Goal: Task Accomplishment & Management: Manage account settings

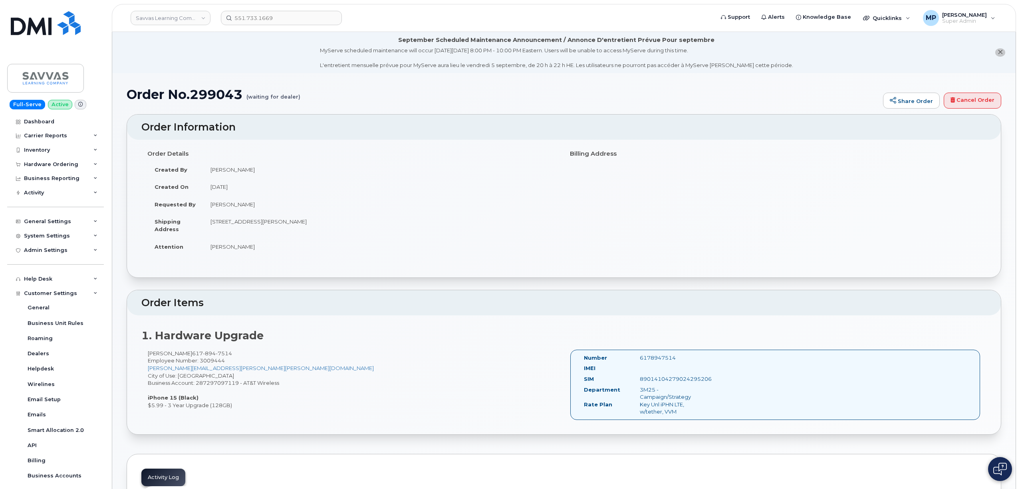
scroll to position [50, 0]
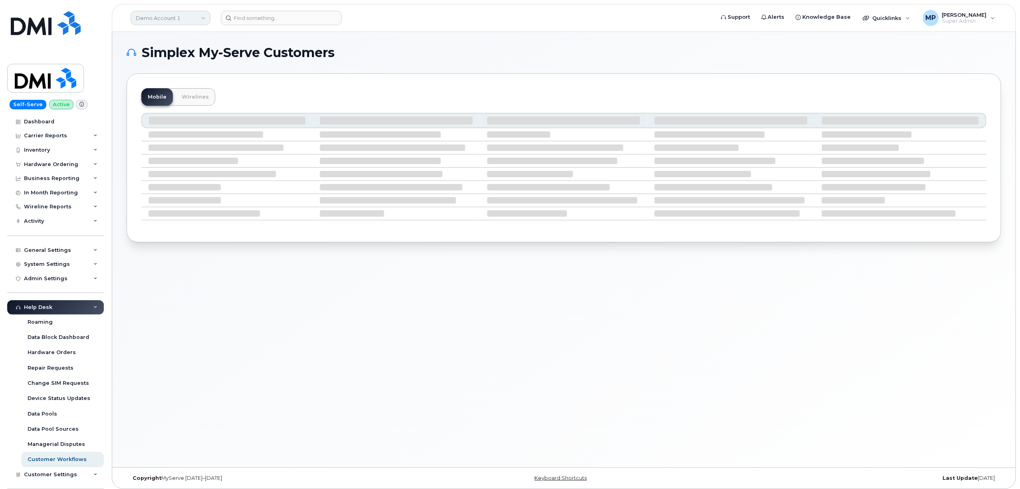
click at [173, 21] on link "Demo Account 1" at bounding box center [171, 18] width 80 height 14
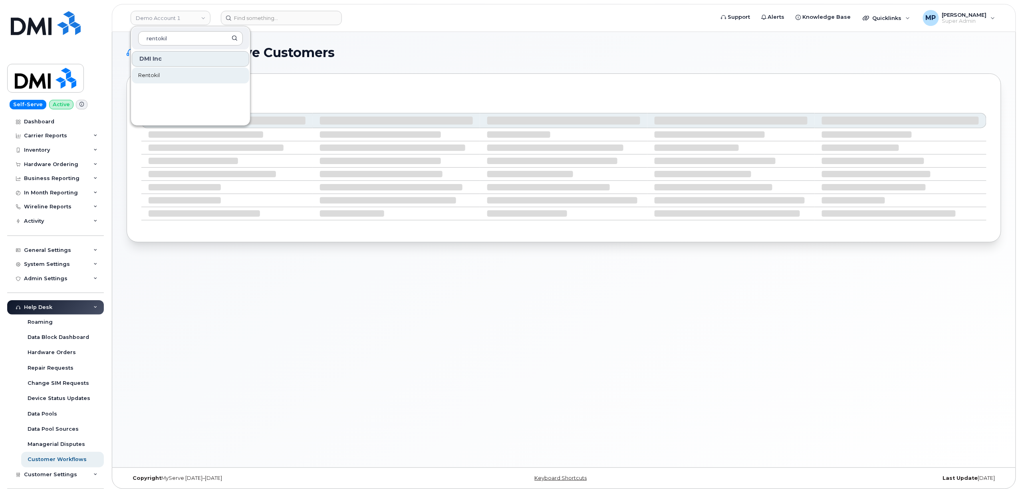
type input "rentokil"
click at [161, 77] on link "Rentokil" at bounding box center [190, 75] width 117 height 16
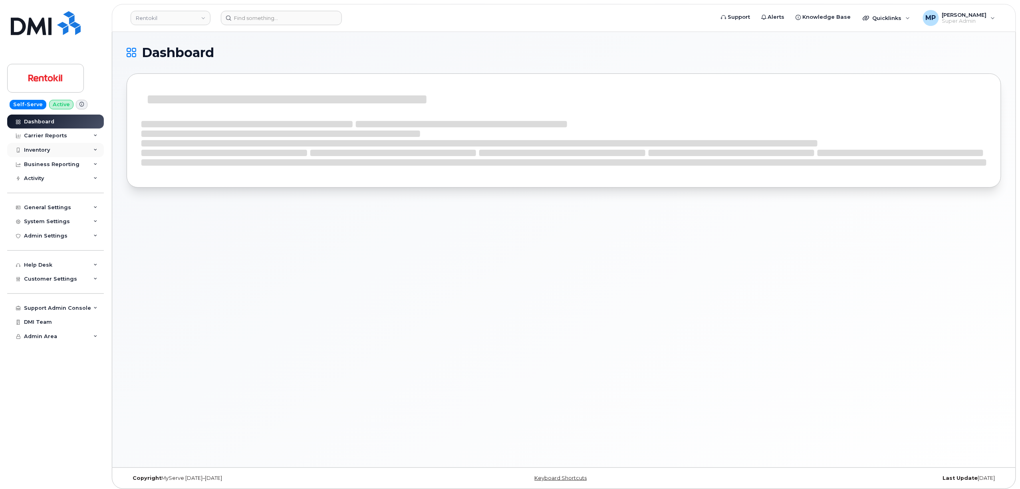
click at [37, 149] on div "Inventory" at bounding box center [37, 150] width 26 height 6
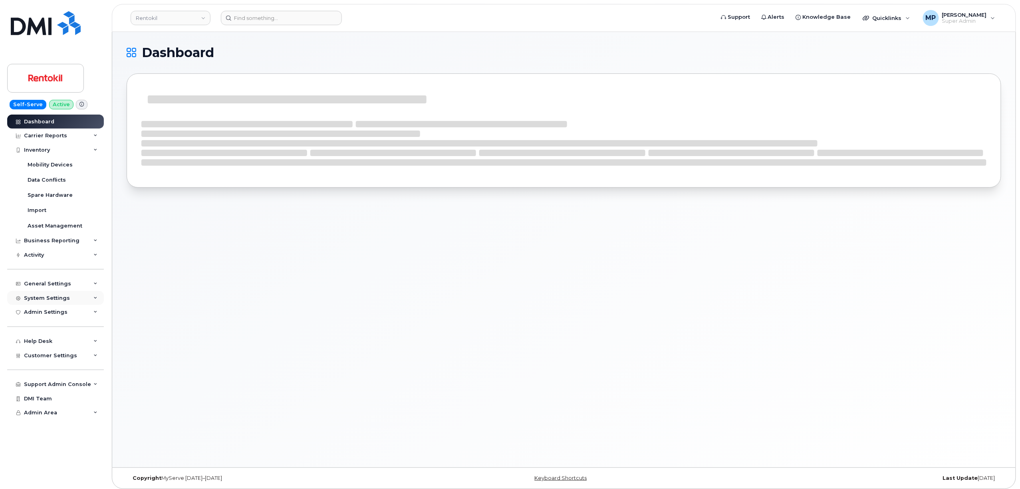
click at [46, 296] on div "System Settings" at bounding box center [47, 298] width 46 height 6
click at [46, 314] on div "Accounting Codes" at bounding box center [54, 312] width 52 height 7
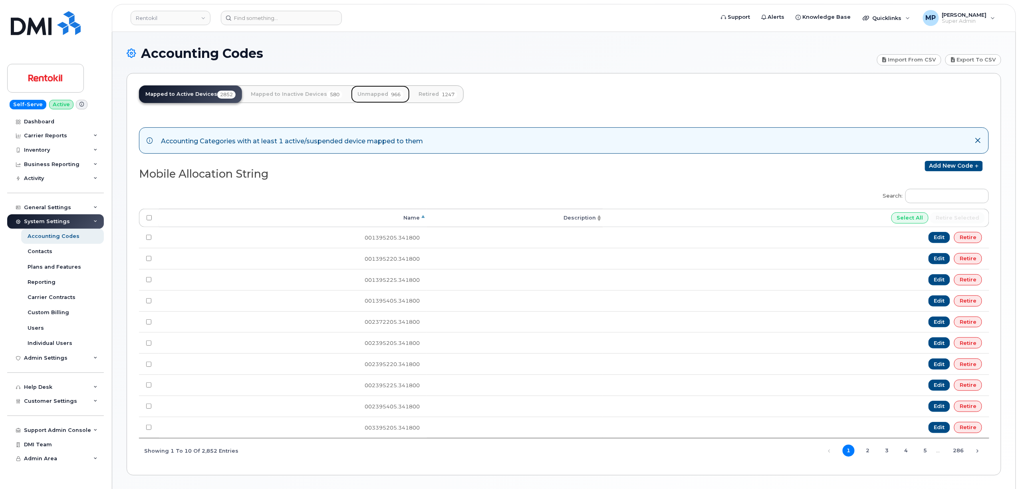
click at [373, 91] on link "Unmapped 966" at bounding box center [380, 94] width 59 height 18
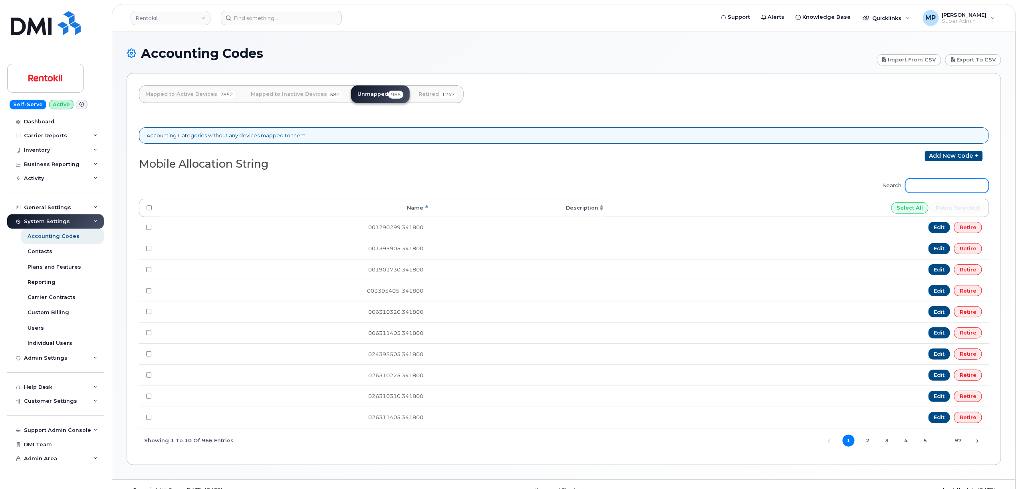
click at [930, 189] on input "Search:" at bounding box center [946, 185] width 83 height 14
paste input "103395405"
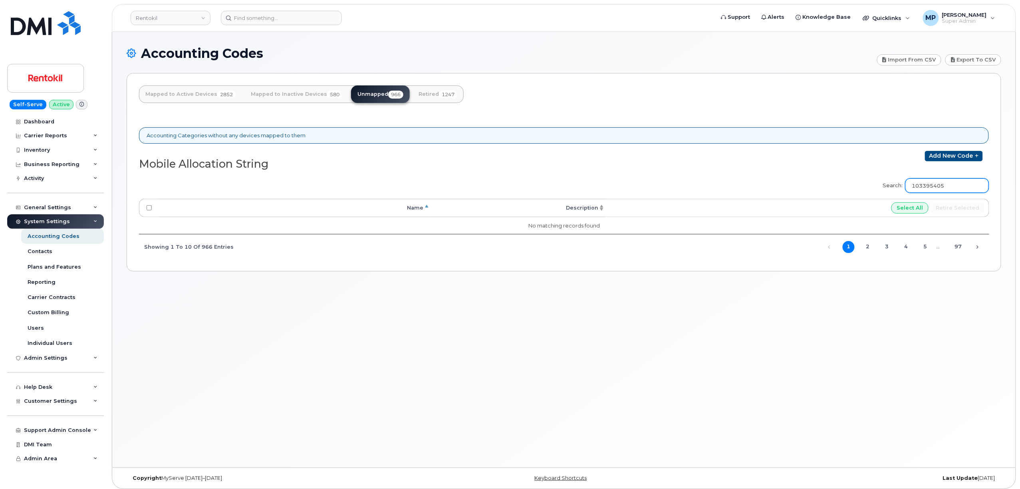
click at [937, 190] on input "103395405" at bounding box center [946, 185] width 83 height 14
paste input "43952"
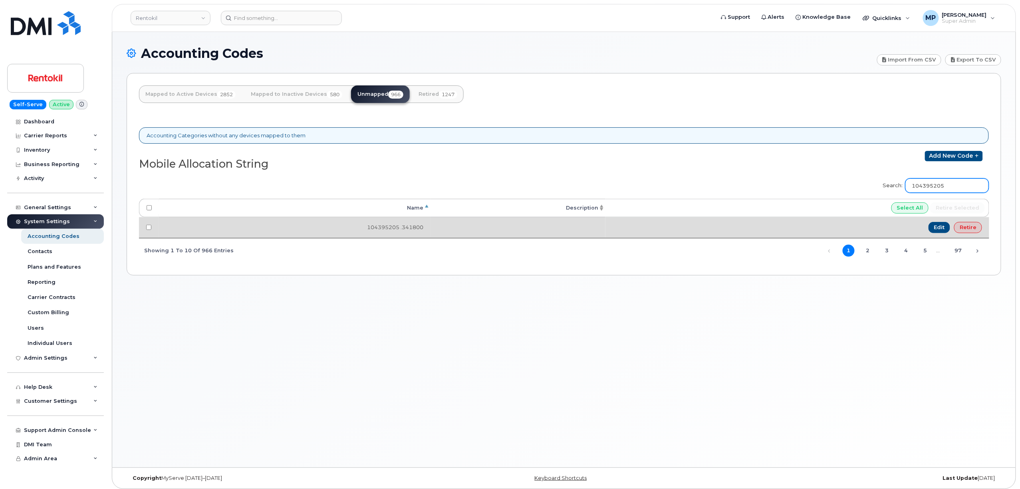
type input "104395205"
click at [964, 230] on link "Retire" at bounding box center [968, 227] width 28 height 11
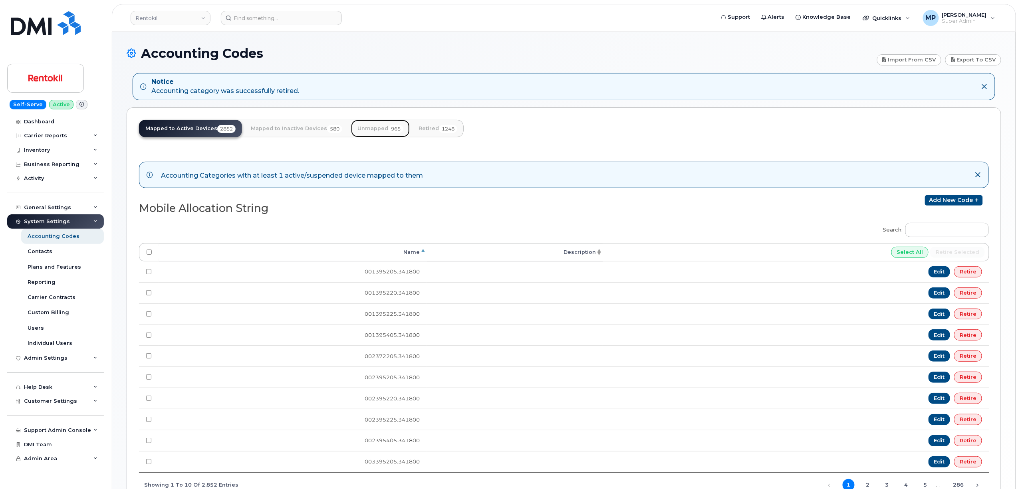
click at [376, 130] on link "Unmapped 965" at bounding box center [380, 129] width 59 height 18
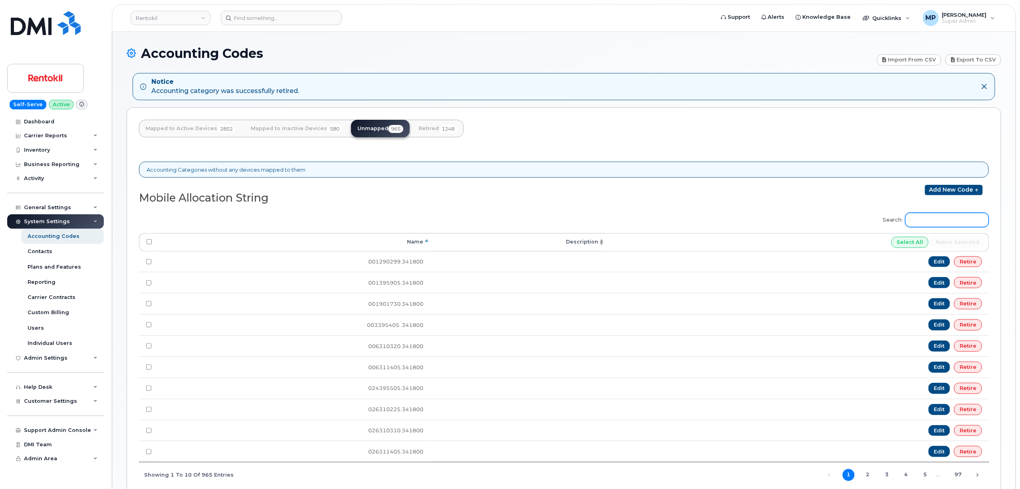
click at [944, 224] on input "Search:" at bounding box center [946, 220] width 83 height 14
paste input "104395405"
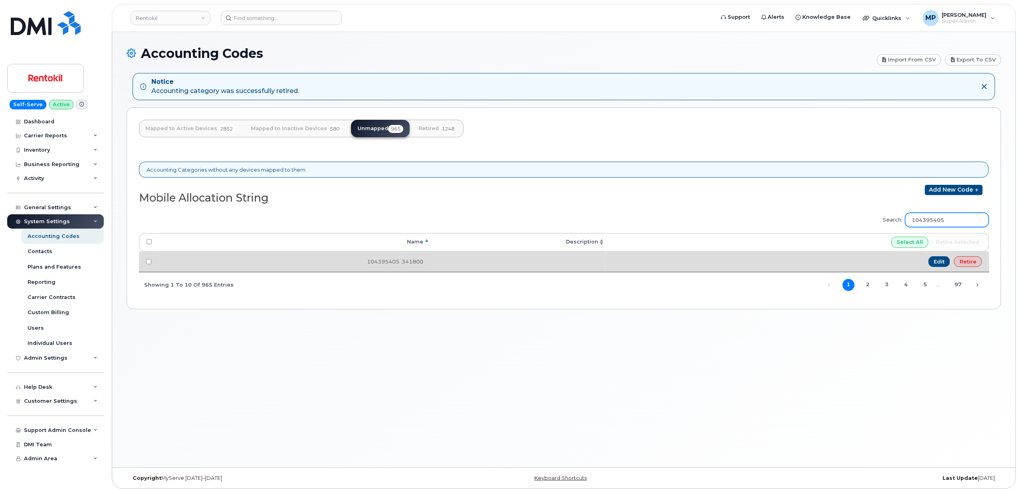
type input "104395405"
click at [966, 261] on link "Retire" at bounding box center [968, 261] width 28 height 11
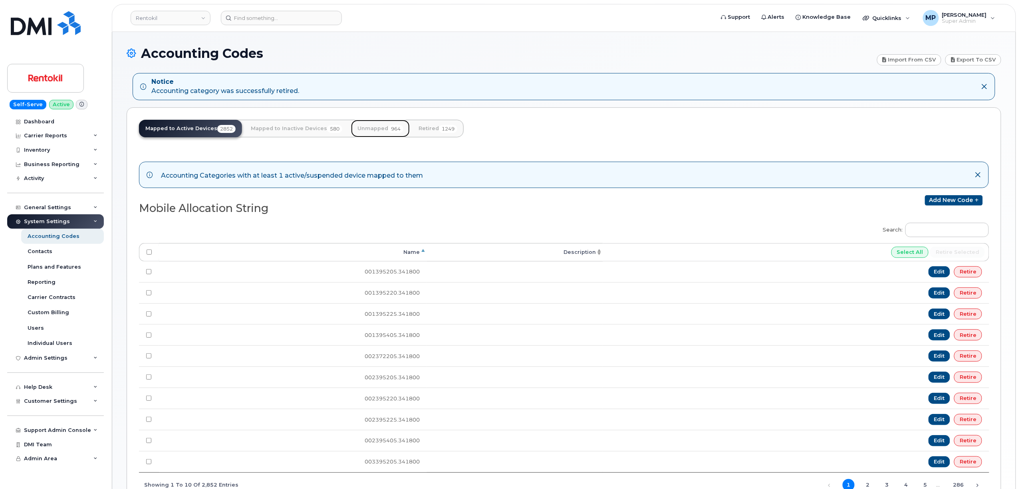
click at [371, 127] on link "Unmapped 964" at bounding box center [380, 129] width 59 height 18
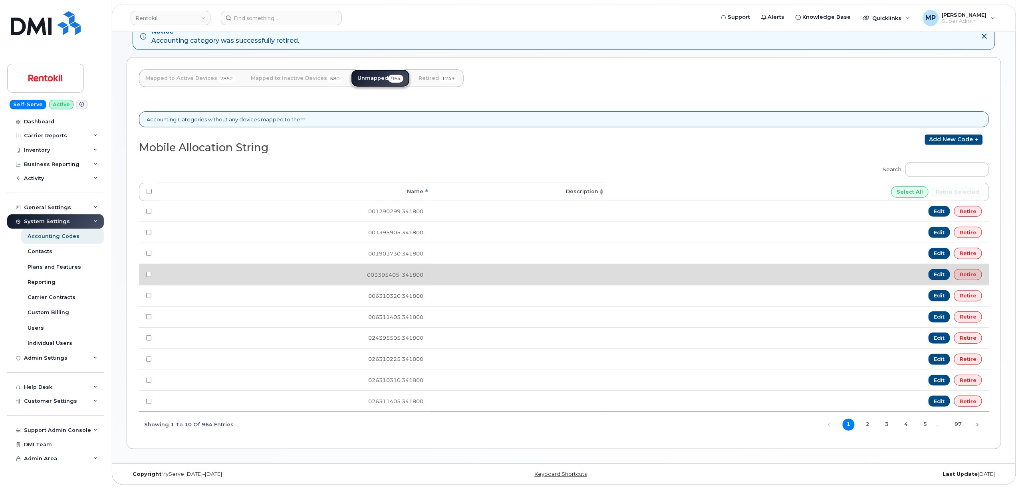
scroll to position [56, 0]
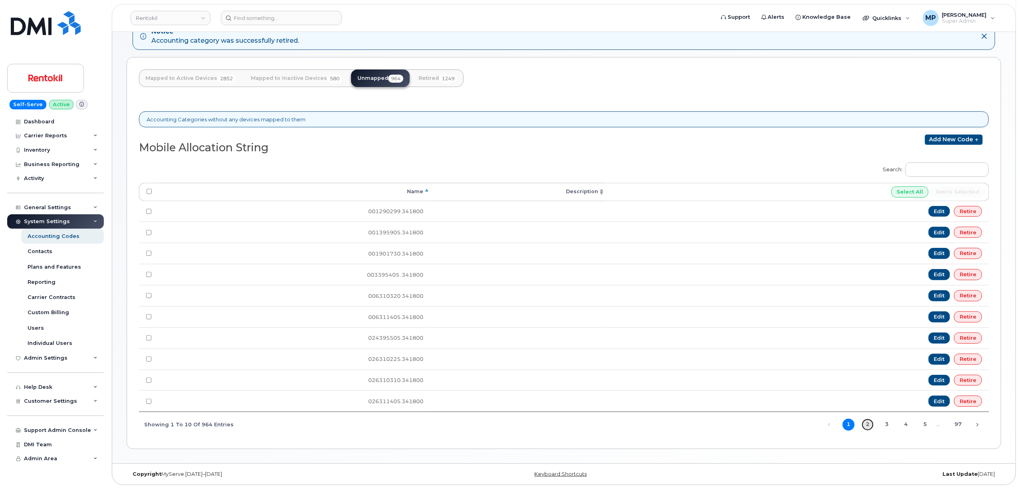
click at [868, 424] on link "2" at bounding box center [868, 425] width 12 height 12
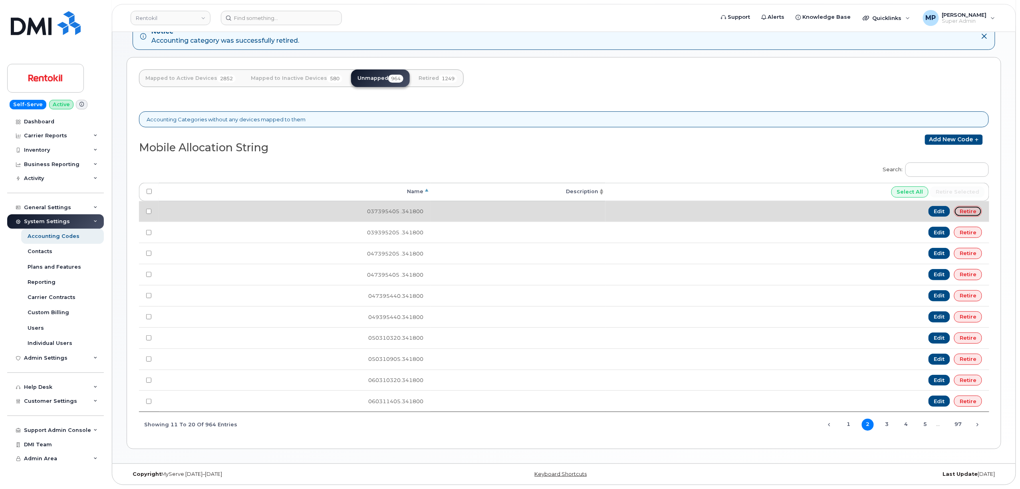
click at [972, 208] on link "Retire" at bounding box center [968, 211] width 28 height 11
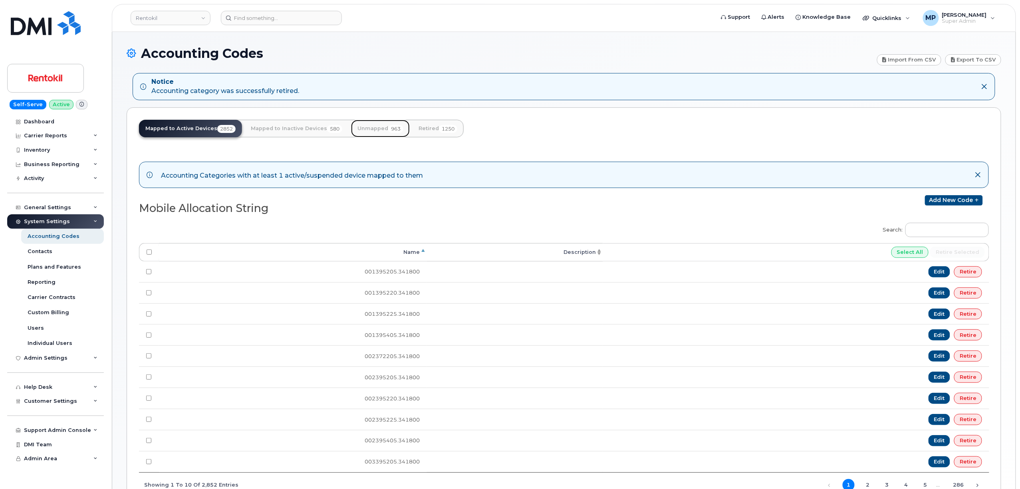
click at [379, 125] on link "Unmapped 963" at bounding box center [380, 129] width 59 height 18
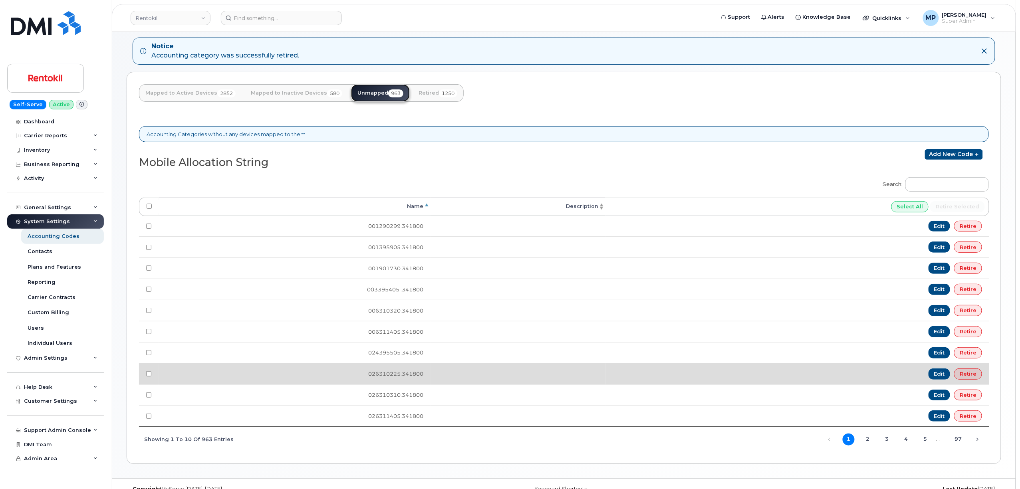
scroll to position [56, 0]
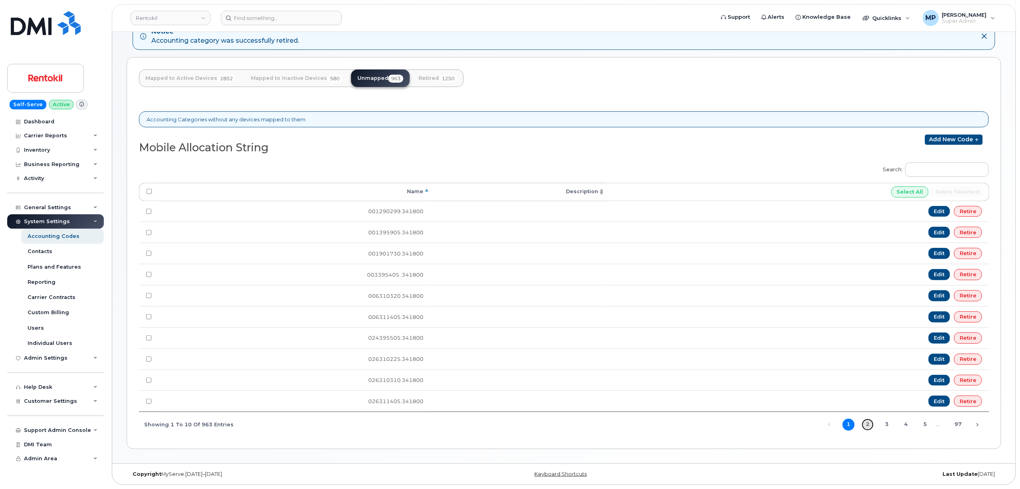
click at [867, 422] on link "2" at bounding box center [868, 425] width 12 height 12
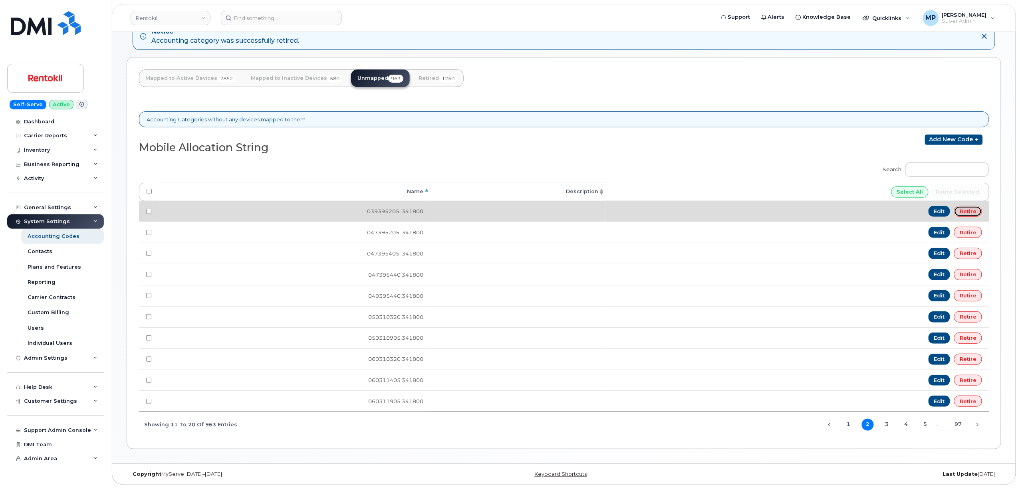
click at [980, 206] on link "Retire" at bounding box center [968, 211] width 28 height 11
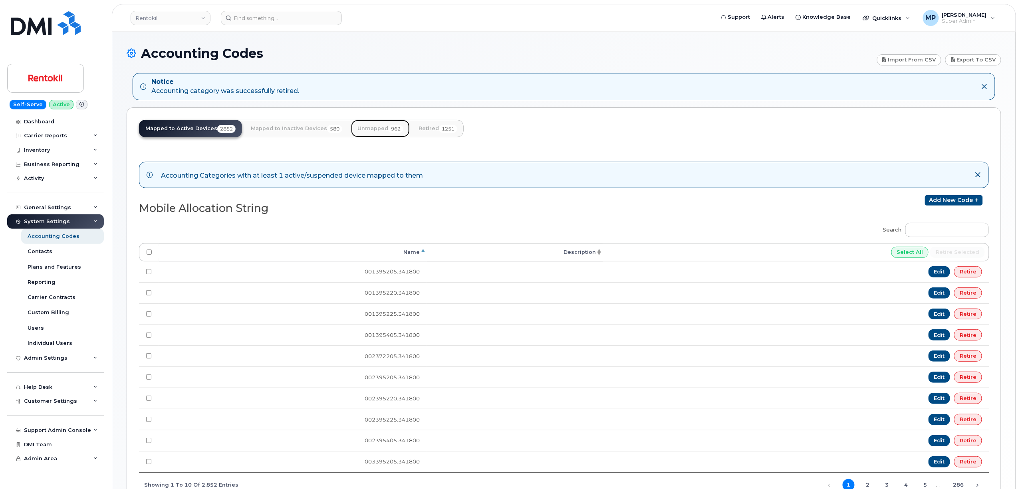
click at [371, 128] on link "Unmapped 962" at bounding box center [380, 129] width 59 height 18
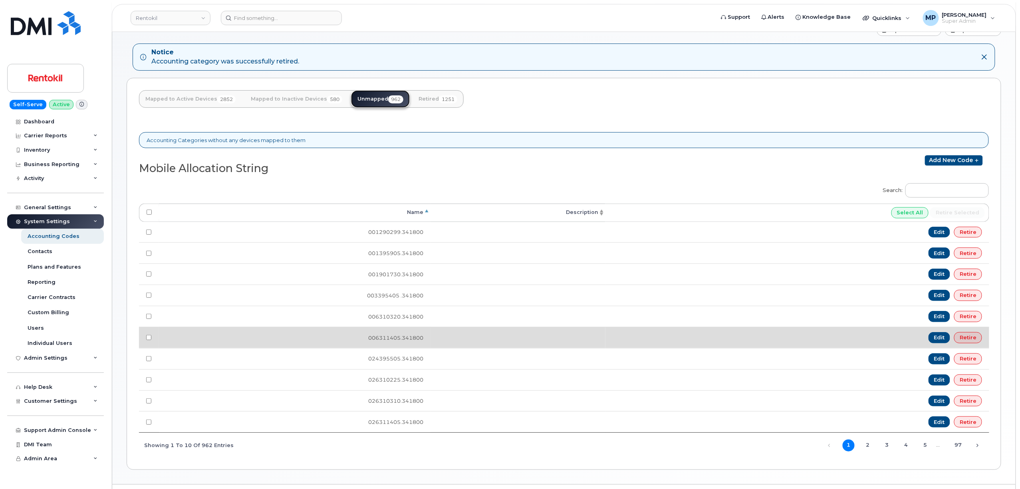
scroll to position [56, 0]
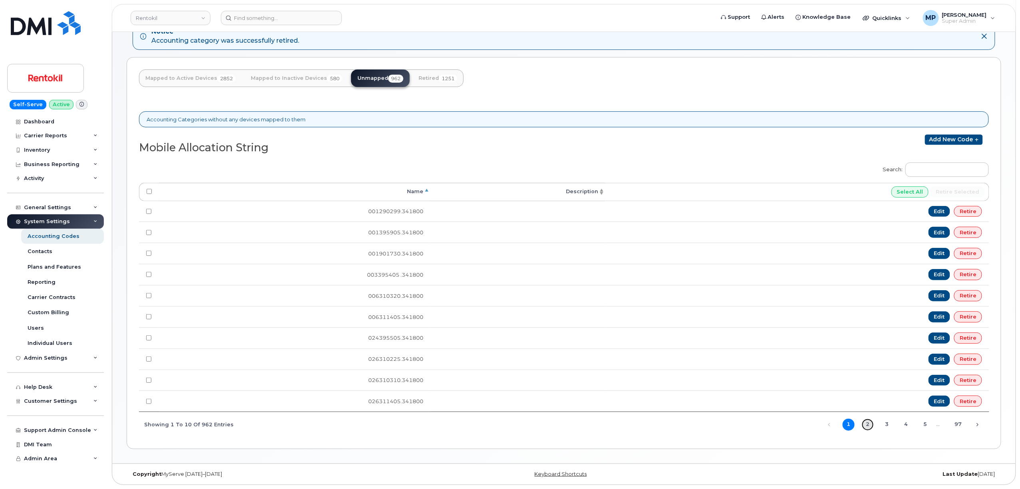
click at [866, 420] on link "2" at bounding box center [868, 425] width 12 height 12
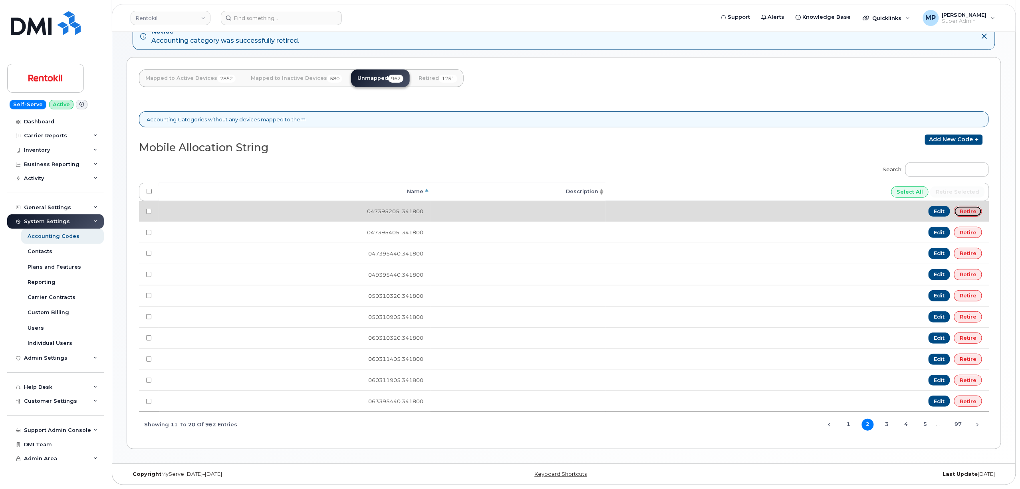
click at [962, 206] on link "Retire" at bounding box center [968, 211] width 28 height 11
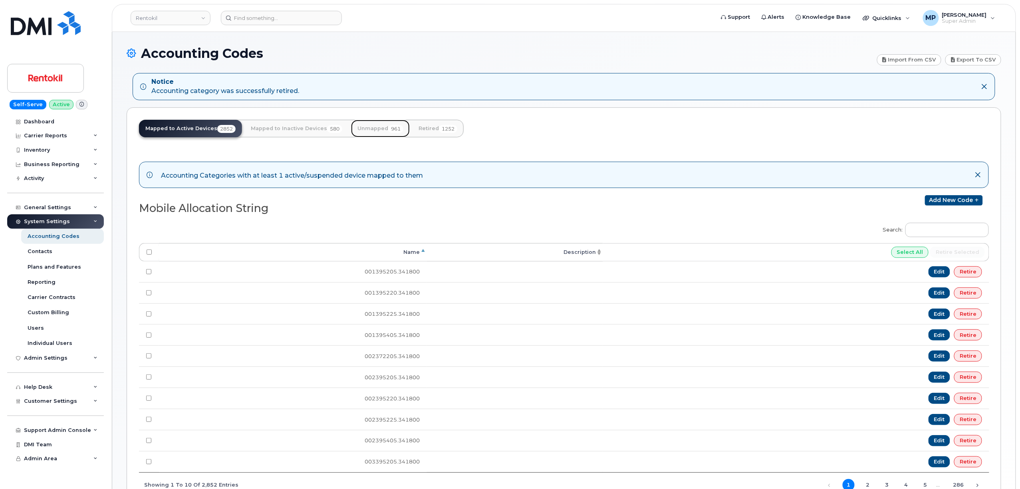
click at [372, 128] on link "Unmapped 961" at bounding box center [380, 129] width 59 height 18
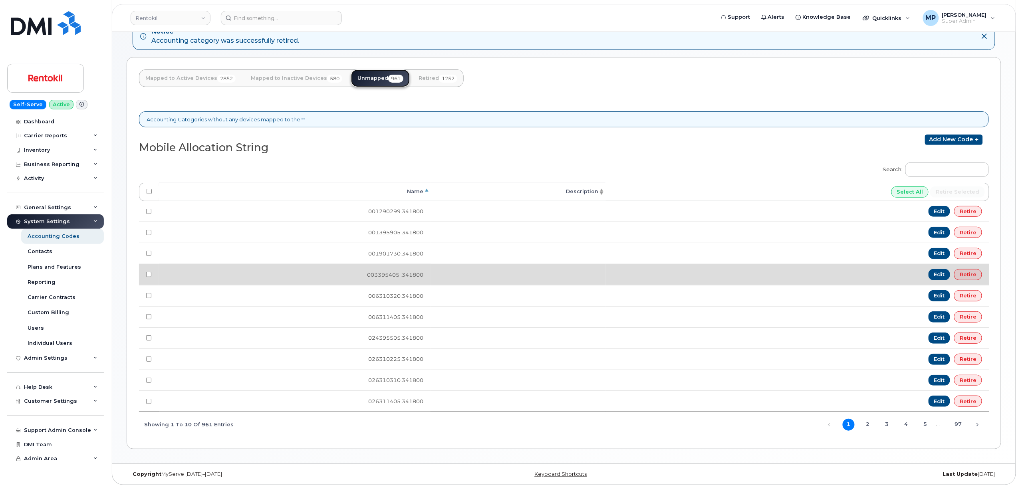
scroll to position [56, 0]
click at [970, 272] on link "Retire" at bounding box center [968, 274] width 28 height 11
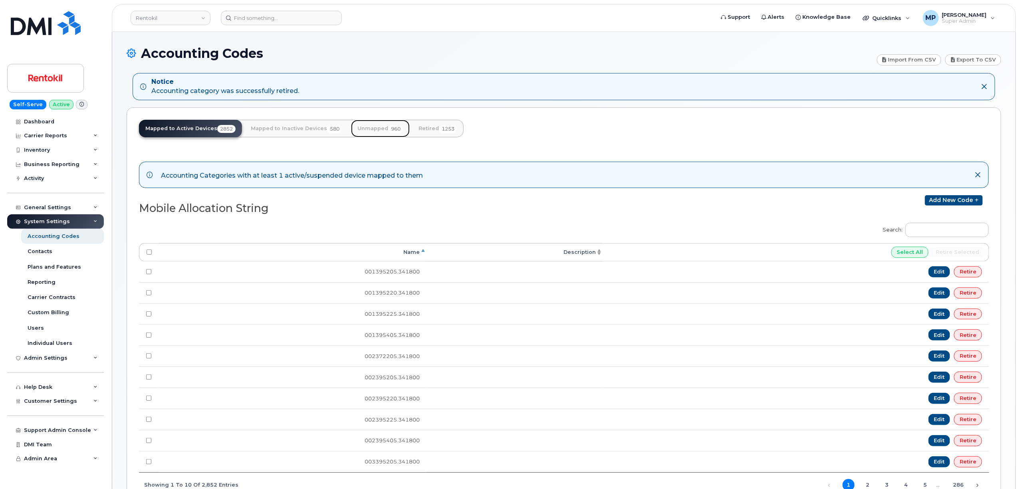
click at [369, 126] on link "Unmapped 960" at bounding box center [380, 129] width 59 height 18
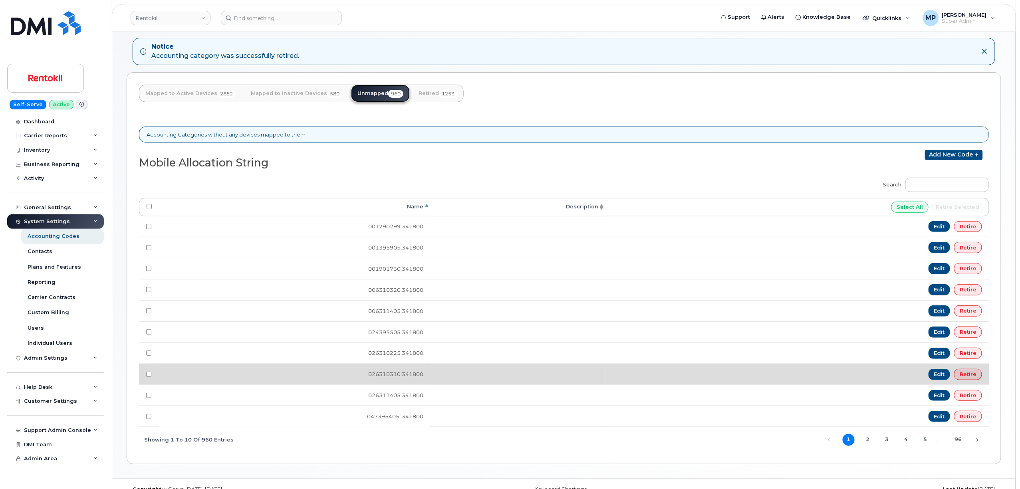
scroll to position [56, 0]
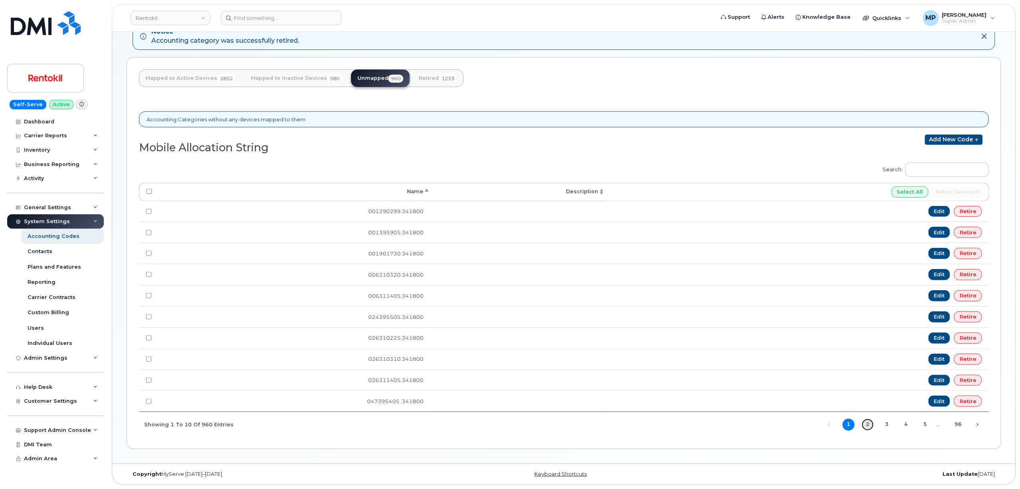
click at [869, 425] on link "2" at bounding box center [868, 425] width 12 height 12
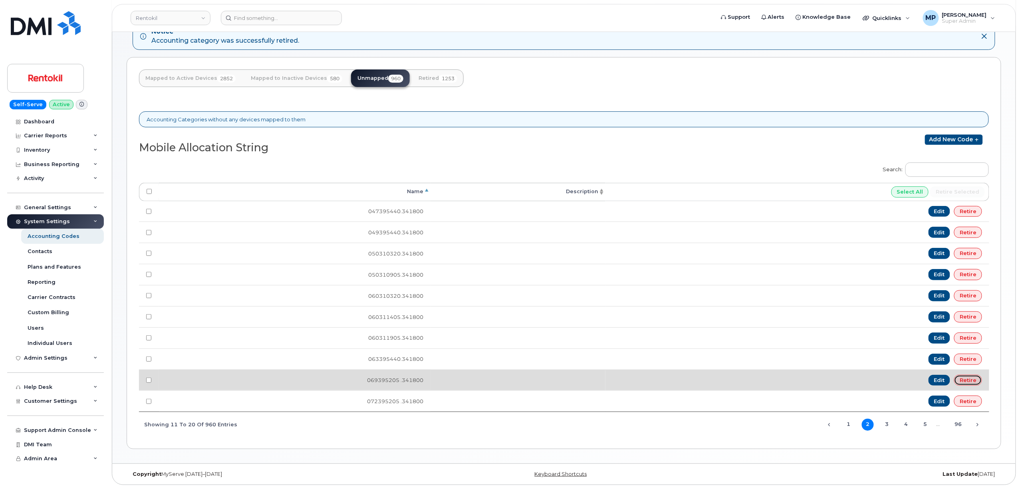
click at [962, 377] on link "Retire" at bounding box center [968, 380] width 28 height 11
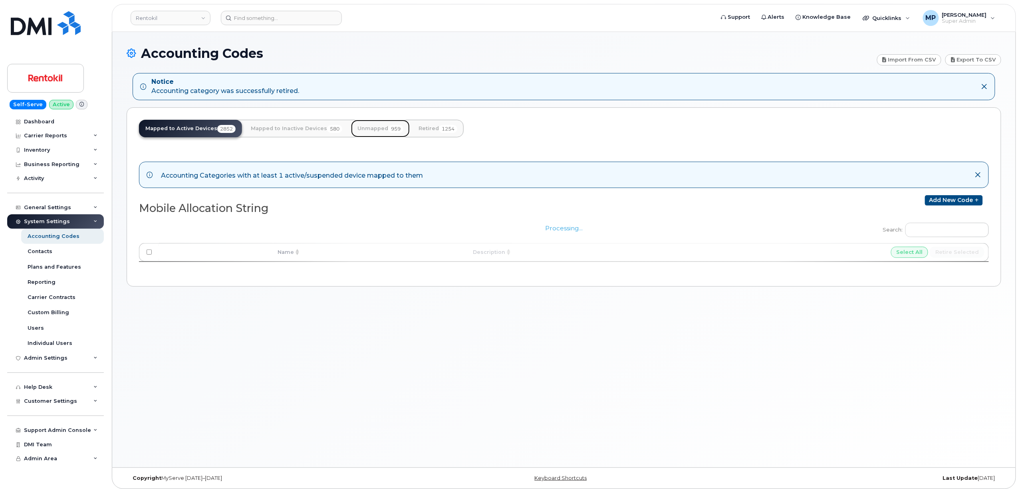
click at [374, 127] on link "Unmapped 959" at bounding box center [380, 129] width 59 height 18
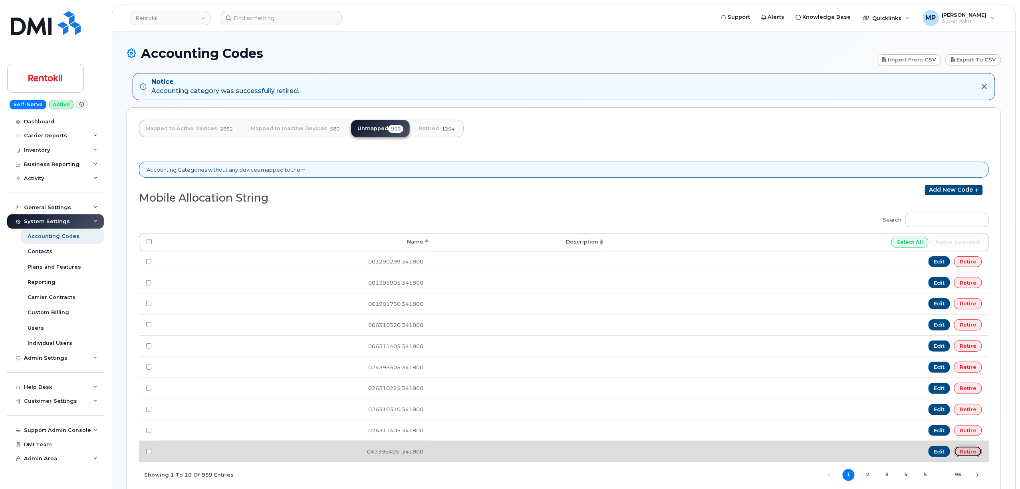
click at [966, 457] on link "Retire" at bounding box center [968, 451] width 28 height 11
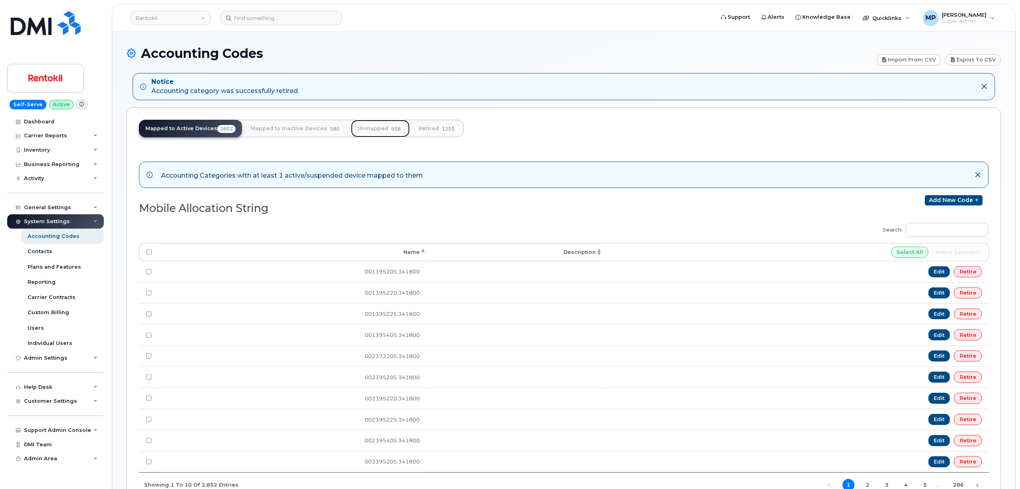
click at [380, 124] on link "Unmapped 958" at bounding box center [380, 129] width 59 height 18
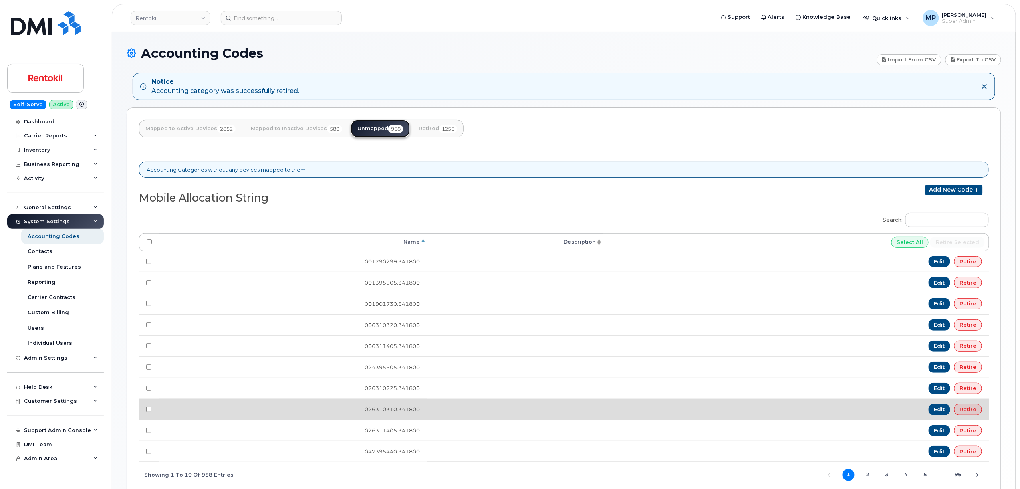
scroll to position [56, 0]
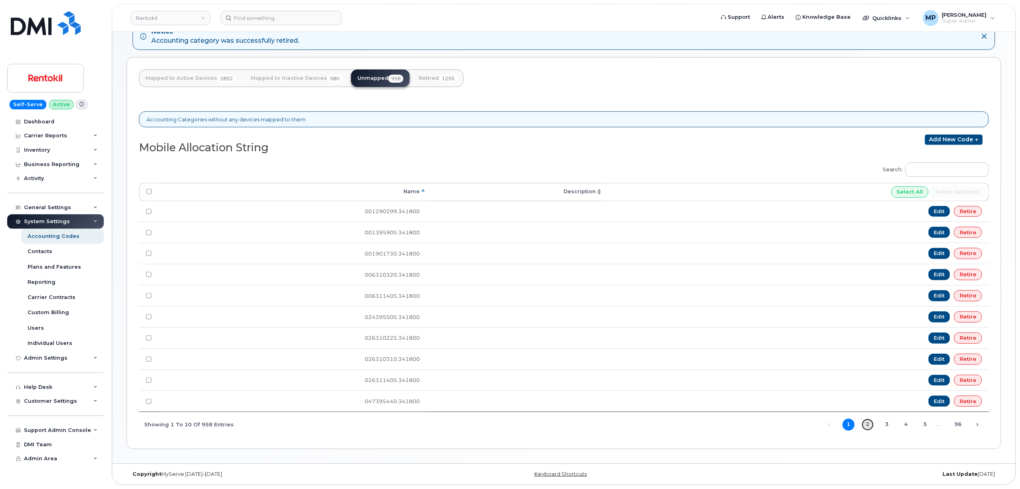
click at [871, 424] on link "2" at bounding box center [868, 425] width 12 height 12
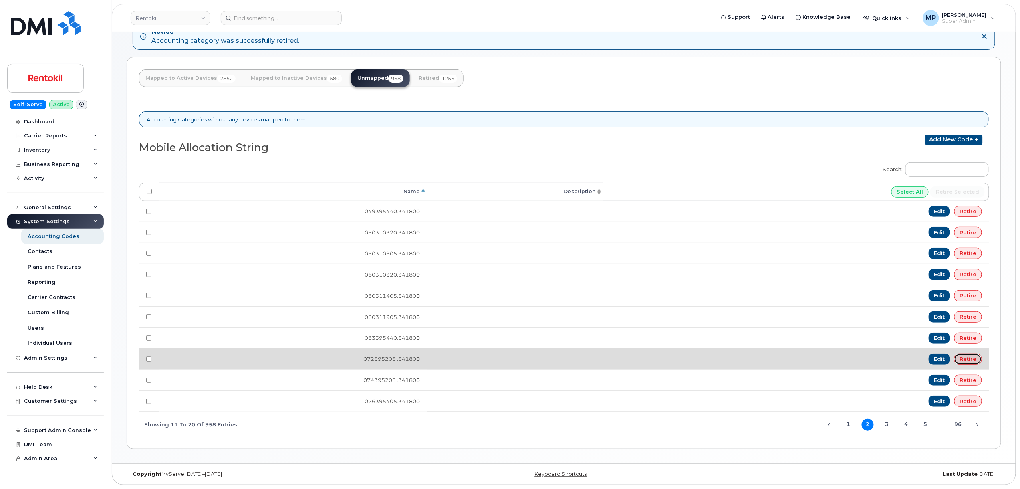
click at [970, 357] on link "Retire" at bounding box center [968, 359] width 28 height 11
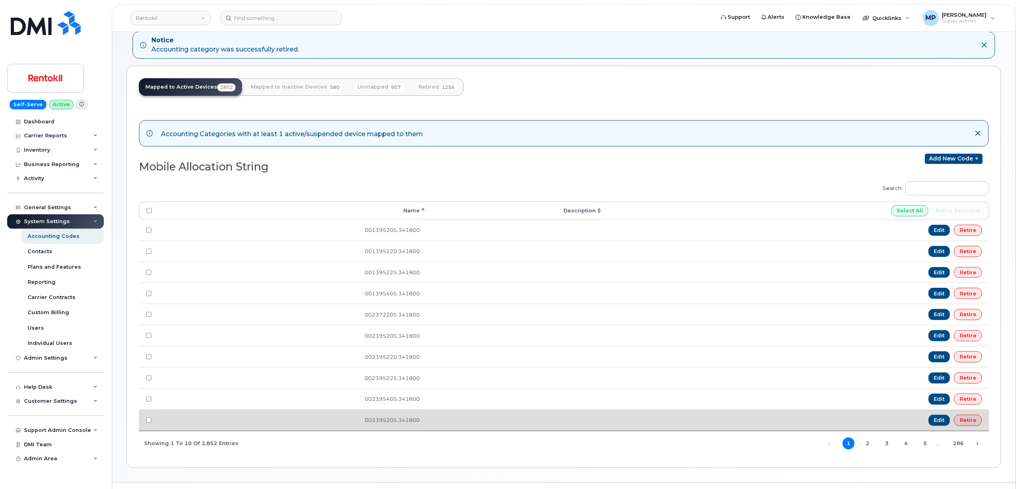
scroll to position [66, 0]
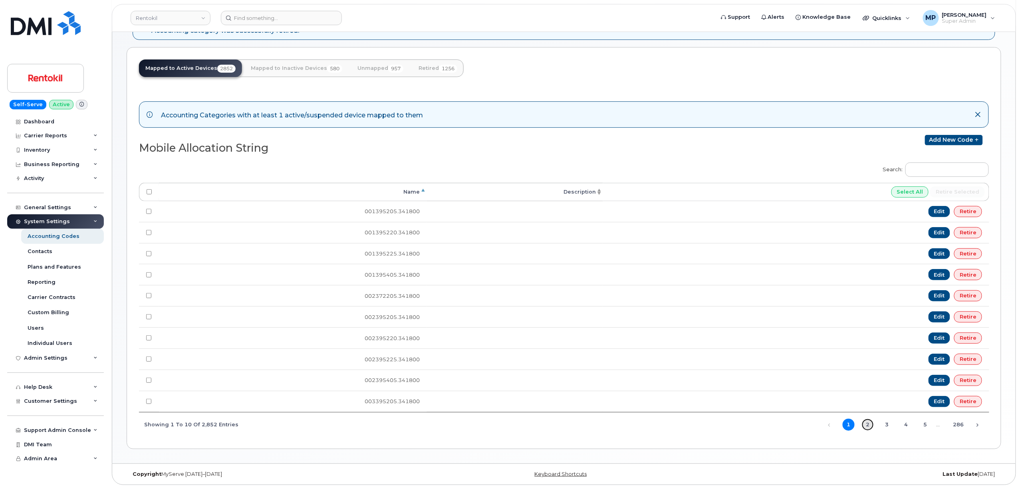
click at [863, 427] on link "2" at bounding box center [868, 425] width 12 height 12
click at [884, 426] on link "3" at bounding box center [887, 425] width 12 height 12
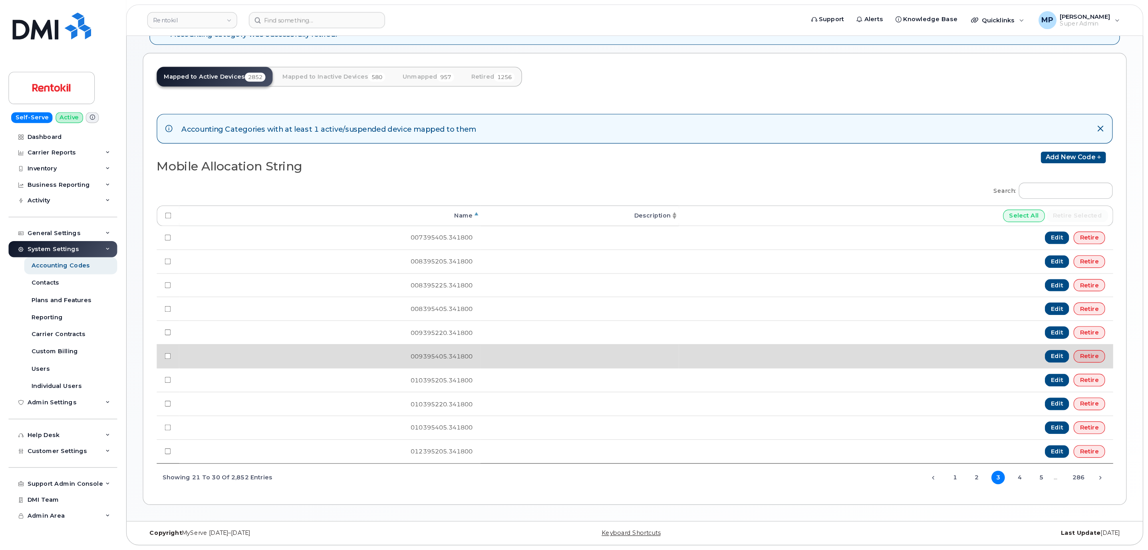
scroll to position [8, 0]
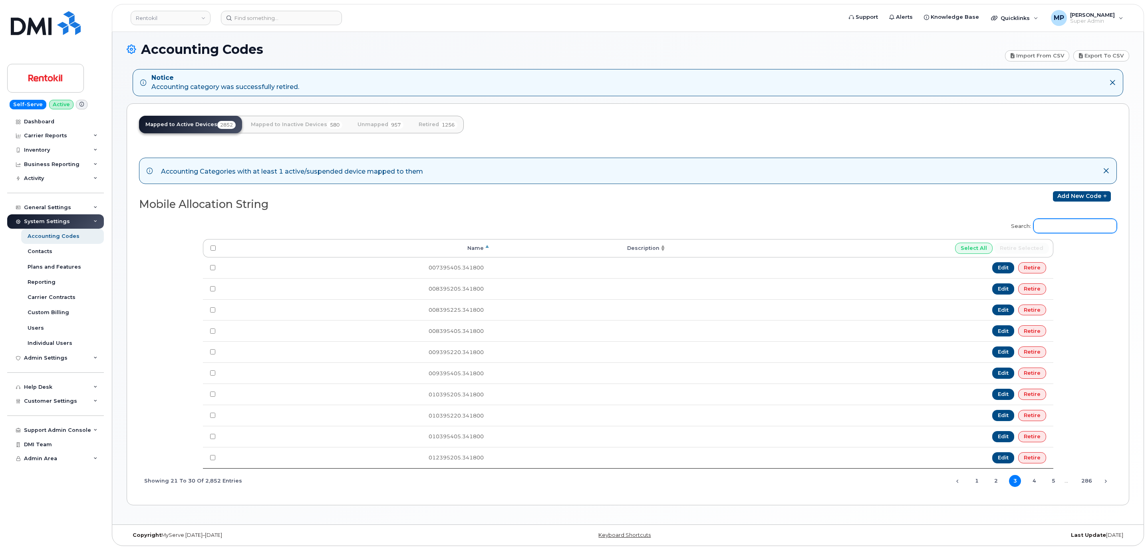
click at [1019, 219] on input "Search:" at bounding box center [1074, 226] width 83 height 14
paste input "104395405"
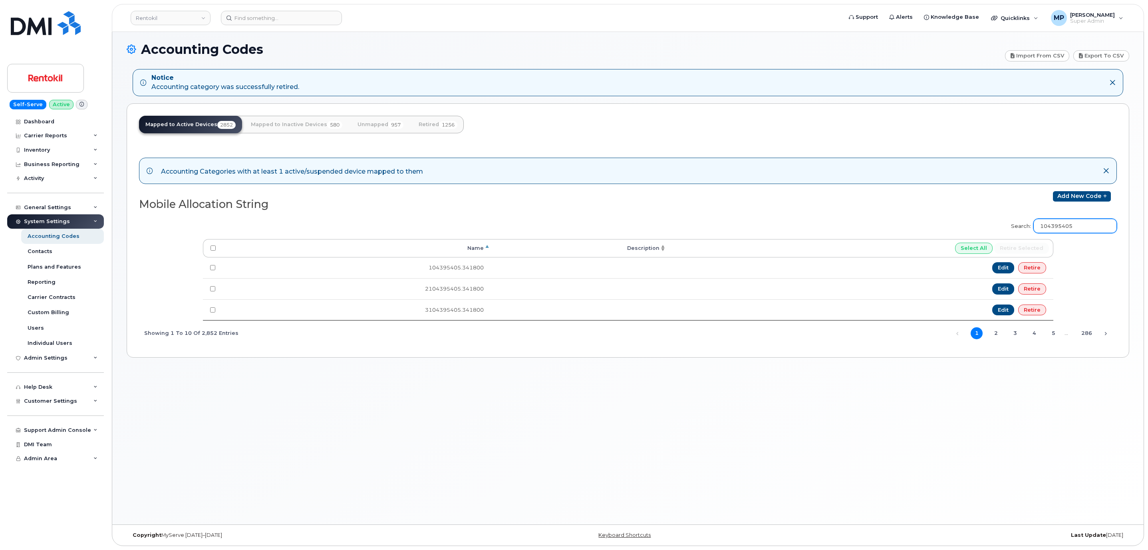
scroll to position [4, 0]
type input "104395405"
click at [371, 121] on link "Unmapped 957" at bounding box center [380, 125] width 59 height 18
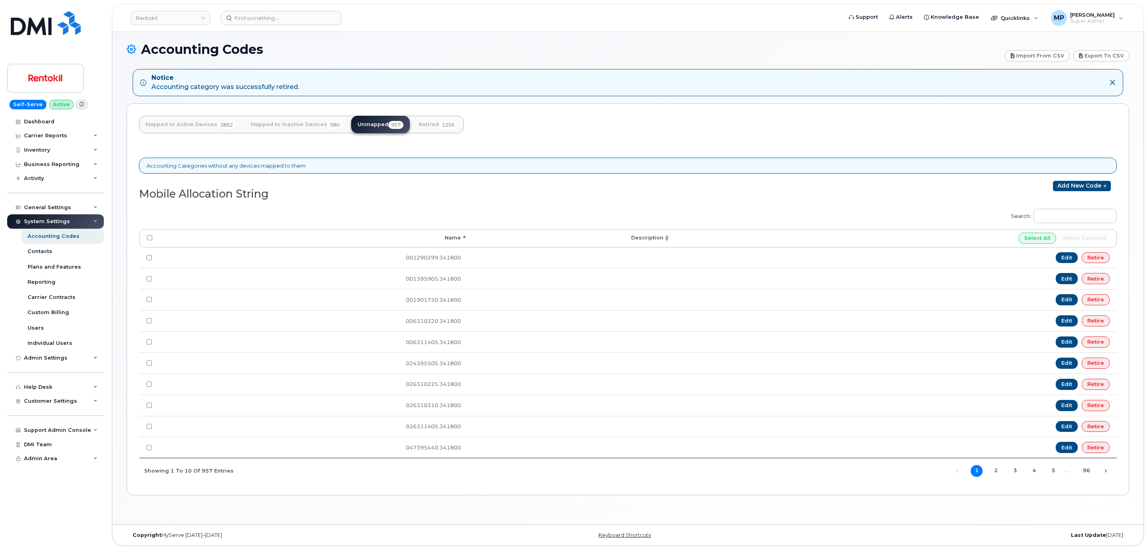
click at [1019, 226] on label "Search:" at bounding box center [1060, 215] width 111 height 22
click at [1019, 223] on input "Search:" at bounding box center [1074, 216] width 83 height 14
click at [1019, 219] on input "Search:" at bounding box center [1074, 216] width 83 height 14
paste input "104395405"
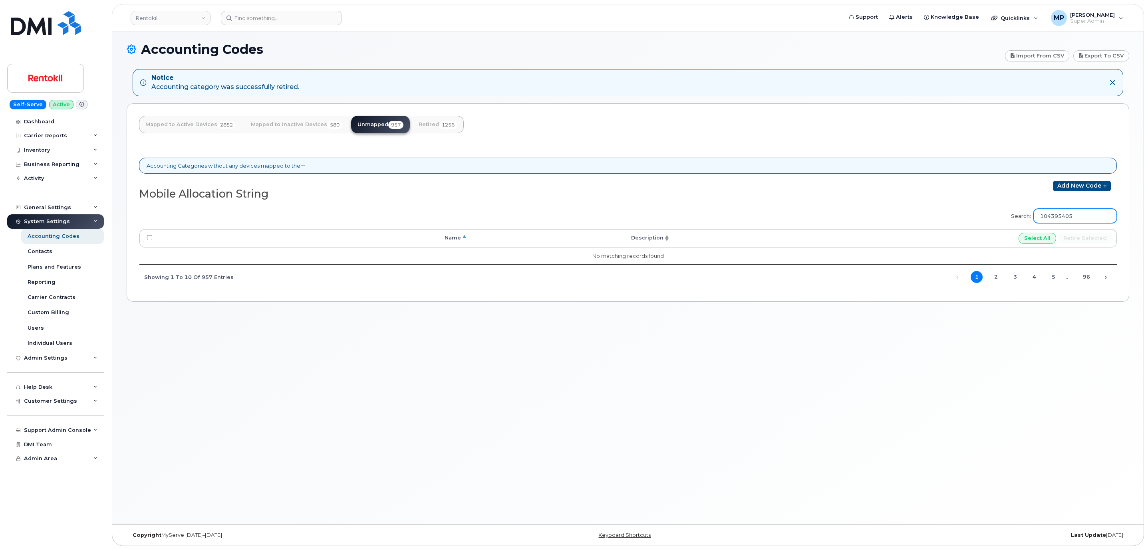
click at [1019, 216] on input "104395405" at bounding box center [1074, 216] width 83 height 14
paste input "53722"
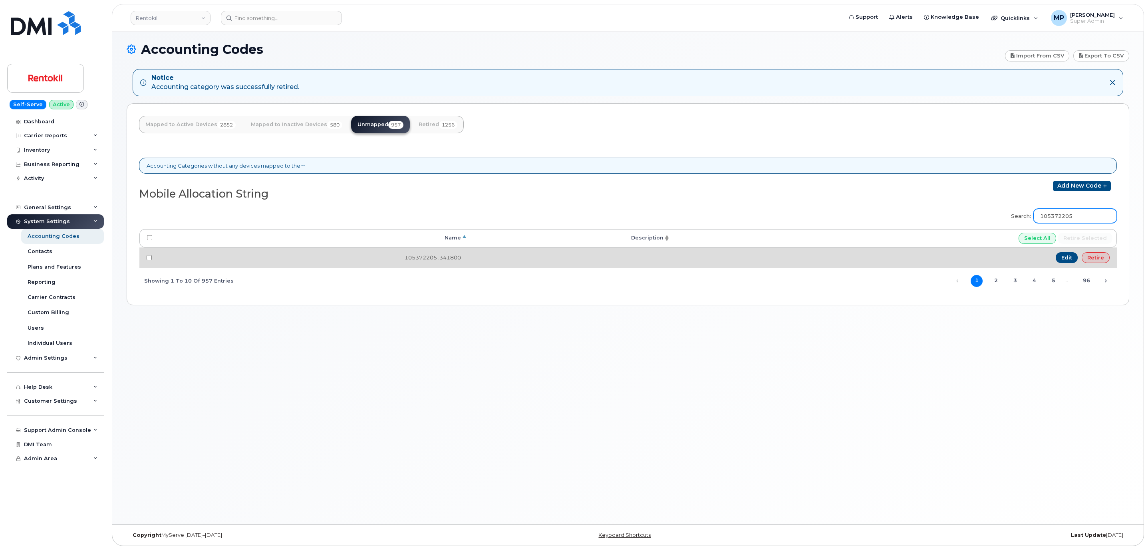
type input "105372205"
click at [1019, 256] on link "Retire" at bounding box center [1095, 257] width 28 height 11
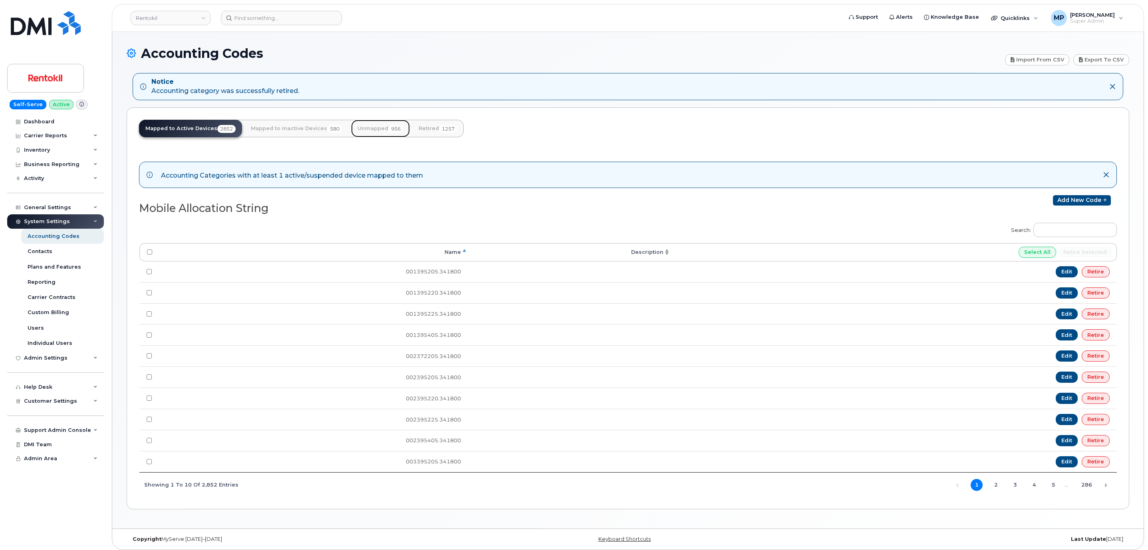
click at [379, 126] on link "Unmapped 956" at bounding box center [380, 129] width 59 height 18
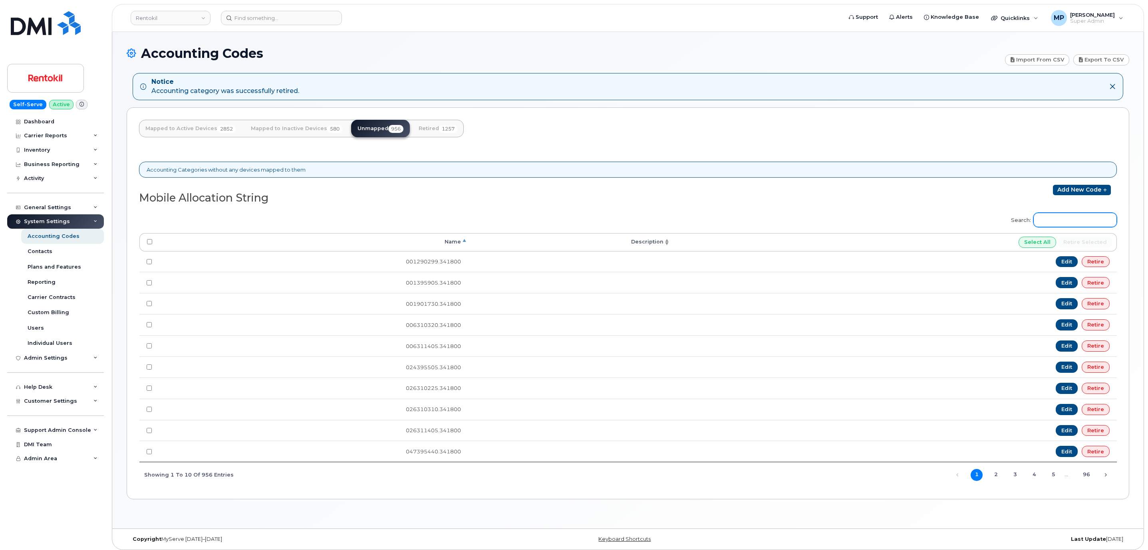
click at [1070, 221] on input "Search:" at bounding box center [1074, 220] width 83 height 14
paste input "105395205"
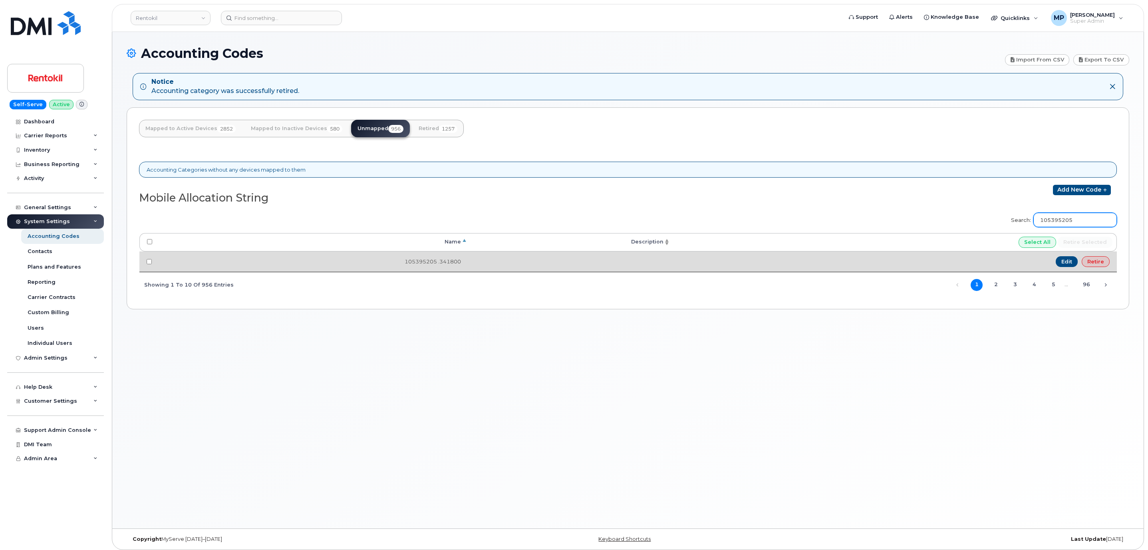
type input "105395205"
click at [1104, 262] on link "Retire" at bounding box center [1095, 261] width 28 height 11
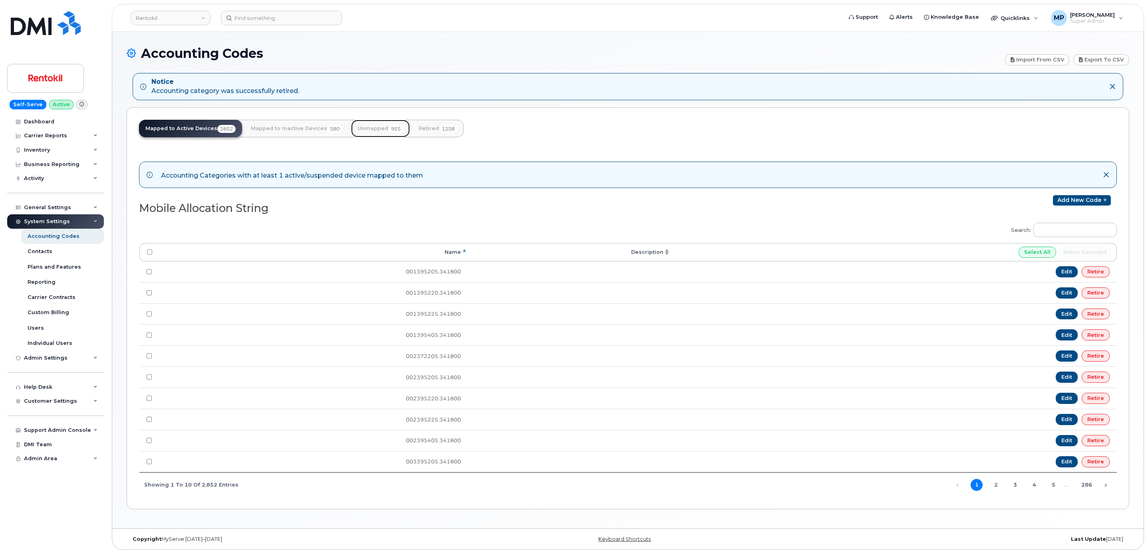
click at [373, 128] on link "Unmapped 955" at bounding box center [380, 129] width 59 height 18
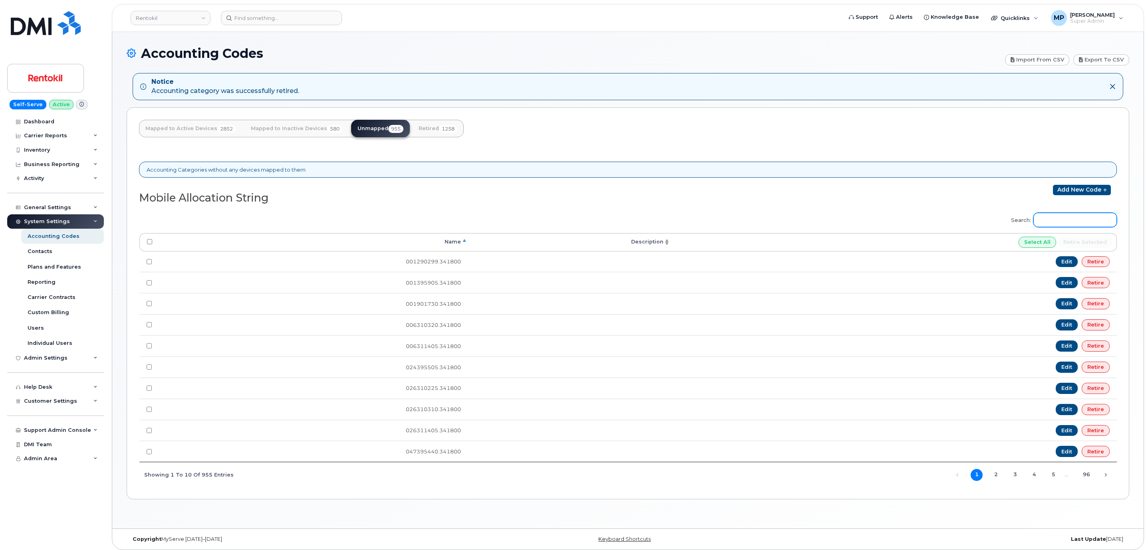
click at [1062, 224] on input "Search:" at bounding box center [1074, 220] width 83 height 14
paste input "105395405"
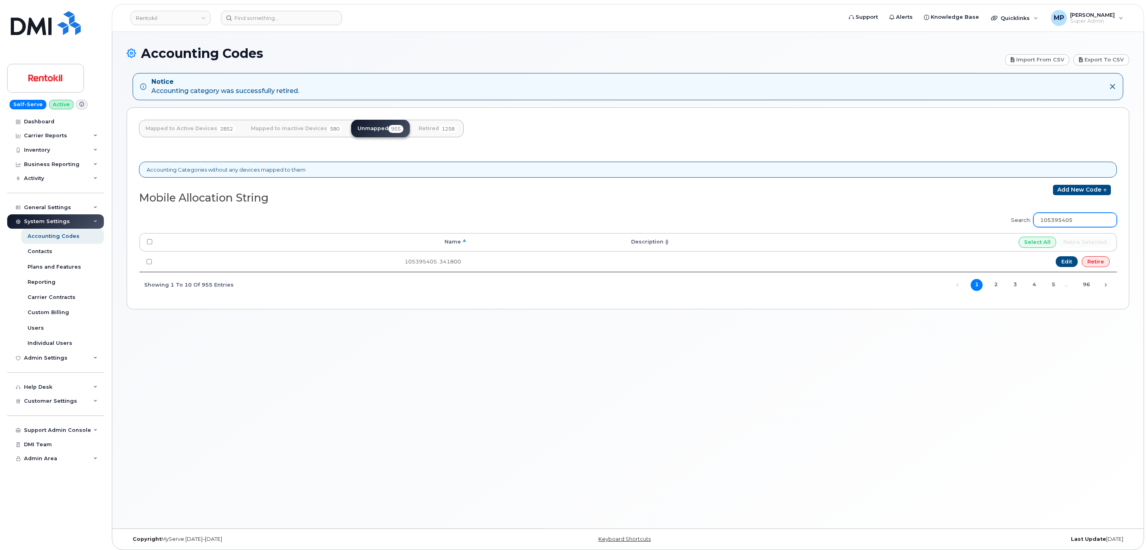
type input "105395405"
click at [1095, 262] on link "Retire" at bounding box center [1095, 261] width 28 height 11
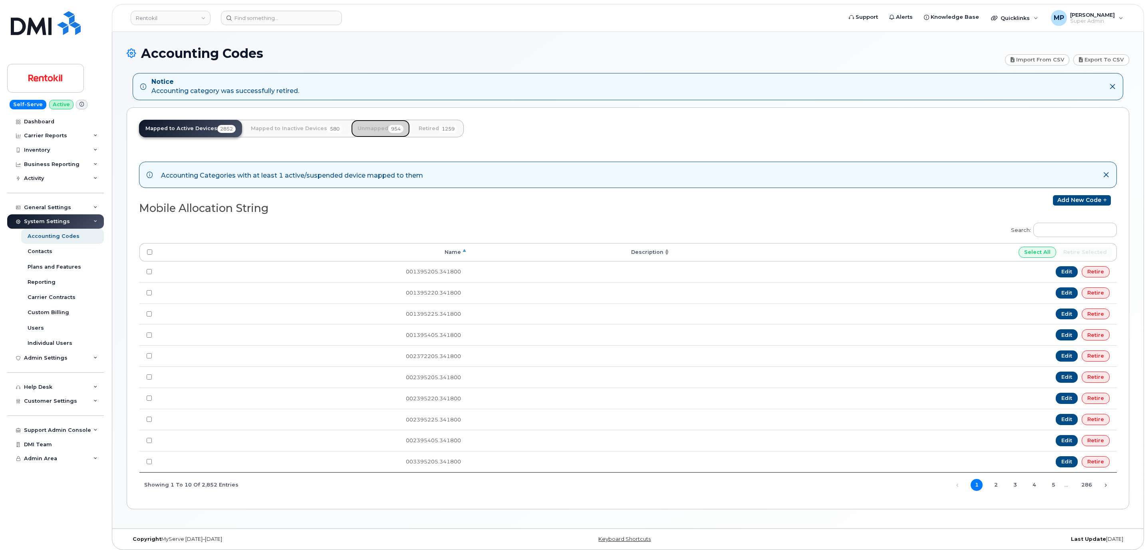
drag, startPoint x: 378, startPoint y: 132, endPoint x: 485, endPoint y: 164, distance: 112.2
click at [378, 132] on link "Unmapped 954" at bounding box center [380, 129] width 59 height 18
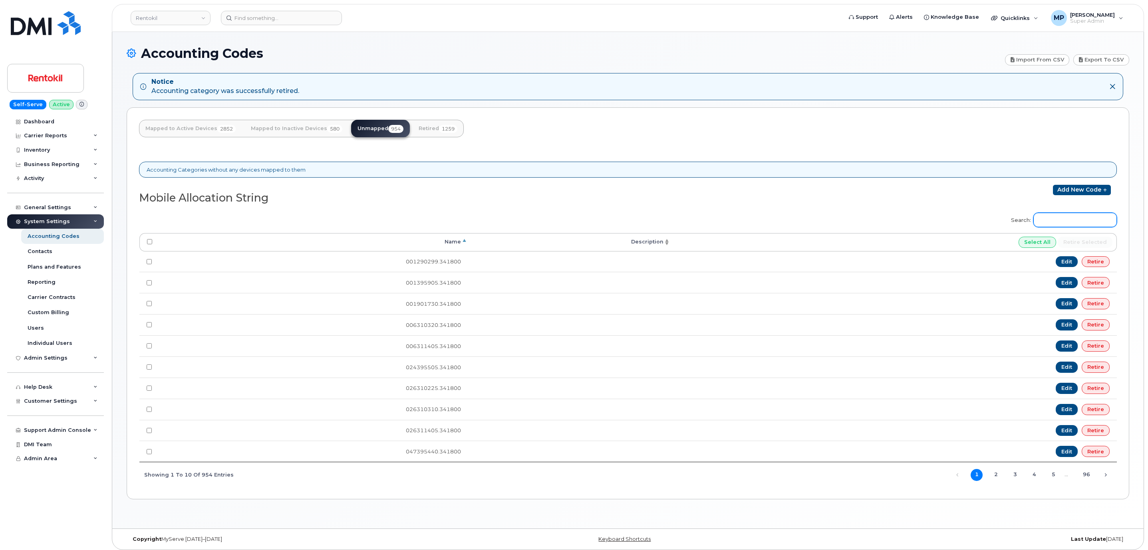
click at [1046, 225] on input "Search:" at bounding box center [1074, 220] width 83 height 14
paste input "106372205"
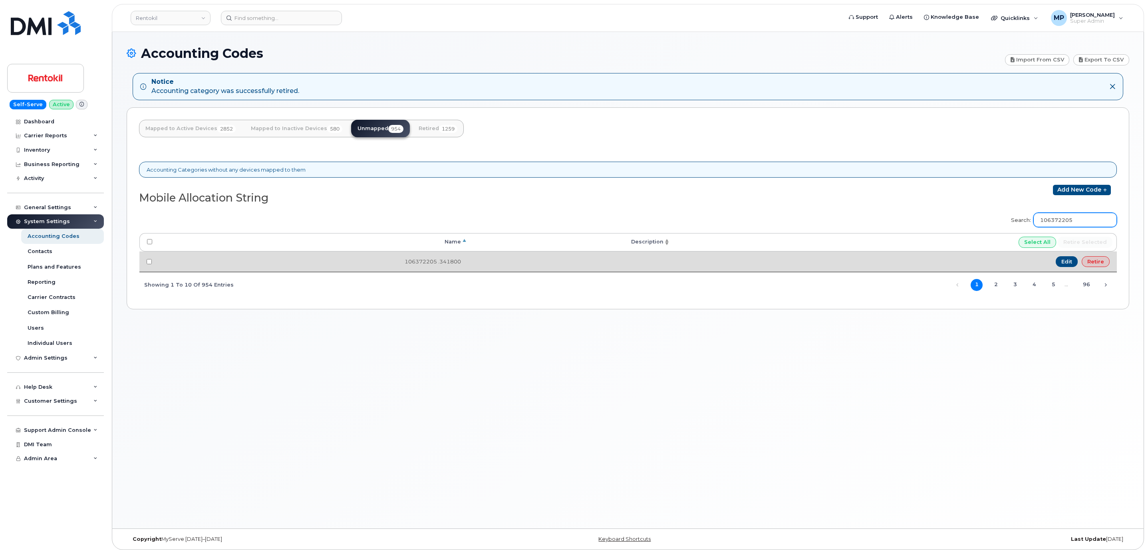
type input "106372205"
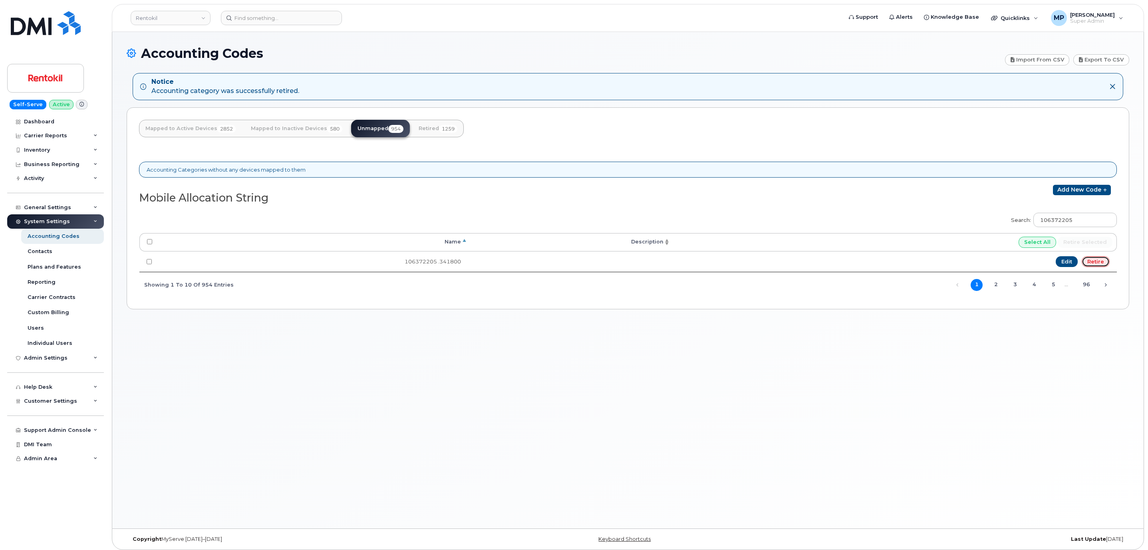
drag, startPoint x: 1094, startPoint y: 260, endPoint x: 621, endPoint y: 60, distance: 513.9
click at [1094, 261] on link "Retire" at bounding box center [1095, 261] width 28 height 11
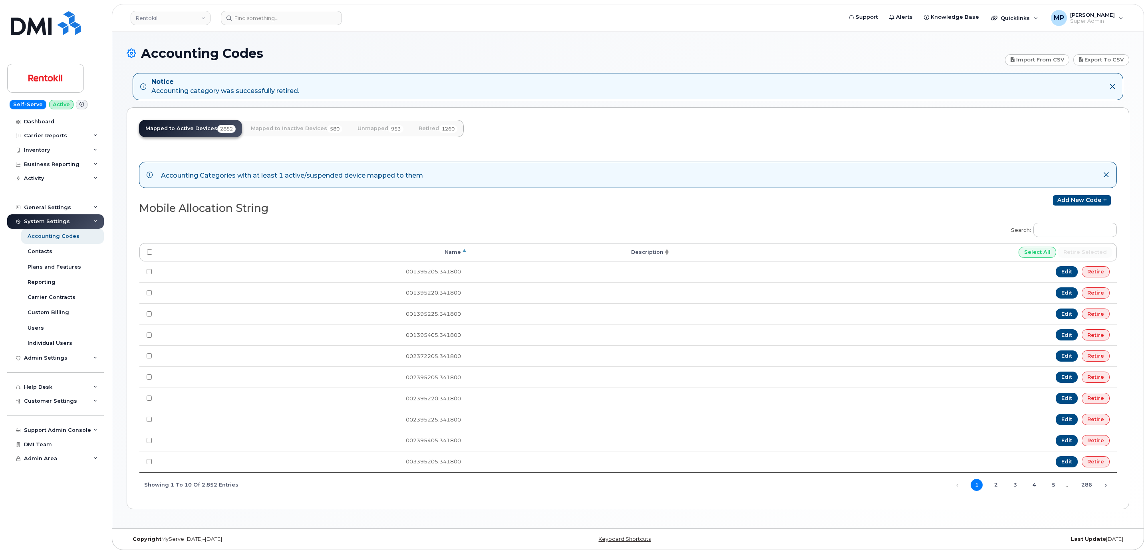
click at [1081, 240] on label "Search:" at bounding box center [1060, 229] width 111 height 22
click at [1081, 237] on input "Search:" at bounding box center [1074, 230] width 83 height 14
paste input "106395205"
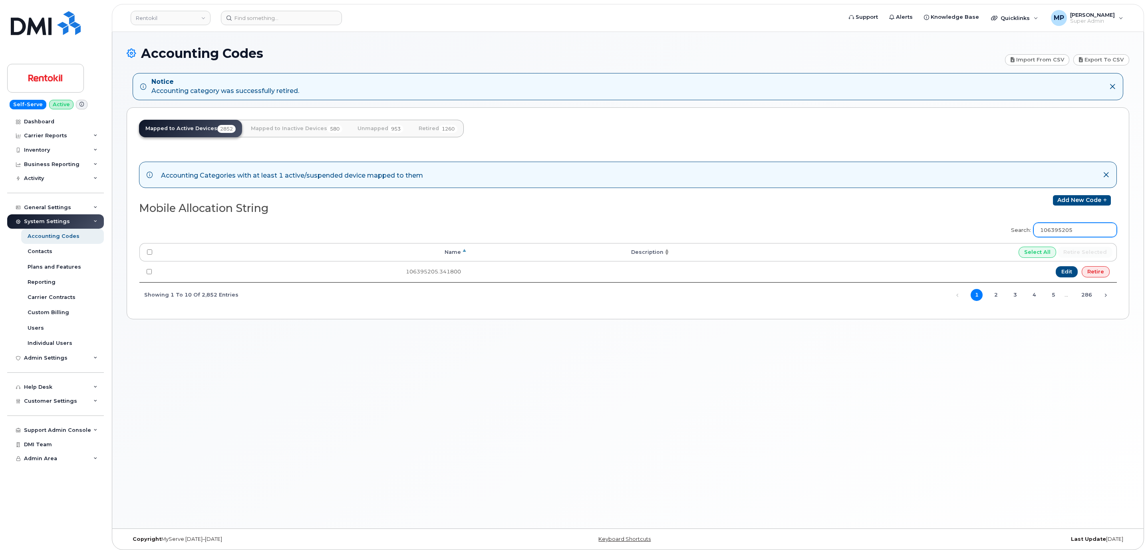
click at [1053, 230] on input "106395205" at bounding box center [1074, 230] width 83 height 14
paste input "4"
click at [1064, 227] on input "106395405" at bounding box center [1074, 230] width 83 height 14
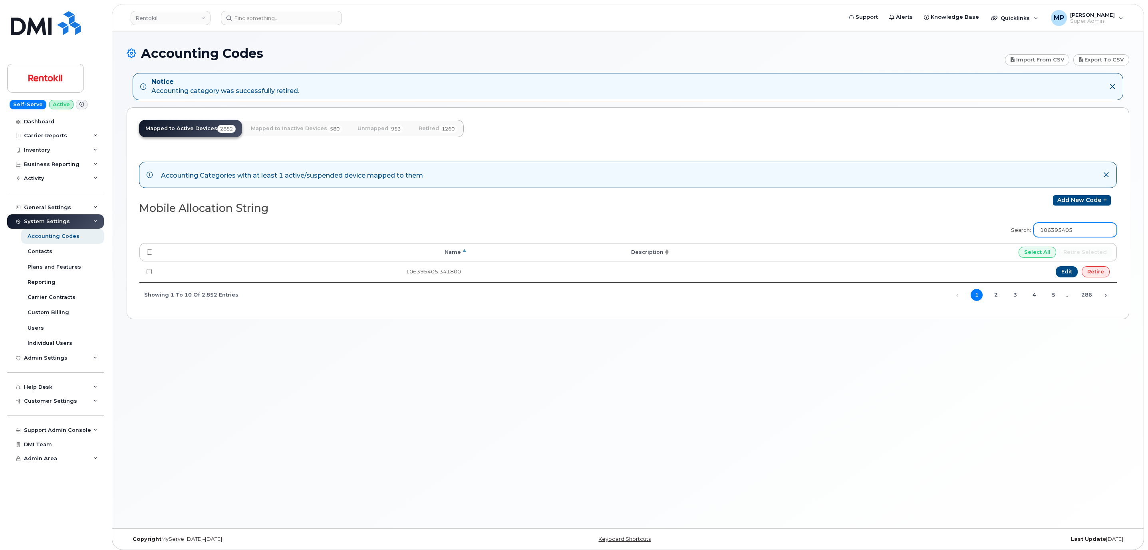
paste input "73722"
type input "107372205"
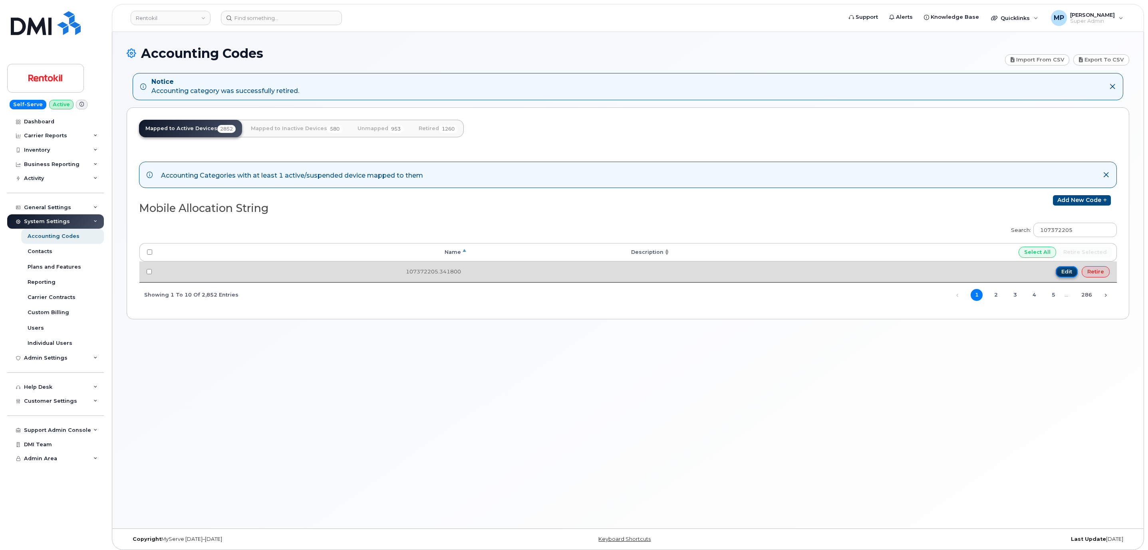
drag, startPoint x: 1066, startPoint y: 274, endPoint x: 1061, endPoint y: 274, distance: 5.6
click at [1066, 274] on link "Edit" at bounding box center [1066, 271] width 22 height 11
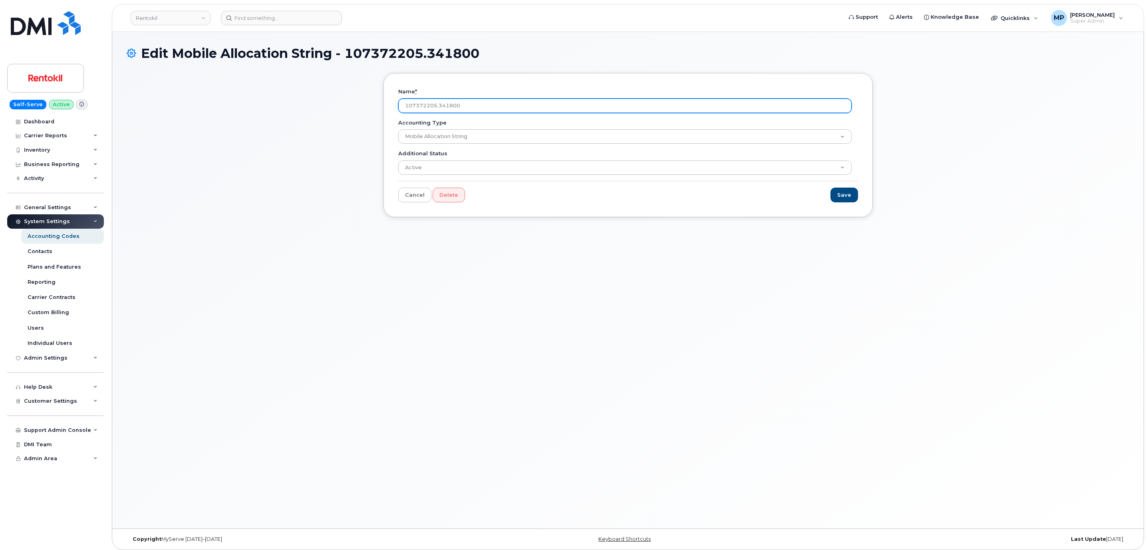
click at [423, 107] on input "107372205.341800" at bounding box center [624, 106] width 453 height 14
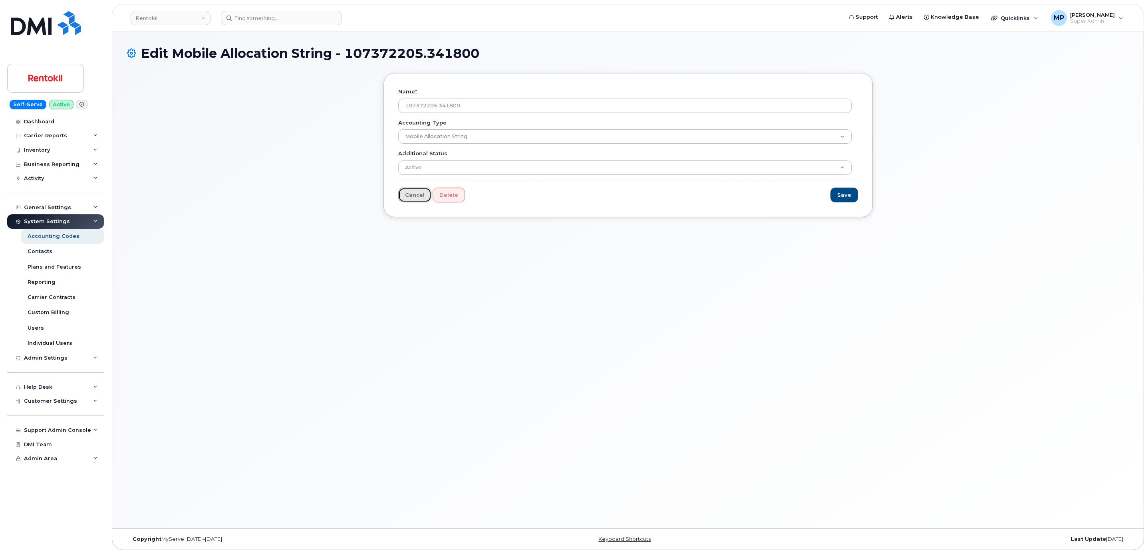
click at [408, 199] on link "Cancel" at bounding box center [414, 195] width 33 height 15
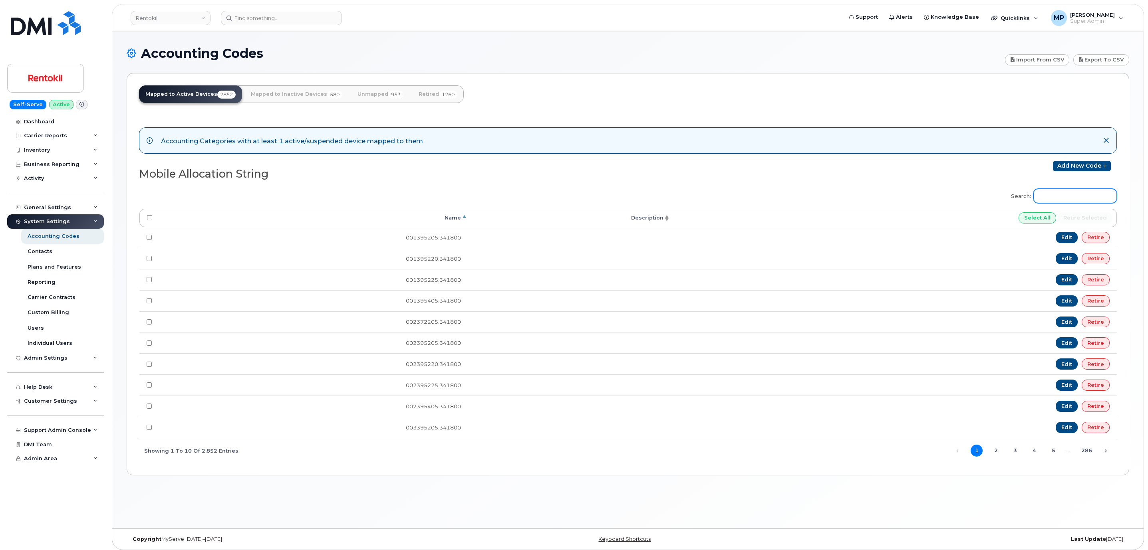
click at [1037, 199] on input "Search:" at bounding box center [1074, 196] width 83 height 14
paste input "107395225"
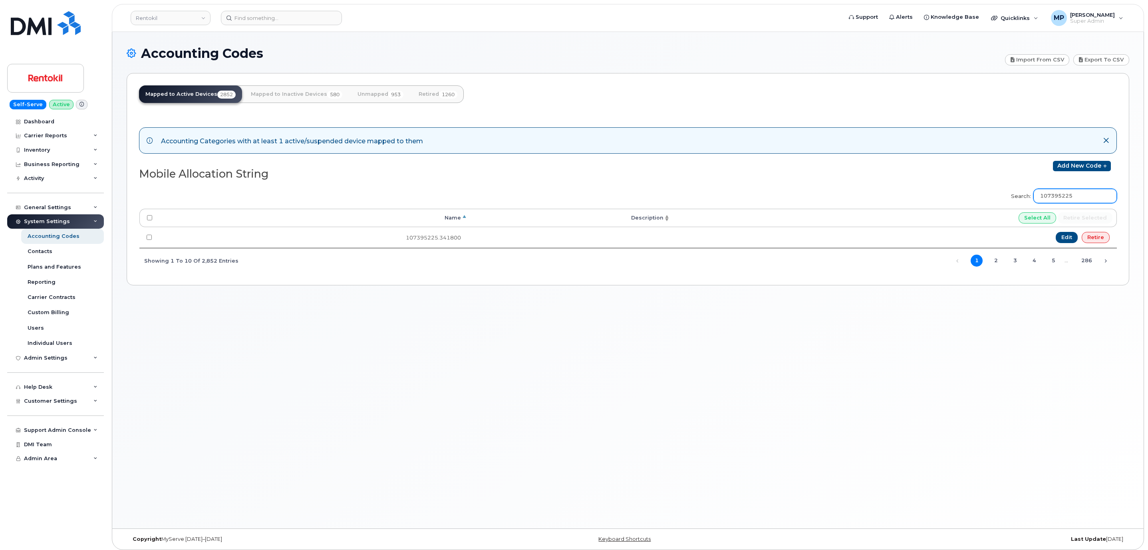
click at [1053, 194] on input "107395225" at bounding box center [1074, 196] width 83 height 14
paste input "40"
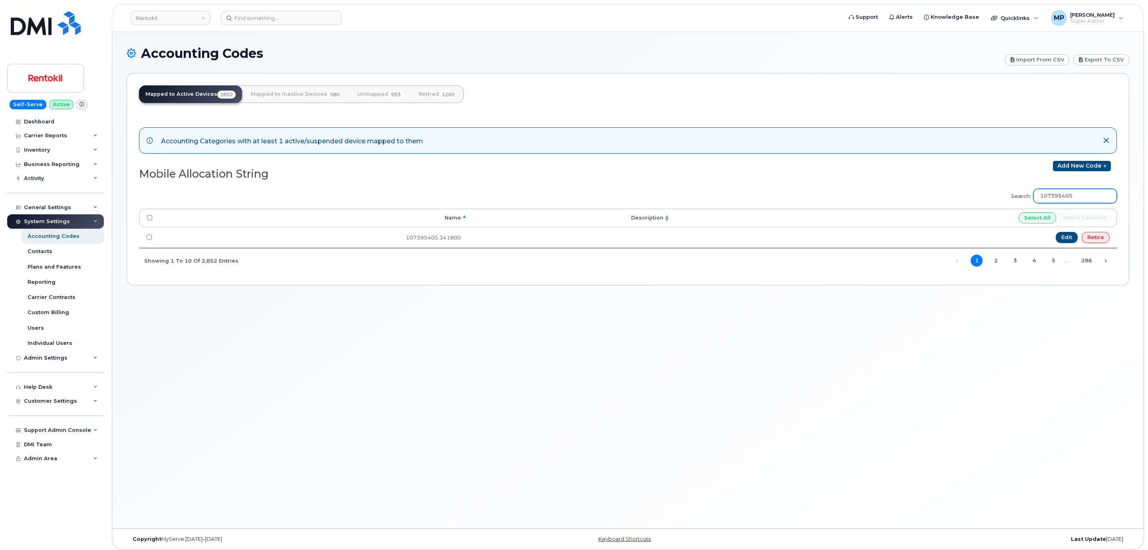
type input "107395405"
click at [380, 93] on link "Unmapped 953" at bounding box center [380, 94] width 59 height 18
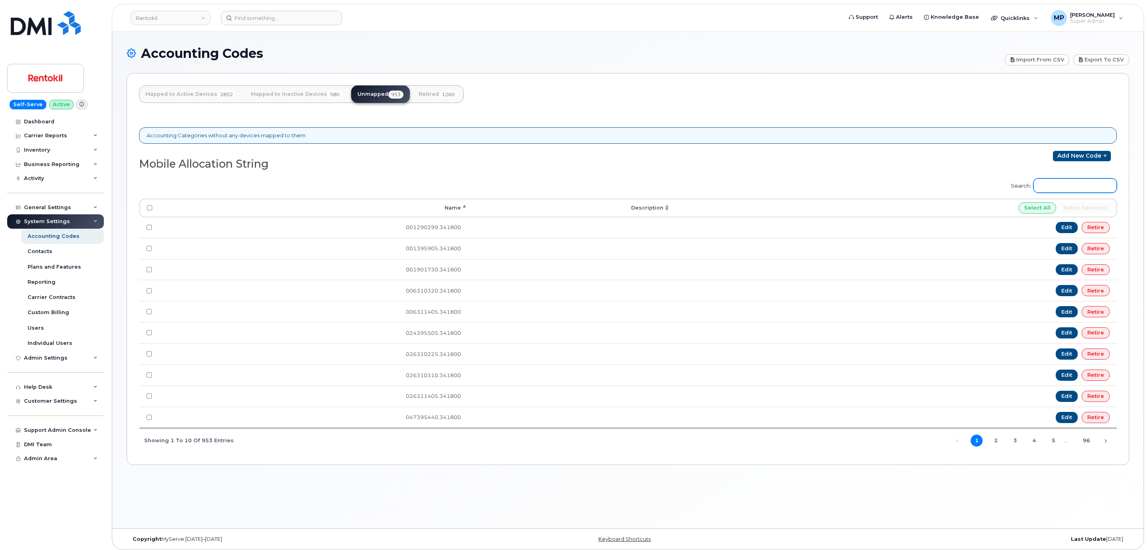
click at [1092, 187] on input "Search:" at bounding box center [1074, 185] width 83 height 14
paste input "107395225"
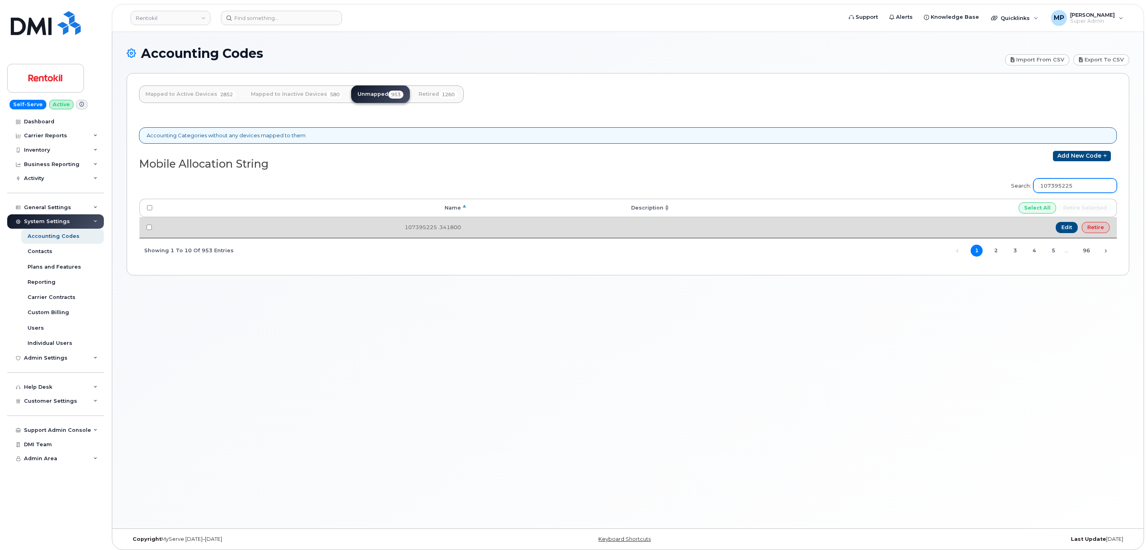
type input "107395225"
click at [1100, 229] on link "Retire" at bounding box center [1095, 227] width 28 height 11
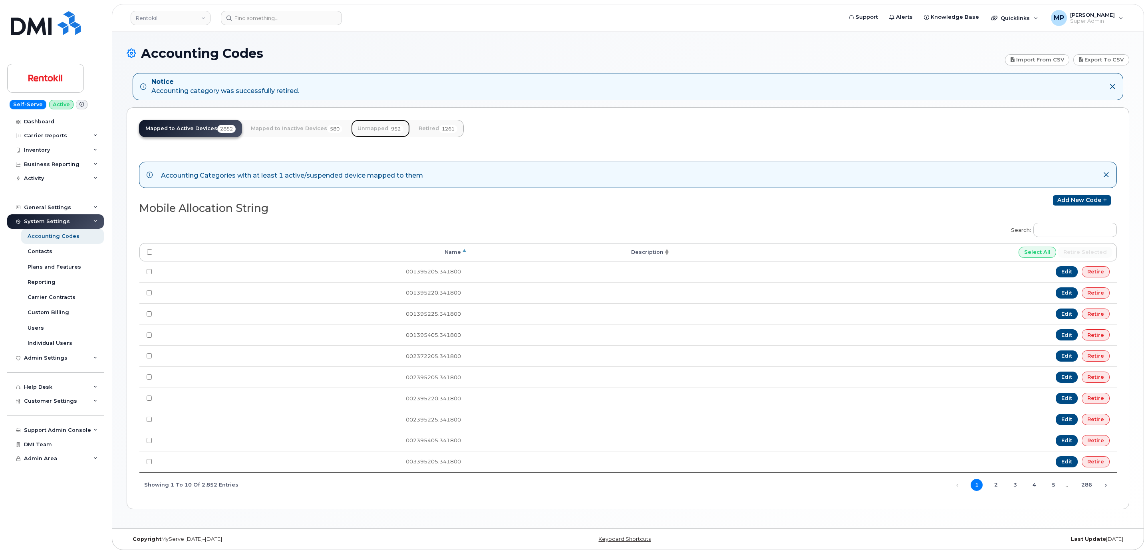
click at [371, 121] on link "Unmapped 952" at bounding box center [380, 129] width 59 height 18
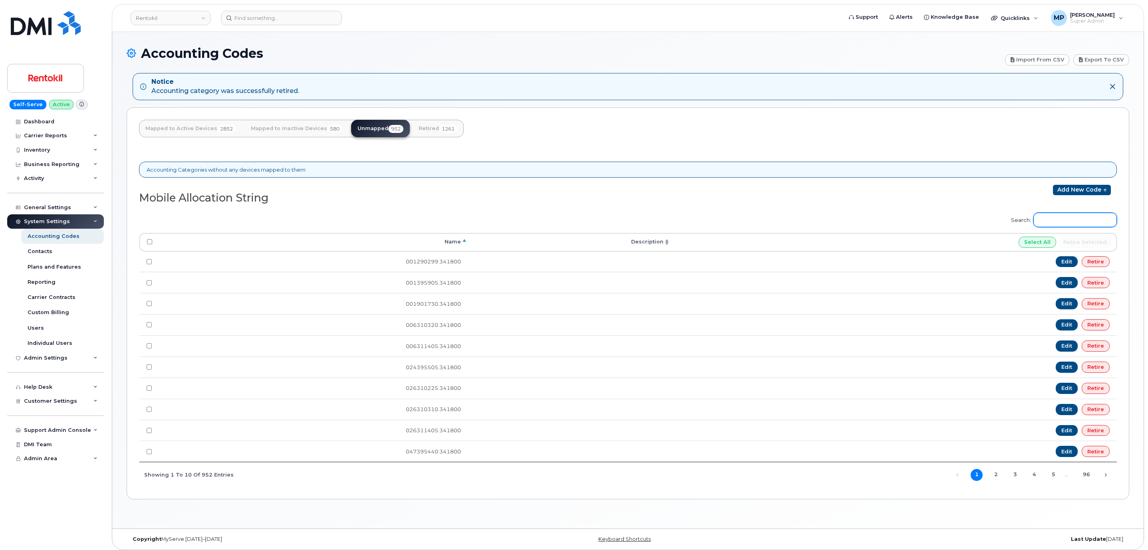
click at [1068, 224] on input "Search:" at bounding box center [1074, 220] width 83 height 14
paste input "107372205"
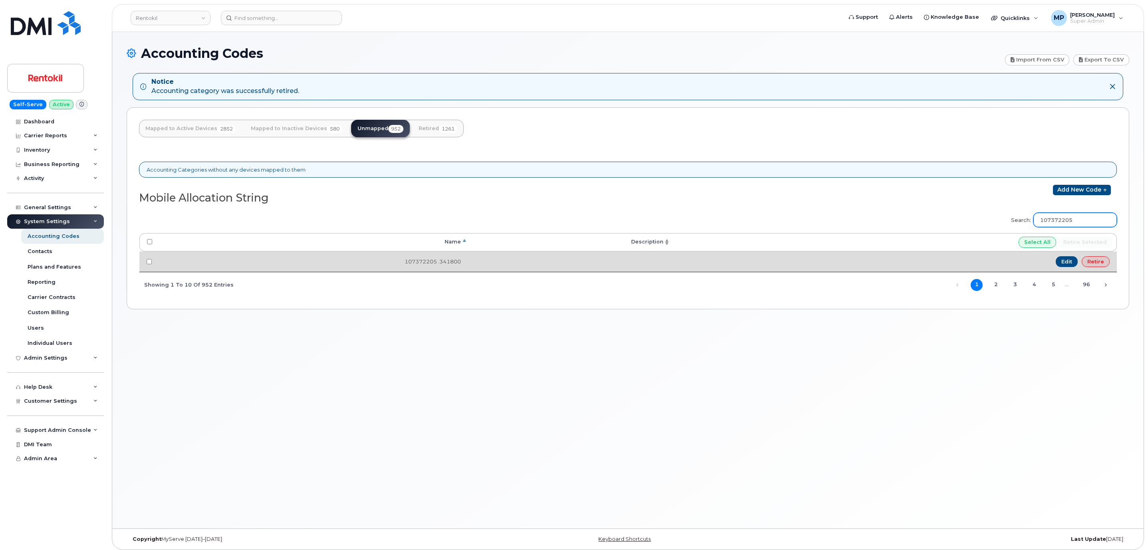
type input "107372205"
click at [1099, 264] on link "Retire" at bounding box center [1095, 261] width 28 height 11
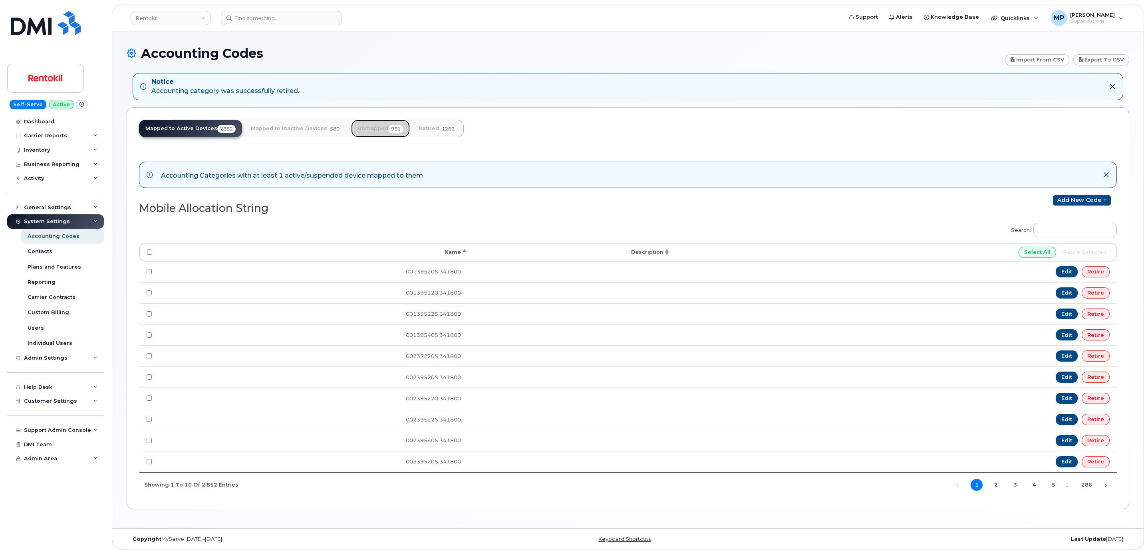
drag, startPoint x: 375, startPoint y: 129, endPoint x: 404, endPoint y: 157, distance: 40.1
click at [375, 129] on link "Unmapped 951" at bounding box center [380, 129] width 59 height 18
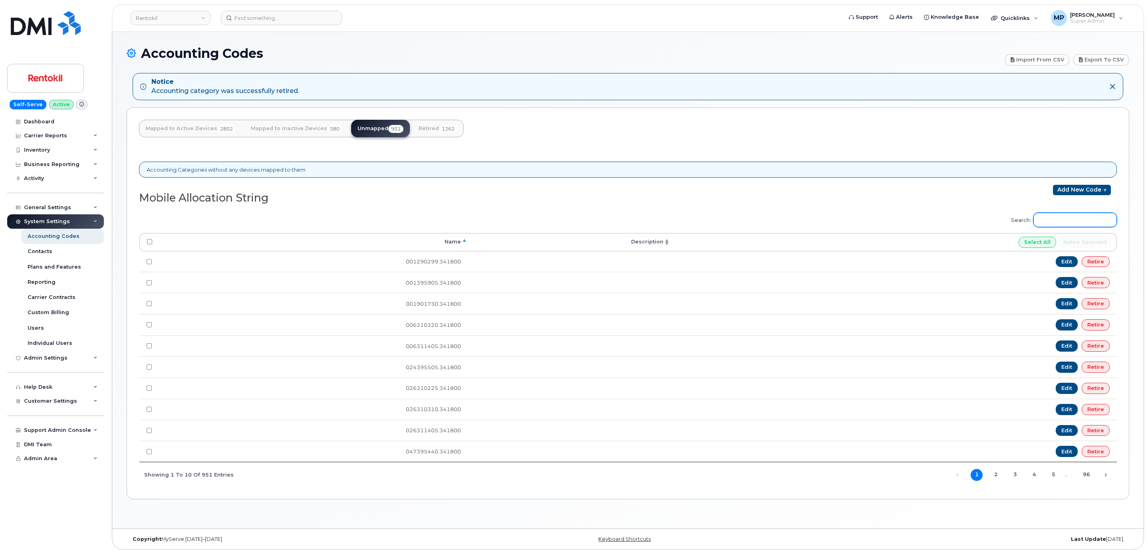
click at [1082, 225] on input "Search:" at bounding box center [1074, 220] width 83 height 14
paste input "106395405"
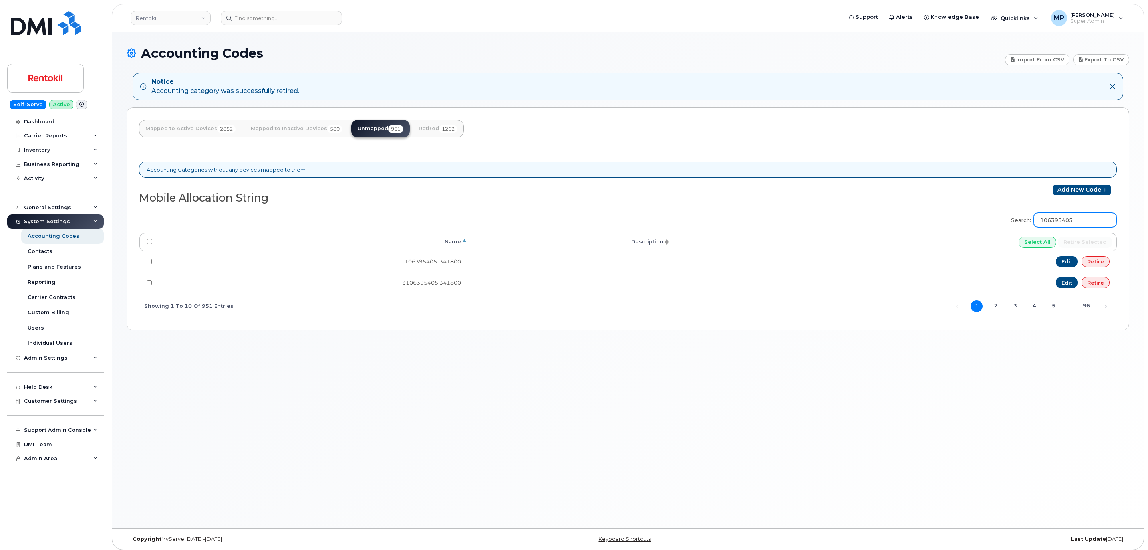
type input "106395405"
click at [1103, 262] on link "Retire" at bounding box center [1095, 261] width 28 height 11
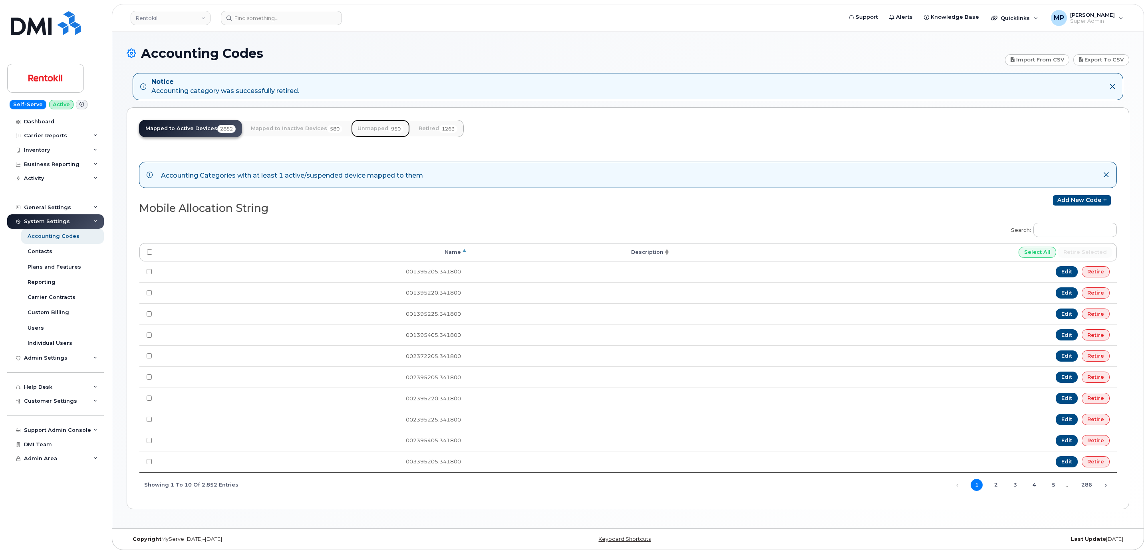
click at [362, 130] on link "Unmapped 950" at bounding box center [380, 129] width 59 height 18
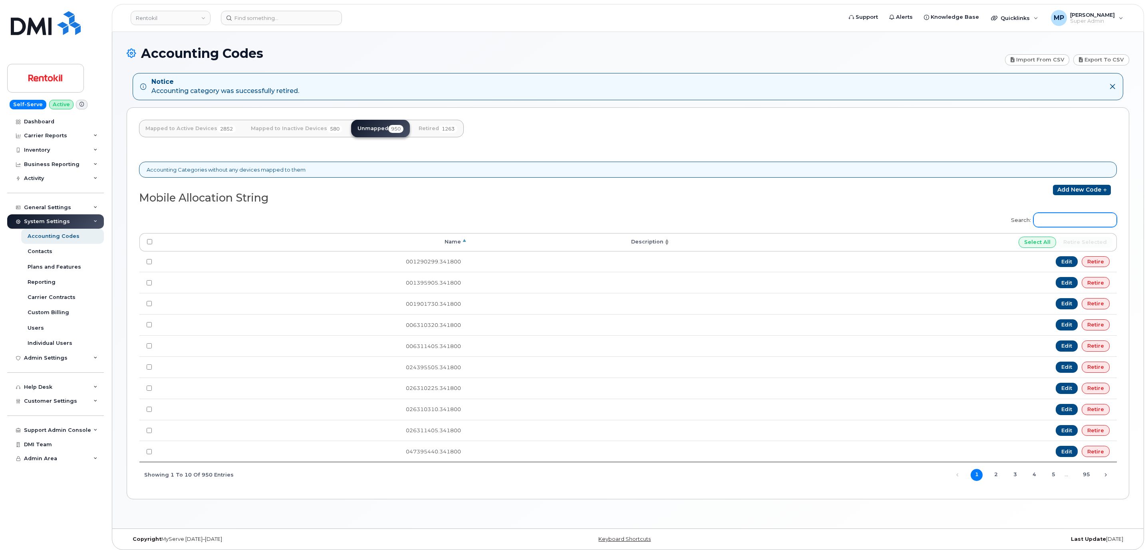
click at [1083, 226] on input "Search:" at bounding box center [1074, 220] width 83 height 14
paste input "106395205"
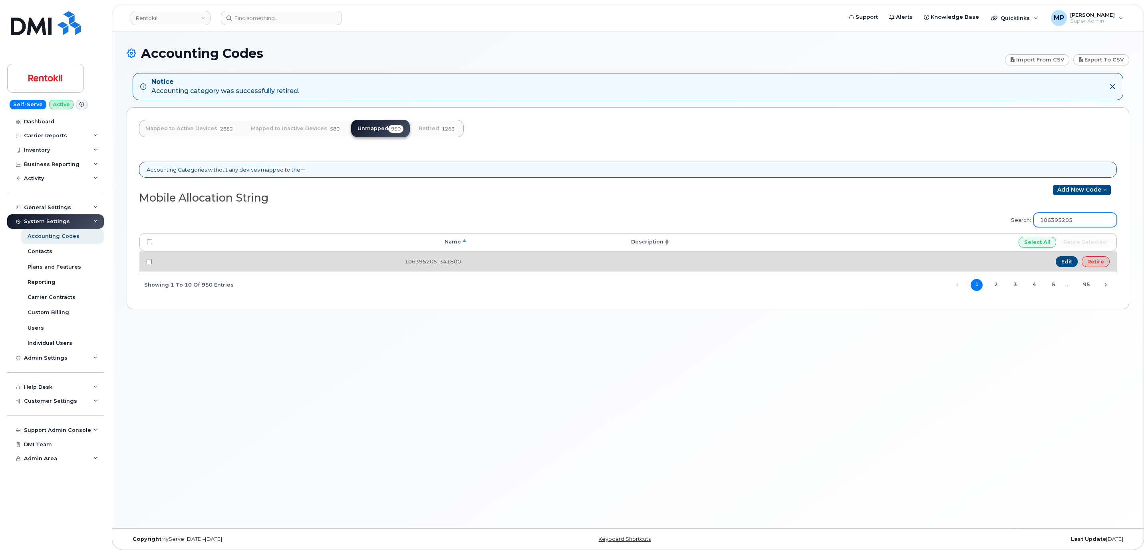
type input "106395205"
click at [1103, 263] on link "Retire" at bounding box center [1095, 261] width 28 height 11
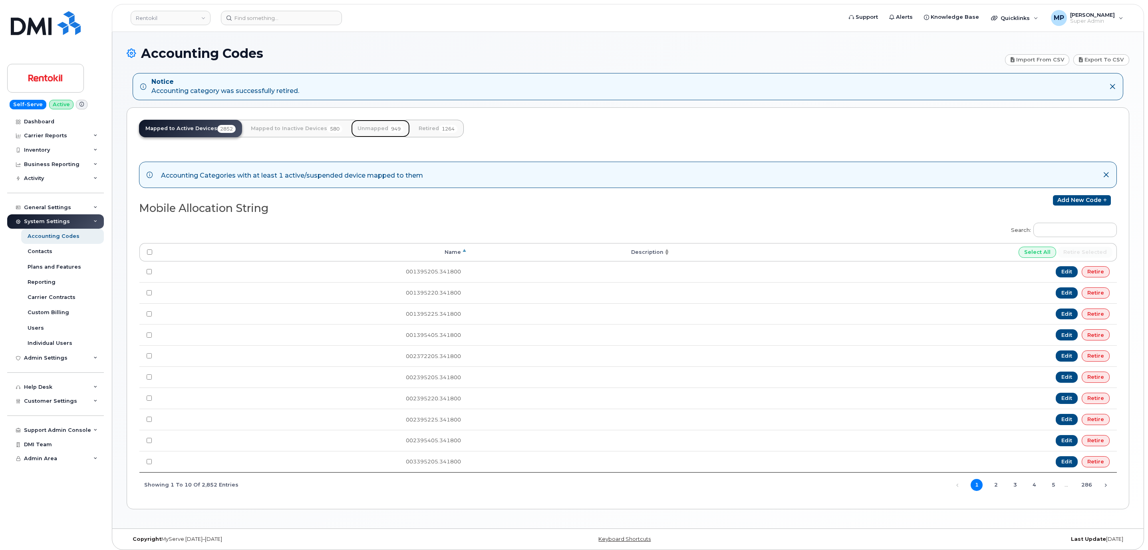
click at [375, 128] on link "Unmapped 949" at bounding box center [380, 129] width 59 height 18
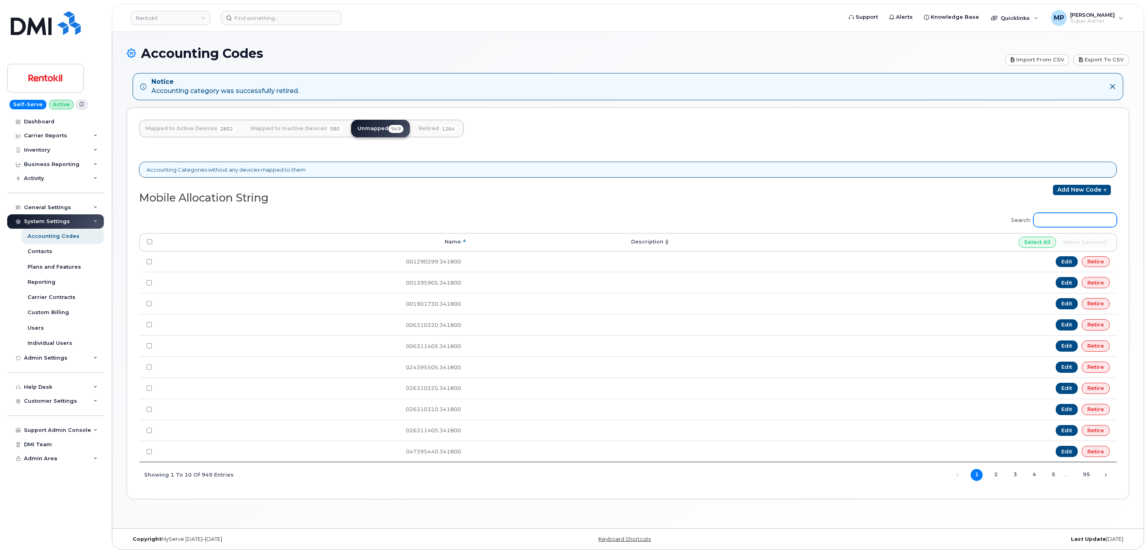
click at [1067, 227] on input "Search:" at bounding box center [1074, 220] width 83 height 14
paste input "106372205"
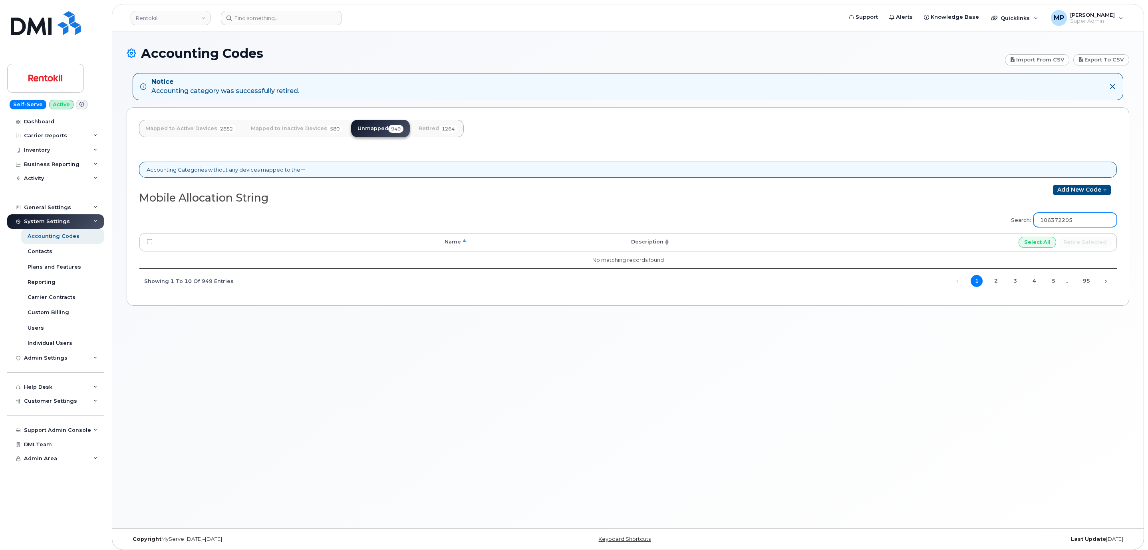
click at [1045, 218] on input "106372205" at bounding box center [1074, 220] width 83 height 14
paste input "53954"
click at [1047, 221] on input "105395405" at bounding box center [1074, 220] width 83 height 14
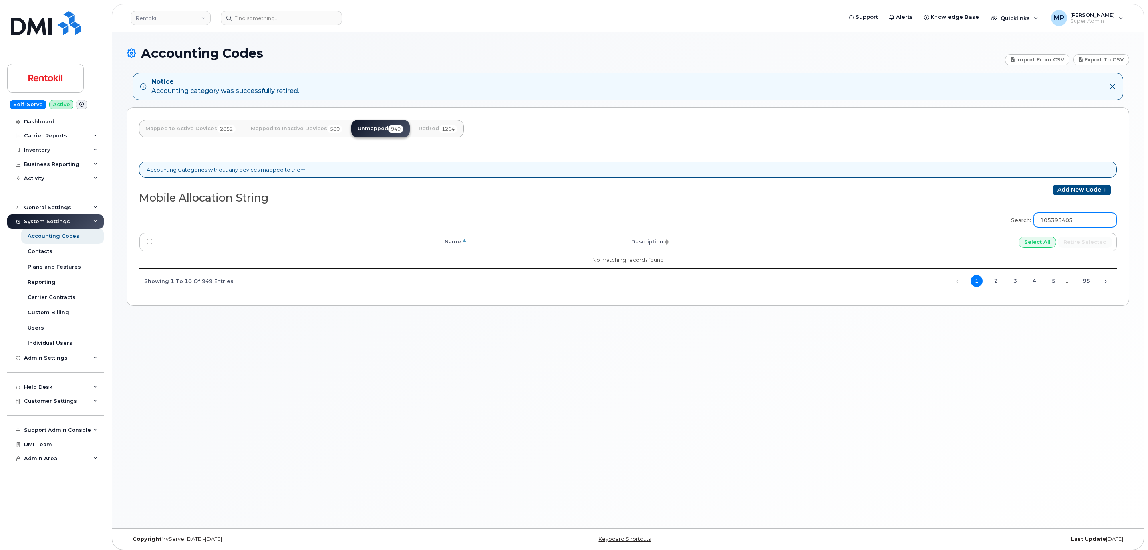
paste input "7"
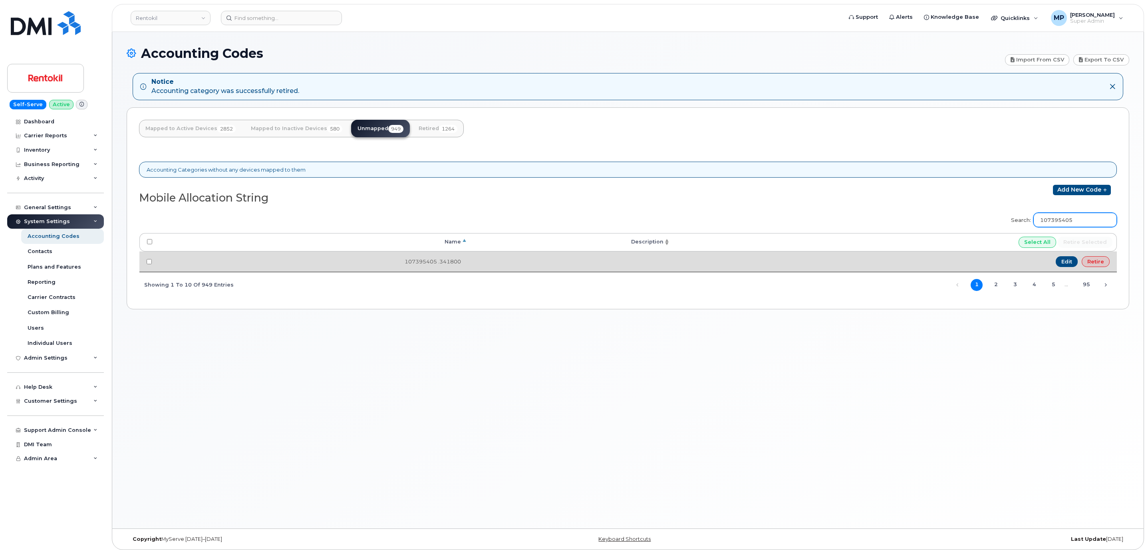
type input "107395405"
click at [1105, 266] on link "Retire" at bounding box center [1095, 261] width 28 height 11
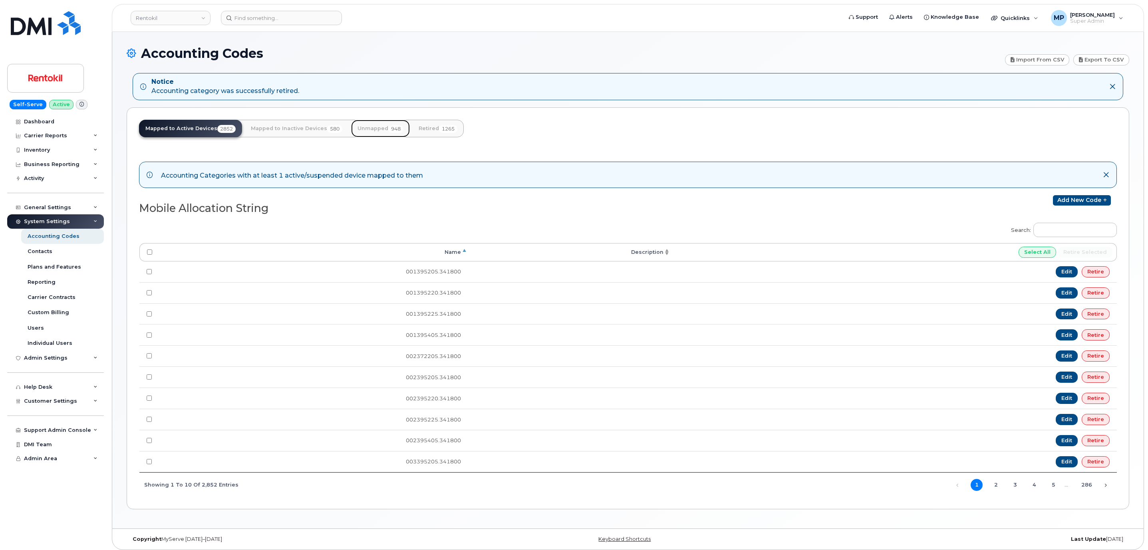
click at [388, 125] on link "Unmapped 948" at bounding box center [380, 129] width 59 height 18
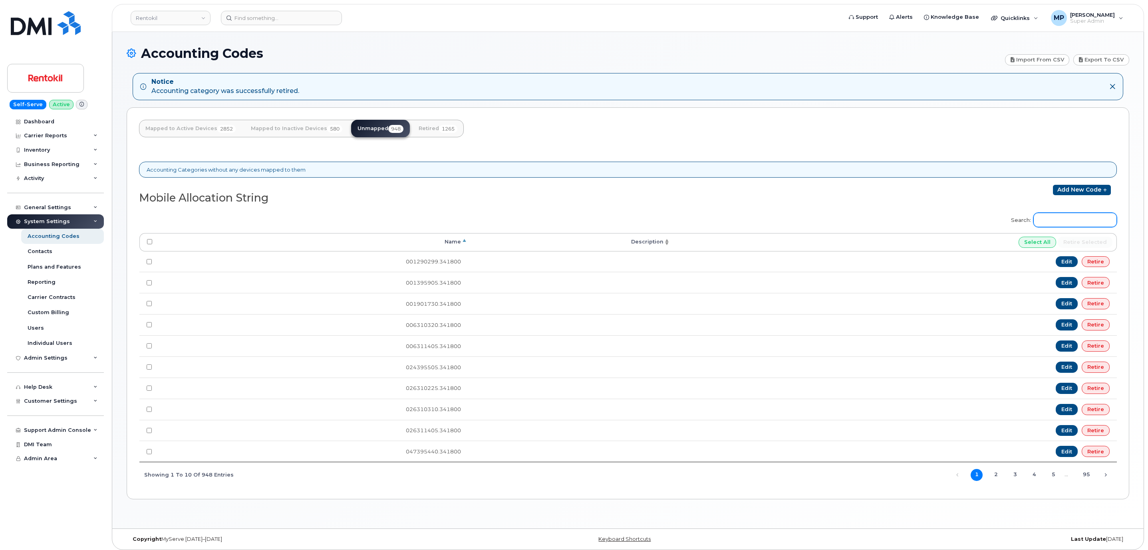
click at [1059, 227] on input "Search:" at bounding box center [1074, 220] width 83 height 14
paste input "108385405"
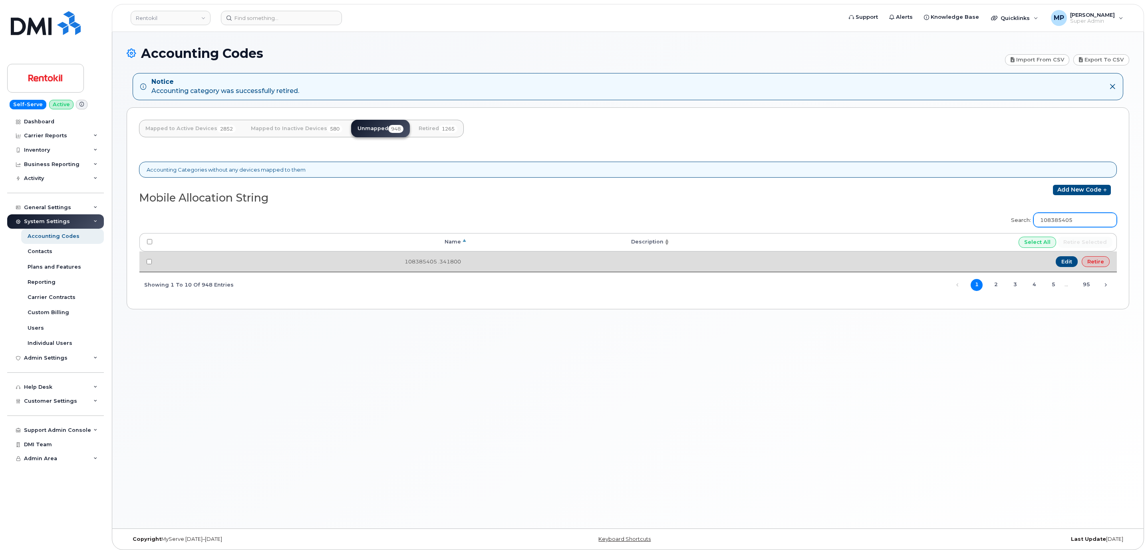
type input "108385405"
click at [1099, 259] on link "Retire" at bounding box center [1095, 261] width 28 height 11
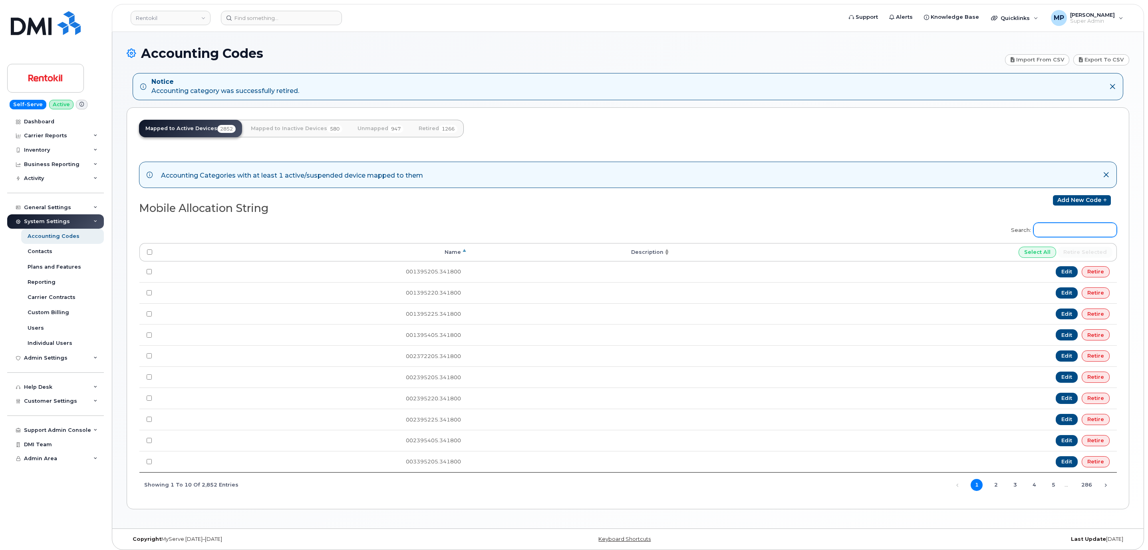
click at [1065, 232] on input "Search:" at bounding box center [1074, 230] width 83 height 14
click at [377, 126] on link "Unmapped 947" at bounding box center [380, 129] width 59 height 18
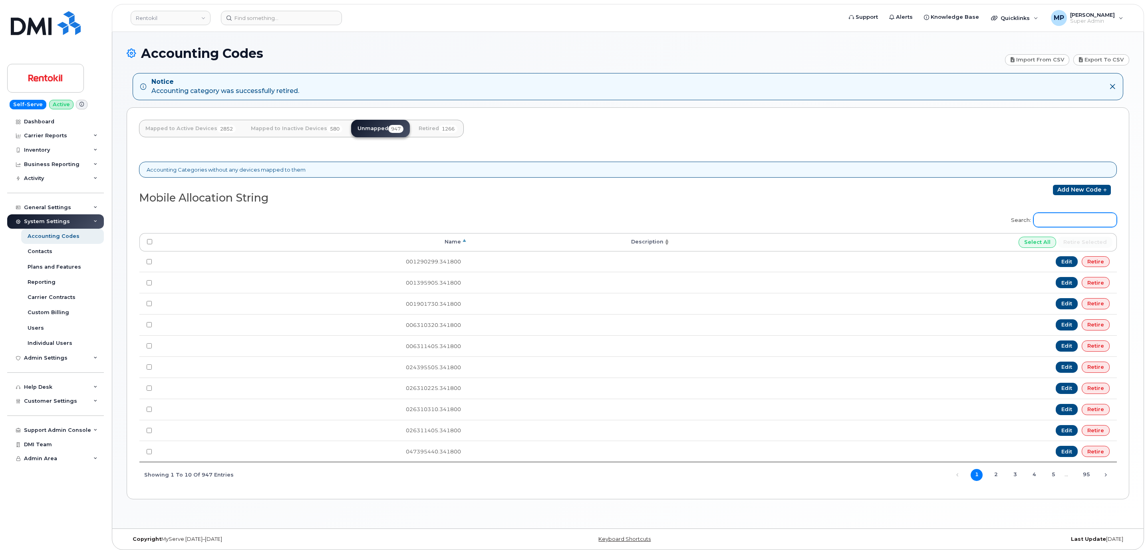
click at [1047, 224] on input "Search:" at bounding box center [1074, 220] width 83 height 14
paste input "108395225"
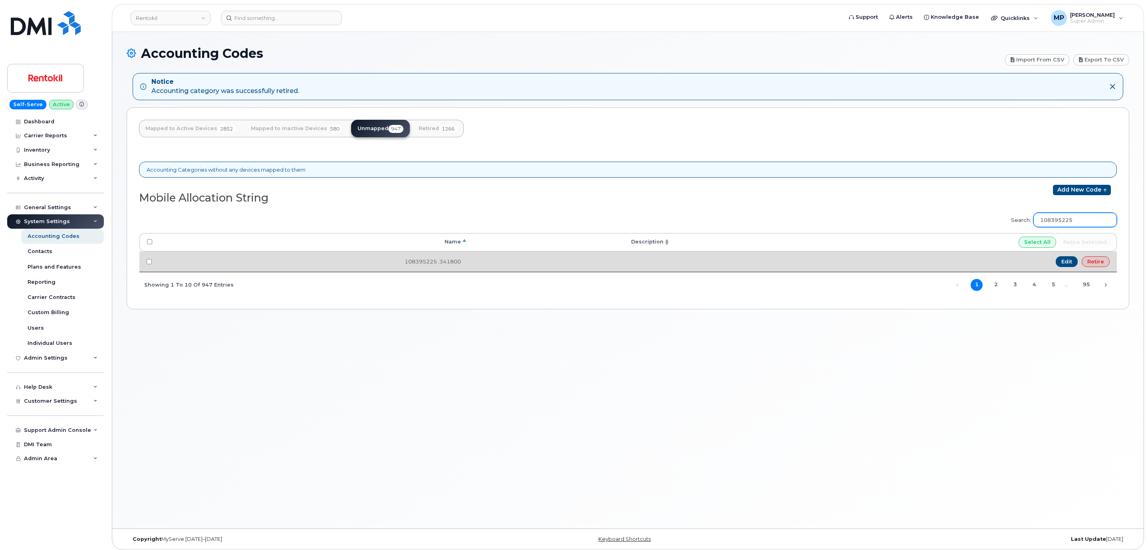
type input "108395225"
click at [1088, 262] on link "Retire" at bounding box center [1095, 261] width 28 height 11
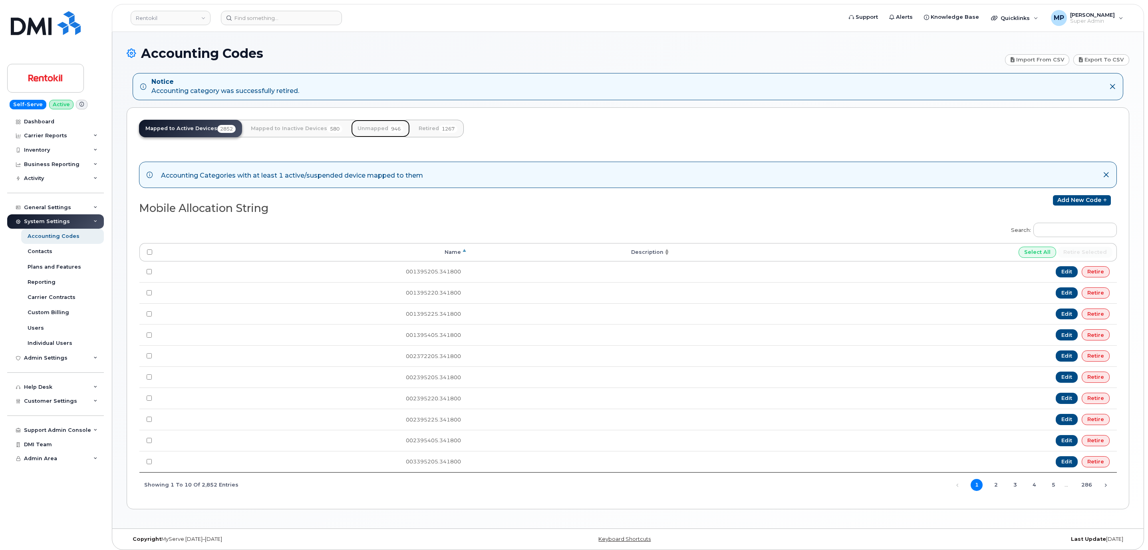
click at [373, 125] on link "Unmapped 946" at bounding box center [380, 129] width 59 height 18
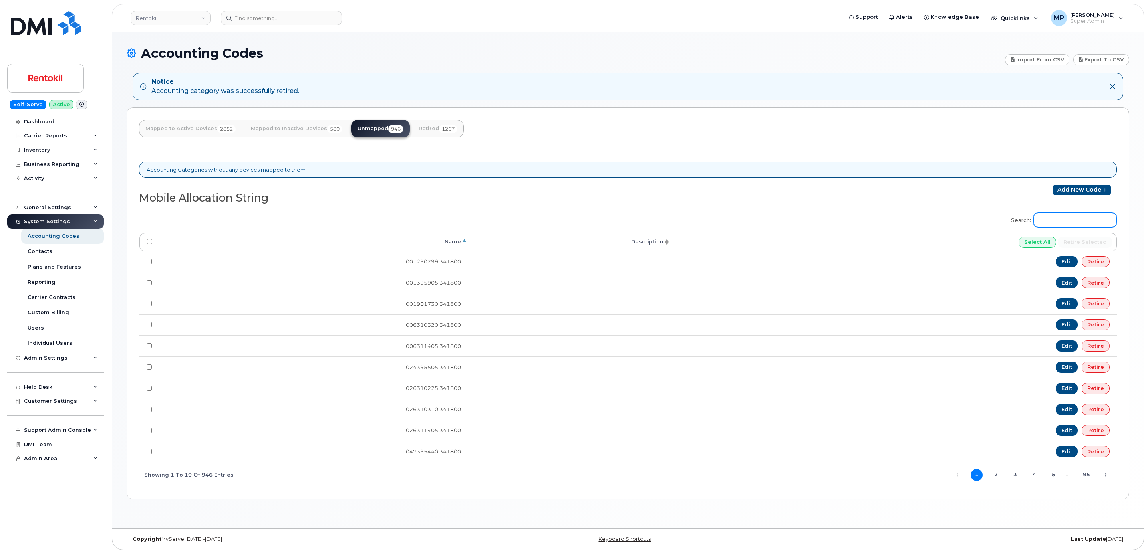
click at [1069, 217] on input "Search:" at bounding box center [1074, 220] width 83 height 14
paste input "123395205"
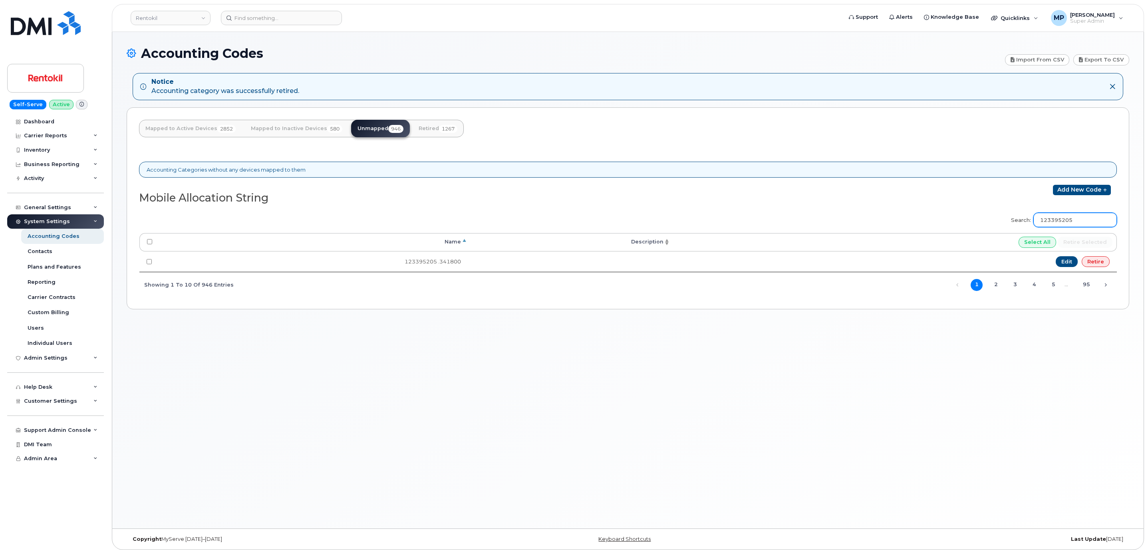
type input "123395205"
click at [1091, 260] on link "Retire" at bounding box center [1095, 261] width 28 height 11
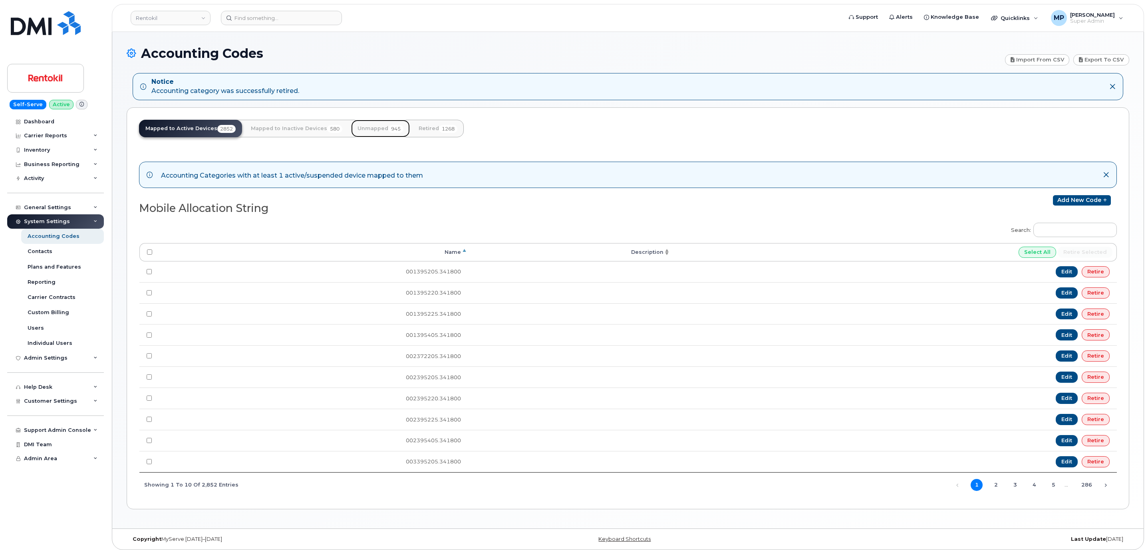
click at [381, 130] on link "Unmapped 945" at bounding box center [380, 129] width 59 height 18
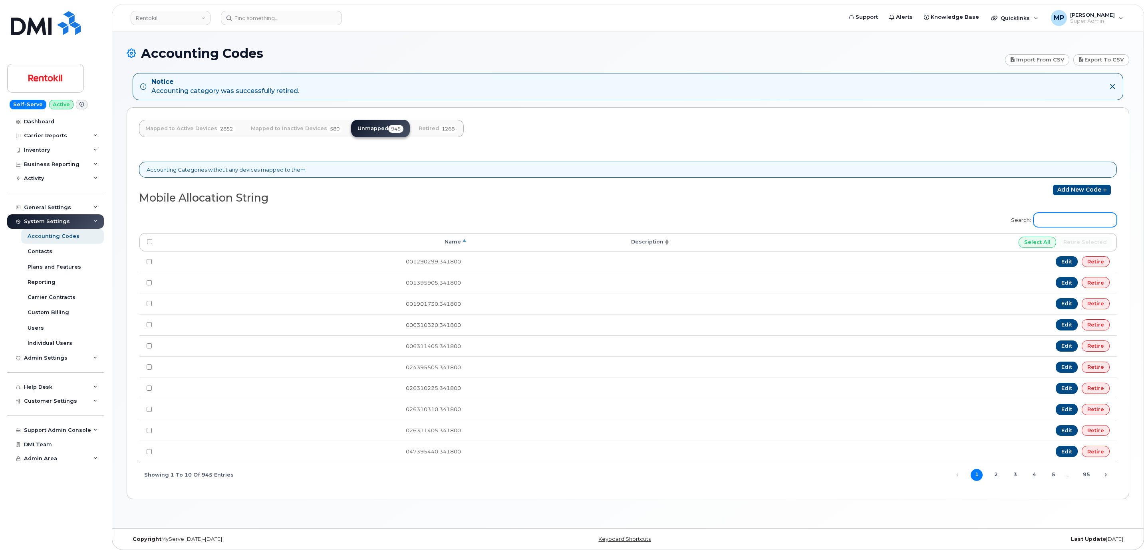
click at [1052, 227] on input "Search:" at bounding box center [1074, 220] width 83 height 14
paste input "136314405"
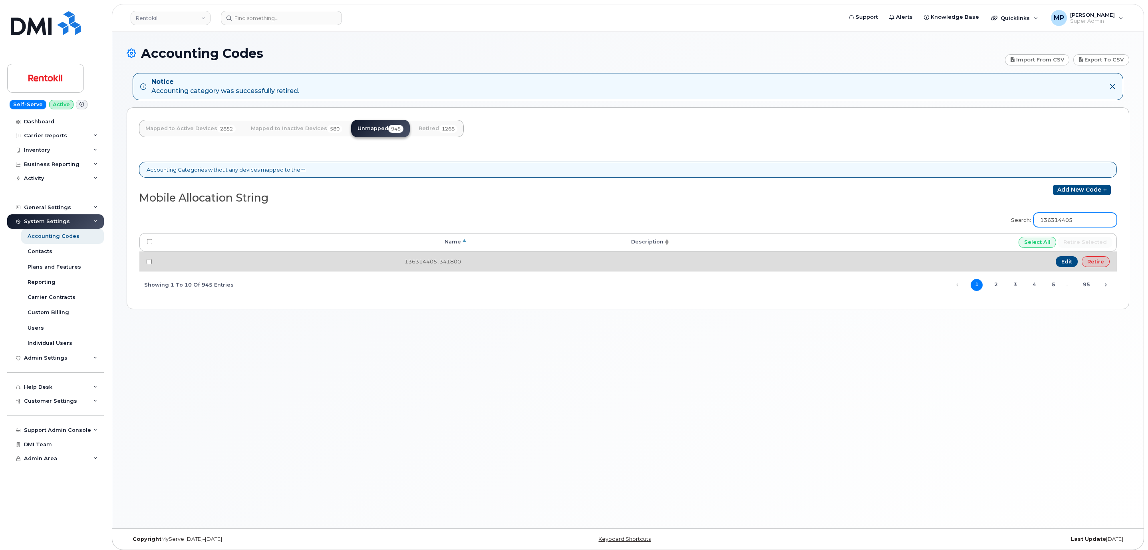
type input "136314405"
click at [1100, 263] on link "Retire" at bounding box center [1095, 261] width 28 height 11
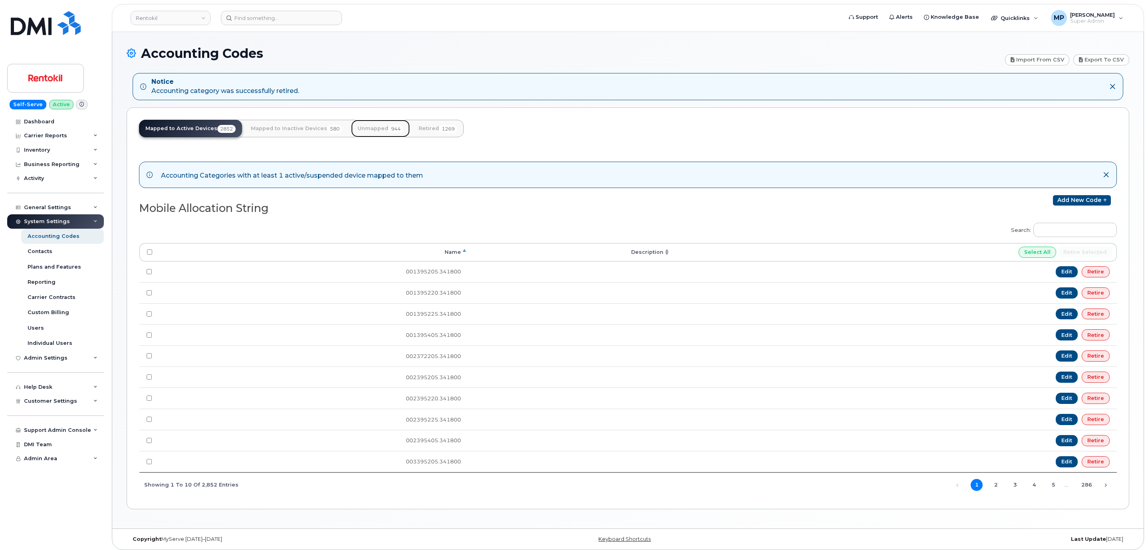
click at [385, 132] on link "Unmapped 944" at bounding box center [380, 129] width 59 height 18
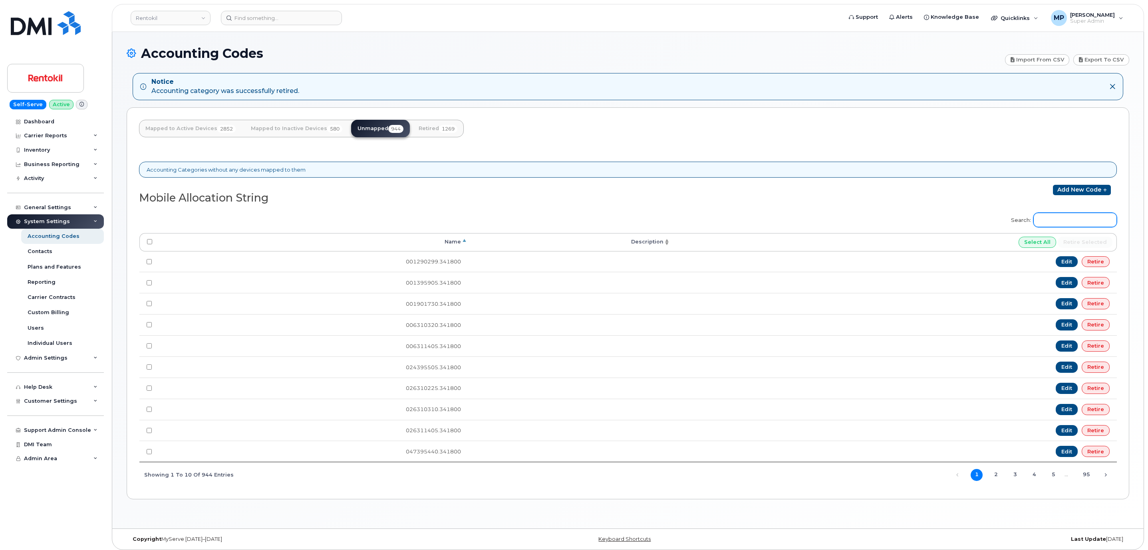
drag, startPoint x: 1041, startPoint y: 214, endPoint x: 1046, endPoint y: 219, distance: 7.1
click at [1045, 219] on input "Search:" at bounding box center [1074, 220] width 83 height 14
paste input "143395905"
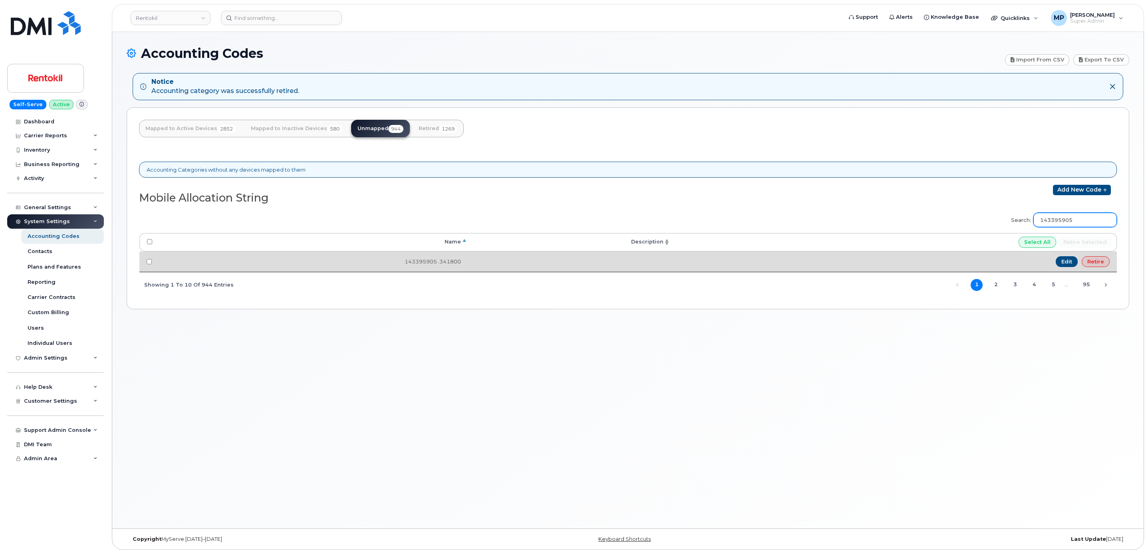
type input "143395905"
click at [1095, 264] on link "Retire" at bounding box center [1095, 261] width 28 height 11
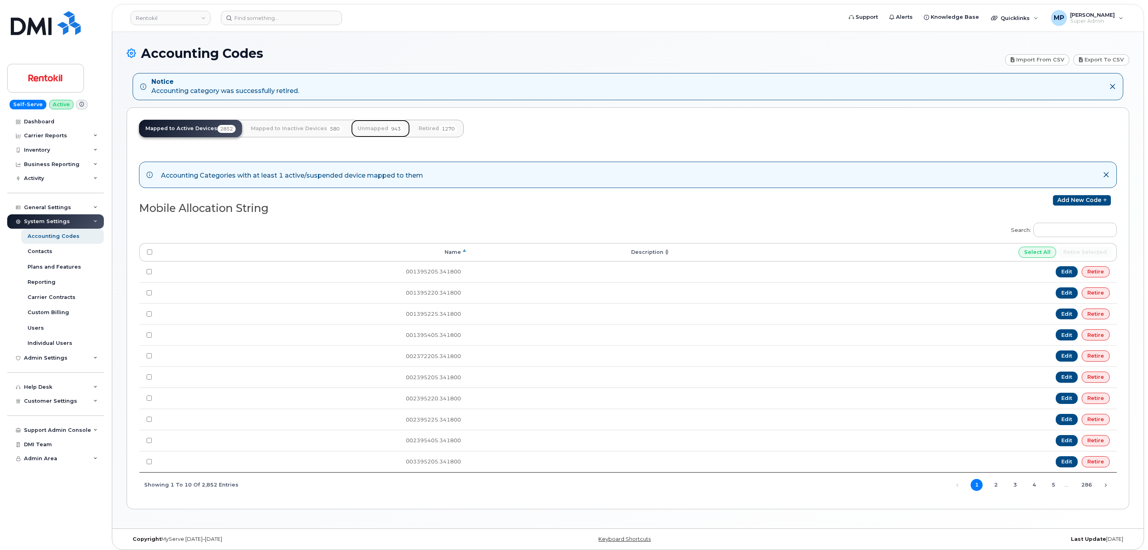
click at [373, 129] on link "Unmapped 943" at bounding box center [380, 129] width 59 height 18
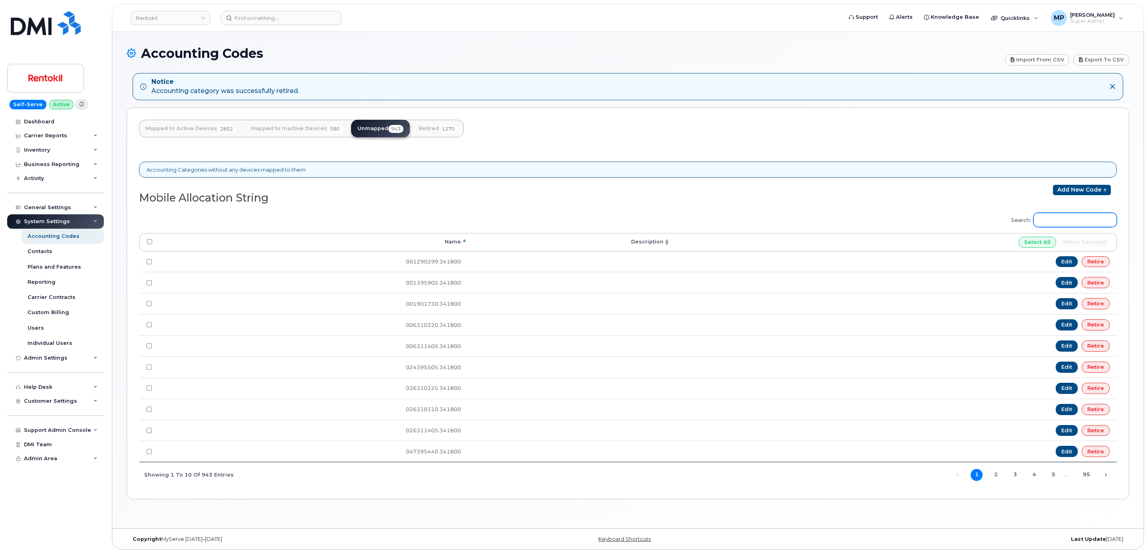
click at [1045, 224] on input "Search:" at bounding box center [1074, 220] width 83 height 14
paste input "152395205"
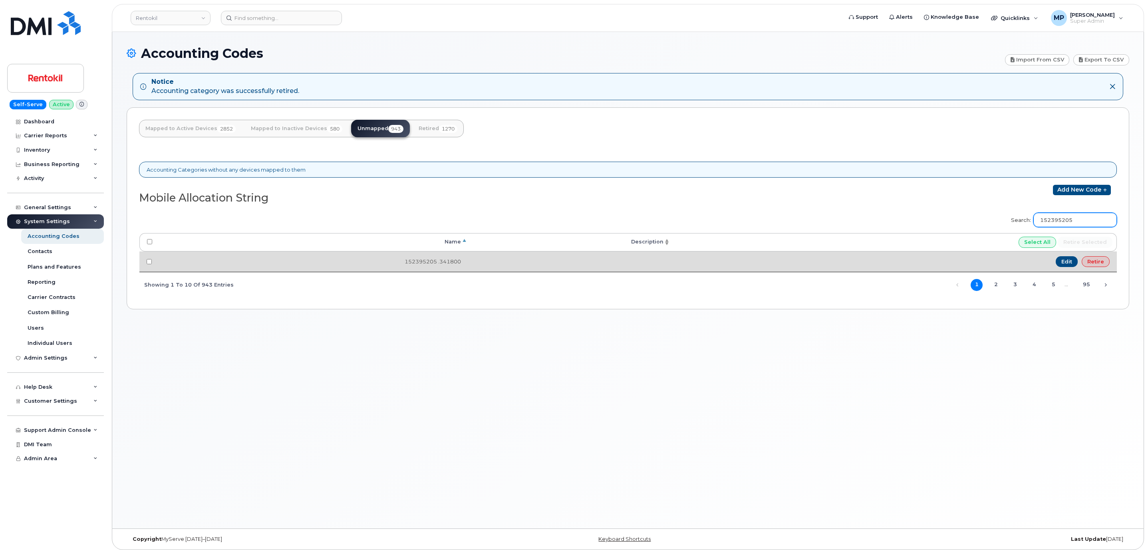
type input "152395205"
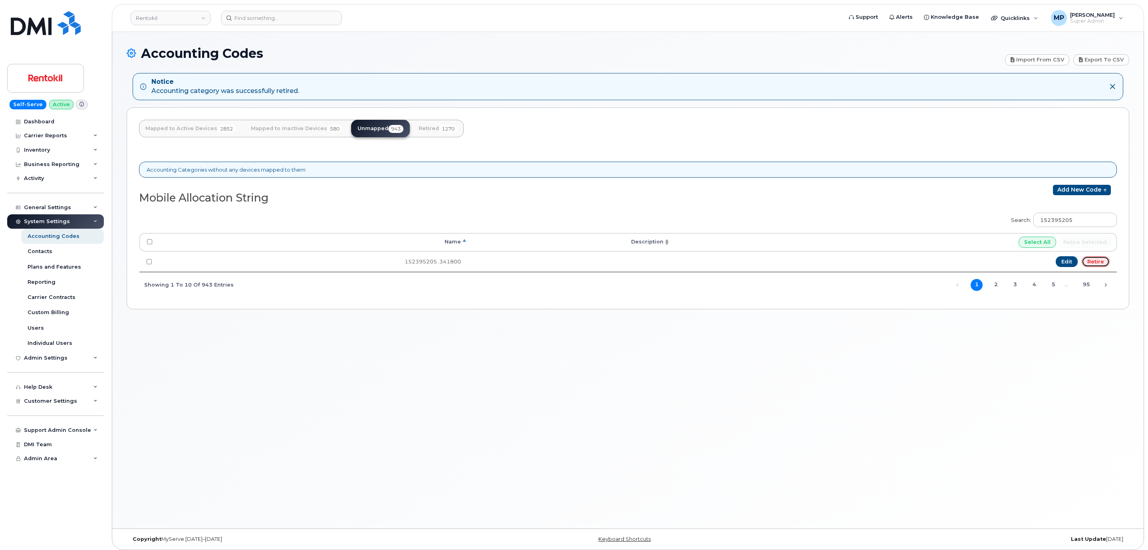
drag, startPoint x: 1101, startPoint y: 264, endPoint x: 629, endPoint y: 48, distance: 518.7
click at [1100, 264] on link "Retire" at bounding box center [1095, 261] width 28 height 11
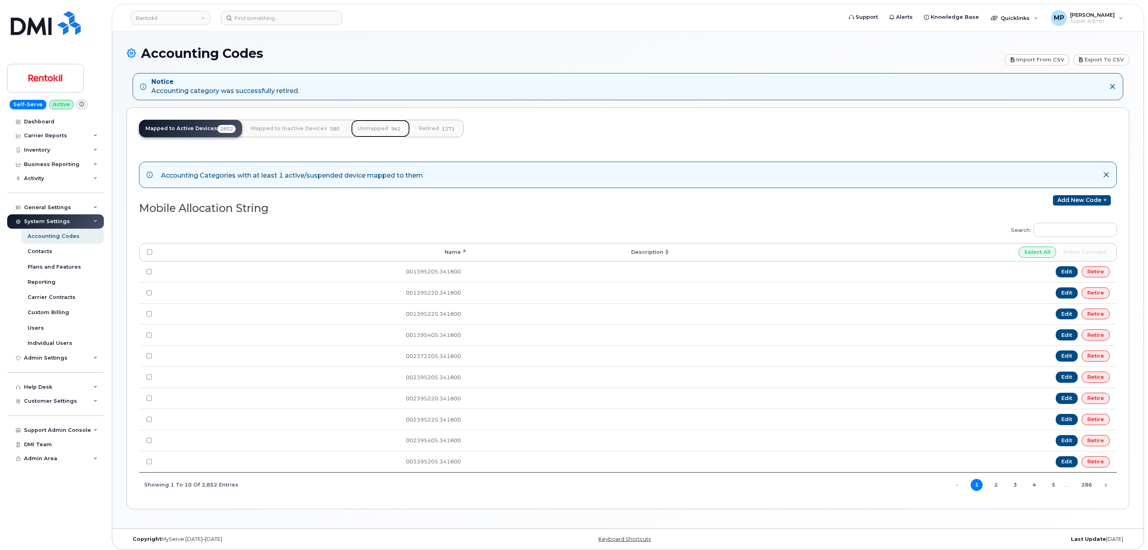
drag, startPoint x: 374, startPoint y: 129, endPoint x: 404, endPoint y: 132, distance: 30.5
click at [374, 129] on link "Unmapped 942" at bounding box center [380, 129] width 59 height 18
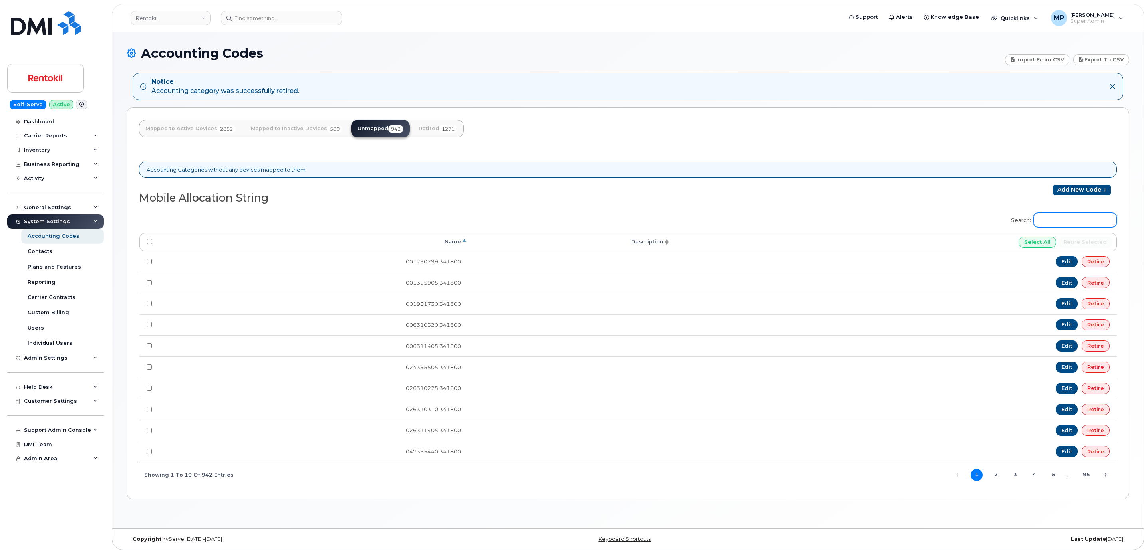
click at [1081, 227] on input "Search:" at bounding box center [1074, 220] width 83 height 14
paste input "157395225"
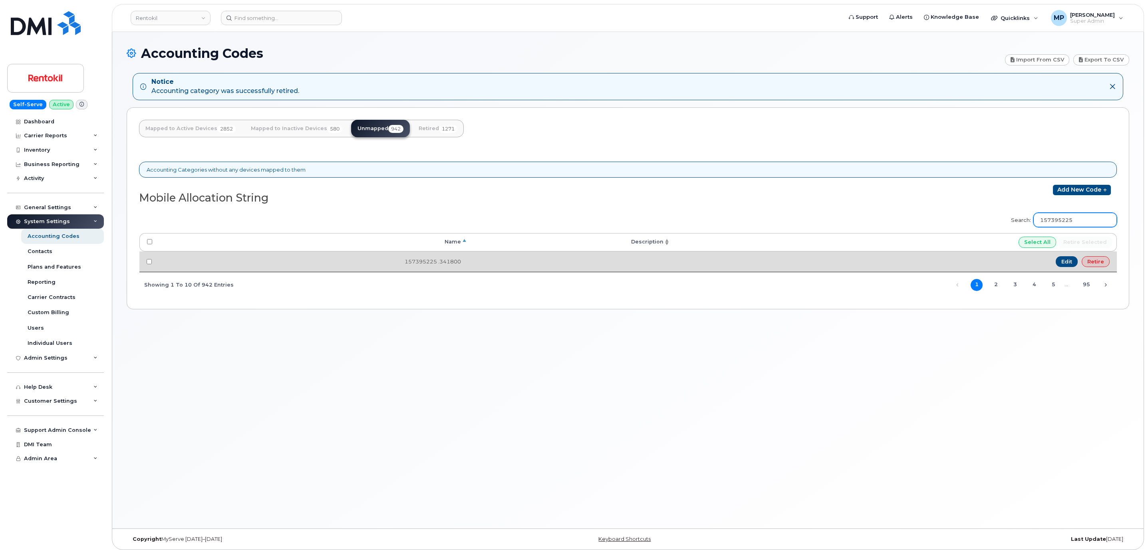
type input "157395225"
click at [1099, 259] on link "Retire" at bounding box center [1095, 261] width 28 height 11
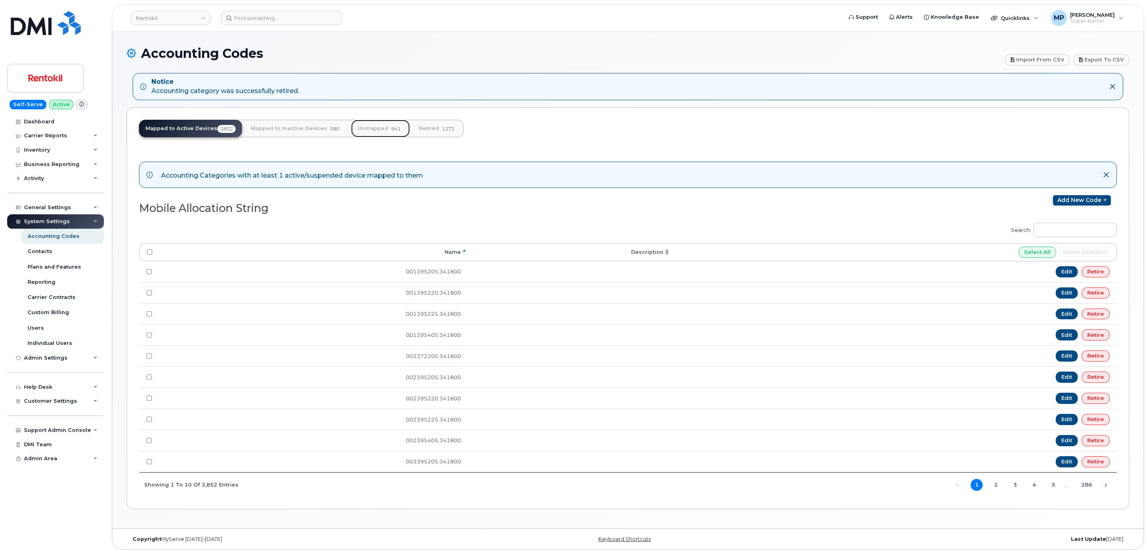
click at [377, 126] on link "Unmapped 941" at bounding box center [380, 129] width 59 height 18
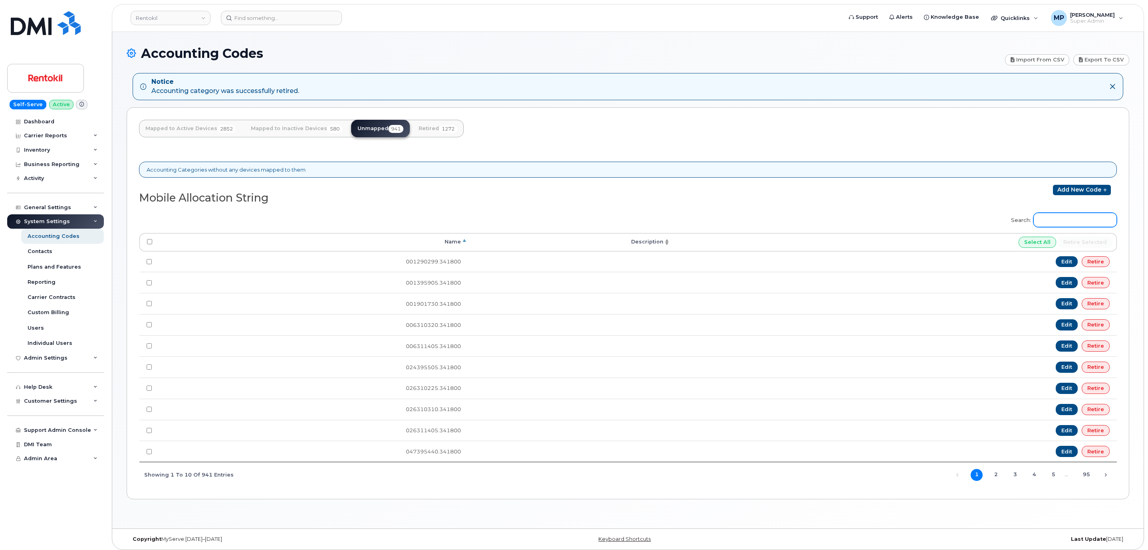
click at [1047, 222] on input "Search:" at bounding box center [1074, 220] width 83 height 14
paste input "158372405"
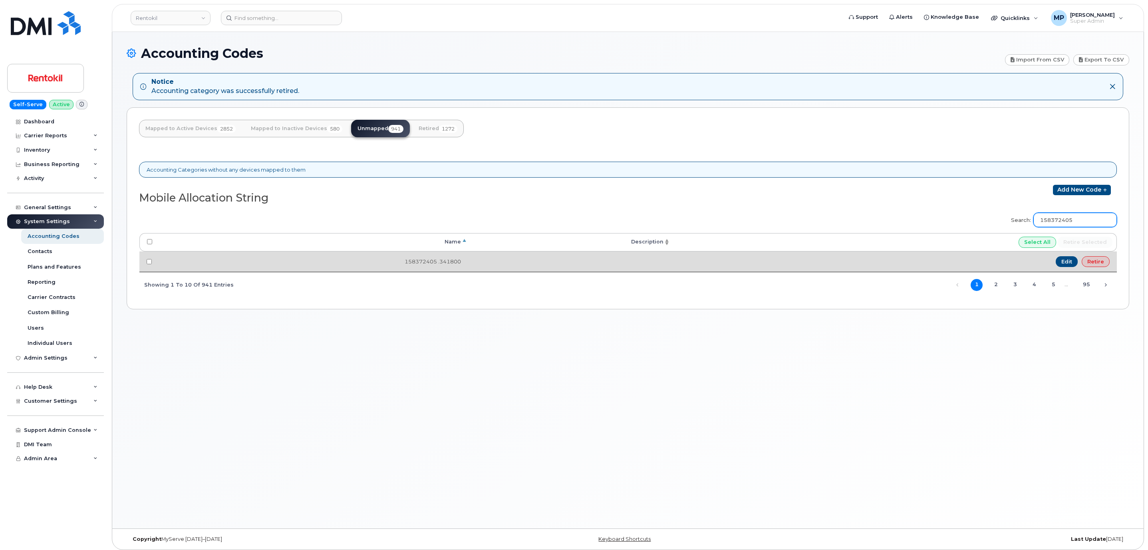
type input "158372405"
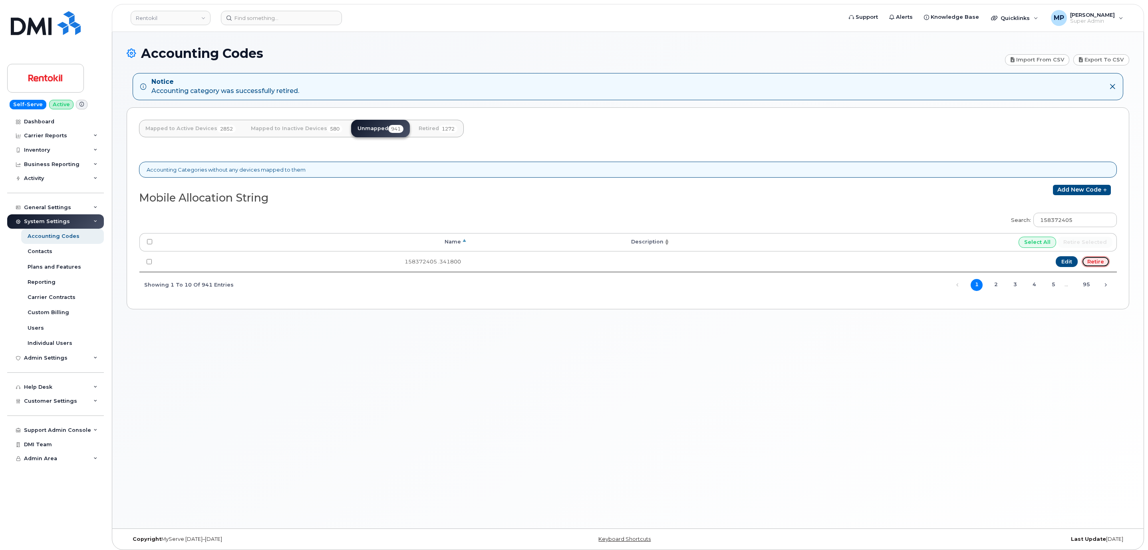
drag, startPoint x: 1093, startPoint y: 262, endPoint x: 634, endPoint y: 42, distance: 508.7
click at [1094, 262] on link "Retire" at bounding box center [1095, 261] width 28 height 11
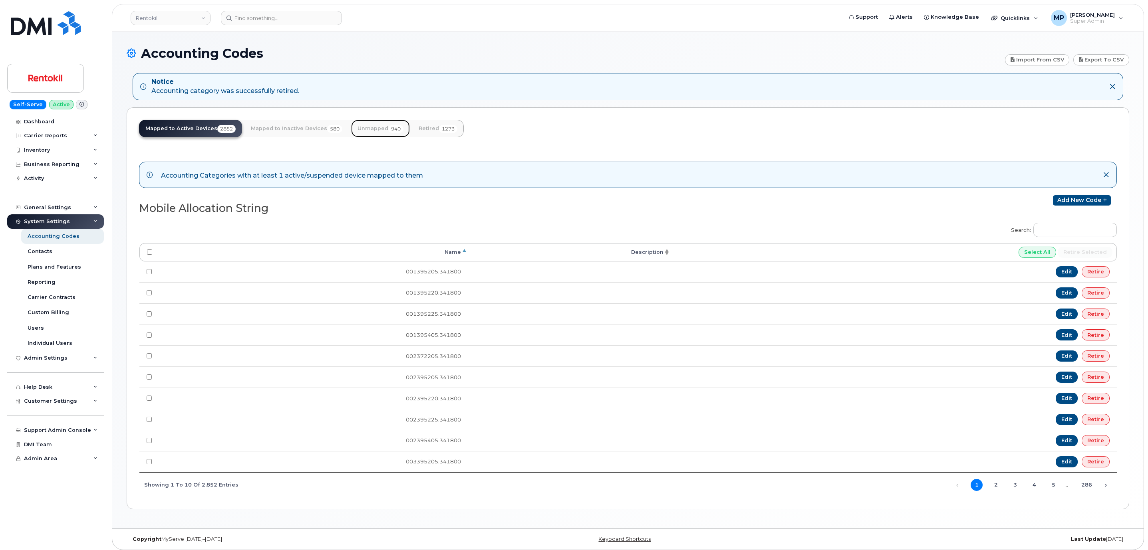
click at [373, 130] on link "Unmapped 940" at bounding box center [380, 129] width 59 height 18
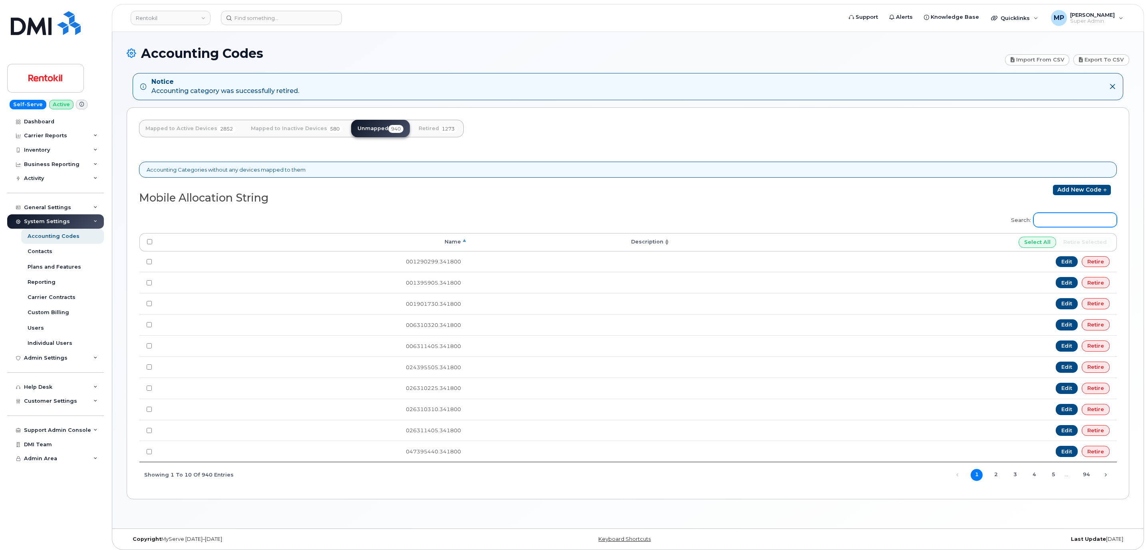
click at [1078, 224] on input "Search:" at bounding box center [1074, 220] width 83 height 14
paste input "160372405"
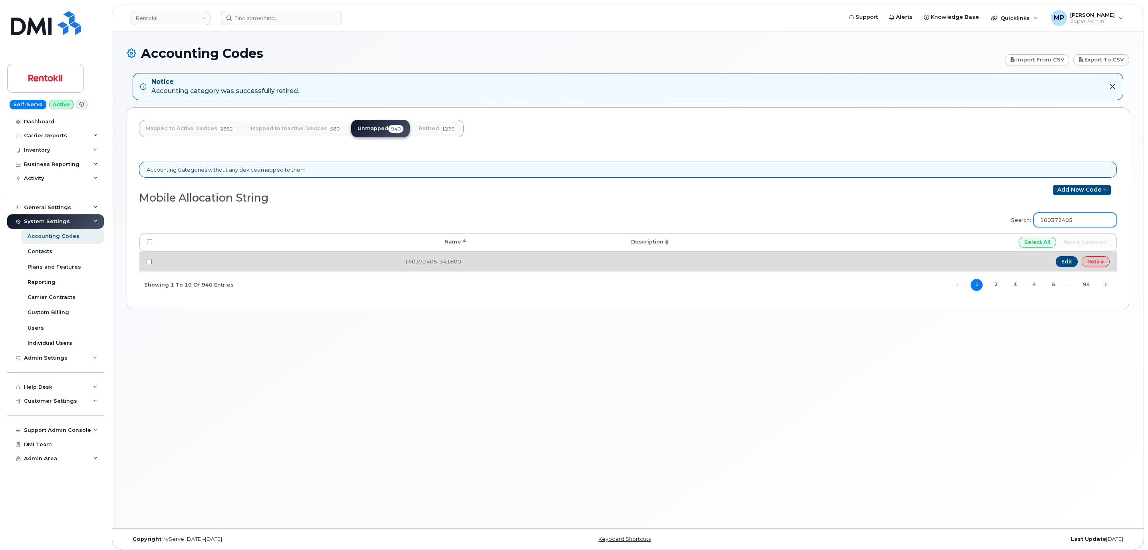
type input "160372405"
click at [1095, 267] on link "Retire" at bounding box center [1095, 261] width 28 height 11
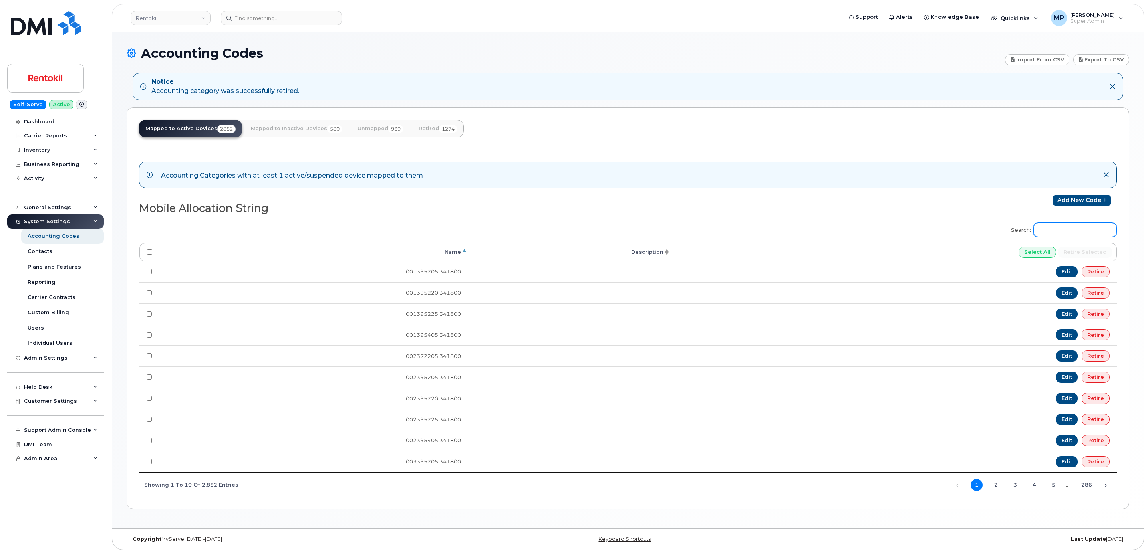
click at [1063, 232] on input "Search:" at bounding box center [1074, 230] width 83 height 14
paste input "162395205"
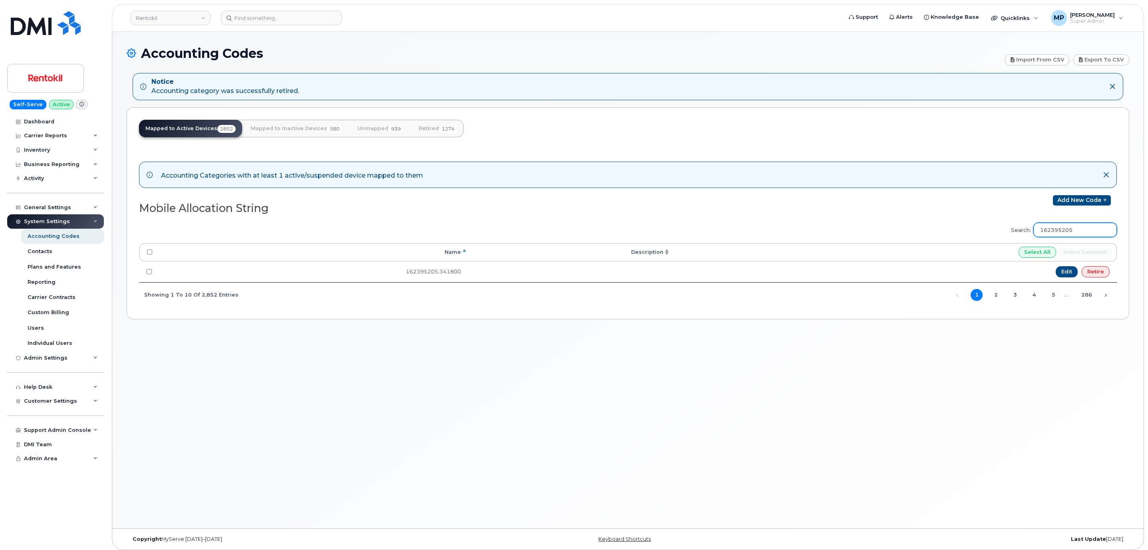
type input "162395205"
click at [369, 123] on link "Unmapped 939" at bounding box center [380, 129] width 59 height 18
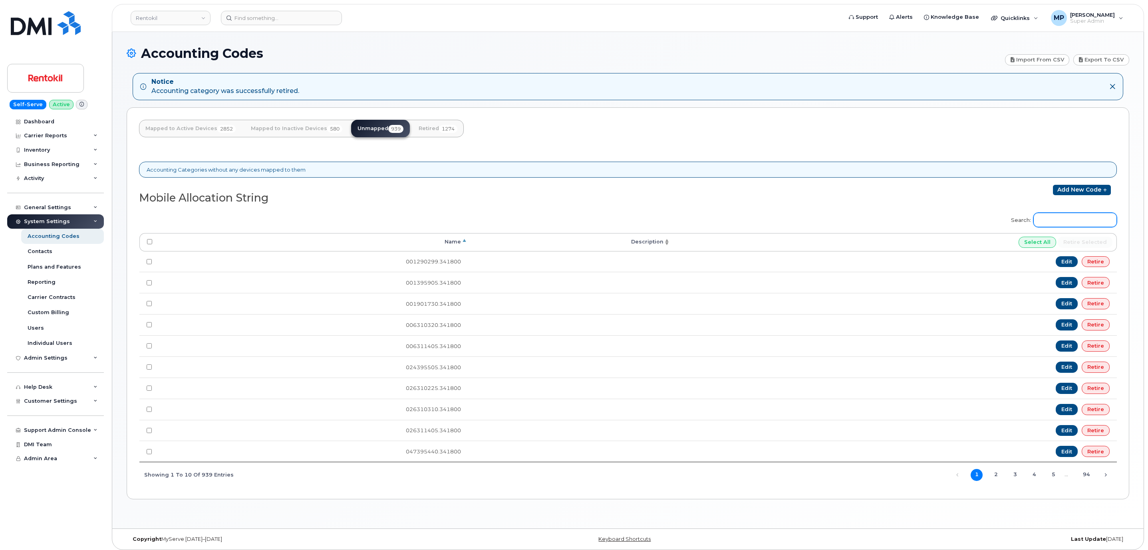
click at [1045, 222] on input "Search:" at bounding box center [1074, 220] width 83 height 14
paste input "162395205"
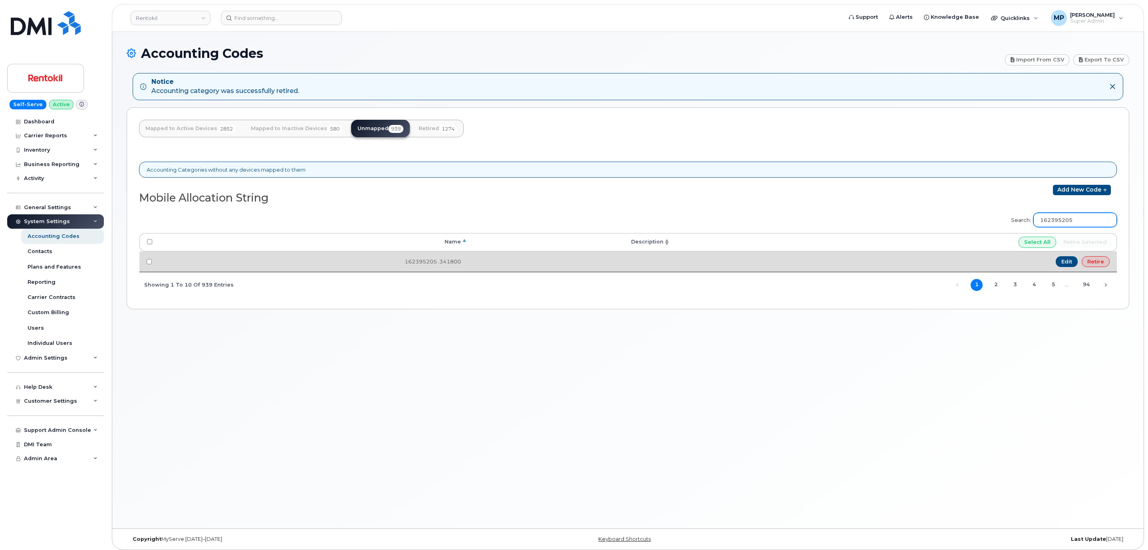
type input "162395205"
click at [1094, 266] on link "Retire" at bounding box center [1095, 261] width 28 height 11
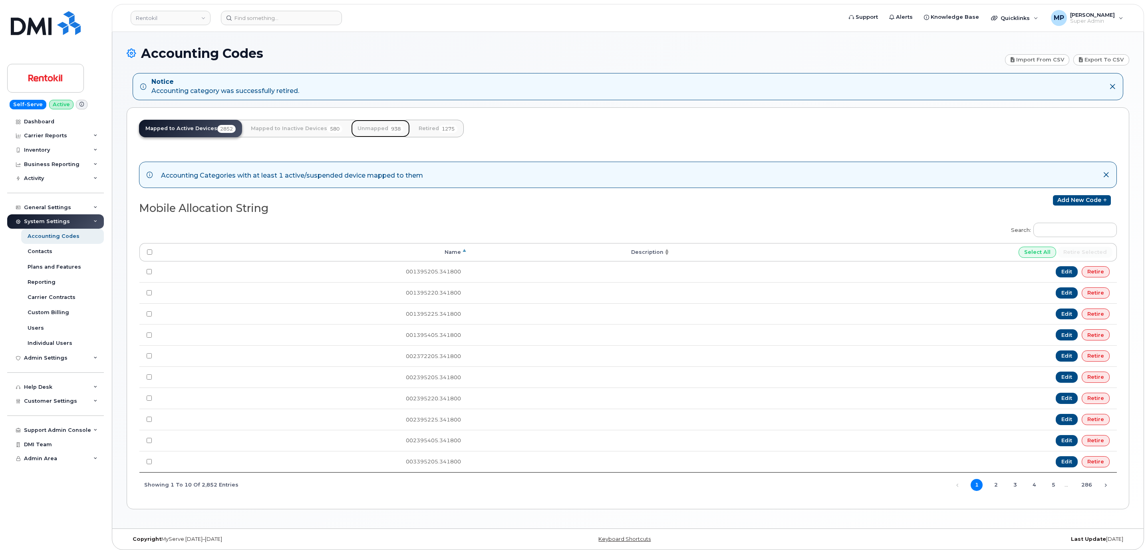
click at [374, 130] on link "Unmapped 938" at bounding box center [380, 129] width 59 height 18
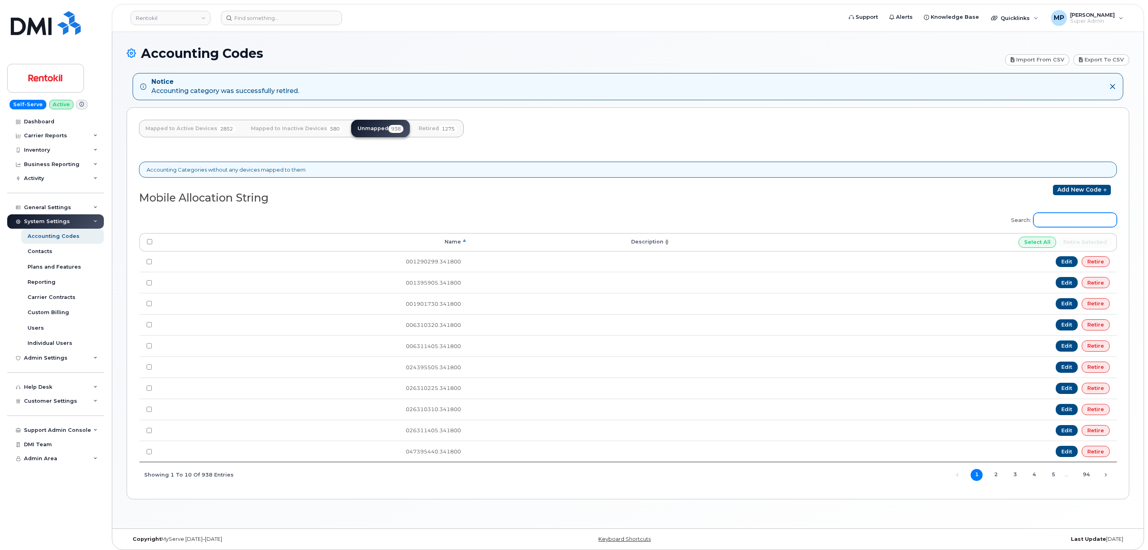
click at [1050, 226] on input "Search:" at bounding box center [1074, 220] width 83 height 14
paste input "165372405"
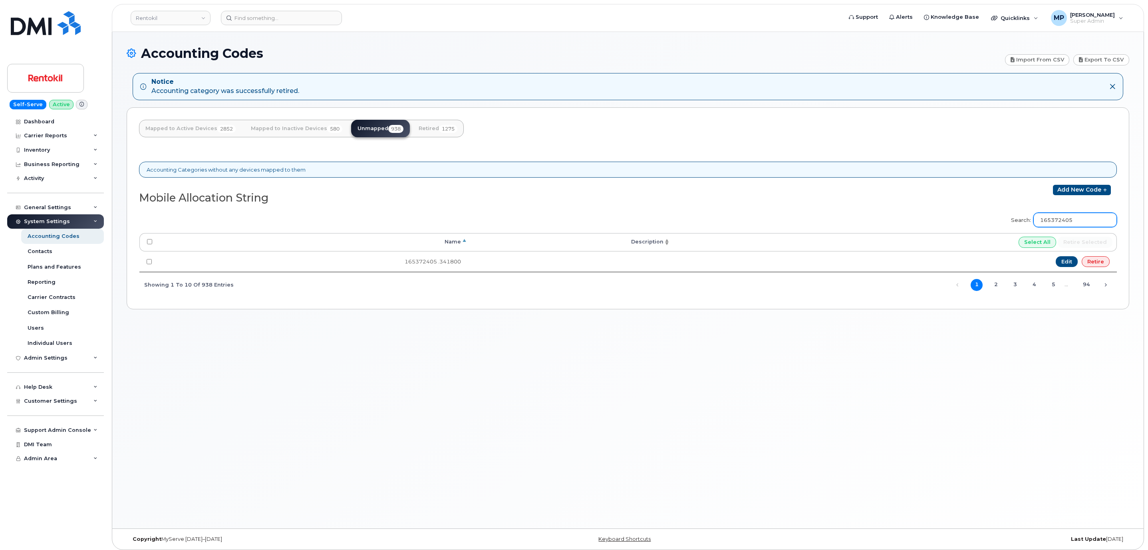
type input "165372405"
click at [1095, 263] on link "Retire" at bounding box center [1095, 261] width 28 height 11
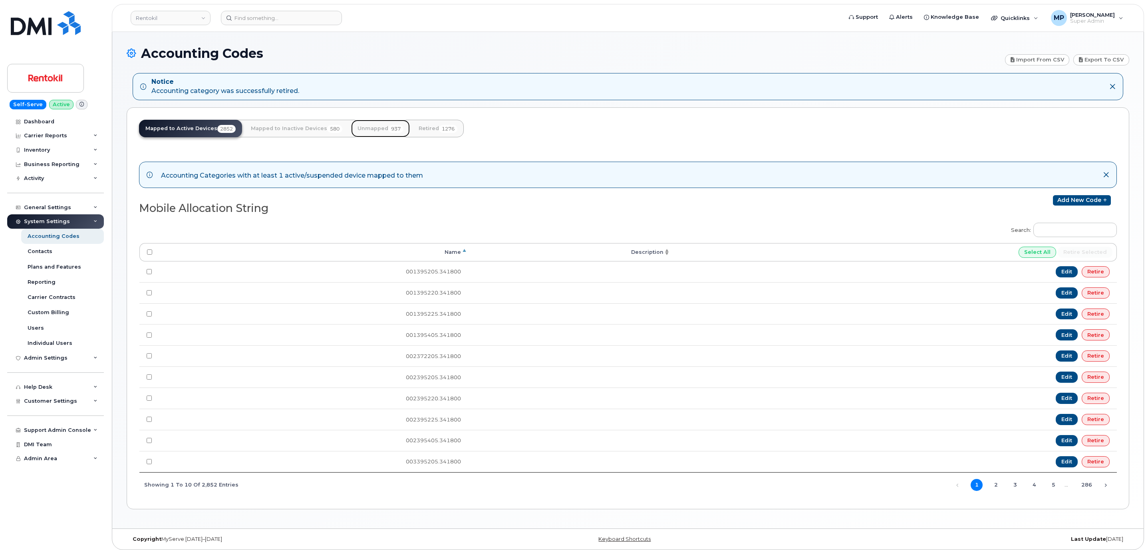
drag, startPoint x: 380, startPoint y: 125, endPoint x: 389, endPoint y: 127, distance: 9.5
click at [380, 125] on link "Unmapped 937" at bounding box center [380, 129] width 59 height 18
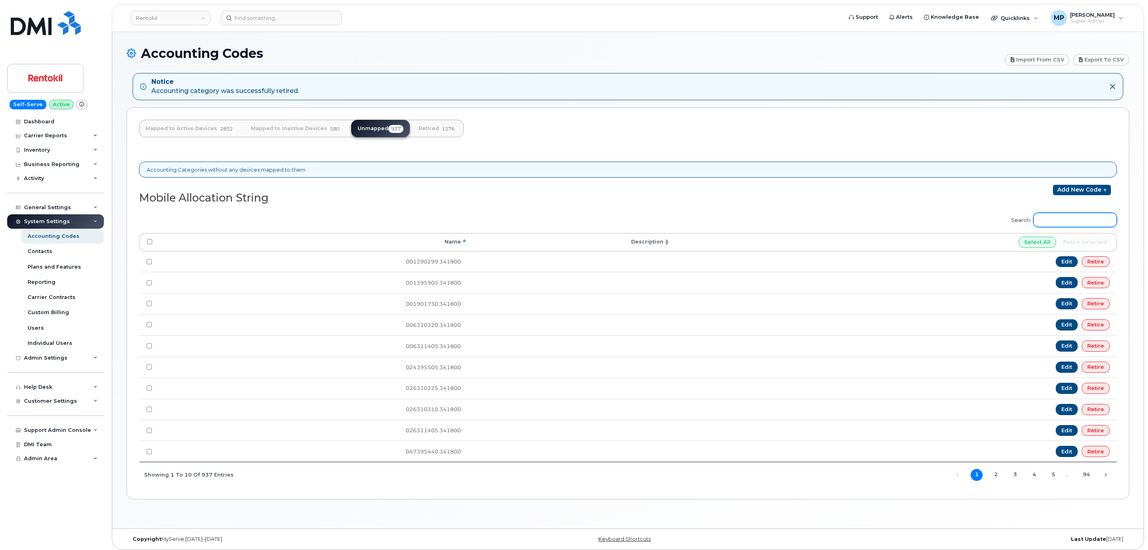
click at [1063, 226] on input "Search:" at bounding box center [1074, 220] width 83 height 14
paste input "165393205"
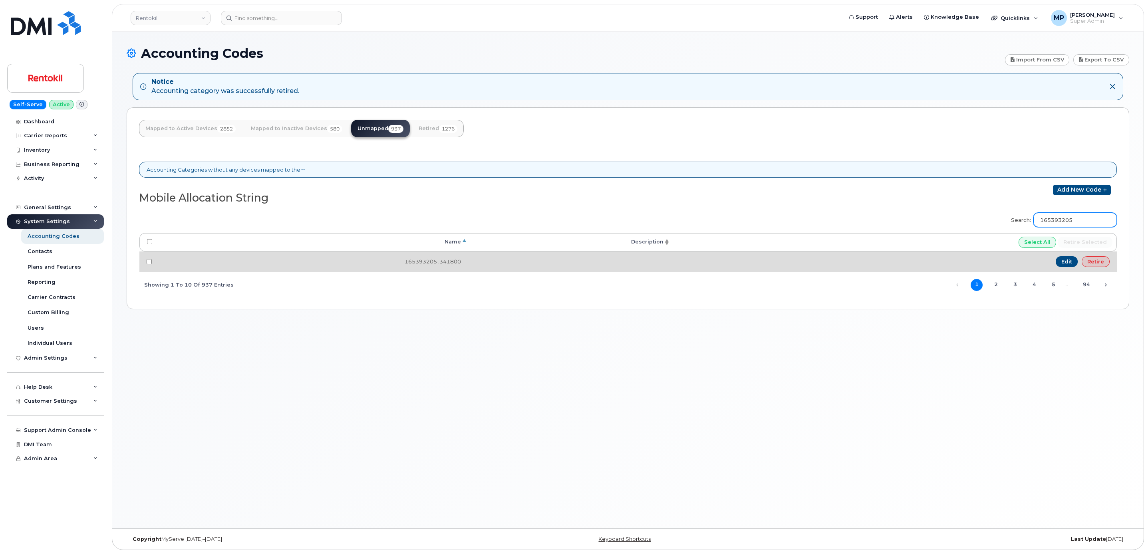
type input "165393205"
click at [1106, 264] on link "Retire" at bounding box center [1095, 261] width 28 height 11
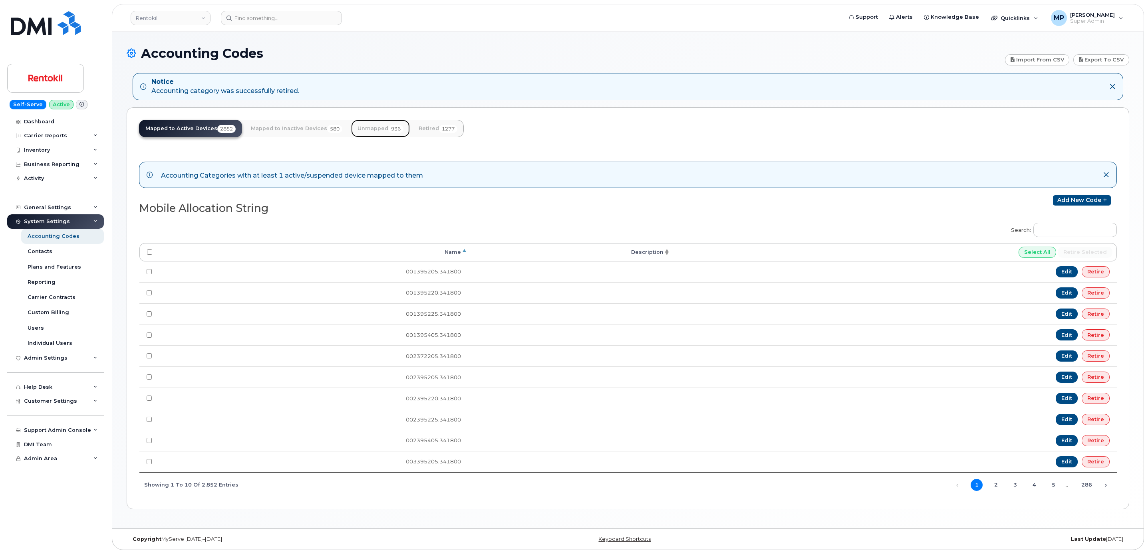
drag, startPoint x: 376, startPoint y: 131, endPoint x: 385, endPoint y: 133, distance: 8.8
click at [376, 131] on link "Unmapped 936" at bounding box center [380, 129] width 59 height 18
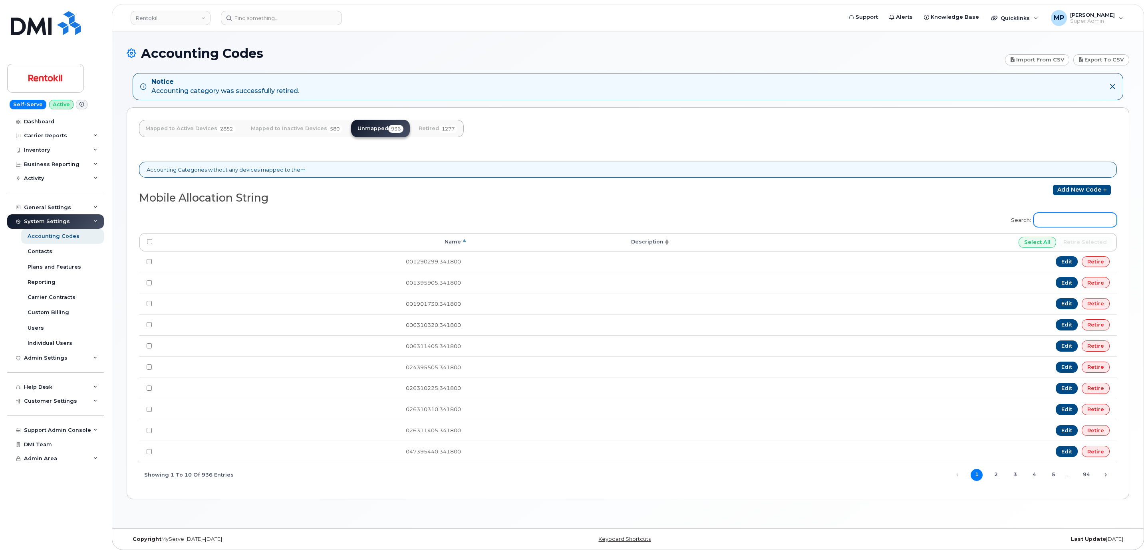
click at [1048, 224] on input "Search:" at bounding box center [1074, 220] width 83 height 14
paste input "165395220"
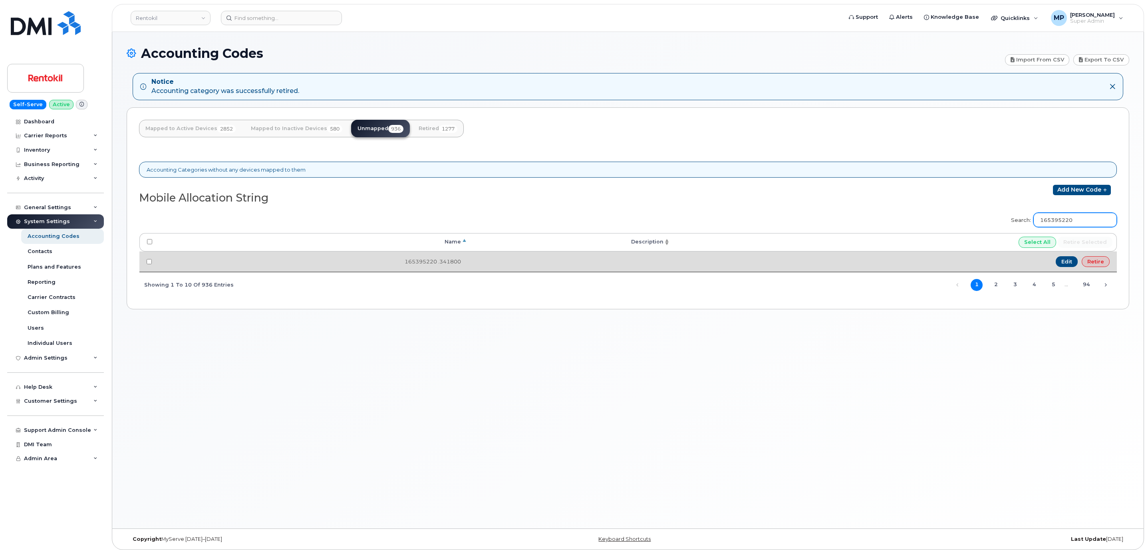
type input "165395220"
click at [1097, 262] on link "Retire" at bounding box center [1095, 261] width 28 height 11
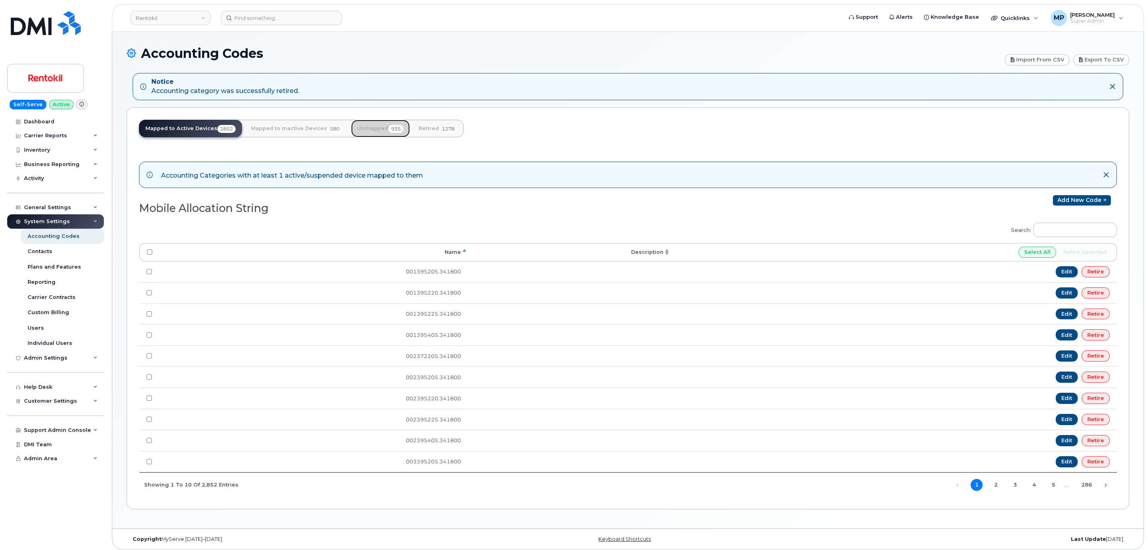
drag, startPoint x: 382, startPoint y: 125, endPoint x: 448, endPoint y: 150, distance: 70.5
click at [382, 125] on link "Unmapped 935" at bounding box center [380, 129] width 59 height 18
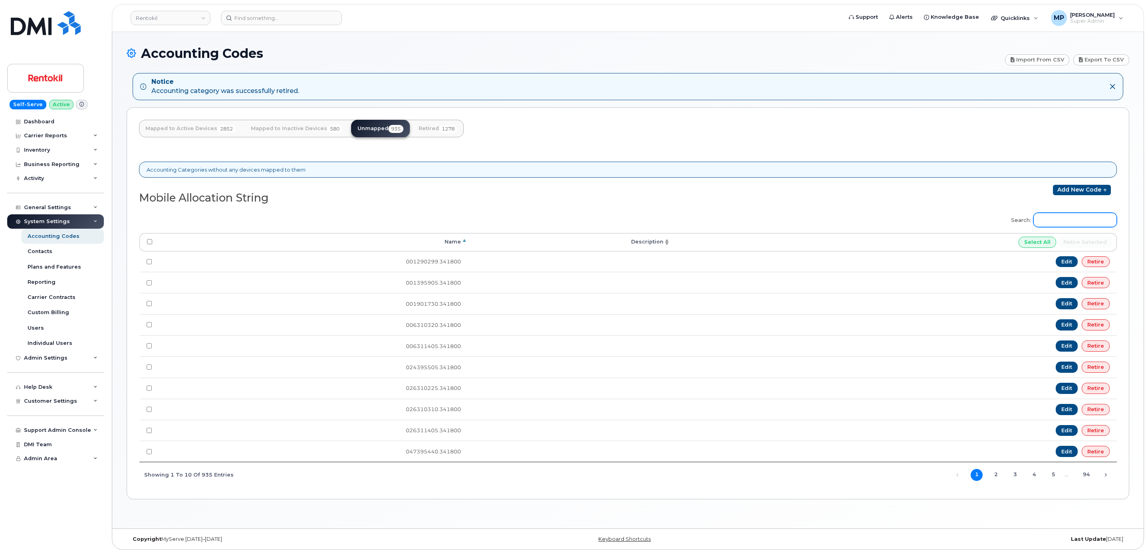
click at [1097, 225] on input "Search:" at bounding box center [1074, 220] width 83 height 14
paste input "169395205"
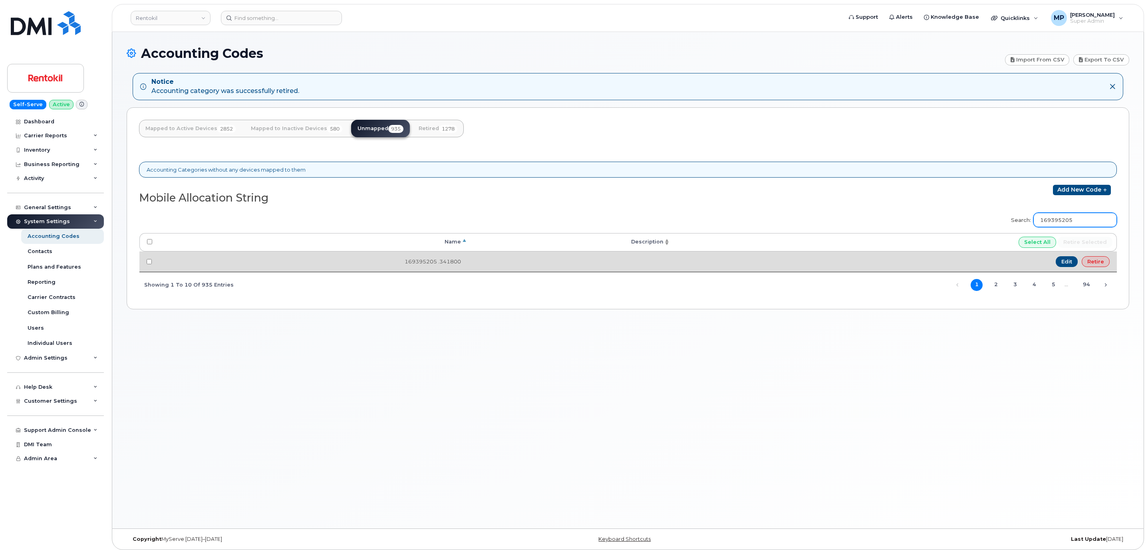
type input "169395205"
click at [1102, 258] on link "Retire" at bounding box center [1095, 261] width 28 height 11
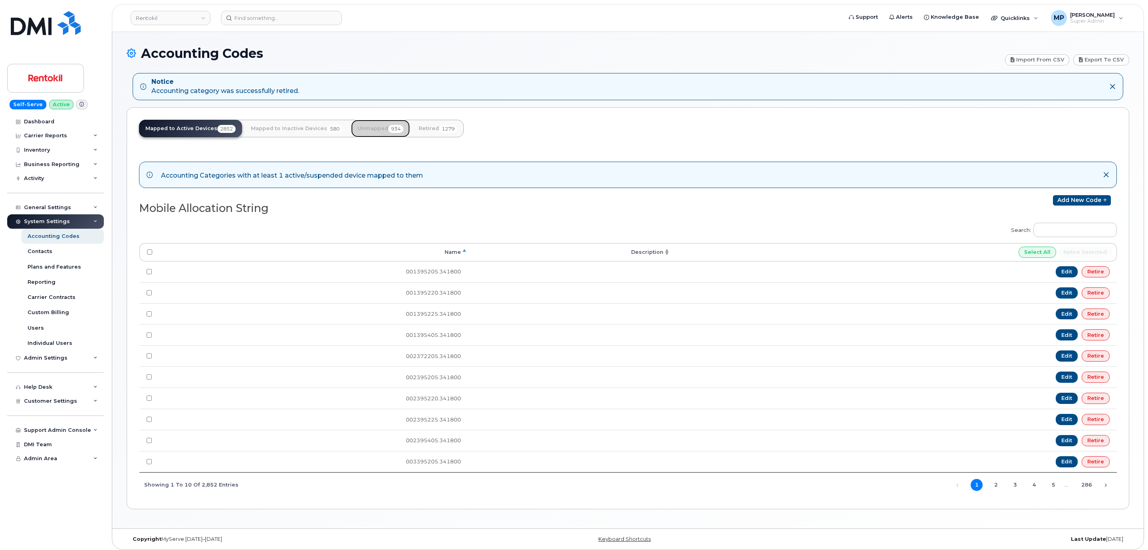
drag, startPoint x: 374, startPoint y: 126, endPoint x: 429, endPoint y: 154, distance: 62.0
click at [374, 126] on link "Unmapped 934" at bounding box center [380, 129] width 59 height 18
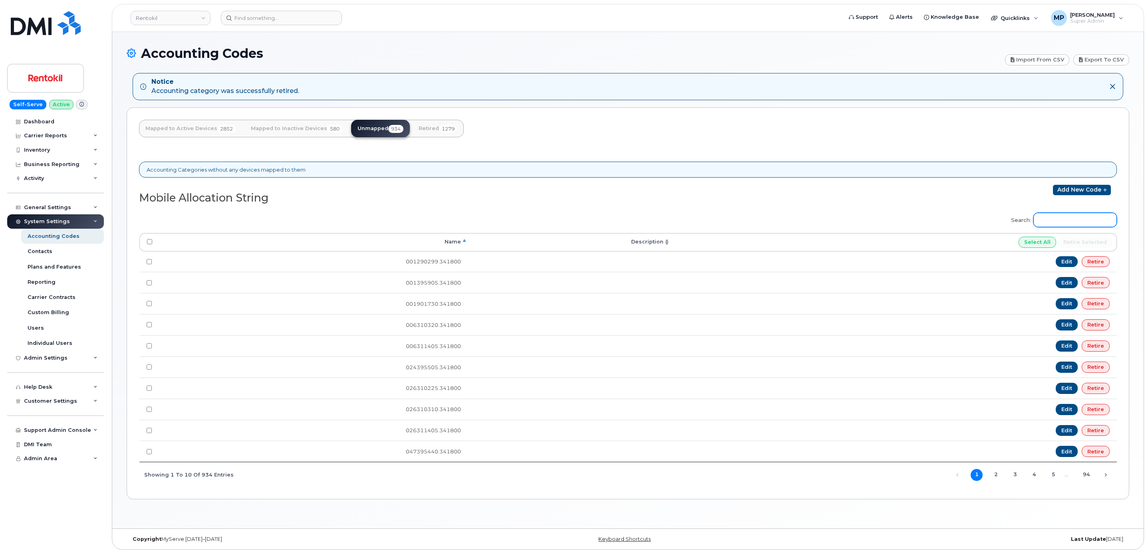
click at [1055, 222] on input "Search:" at bounding box center [1074, 220] width 83 height 14
paste input "209395290"
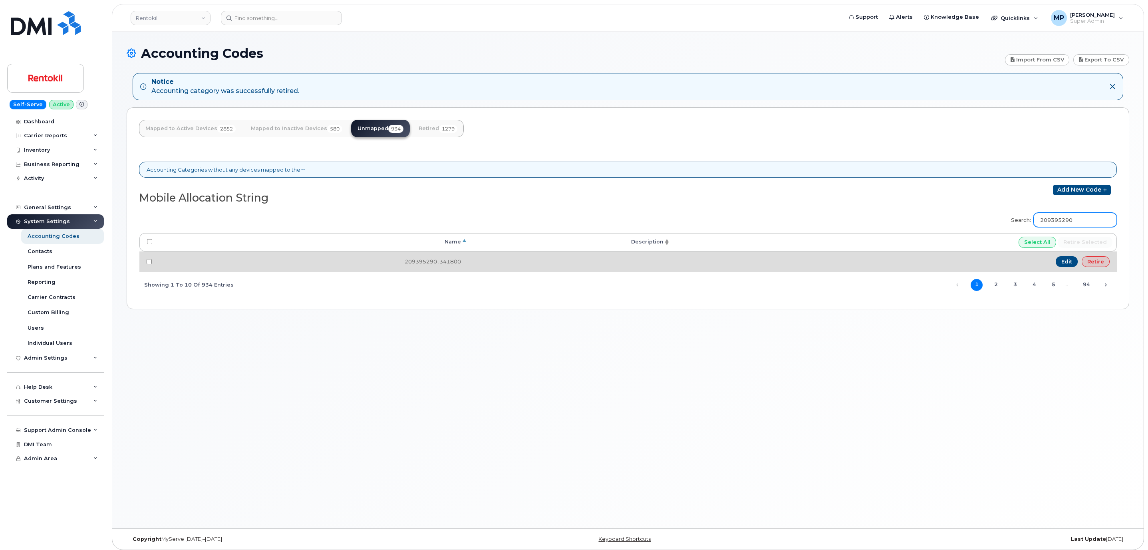
type input "209395290"
click at [1094, 265] on link "Retire" at bounding box center [1095, 261] width 28 height 11
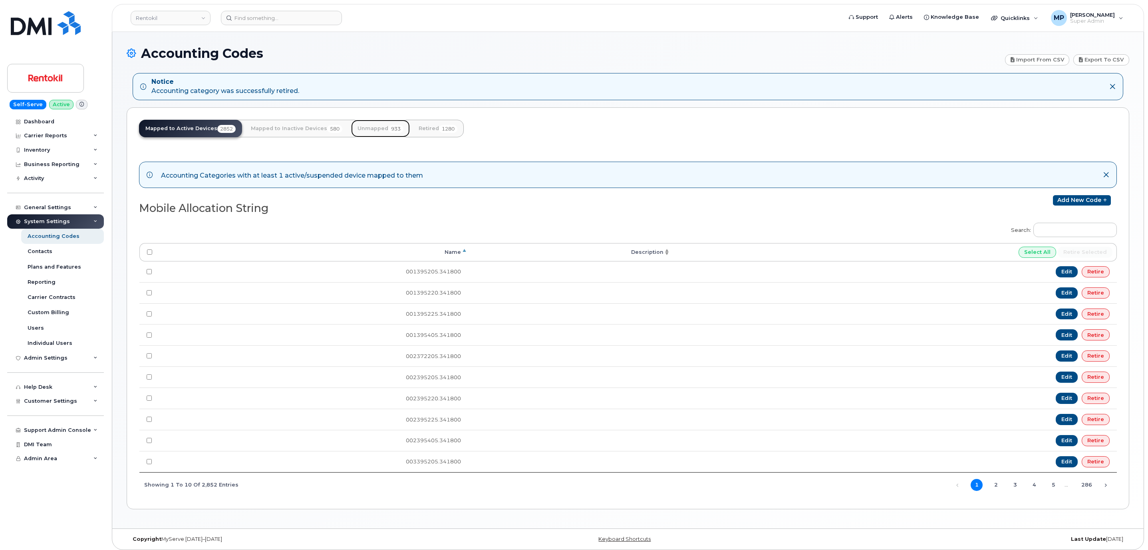
click at [373, 126] on link "Unmapped 933" at bounding box center [380, 129] width 59 height 18
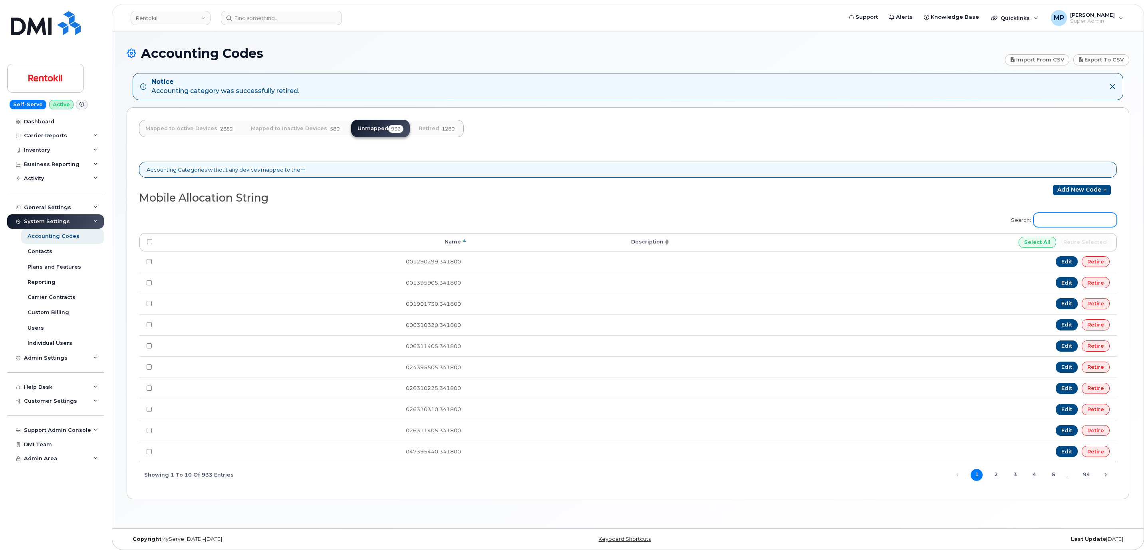
click at [1074, 221] on input "Search:" at bounding box center [1074, 220] width 83 height 14
paste input "3936395205"
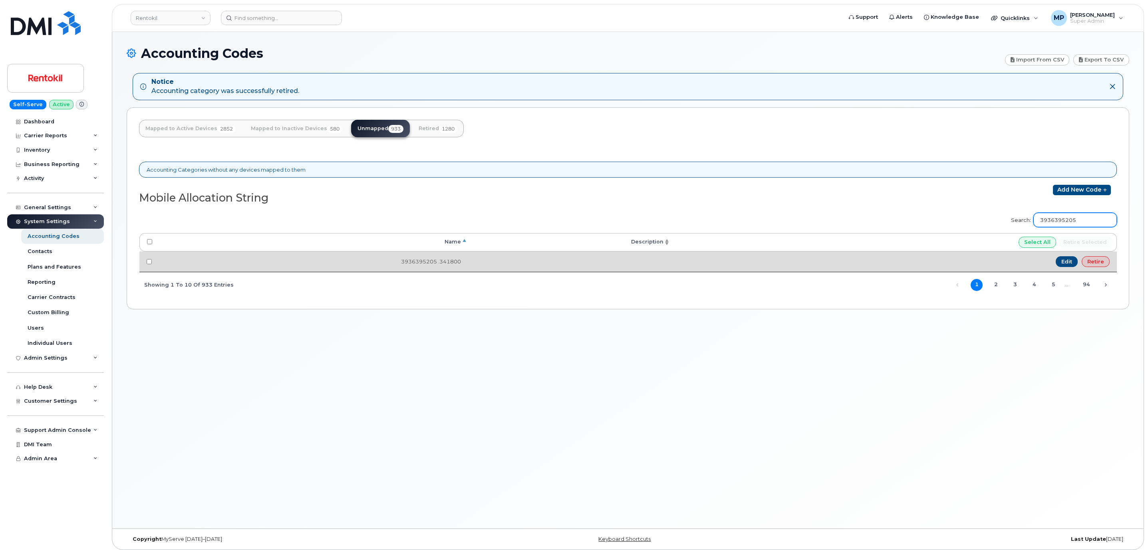
type input "3936395205"
click at [1092, 266] on link "Retire" at bounding box center [1095, 261] width 28 height 11
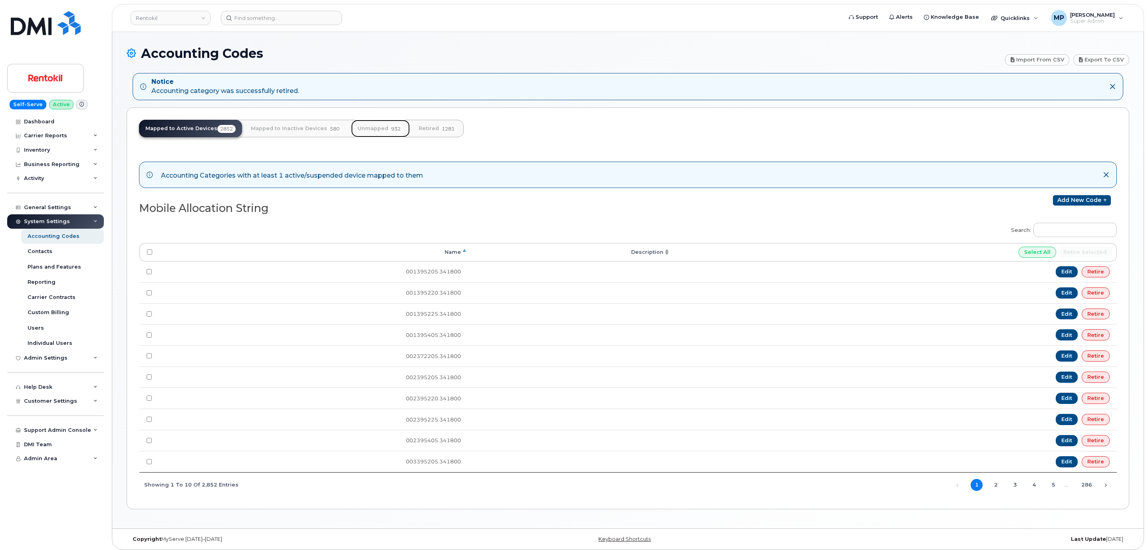
click at [381, 131] on link "Unmapped 932" at bounding box center [380, 129] width 59 height 18
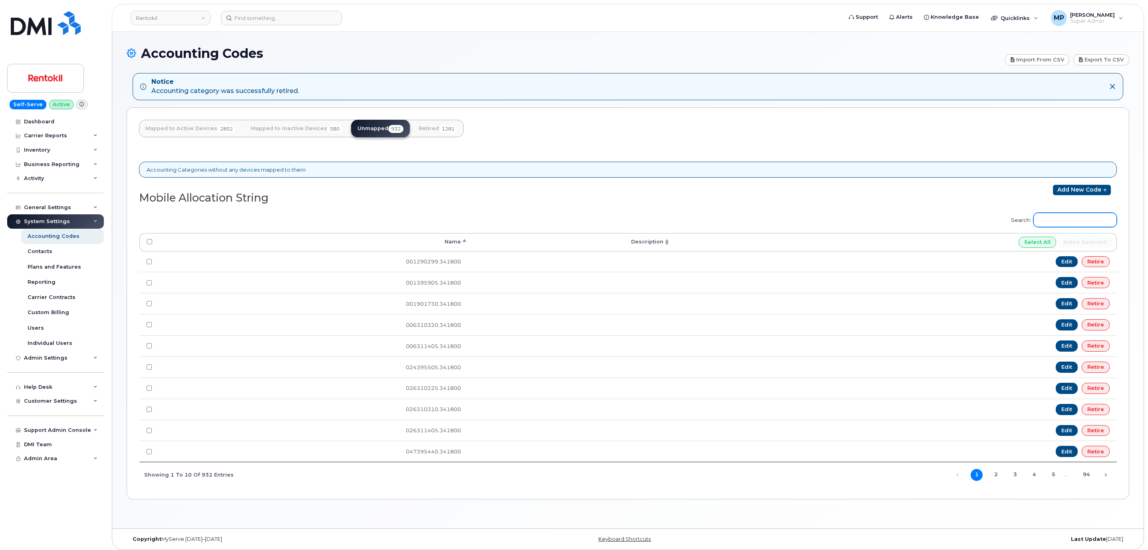
click at [1085, 223] on input "Search:" at bounding box center [1074, 220] width 83 height 14
paste input "3943395405"
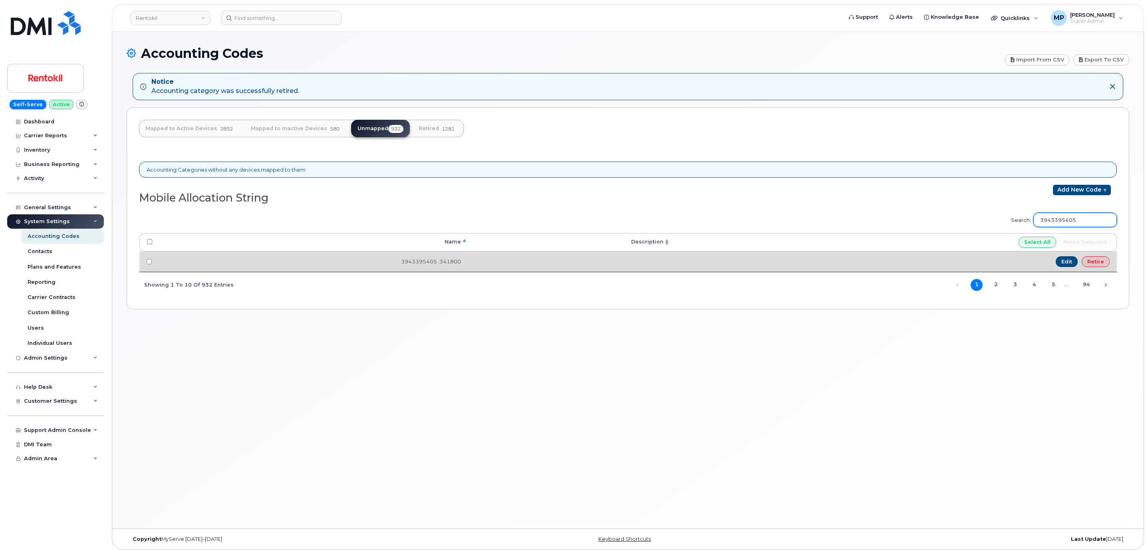
type input "3943395405"
click at [1101, 259] on link "Retire" at bounding box center [1095, 261] width 28 height 11
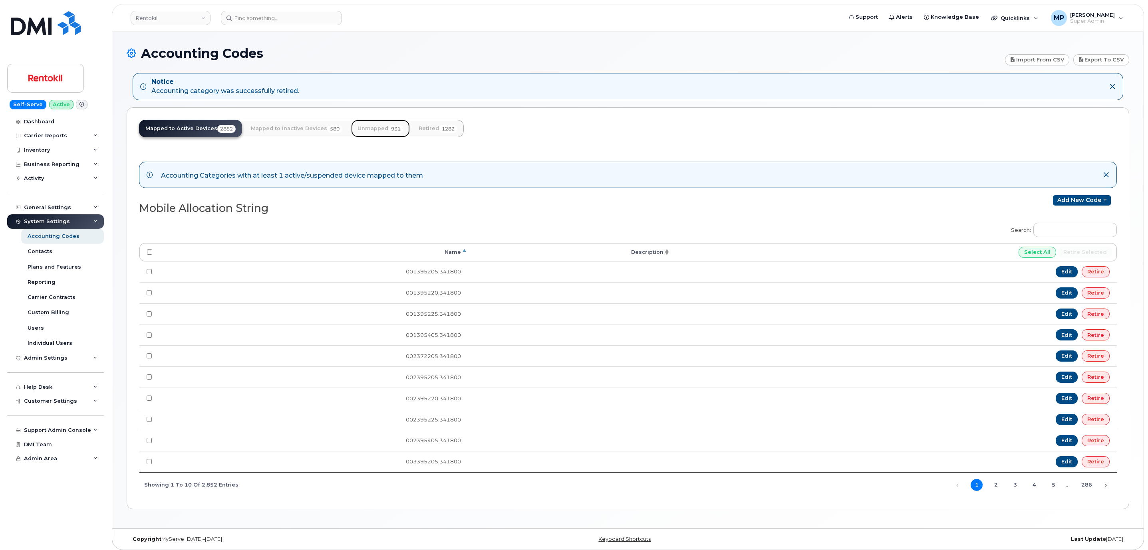
click at [367, 123] on link "Unmapped 931" at bounding box center [380, 129] width 59 height 18
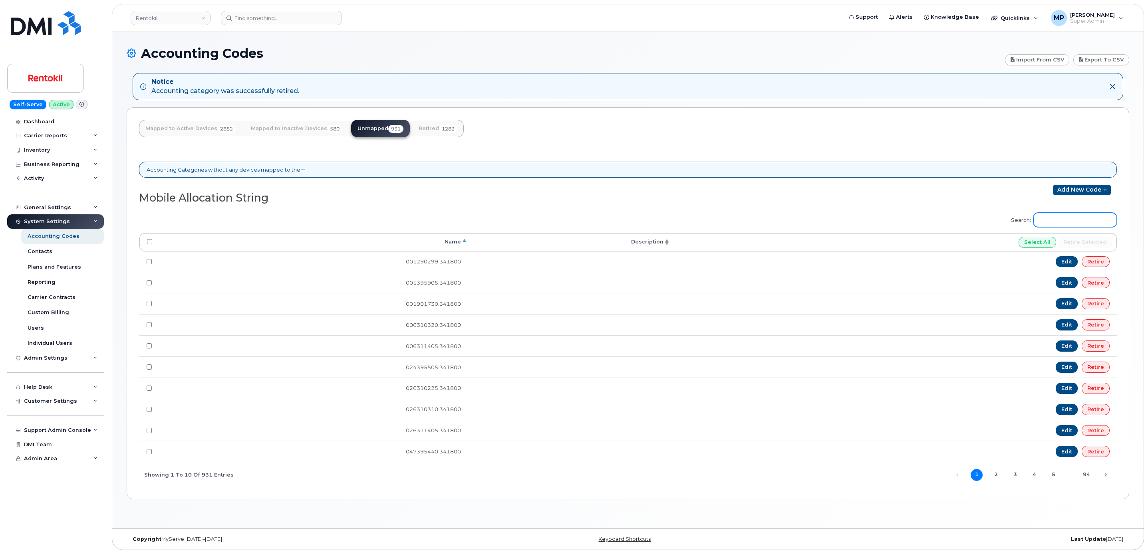
click at [1071, 222] on input "Search:" at bounding box center [1074, 220] width 83 height 14
paste input "3944395405"
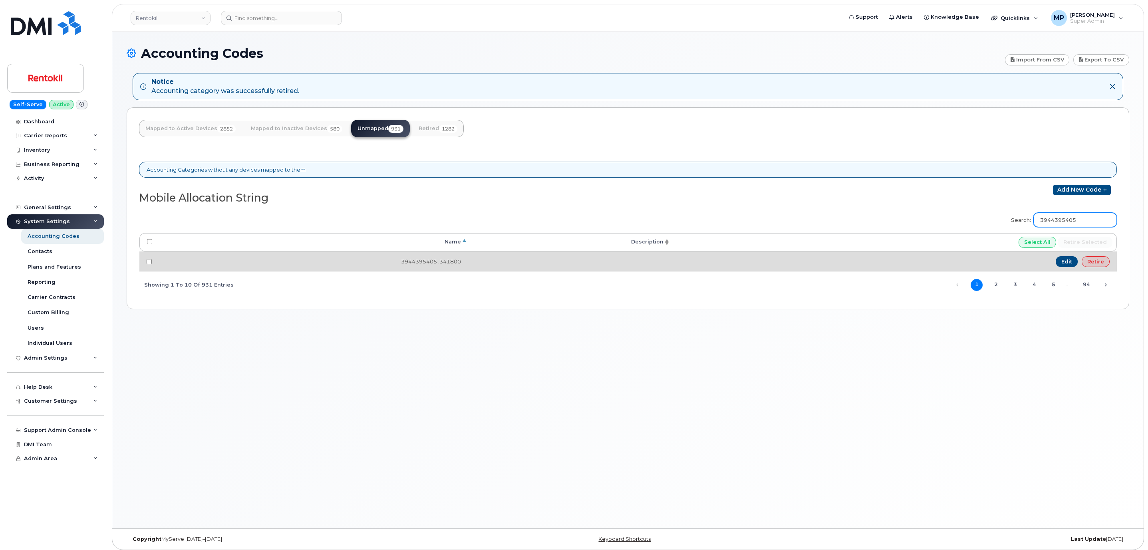
type input "3944395405"
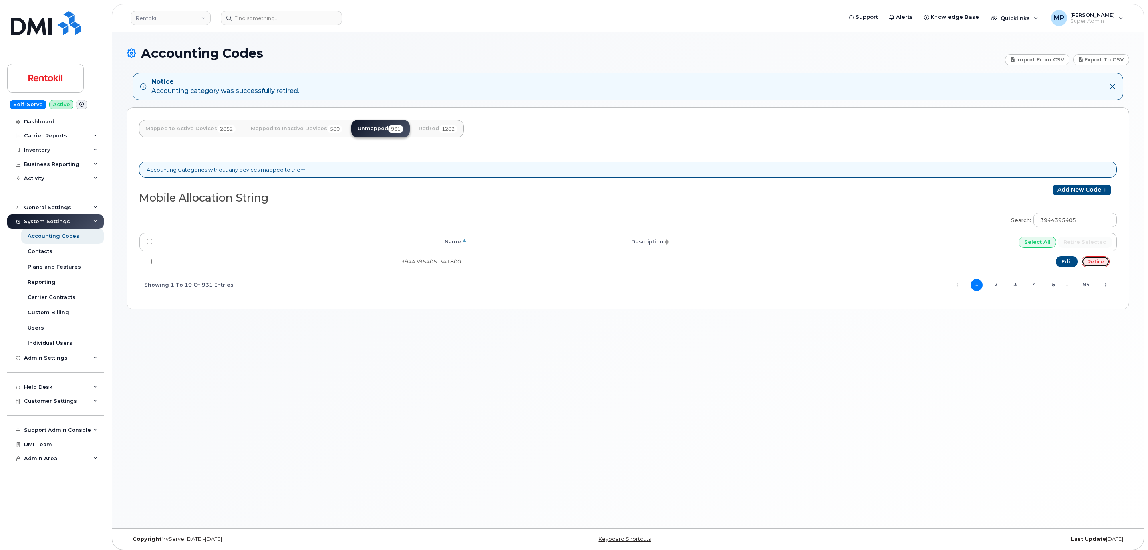
drag, startPoint x: 1093, startPoint y: 265, endPoint x: 625, endPoint y: 34, distance: 522.0
click at [1093, 265] on link "Retire" at bounding box center [1095, 261] width 28 height 11
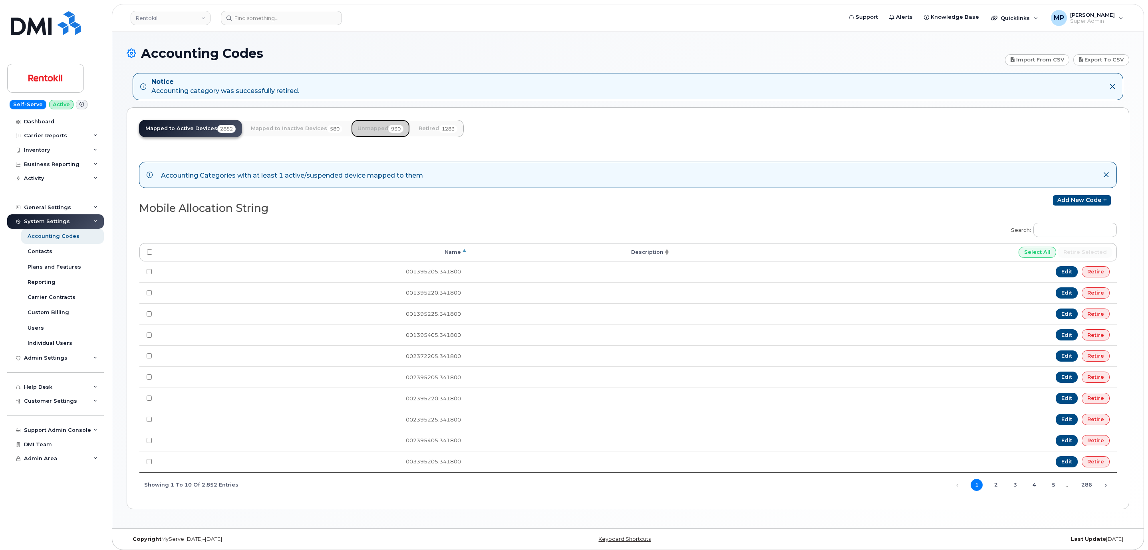
drag, startPoint x: 369, startPoint y: 131, endPoint x: 387, endPoint y: 140, distance: 20.4
click at [369, 131] on link "Unmapped 930" at bounding box center [380, 129] width 59 height 18
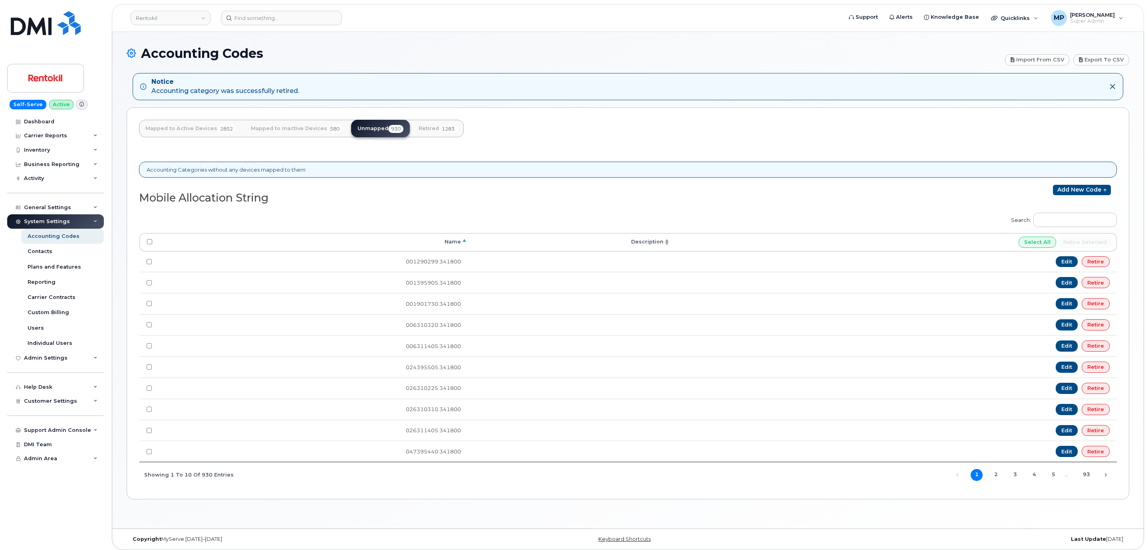
click at [1064, 213] on label "Search:" at bounding box center [1060, 219] width 111 height 22
click at [1064, 213] on input "Search:" at bounding box center [1074, 220] width 83 height 14
paste input "3948395205"
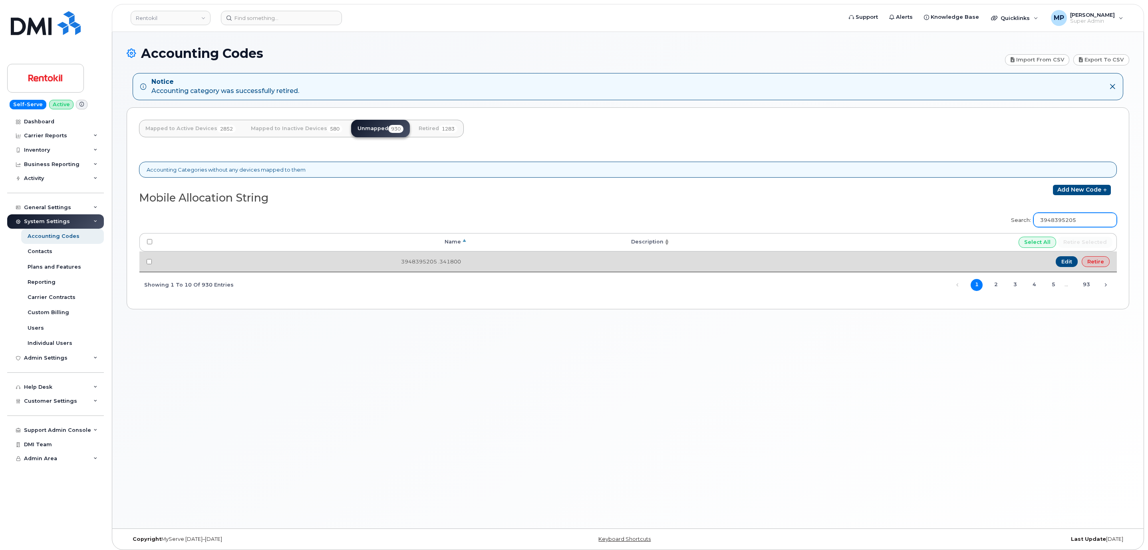
type input "3948395205"
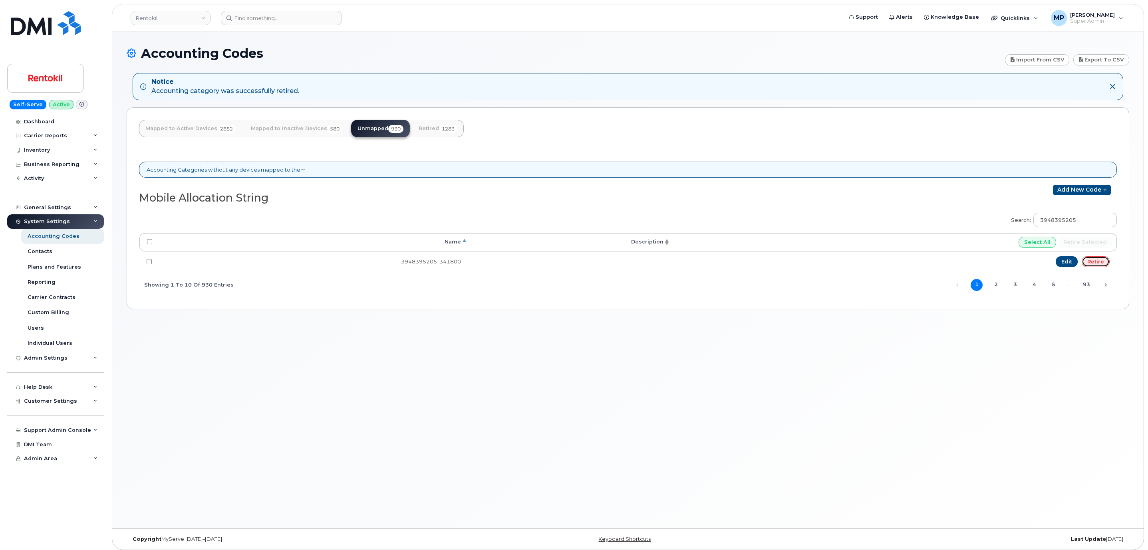
drag, startPoint x: 1097, startPoint y: 262, endPoint x: 616, endPoint y: 75, distance: 516.6
click at [1095, 261] on link "Retire" at bounding box center [1095, 261] width 28 height 11
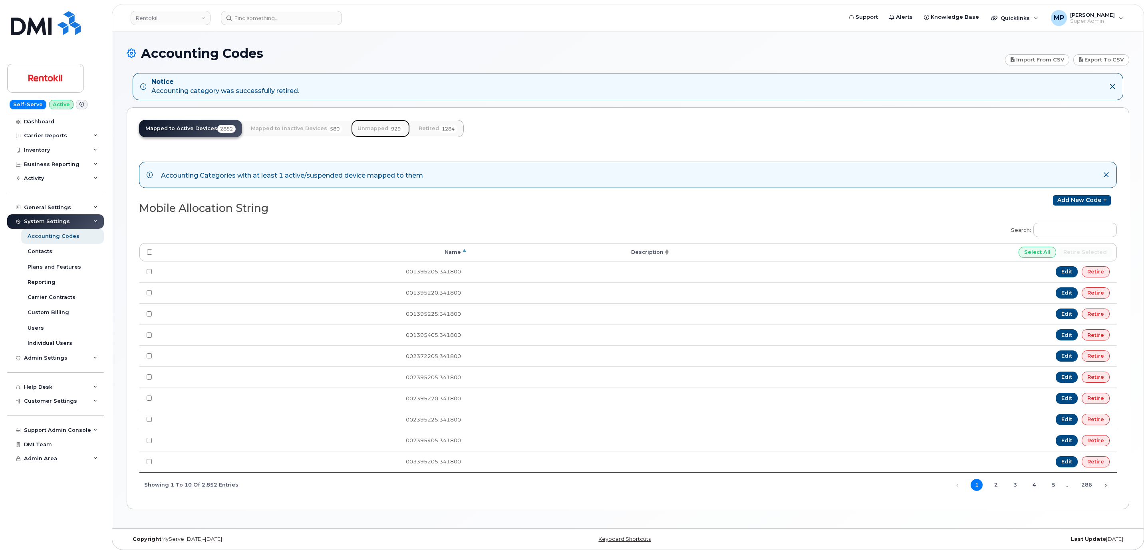
click at [377, 129] on link "Unmapped 929" at bounding box center [380, 129] width 59 height 18
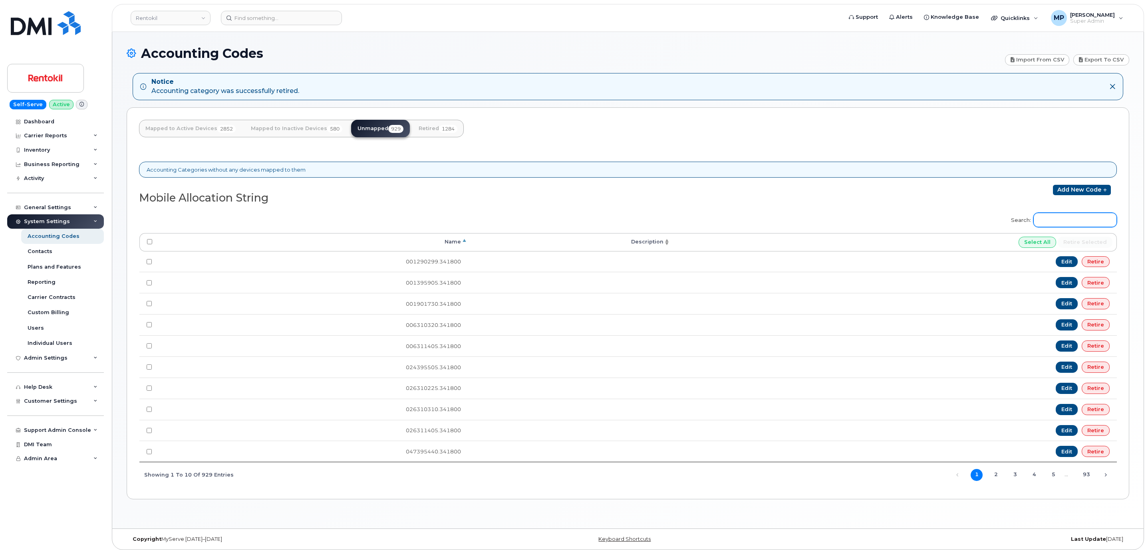
click at [1047, 220] on input "Search:" at bounding box center [1074, 220] width 83 height 14
paste input "3949395205"
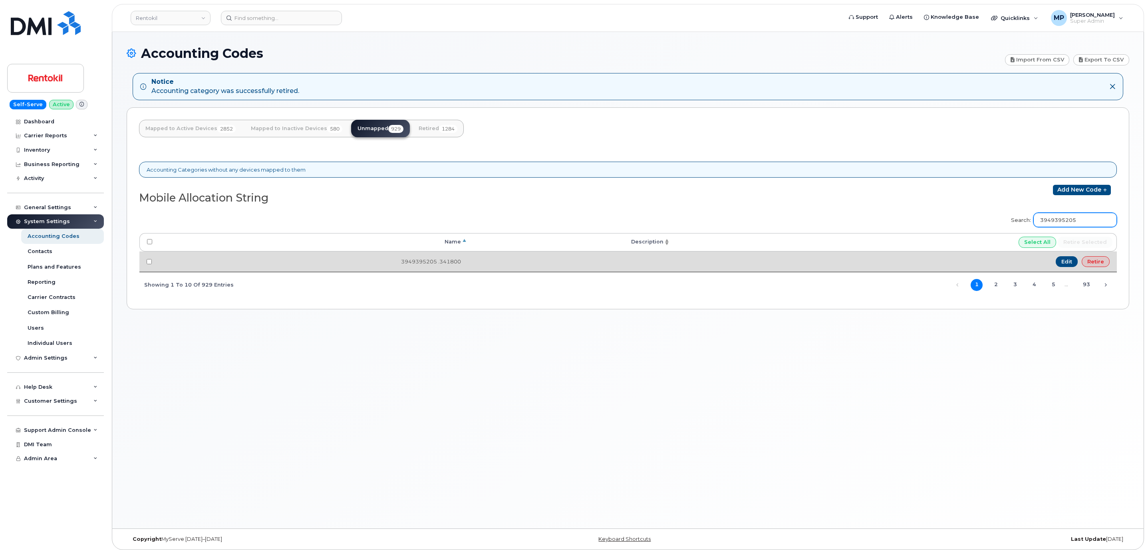
type input "3949395205"
click at [1095, 264] on link "Retire" at bounding box center [1095, 261] width 28 height 11
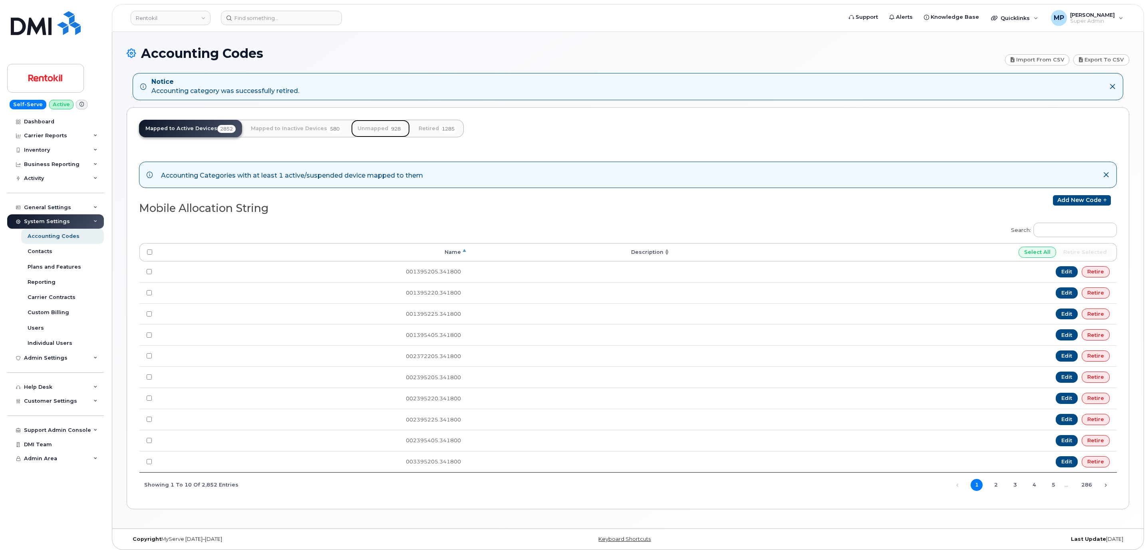
click at [375, 127] on link "Unmapped 928" at bounding box center [380, 129] width 59 height 18
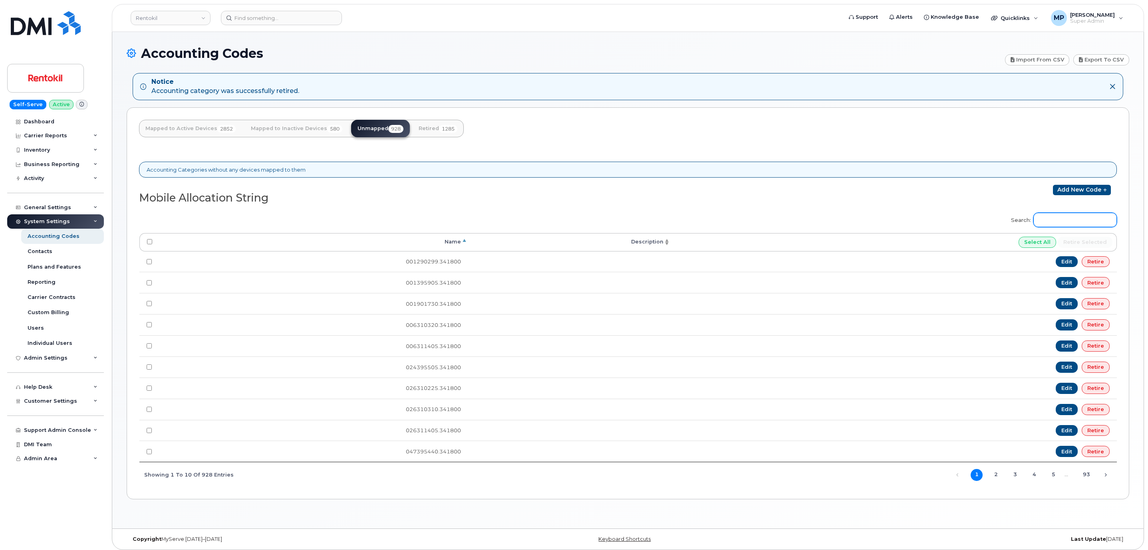
click at [1051, 224] on input "Search:" at bounding box center [1074, 220] width 83 height 14
paste input "3950395205"
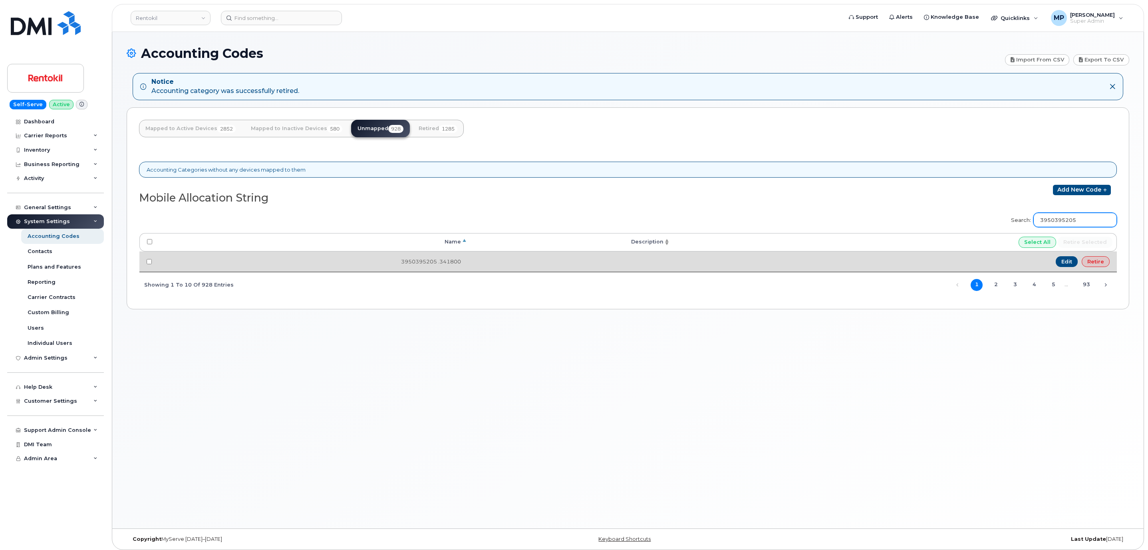
type input "3950395205"
click at [1093, 263] on link "Retire" at bounding box center [1095, 261] width 28 height 11
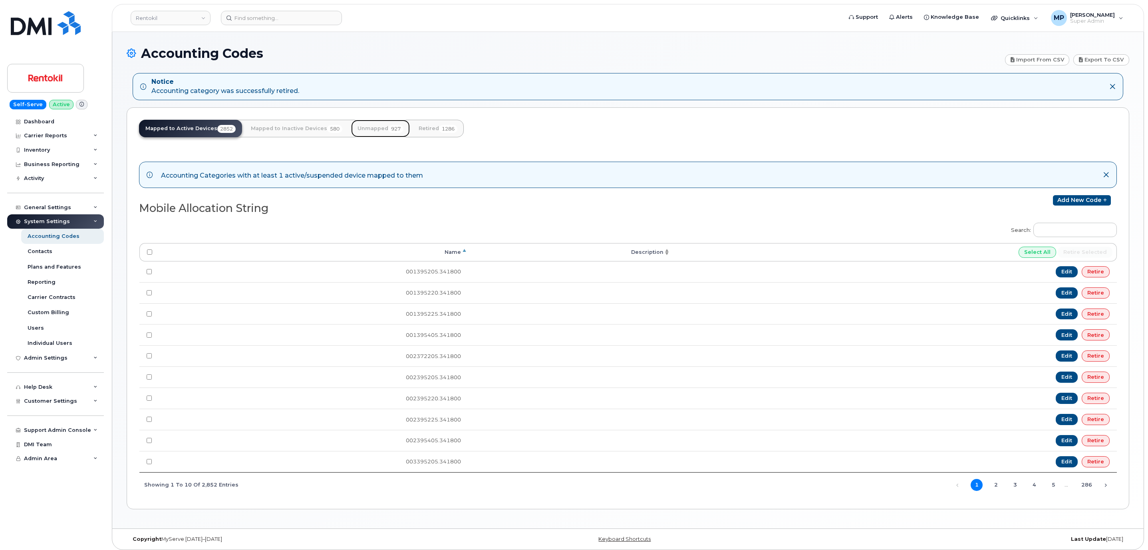
click at [385, 125] on link "Unmapped 927" at bounding box center [380, 129] width 59 height 18
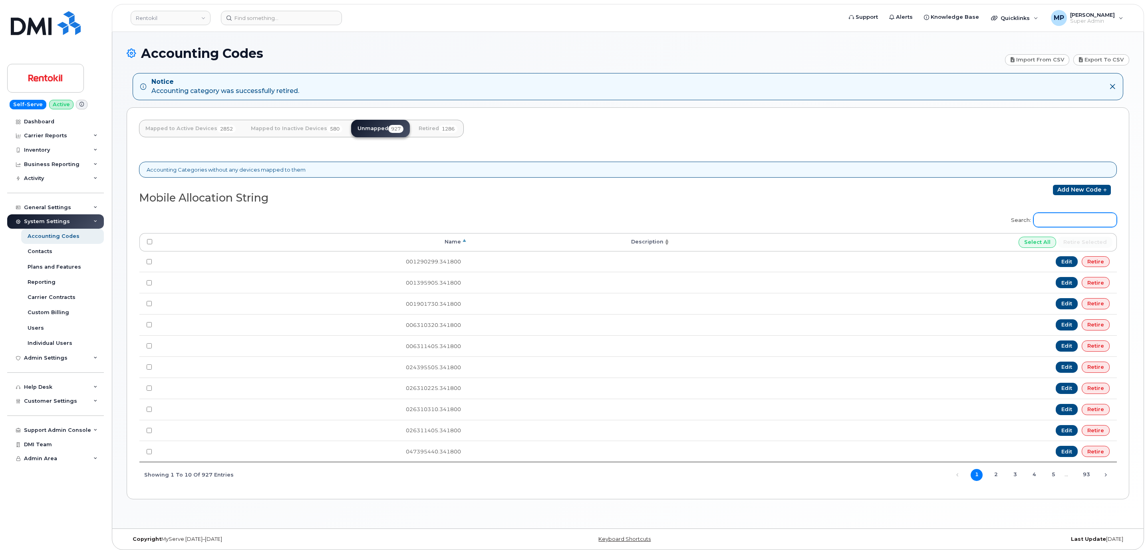
click at [1058, 222] on input "Search:" at bounding box center [1074, 220] width 83 height 14
paste input "3952395205"
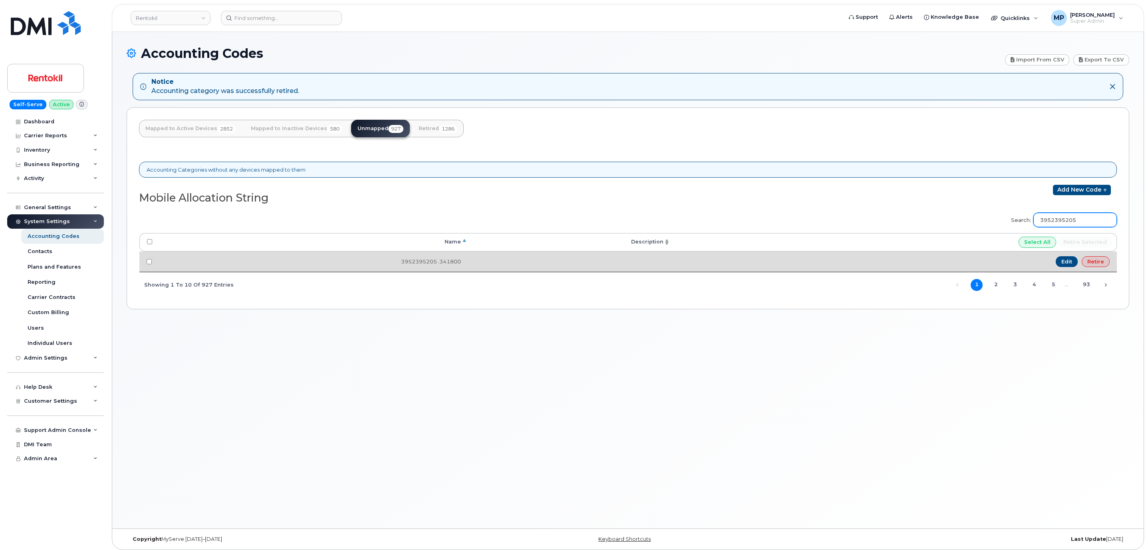
type input "3952395205"
click at [1086, 261] on link "Retire" at bounding box center [1095, 261] width 28 height 11
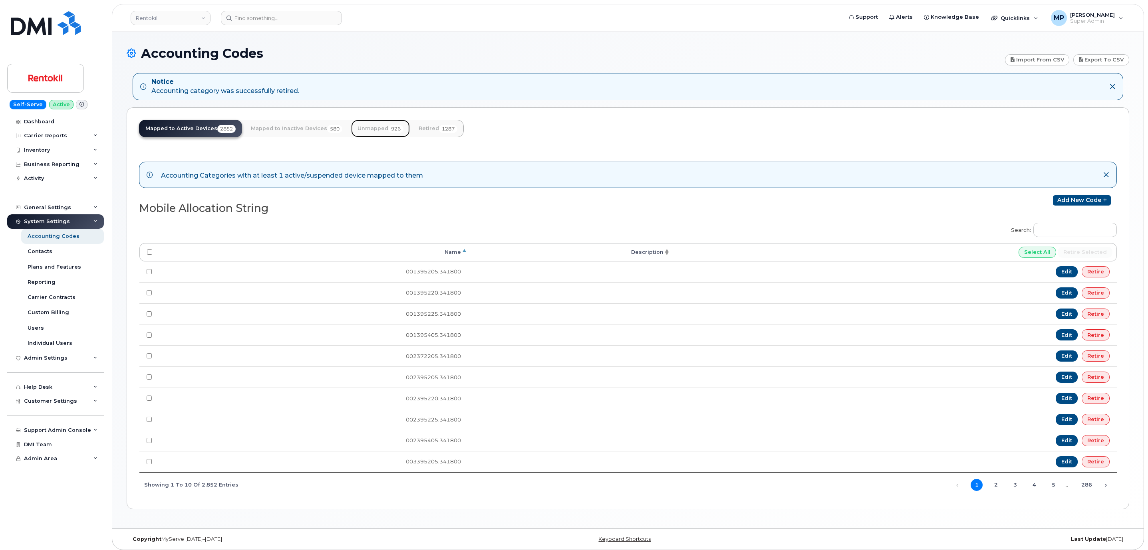
click at [372, 126] on link "Unmapped 926" at bounding box center [380, 129] width 59 height 18
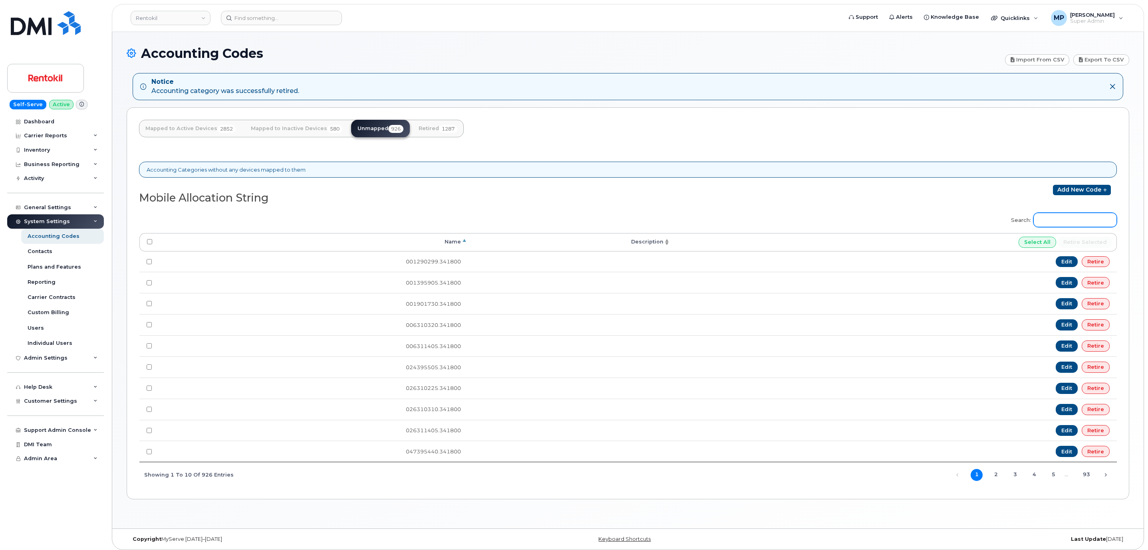
click at [1053, 221] on input "Search:" at bounding box center [1074, 220] width 83 height 14
paste input "3953395205"
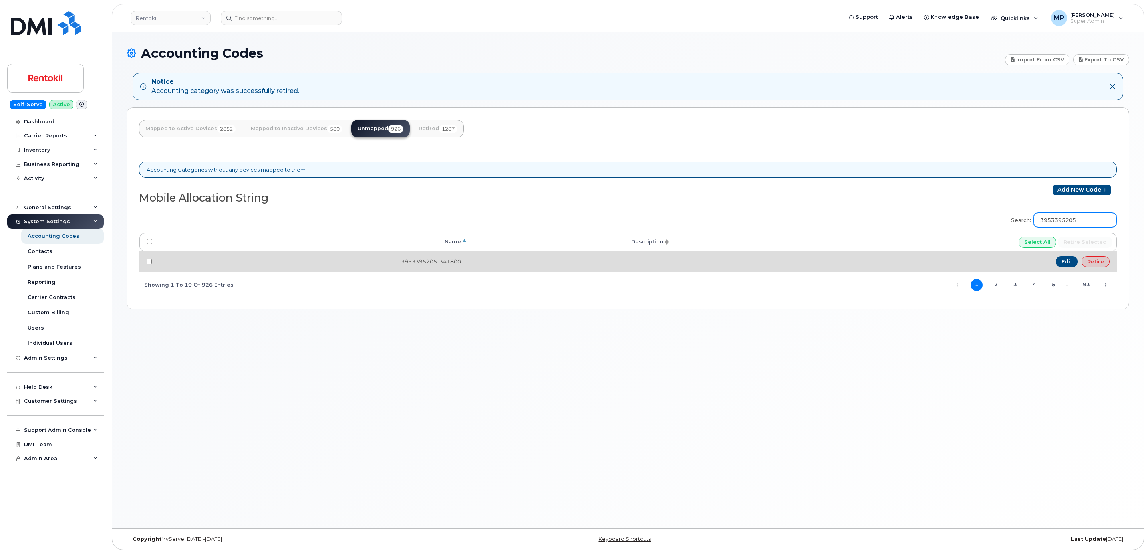
type input "3953395205"
click at [1101, 265] on link "Retire" at bounding box center [1095, 261] width 28 height 11
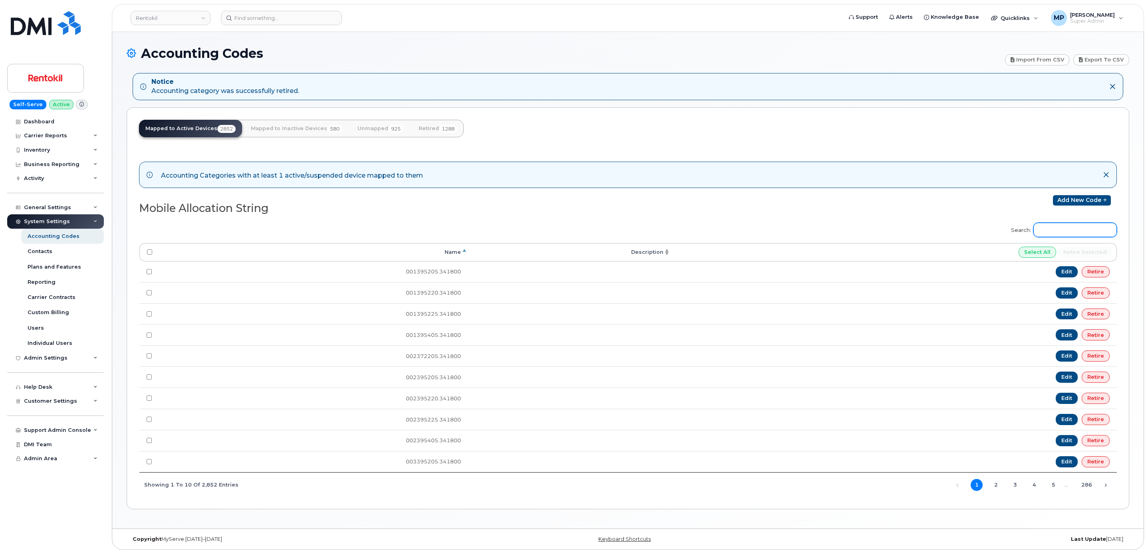
click at [1087, 232] on input "Search:" at bounding box center [1074, 230] width 83 height 14
paste input "3955395205"
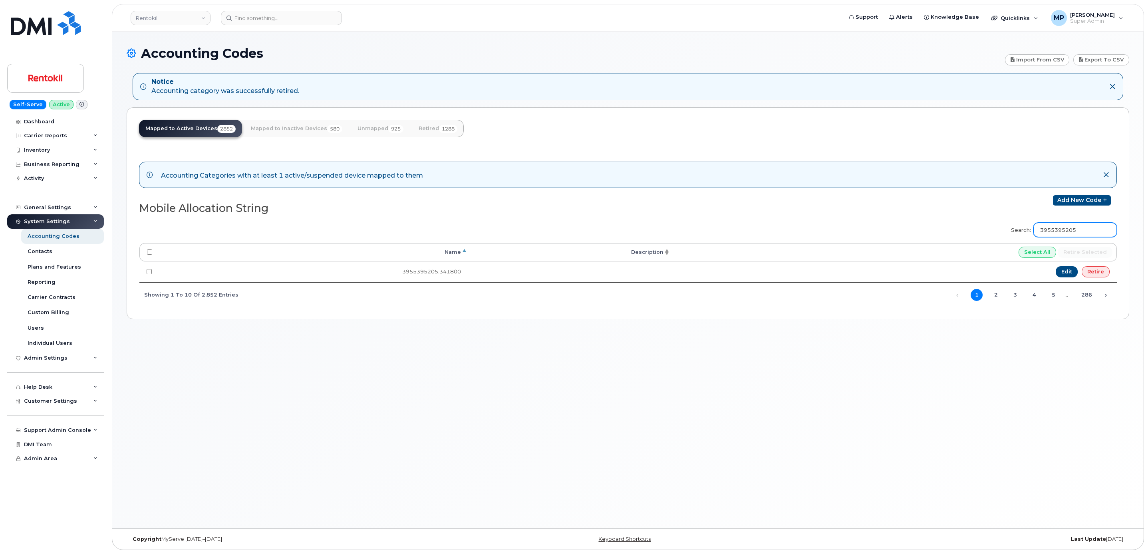
type input "3955395205"
click at [371, 131] on link "Unmapped 925" at bounding box center [380, 129] width 59 height 18
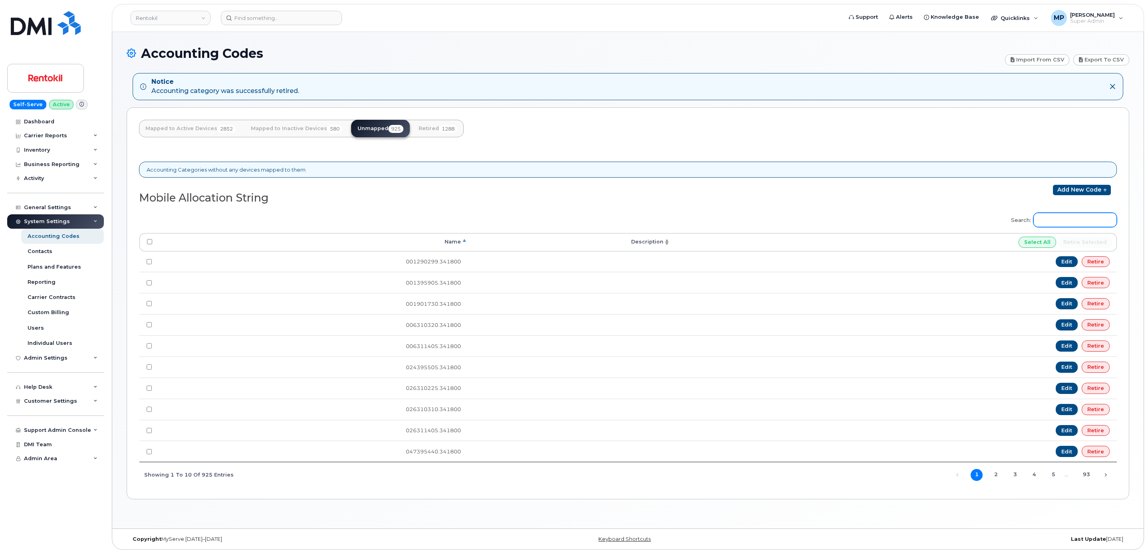
click at [1049, 224] on input "Search:" at bounding box center [1074, 220] width 83 height 14
paste input "3955395205"
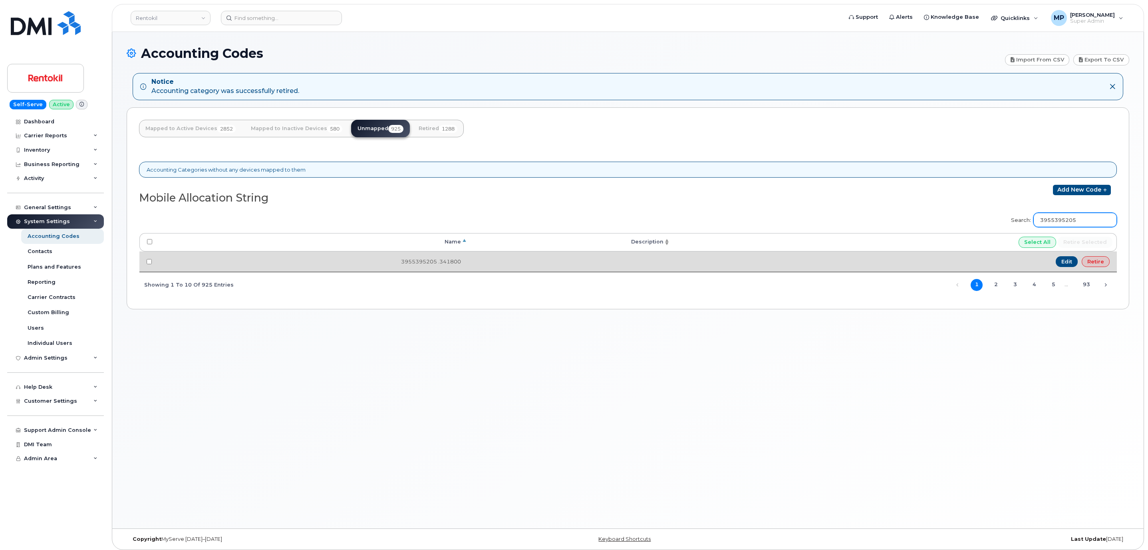
type input "3955395205"
click at [1093, 266] on link "Retire" at bounding box center [1095, 261] width 28 height 11
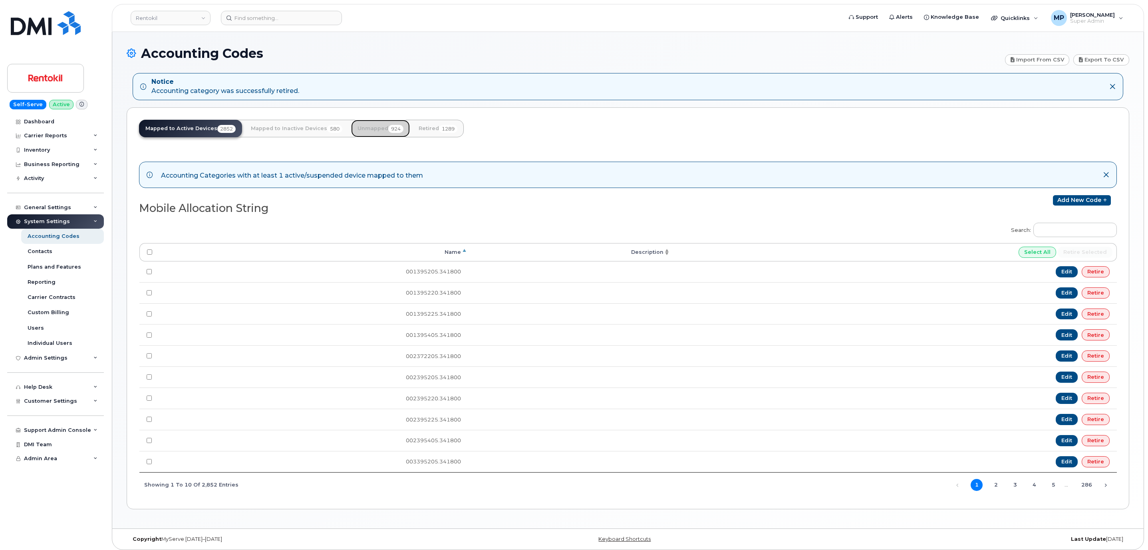
drag, startPoint x: 378, startPoint y: 129, endPoint x: 530, endPoint y: 156, distance: 154.4
click at [378, 130] on link "Unmapped 924" at bounding box center [380, 129] width 59 height 18
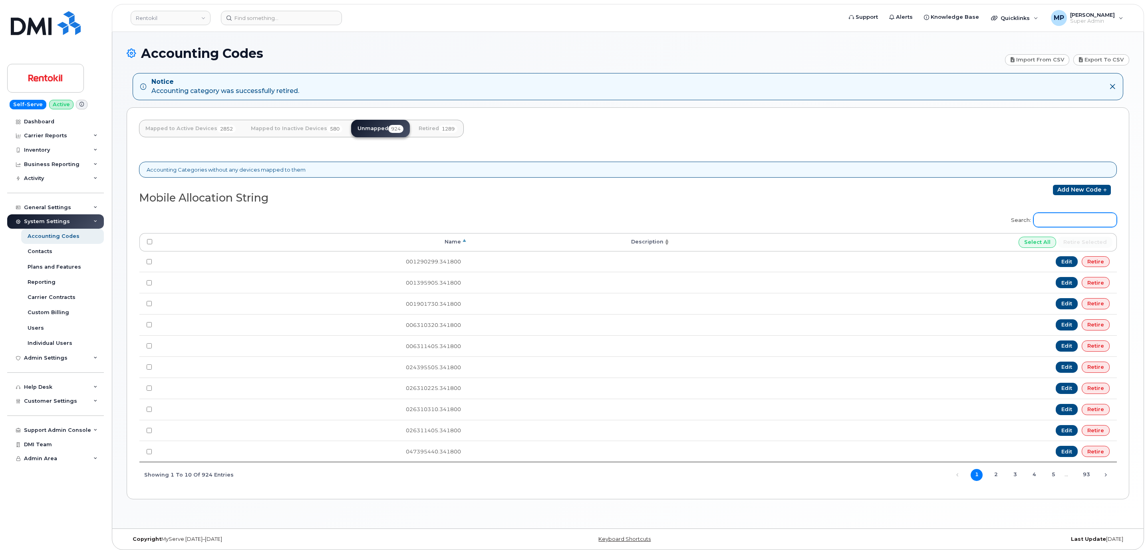
click at [1099, 226] on input "Search:" at bounding box center [1074, 220] width 83 height 14
paste input "3956395205"
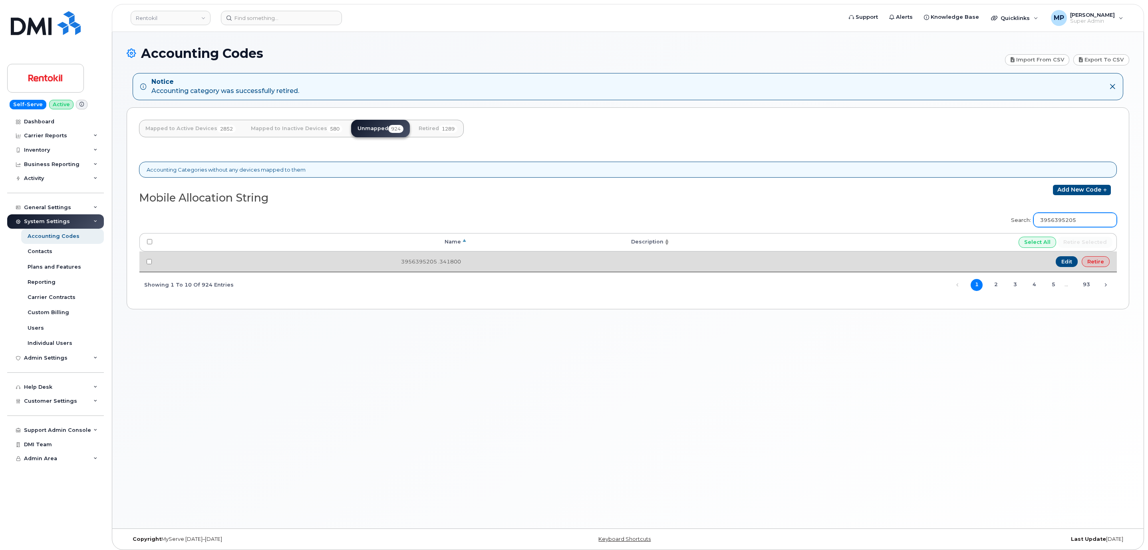
type input "3956395205"
click at [1101, 263] on link "Retire" at bounding box center [1095, 261] width 28 height 11
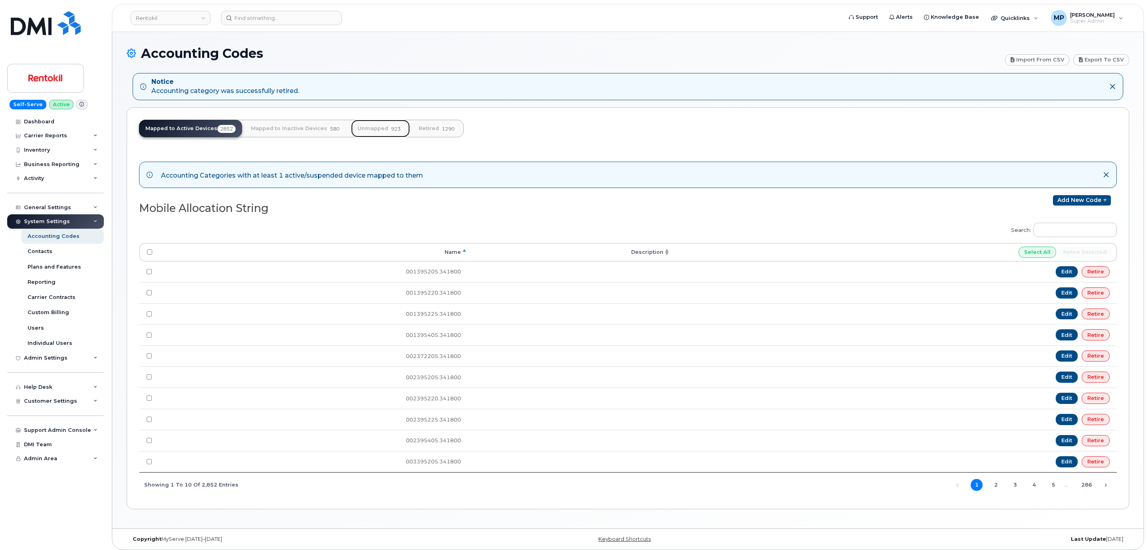
click at [375, 131] on link "Unmapped 923" at bounding box center [380, 129] width 59 height 18
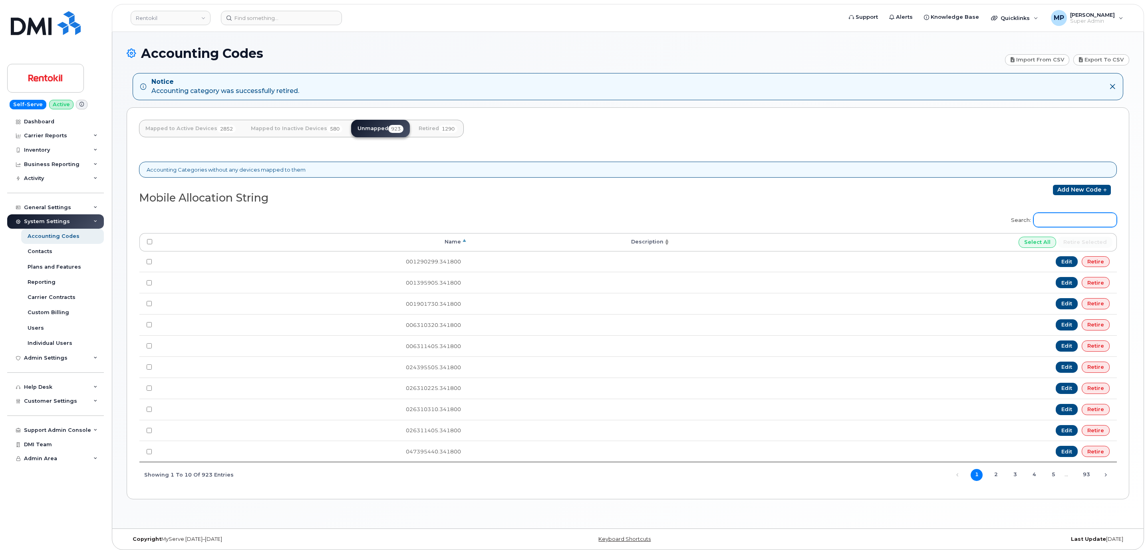
click at [1052, 222] on input "Search:" at bounding box center [1074, 220] width 83 height 14
paste input "3958395205"
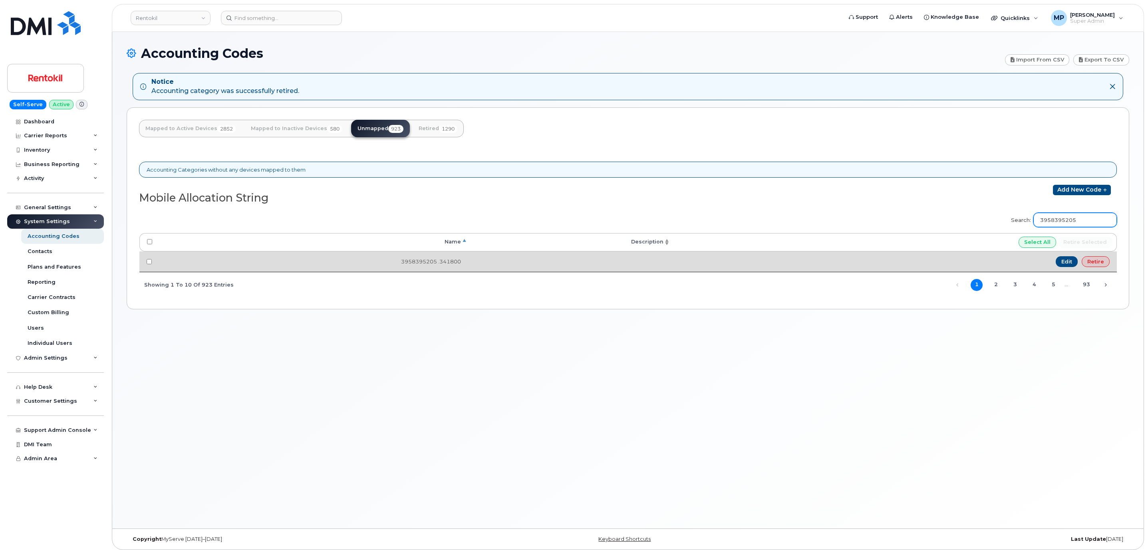
type input "3958395205"
click at [1095, 265] on link "Retire" at bounding box center [1095, 261] width 28 height 11
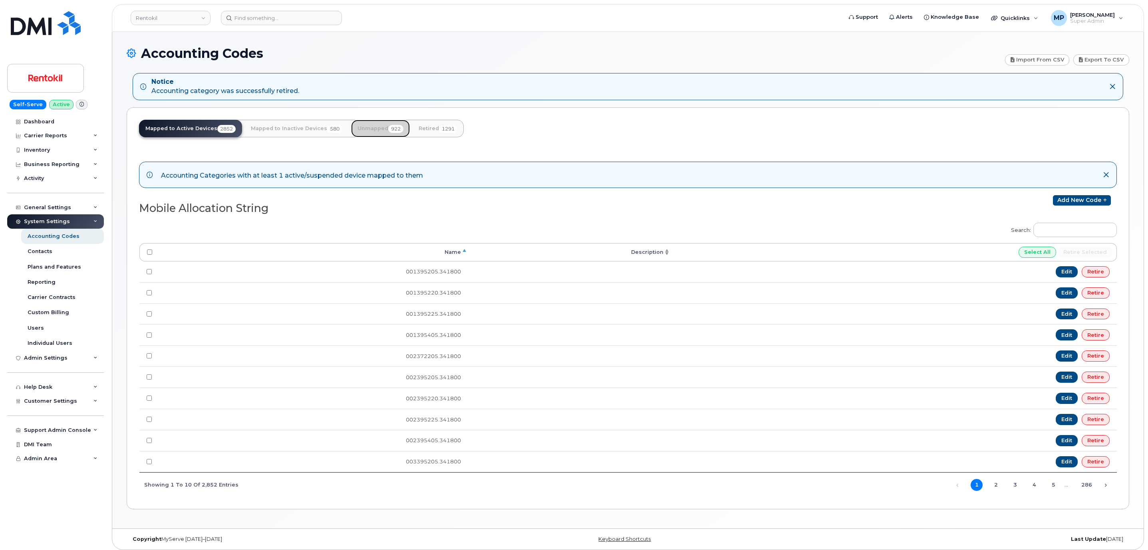
drag, startPoint x: 361, startPoint y: 129, endPoint x: 546, endPoint y: 169, distance: 189.9
click at [362, 129] on link "Unmapped 922" at bounding box center [380, 129] width 59 height 18
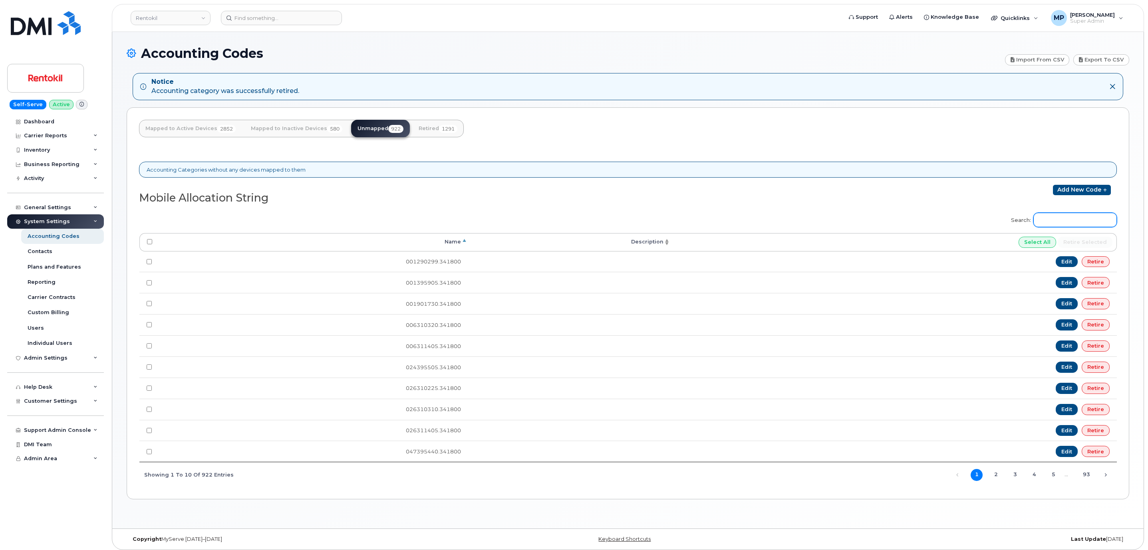
click at [1043, 220] on input "Search:" at bounding box center [1074, 220] width 83 height 14
paste input "3960395205"
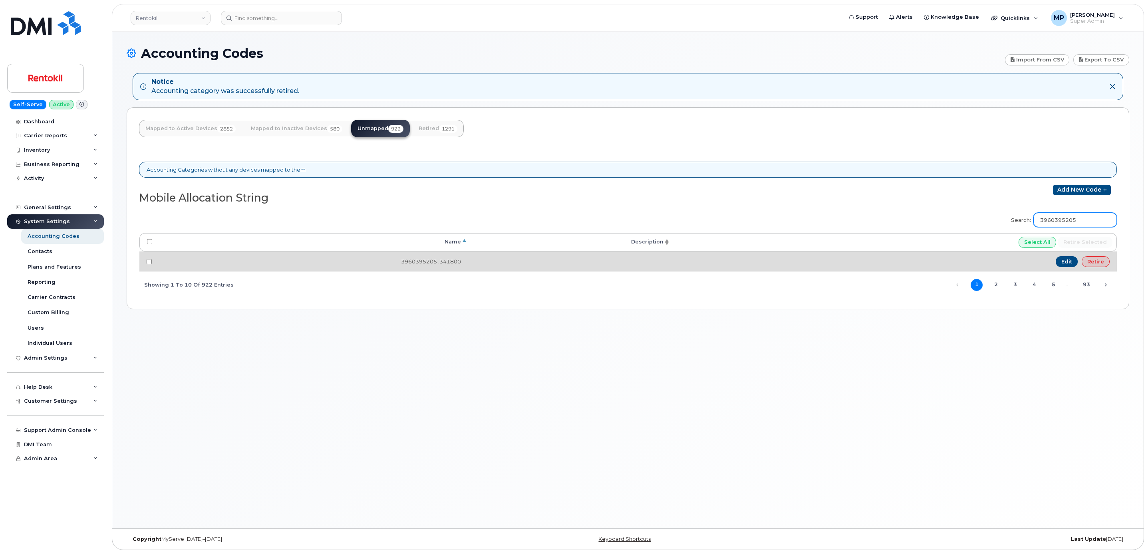
type input "3960395205"
click at [1102, 266] on link "Retire" at bounding box center [1095, 261] width 28 height 11
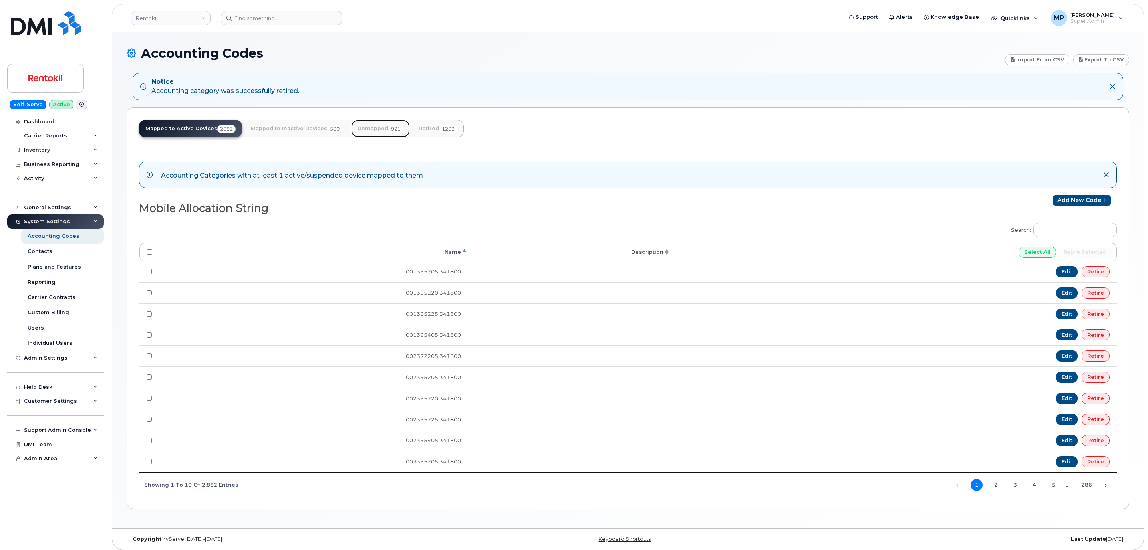
click at [363, 125] on link "Unmapped 921" at bounding box center [380, 129] width 59 height 18
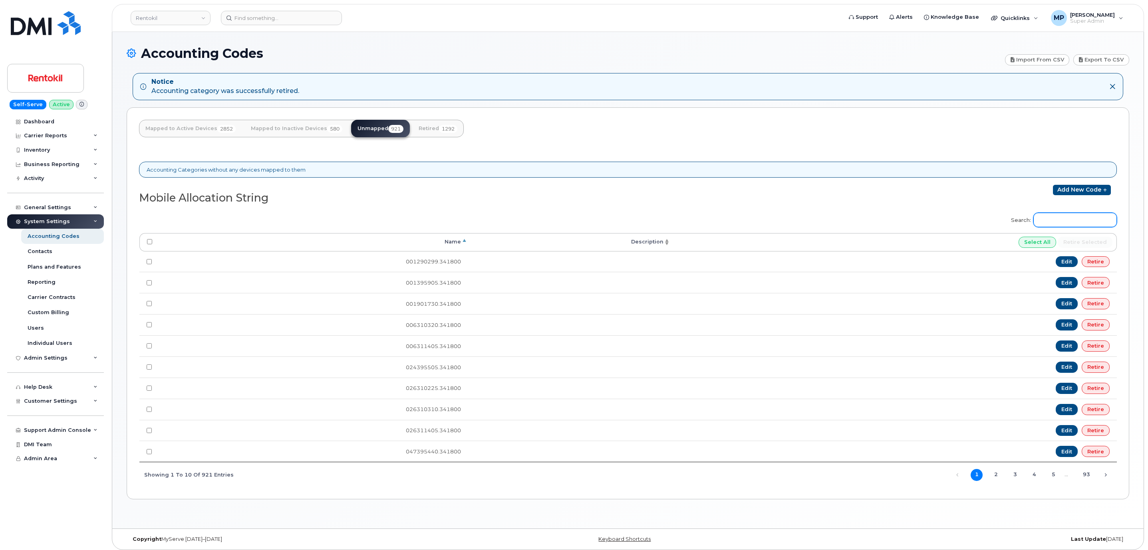
click at [1057, 223] on input "Search:" at bounding box center [1074, 220] width 83 height 14
paste input "427290205"
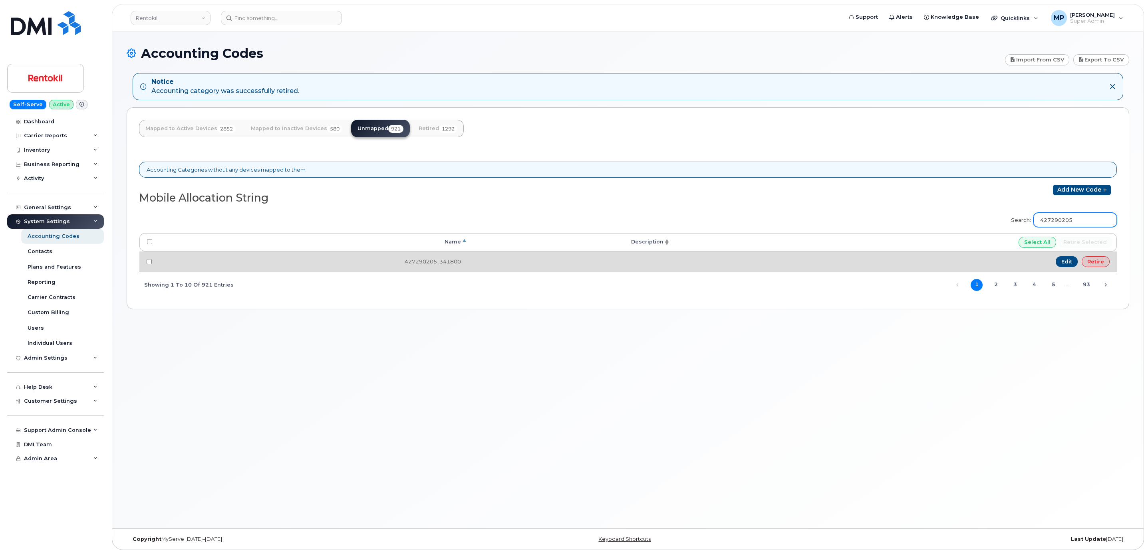
type input "427290205"
click at [1095, 268] on link "Retire" at bounding box center [1095, 261] width 28 height 11
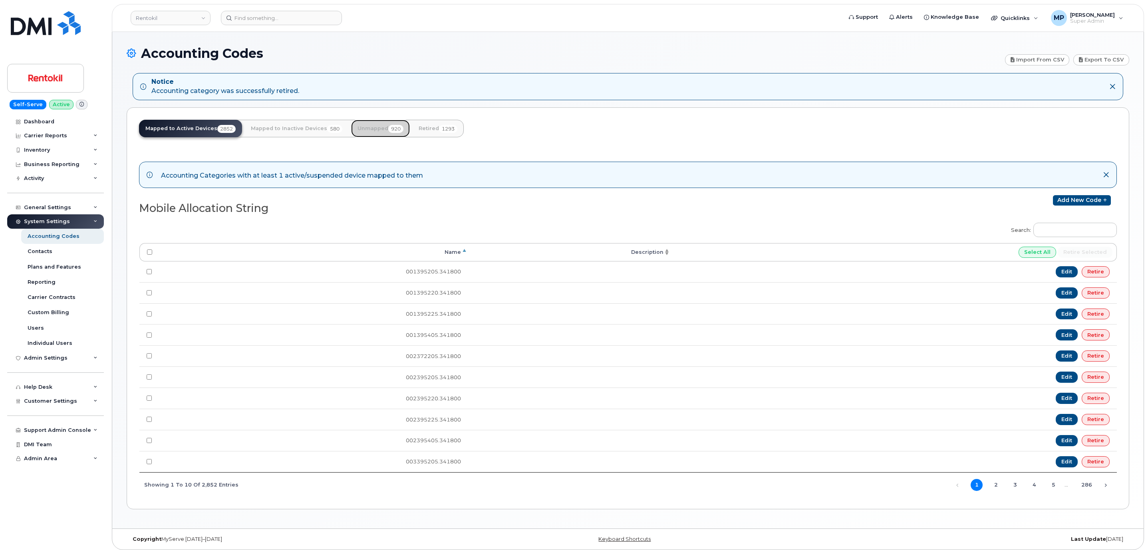
drag, startPoint x: 368, startPoint y: 126, endPoint x: 414, endPoint y: 143, distance: 49.4
click at [368, 126] on link "Unmapped 920" at bounding box center [380, 129] width 59 height 18
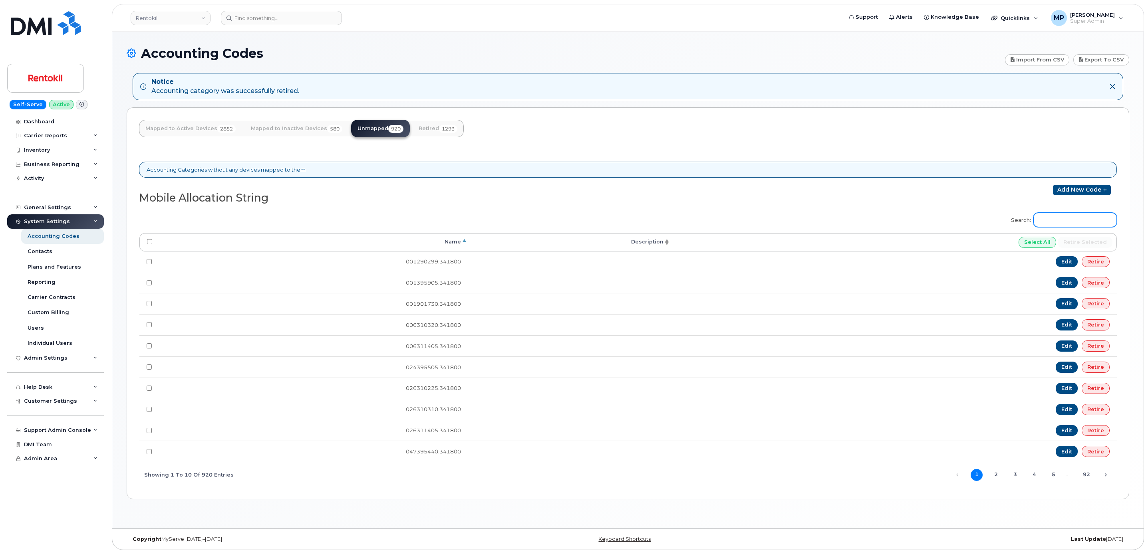
click at [1073, 227] on input "Search:" at bounding box center [1074, 220] width 83 height 14
paste input "4504395205"
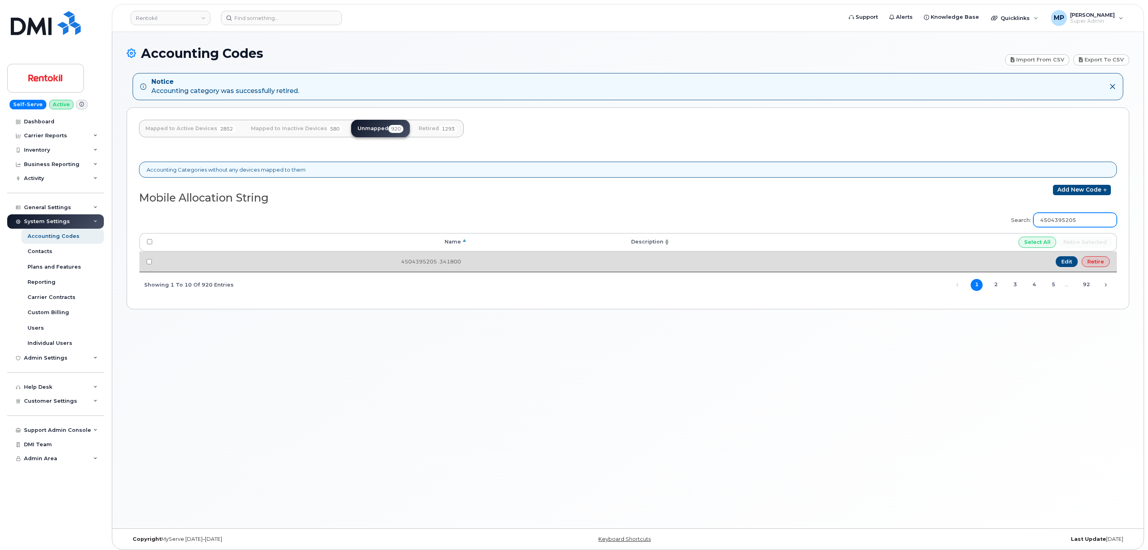
type input "4504395205"
click at [1091, 262] on link "Retire" at bounding box center [1095, 261] width 28 height 11
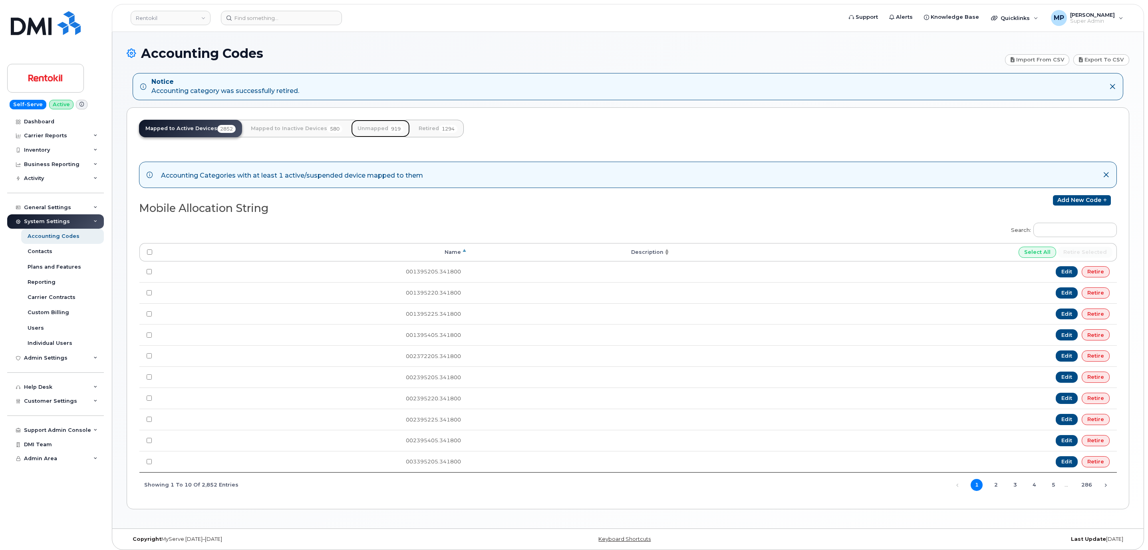
click at [382, 127] on link "Unmapped 919" at bounding box center [380, 129] width 59 height 18
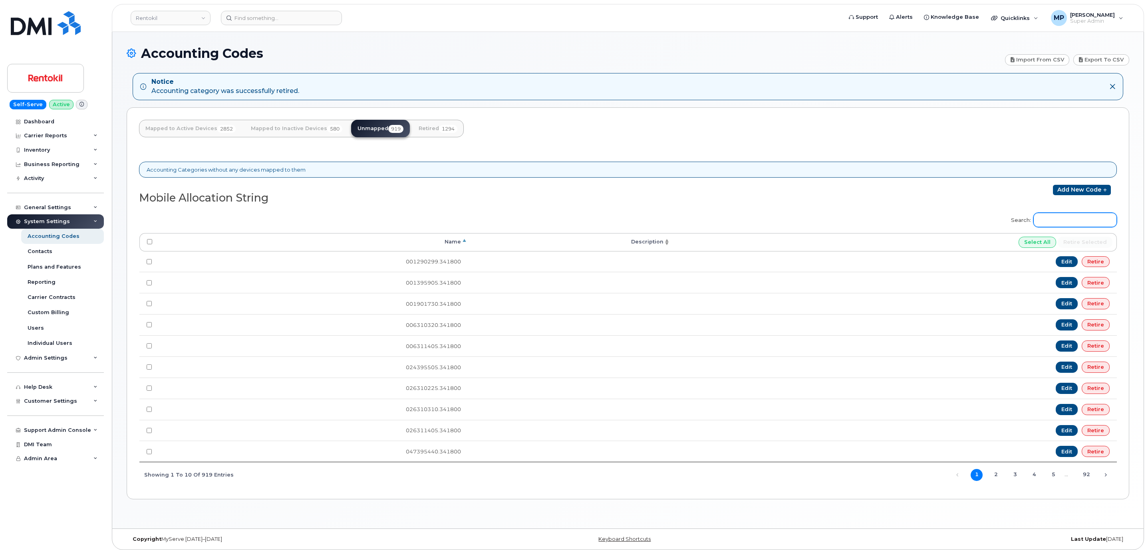
click at [1067, 226] on input "Search:" at bounding box center [1074, 220] width 83 height 14
paste input "4505370205"
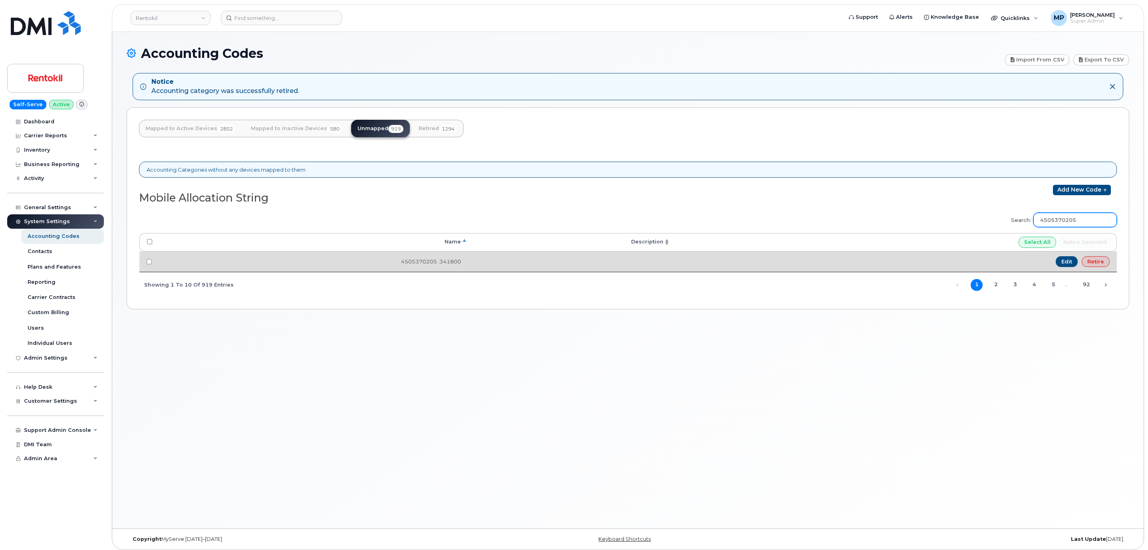
type input "4505370205"
click at [1093, 264] on link "Retire" at bounding box center [1095, 261] width 28 height 11
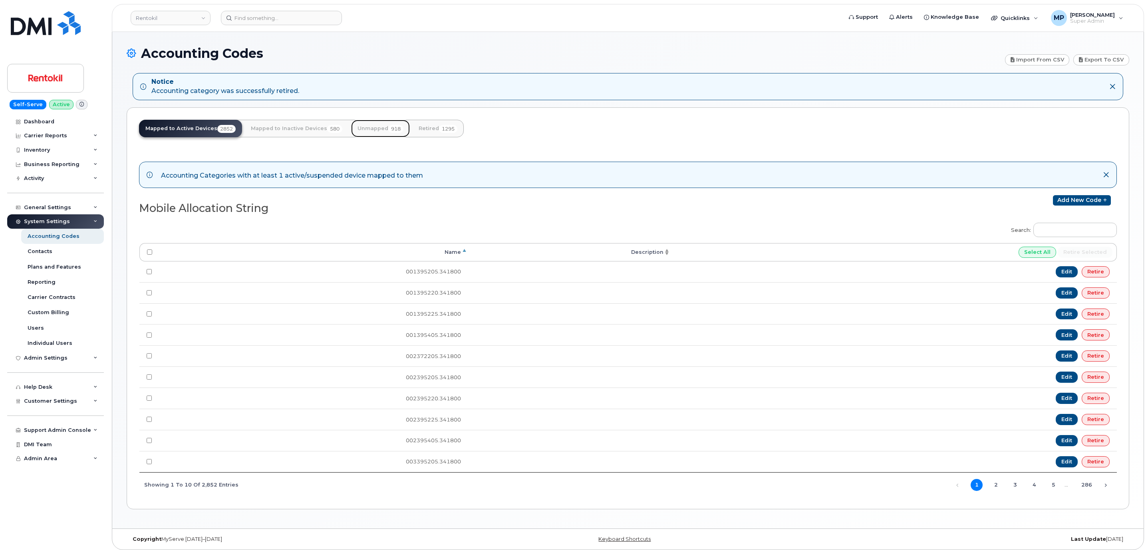
click at [375, 125] on link "Unmapped 918" at bounding box center [380, 129] width 59 height 18
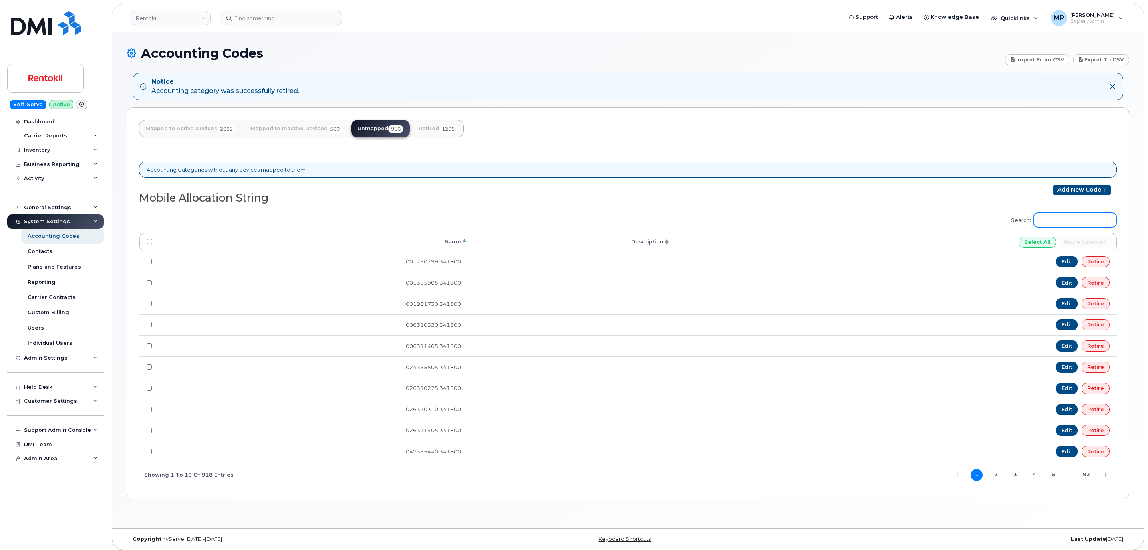
click at [1087, 222] on input "Search:" at bounding box center [1074, 220] width 83 height 14
paste input "4505395205"
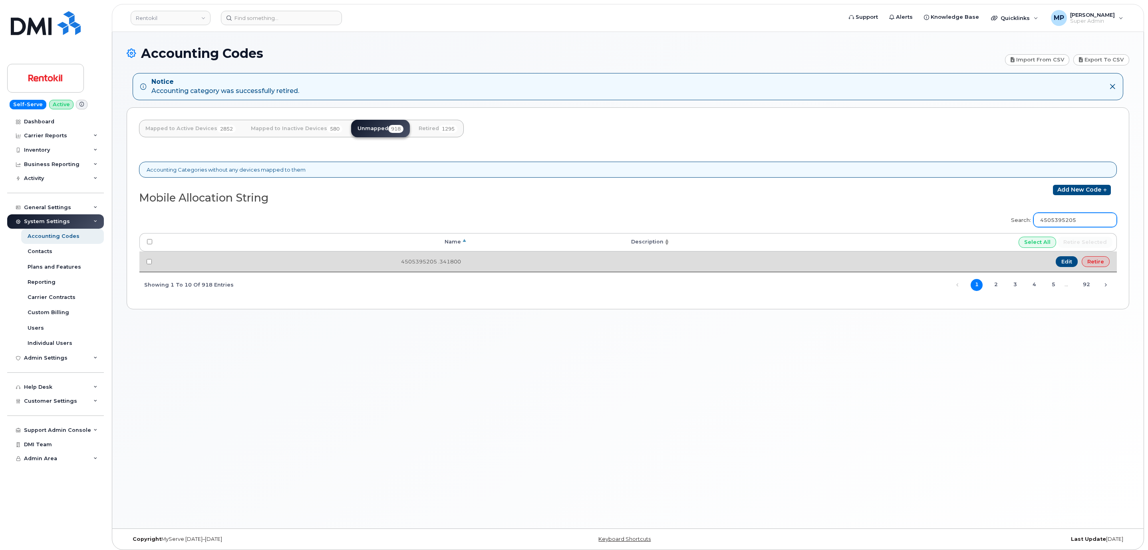
type input "4505395205"
click at [1099, 264] on link "Retire" at bounding box center [1095, 261] width 28 height 11
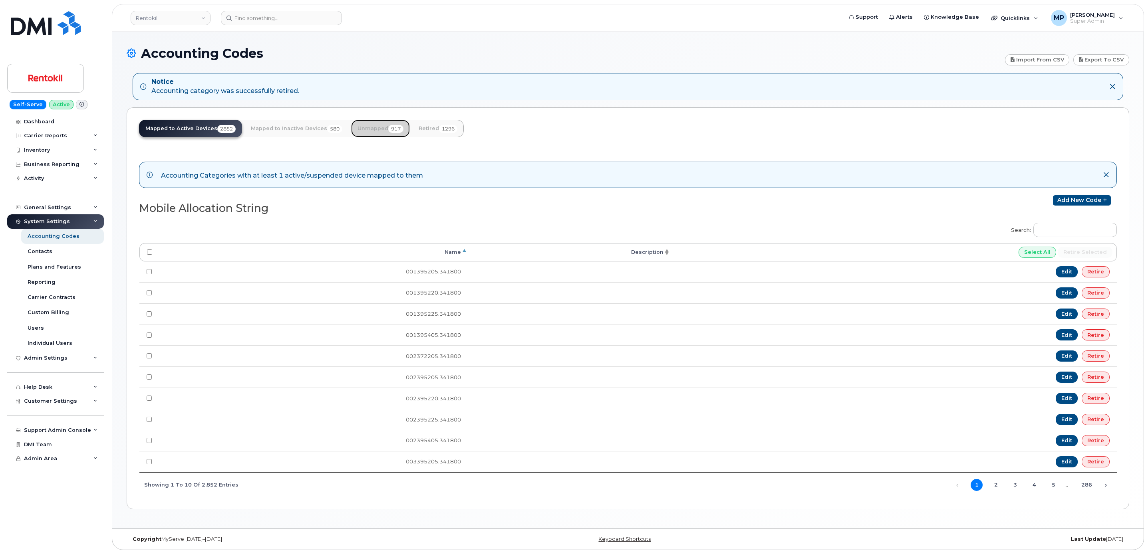
drag, startPoint x: 372, startPoint y: 132, endPoint x: 381, endPoint y: 139, distance: 11.4
click at [372, 132] on link "Unmapped 917" at bounding box center [380, 129] width 59 height 18
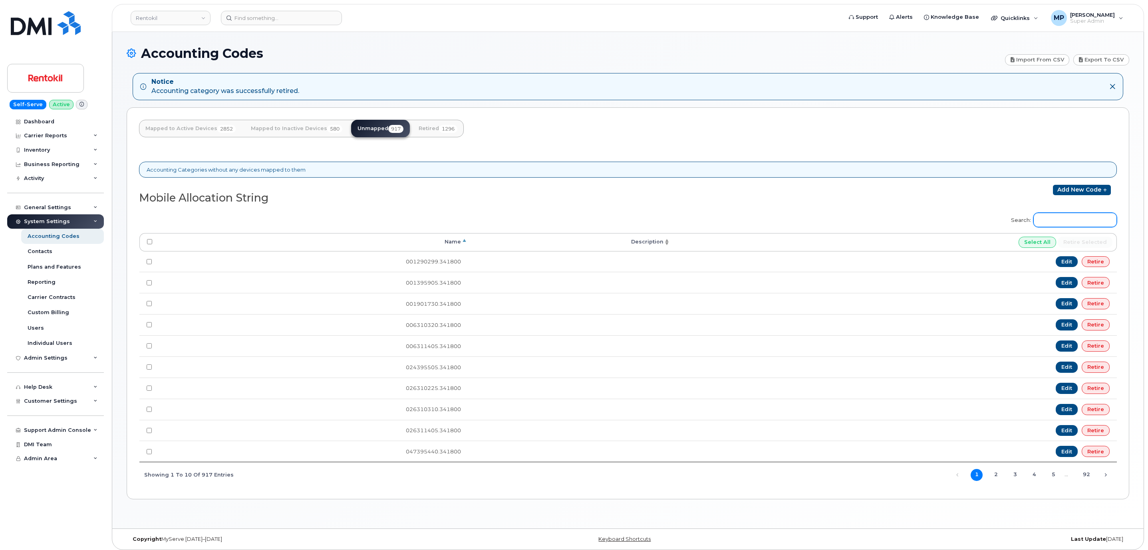
click at [1063, 227] on input "Search:" at bounding box center [1074, 220] width 83 height 14
paste input "4506395205"
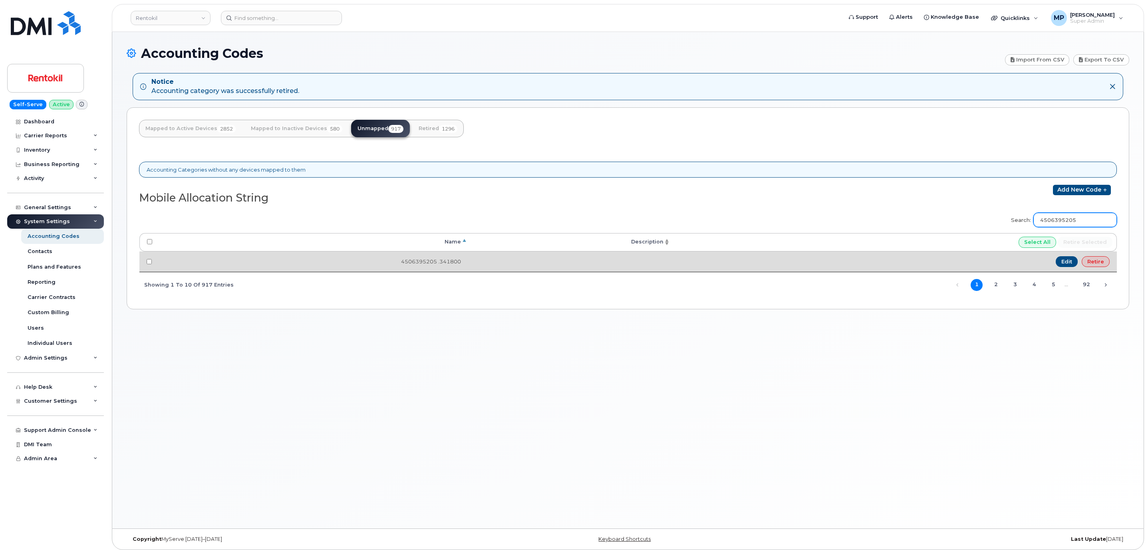
type input "4506395205"
click at [1101, 265] on link "Retire" at bounding box center [1095, 261] width 28 height 11
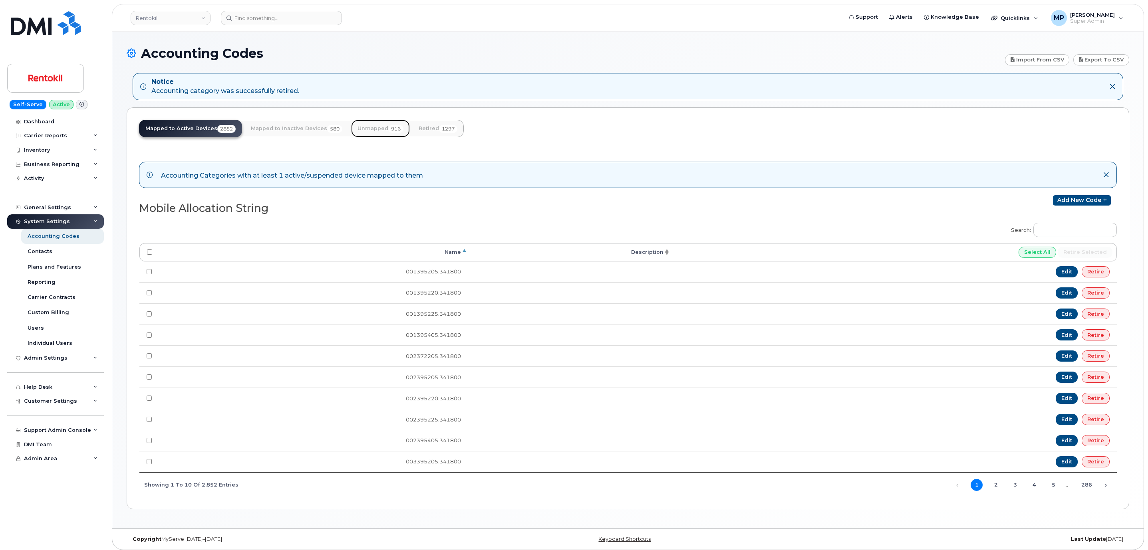
click at [384, 131] on link "Unmapped 916" at bounding box center [380, 129] width 59 height 18
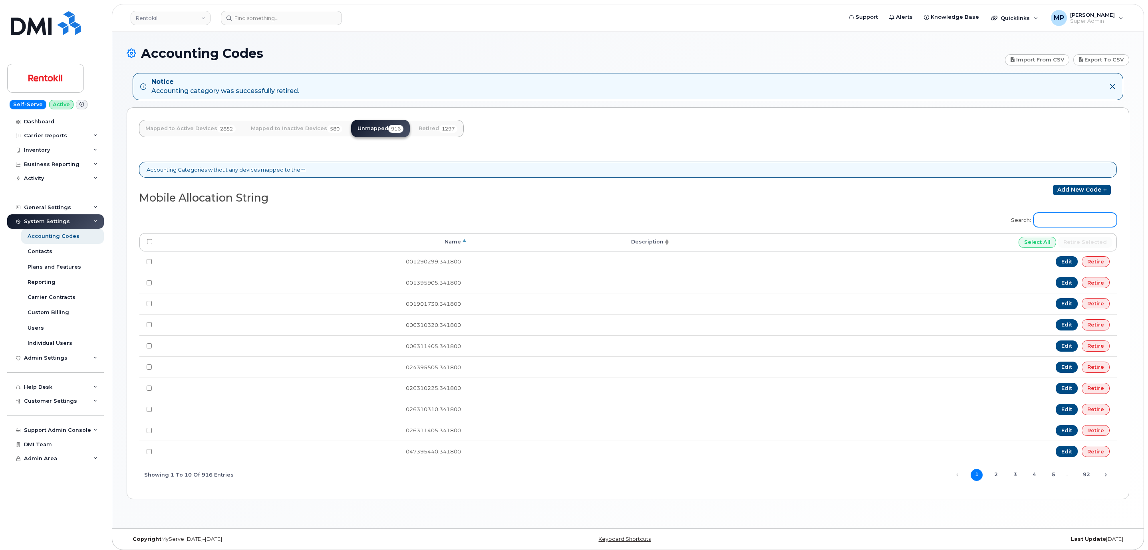
click at [1054, 218] on input "Search:" at bounding box center [1074, 220] width 83 height 14
paste input "4506395215"
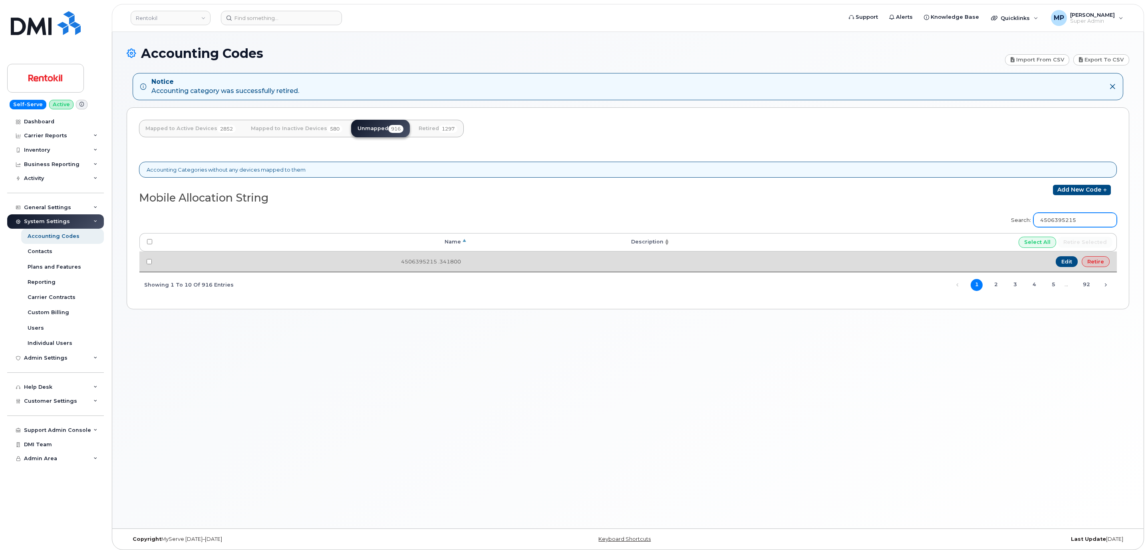
type input "4506395215"
click at [1094, 261] on link "Retire" at bounding box center [1095, 261] width 28 height 11
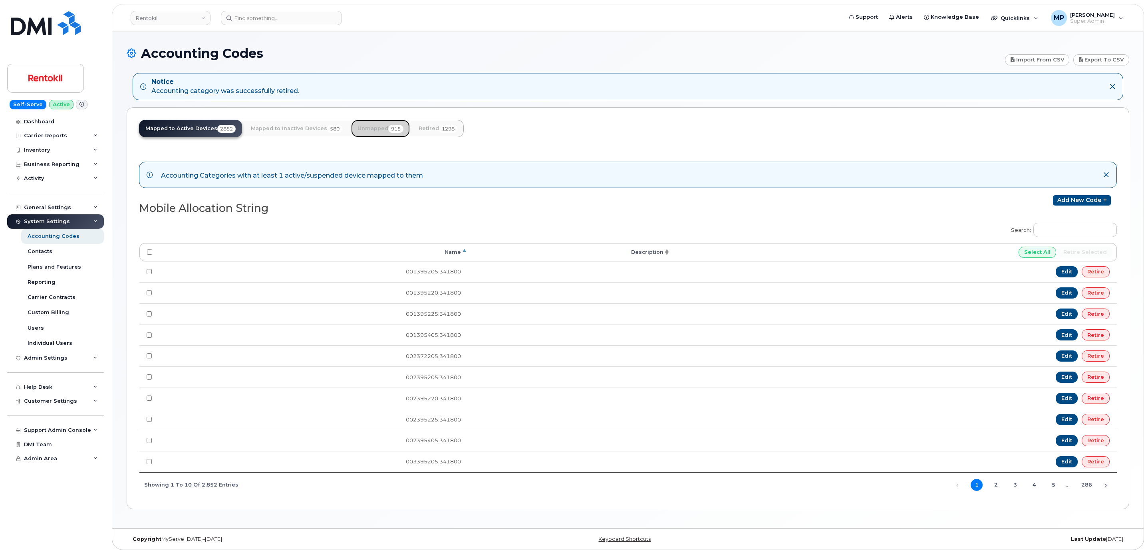
drag, startPoint x: 378, startPoint y: 132, endPoint x: 447, endPoint y: 151, distance: 71.6
click at [378, 132] on link "Unmapped 915" at bounding box center [380, 129] width 59 height 18
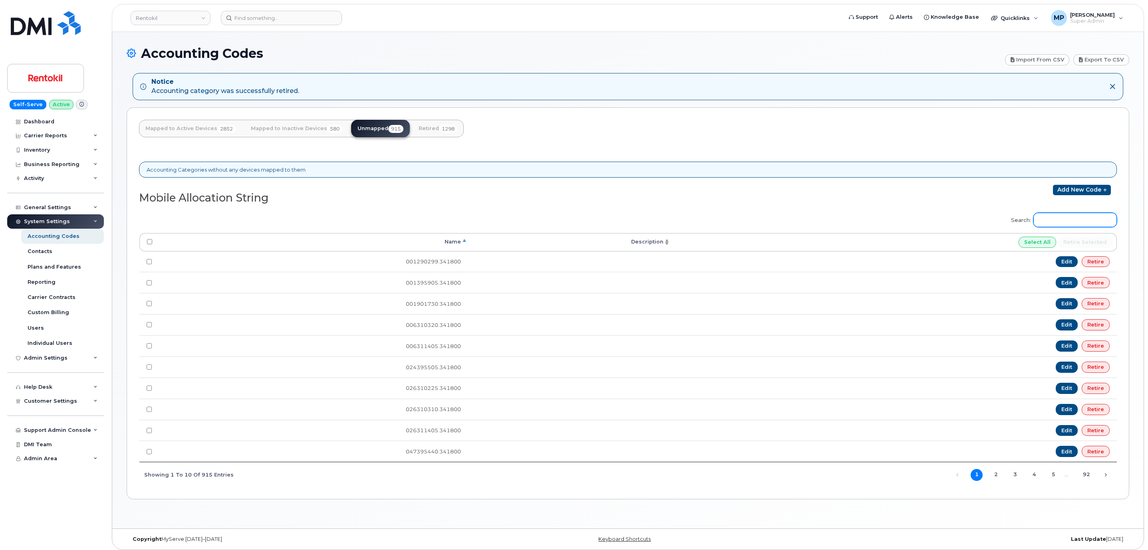
click at [1063, 220] on input "Search:" at bounding box center [1074, 220] width 83 height 14
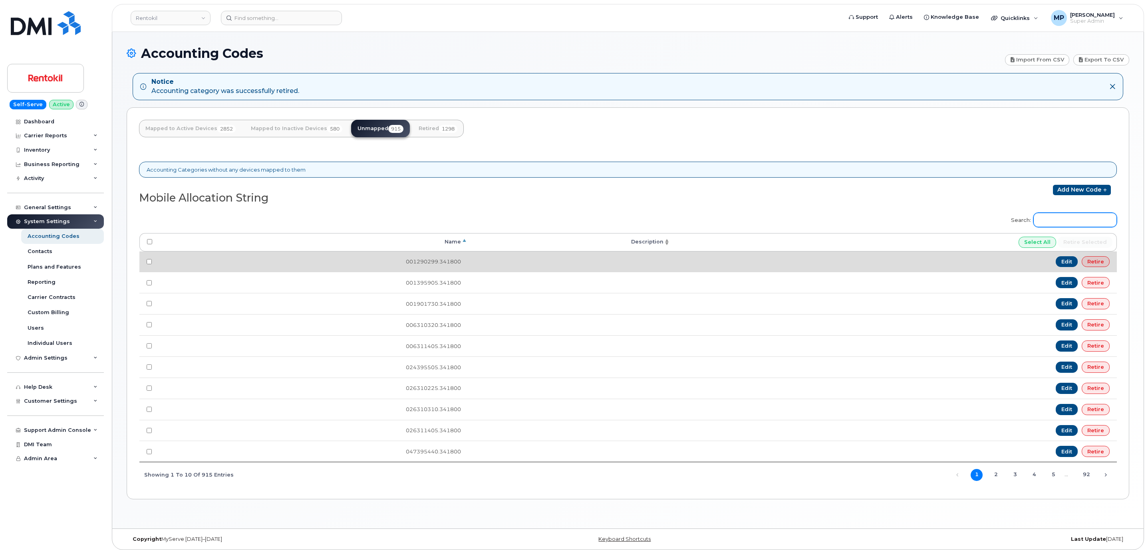
paste input "4535395205"
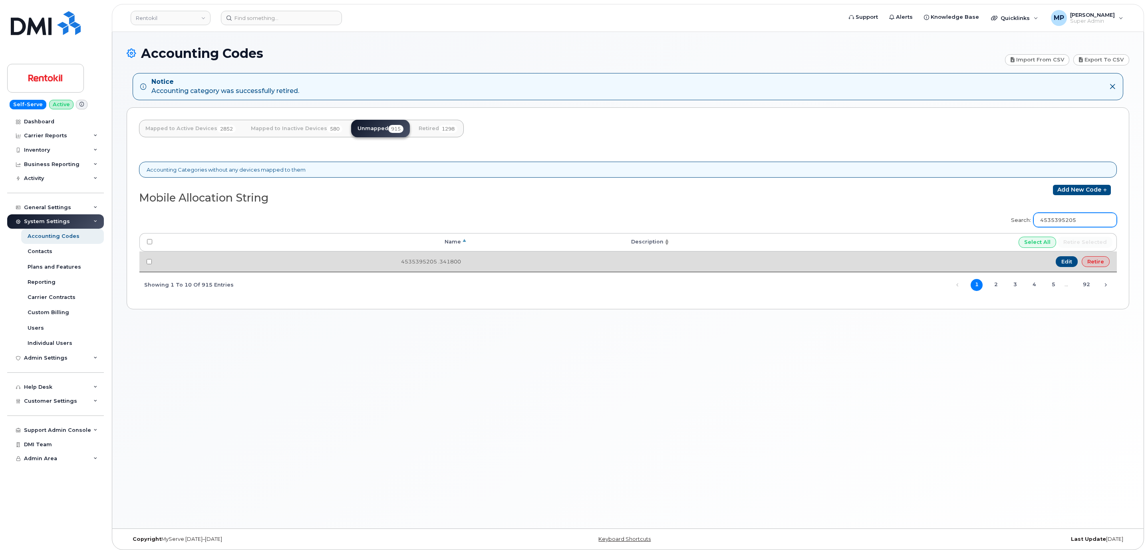
type input "4535395205"
click at [1092, 263] on link "Retire" at bounding box center [1095, 261] width 28 height 11
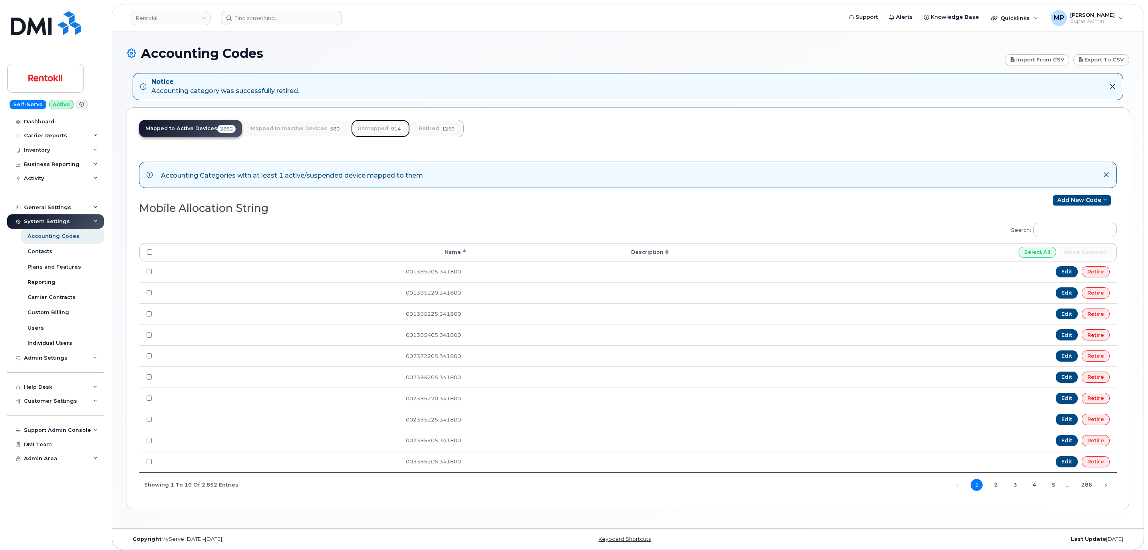
click at [377, 131] on link "Unmapped 914" at bounding box center [380, 129] width 59 height 18
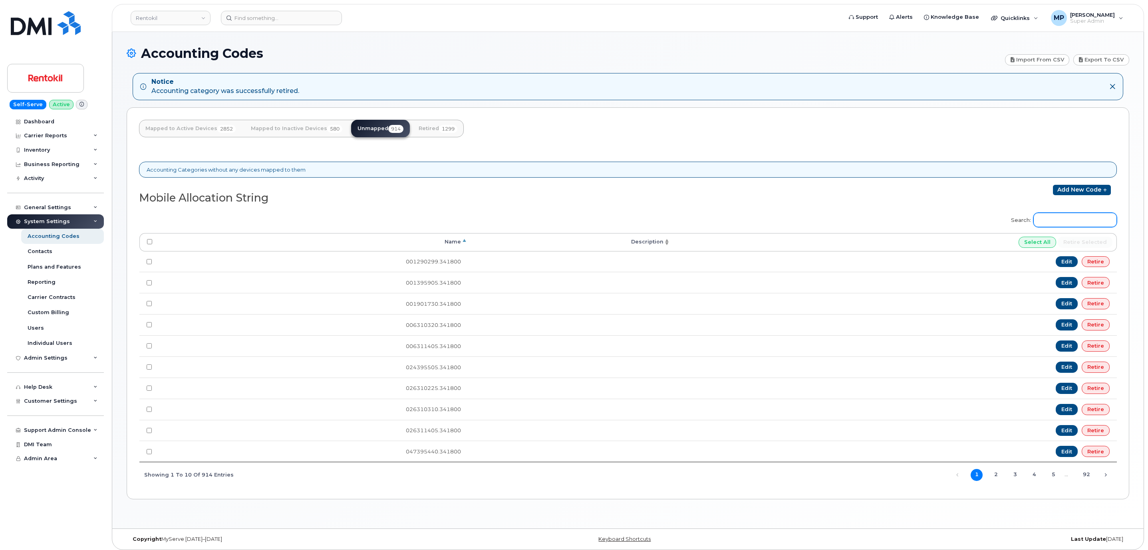
click at [1087, 219] on input "Search:" at bounding box center [1074, 220] width 83 height 14
paste input "566395905"
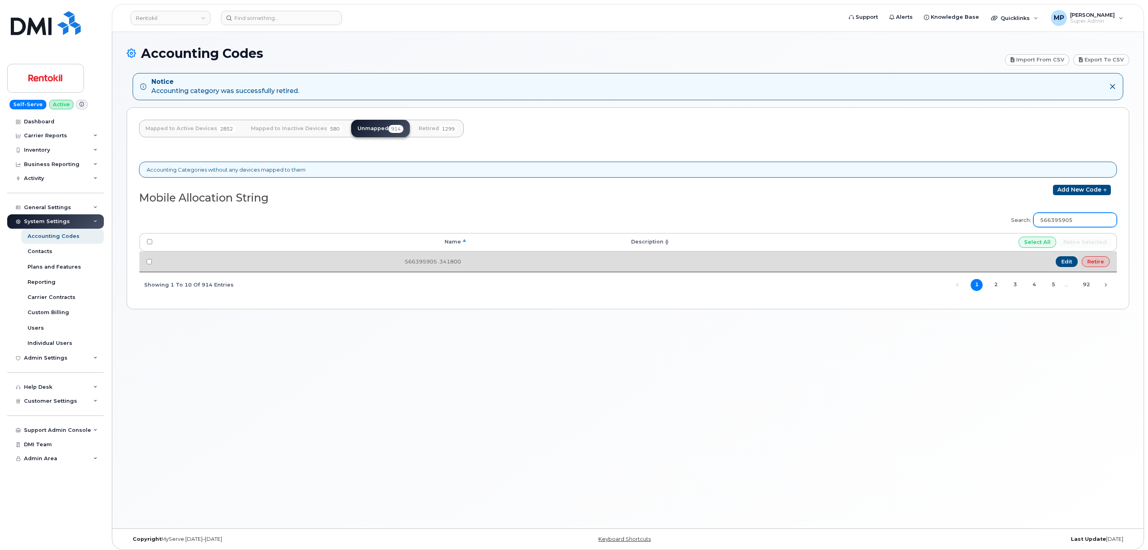
type input "566395905"
click at [1093, 263] on link "Retire" at bounding box center [1095, 261] width 28 height 11
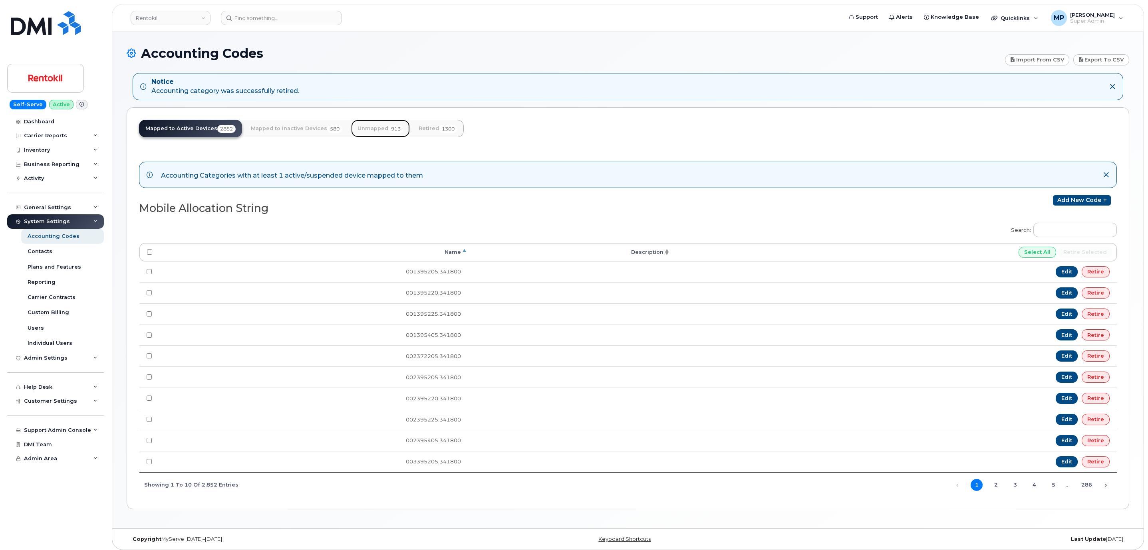
click at [379, 121] on link "Unmapped 913" at bounding box center [380, 129] width 59 height 18
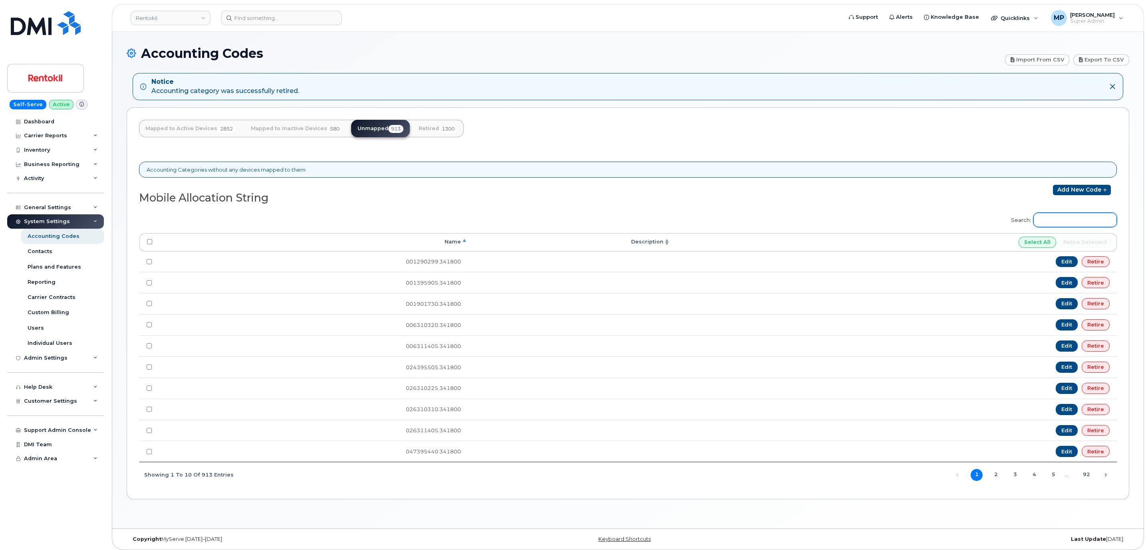
click at [1046, 227] on input "Search:" at bounding box center [1074, 220] width 83 height 14
paste input "567395405"
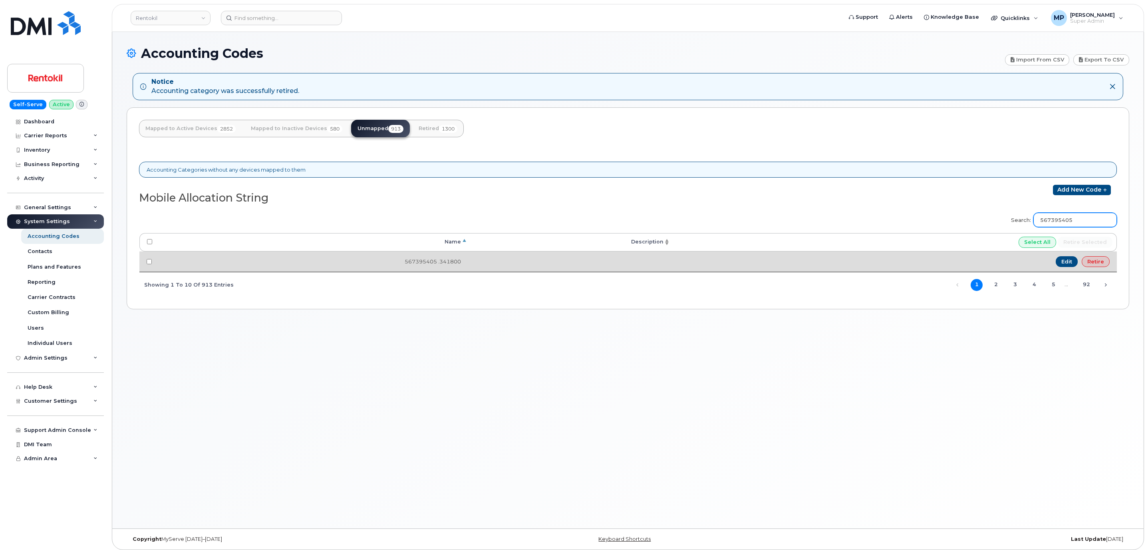
type input "567395405"
click at [1095, 262] on link "Retire" at bounding box center [1095, 261] width 28 height 11
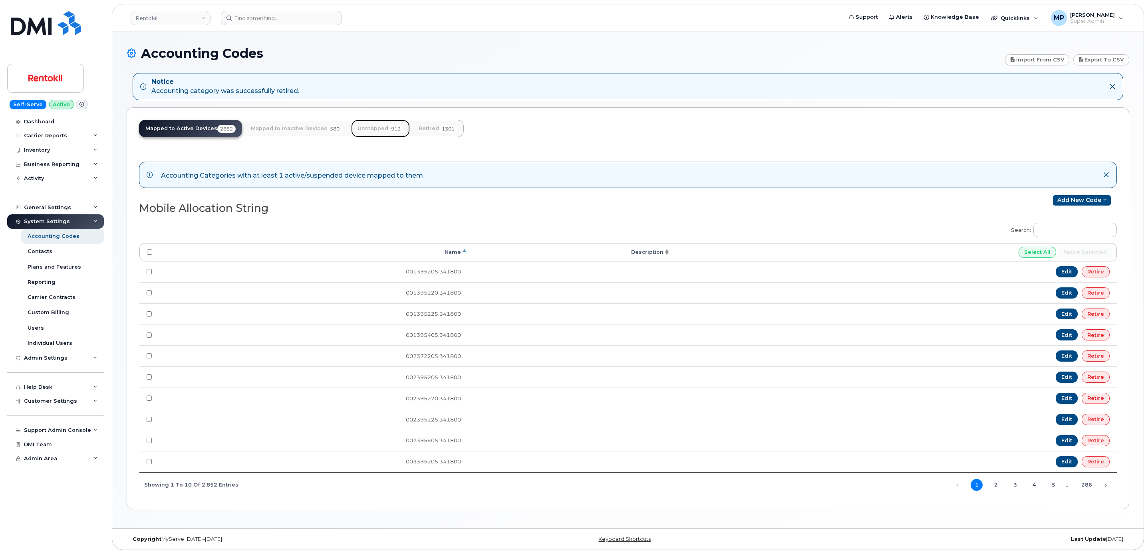
click at [369, 127] on link "Unmapped 912" at bounding box center [380, 129] width 59 height 18
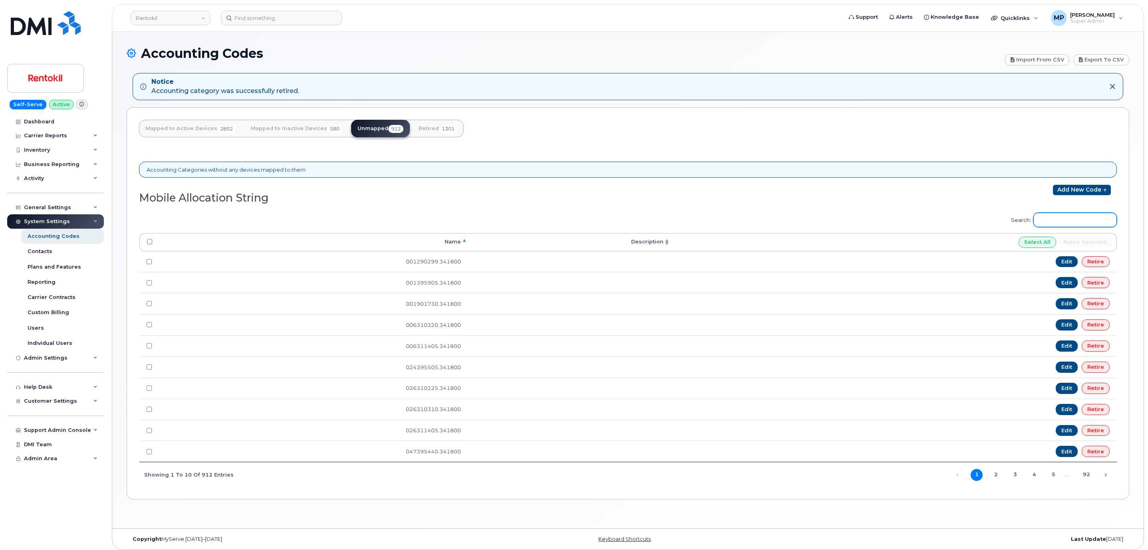
click at [1051, 223] on input "Search:" at bounding box center [1074, 220] width 83 height 14
paste input "569395205"
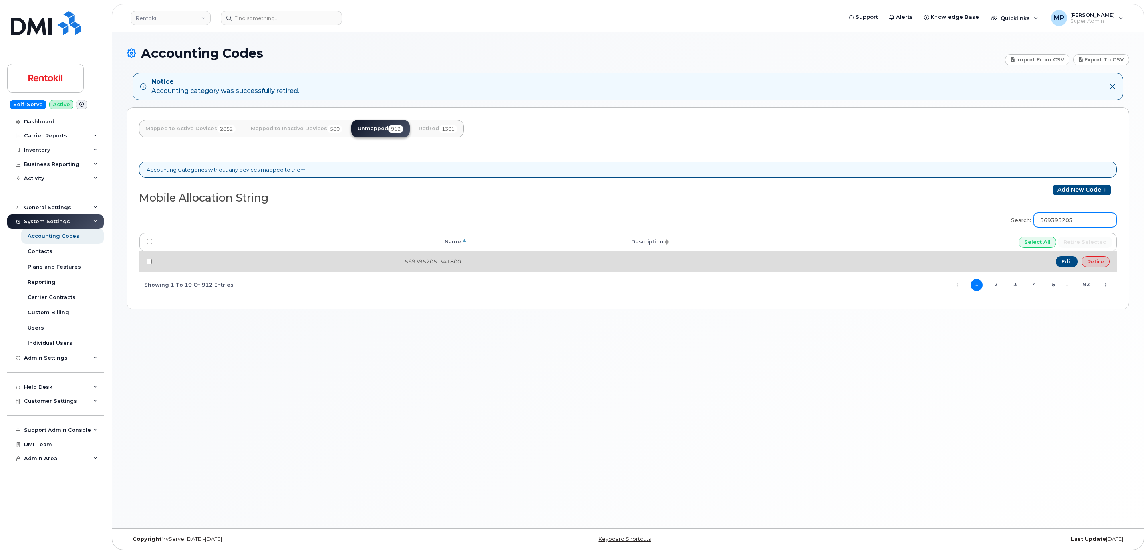
type input "569395205"
click at [1097, 260] on link "Retire" at bounding box center [1095, 261] width 28 height 11
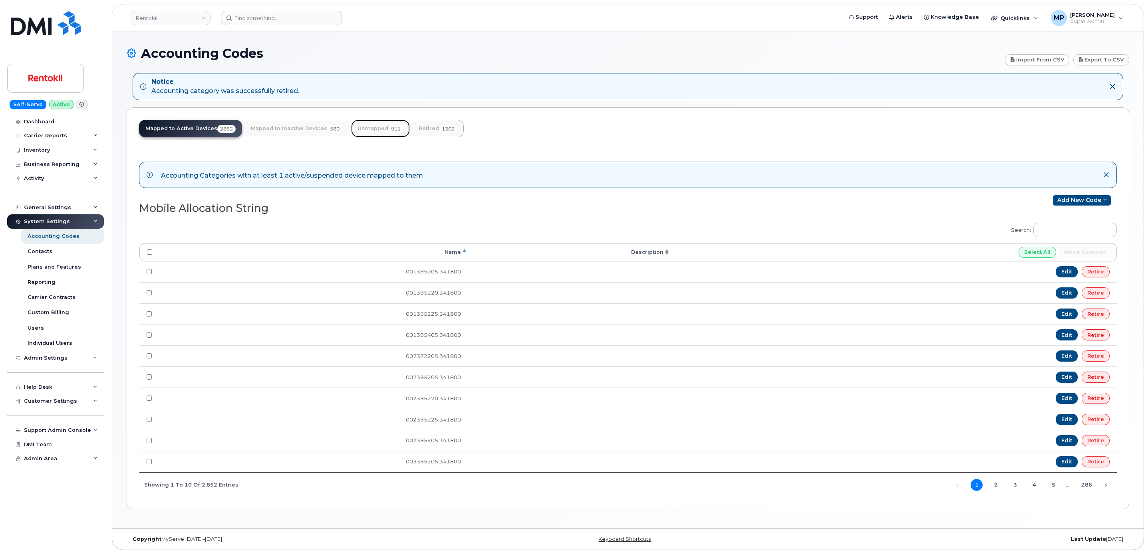
click at [378, 129] on link "Unmapped 911" at bounding box center [380, 129] width 59 height 18
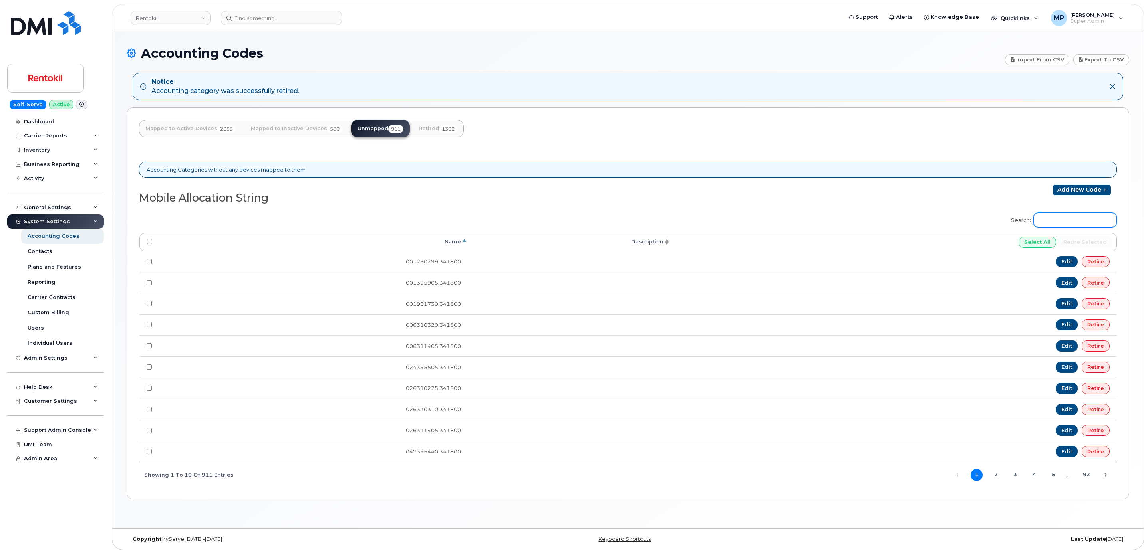
click at [1089, 226] on input "Search:" at bounding box center [1074, 220] width 83 height 14
paste input "569395905"
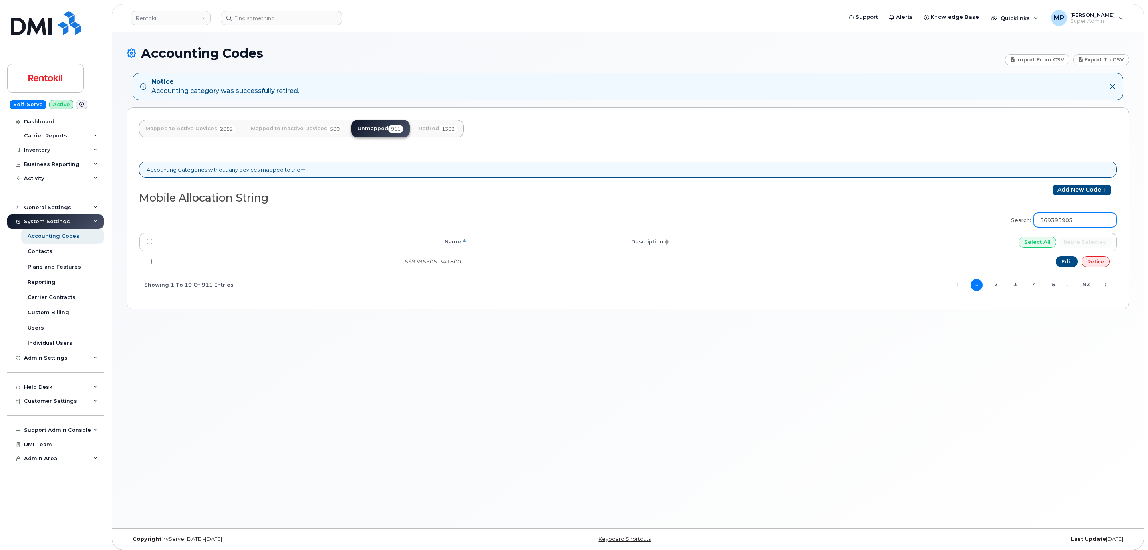
type input "569395905"
click at [1099, 265] on link "Retire" at bounding box center [1095, 261] width 28 height 11
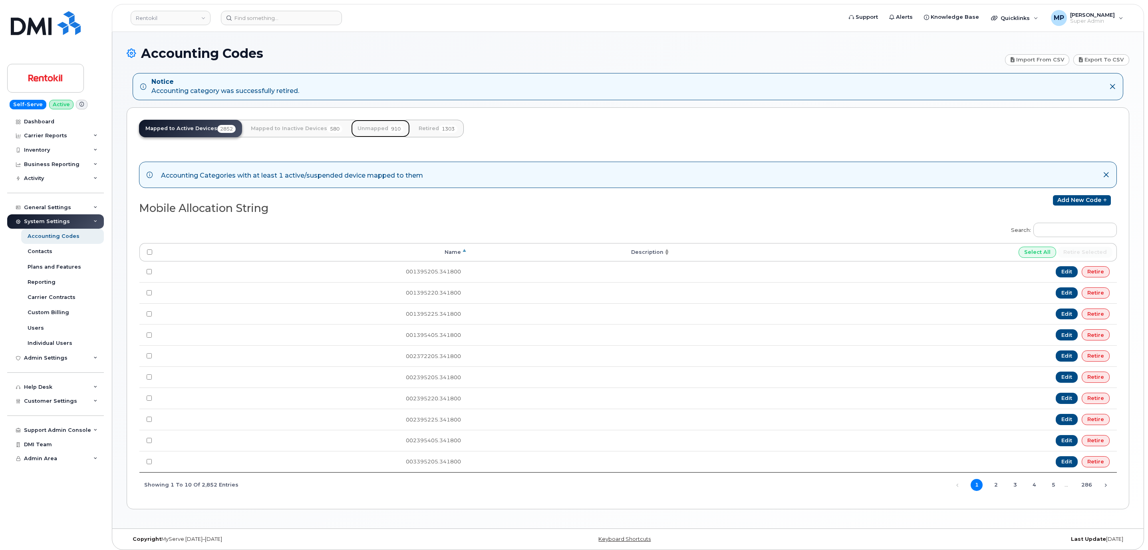
click at [365, 121] on link "Unmapped 910" at bounding box center [380, 129] width 59 height 18
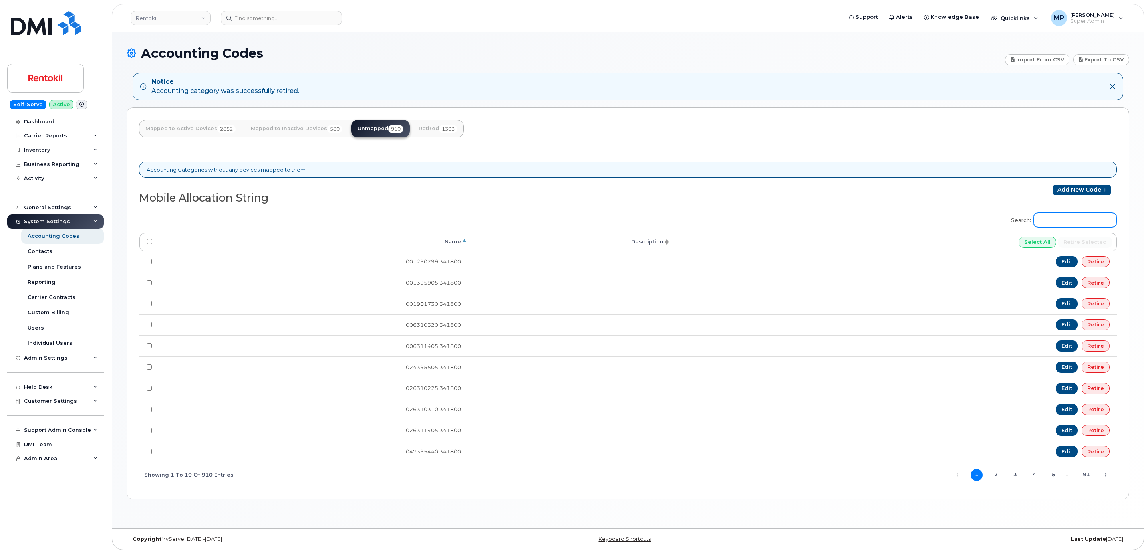
click at [1084, 223] on input "Search:" at bounding box center [1074, 220] width 83 height 14
paste input "585395205"
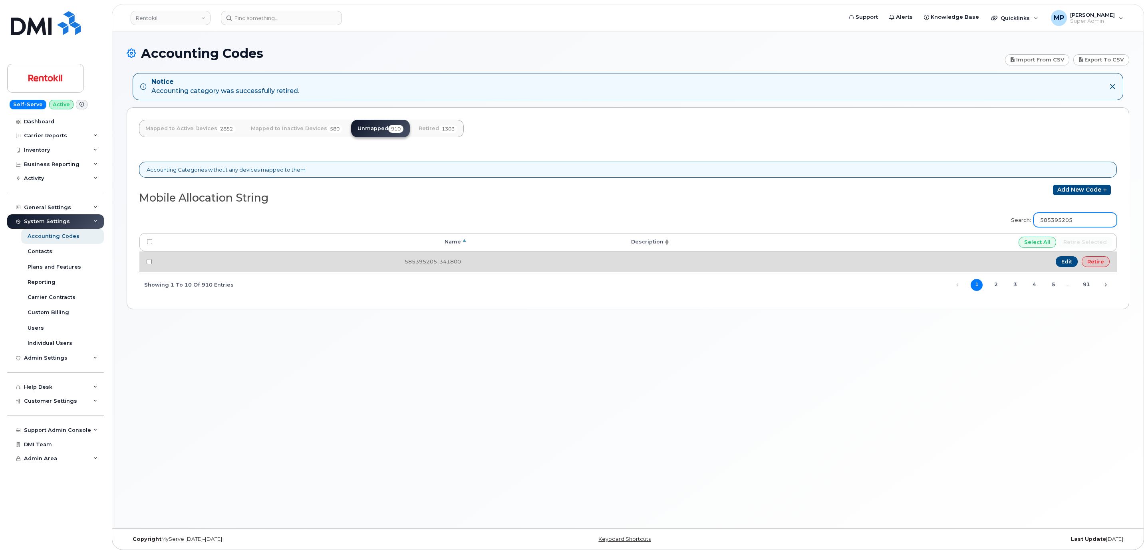
type input "585395205"
click at [1089, 270] on td "Edit Retire" at bounding box center [893, 262] width 446 height 21
click at [1097, 260] on link "Retire" at bounding box center [1095, 261] width 28 height 11
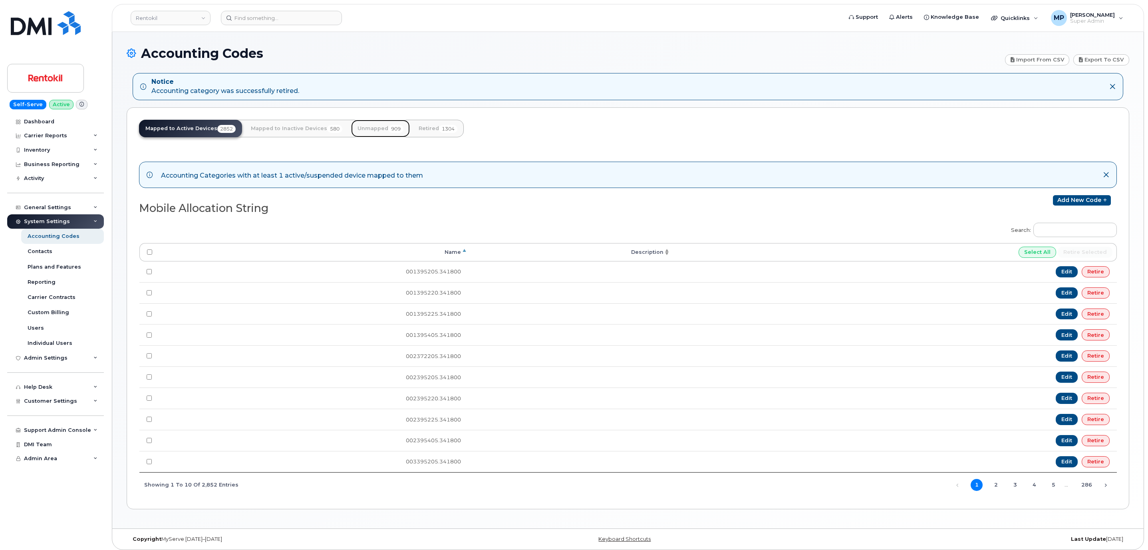
drag, startPoint x: 376, startPoint y: 129, endPoint x: 392, endPoint y: 132, distance: 15.8
click at [376, 129] on link "Unmapped 909" at bounding box center [380, 129] width 59 height 18
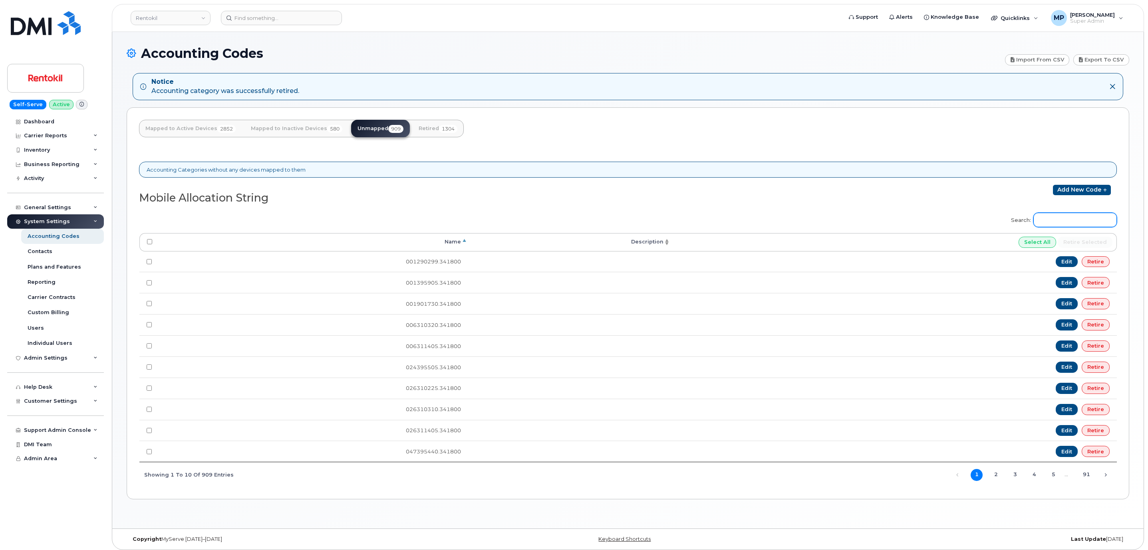
click at [1055, 220] on input "Search:" at bounding box center [1074, 220] width 83 height 14
paste input "589395220"
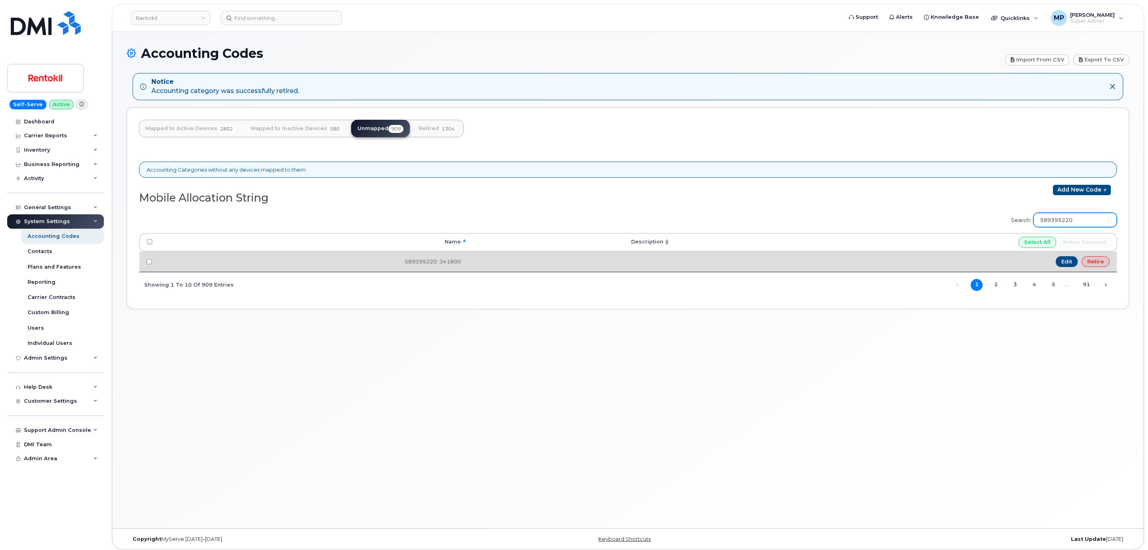
type input "589395220"
click at [1101, 265] on link "Retire" at bounding box center [1095, 261] width 28 height 11
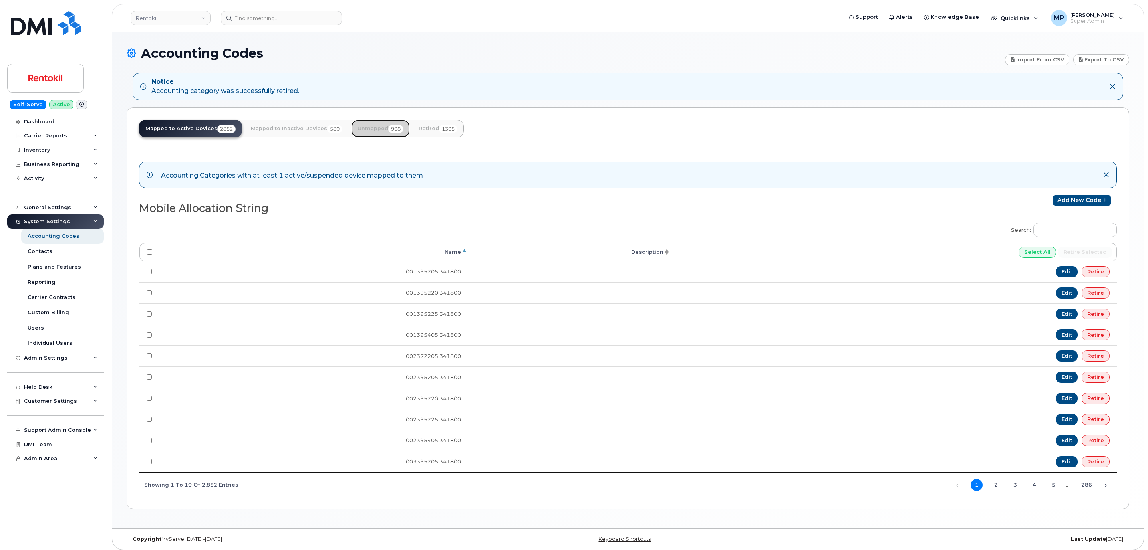
drag, startPoint x: 375, startPoint y: 132, endPoint x: 442, endPoint y: 149, distance: 68.9
click at [375, 132] on link "Unmapped 908" at bounding box center [380, 129] width 59 height 18
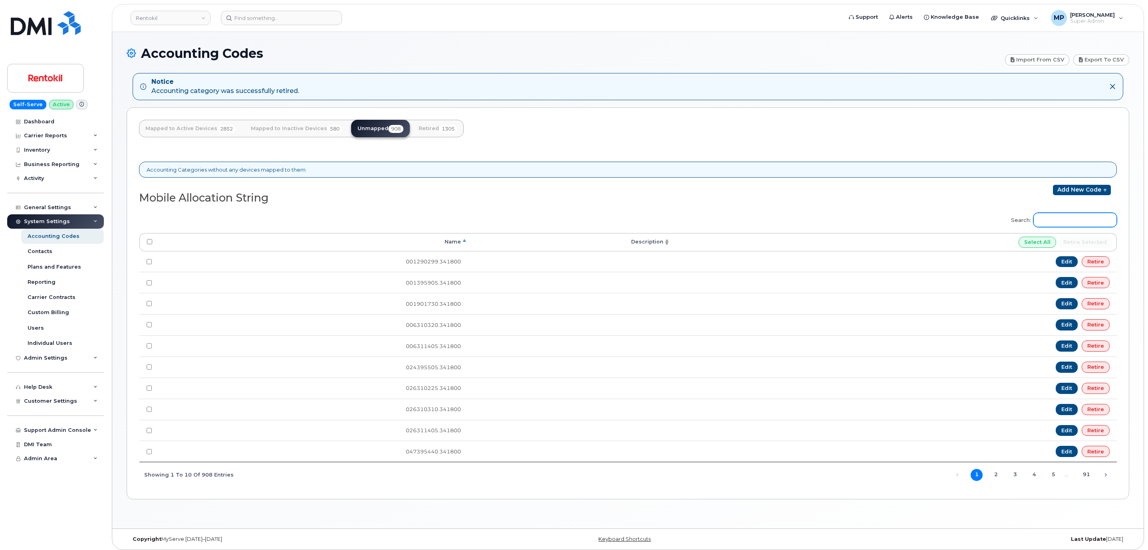
click at [1051, 220] on input "Search:" at bounding box center [1074, 220] width 83 height 14
paste input "640901710"
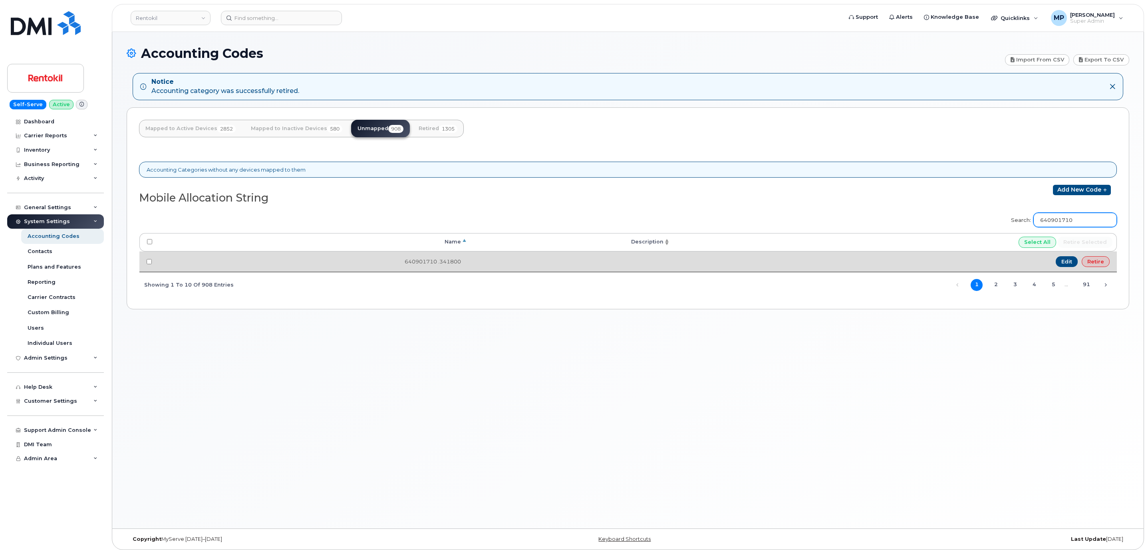
type input "640901710"
click at [1100, 262] on link "Retire" at bounding box center [1095, 261] width 28 height 11
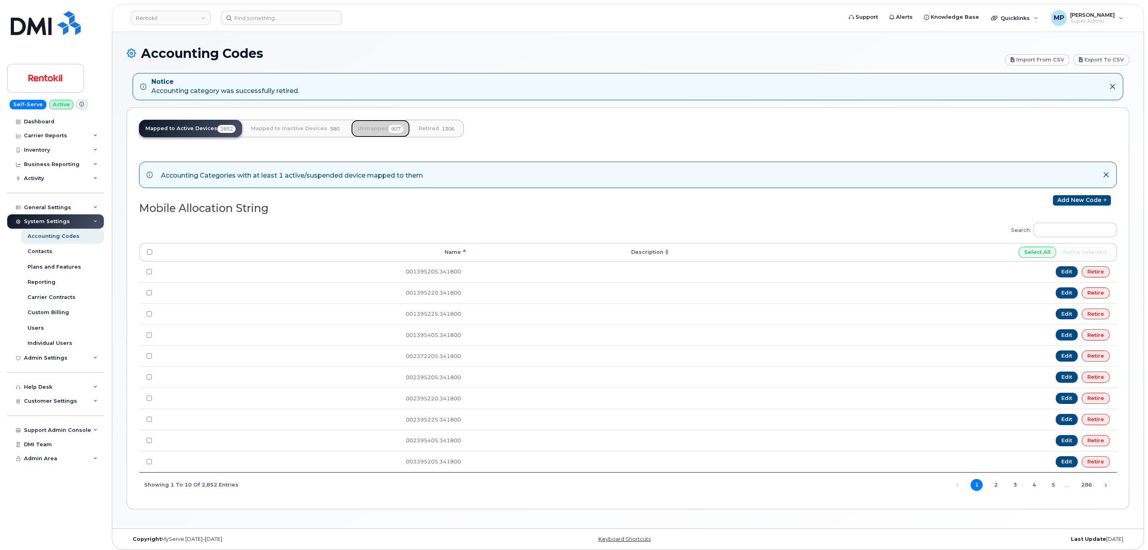
drag, startPoint x: 368, startPoint y: 127, endPoint x: 401, endPoint y: 154, distance: 42.6
click at [368, 127] on link "Unmapped 907" at bounding box center [380, 129] width 59 height 18
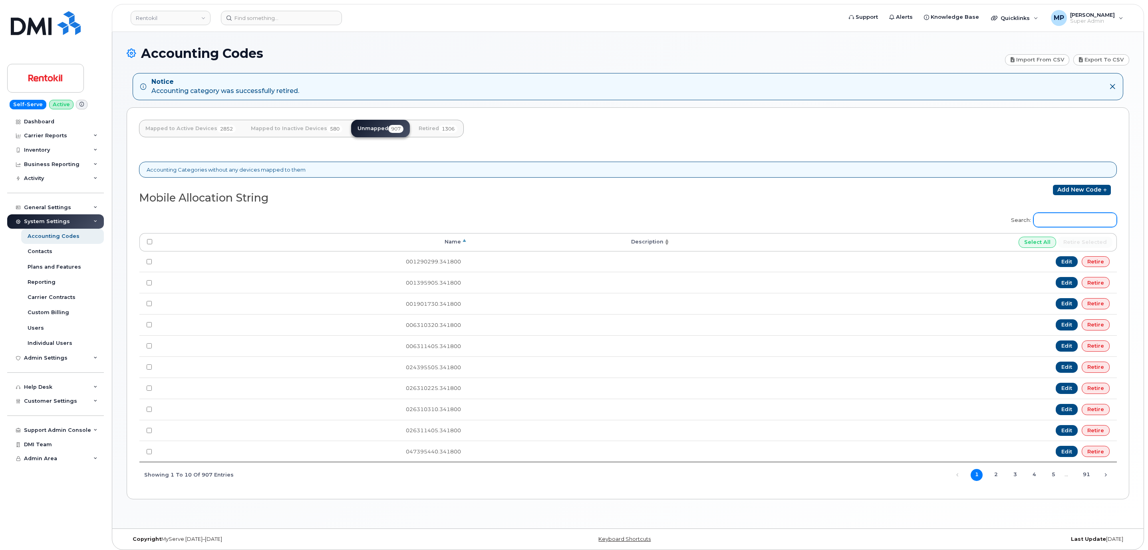
click at [1080, 224] on input "Search:" at bounding box center [1074, 220] width 83 height 14
paste input "640901730"
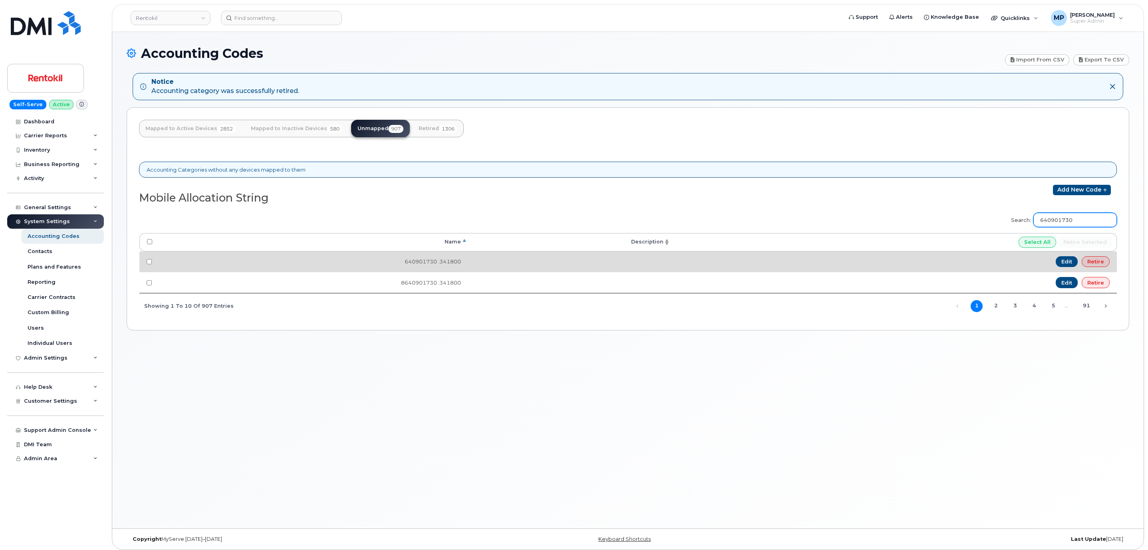
type input "640901730"
click at [1096, 260] on link "Retire" at bounding box center [1095, 261] width 28 height 11
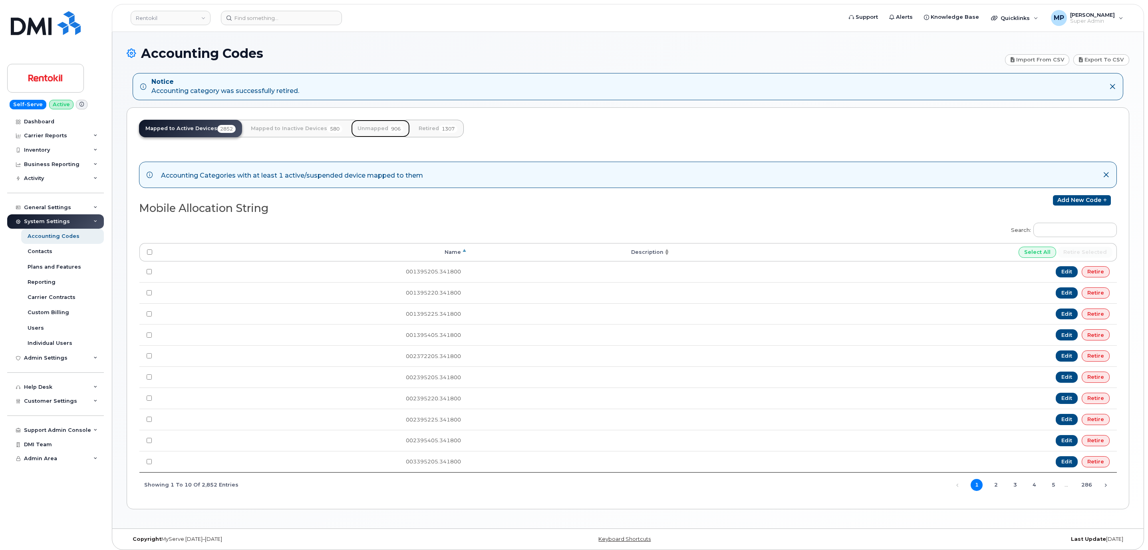
click at [376, 127] on link "Unmapped 906" at bounding box center [380, 129] width 59 height 18
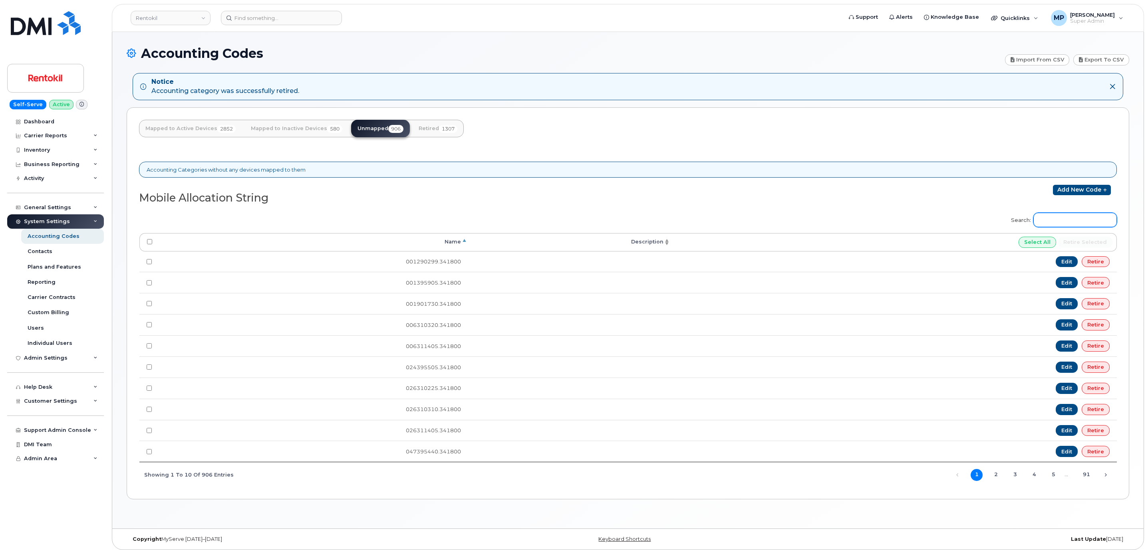
click at [1067, 223] on input "Search:" at bounding box center [1074, 220] width 83 height 14
paste input "640901730"
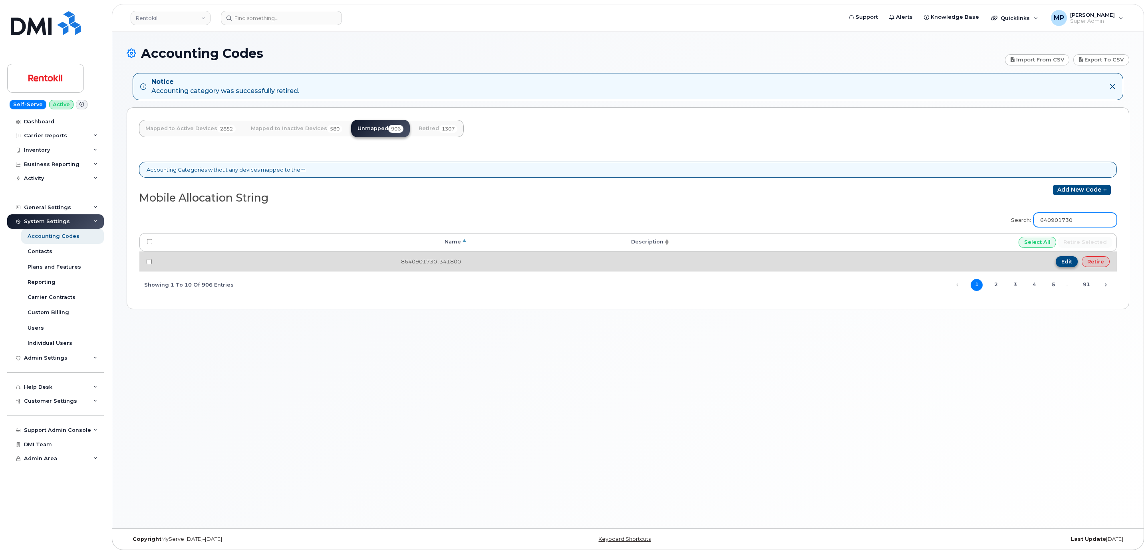
type input "640901730"
click at [1066, 265] on link "Edit" at bounding box center [1066, 261] width 22 height 11
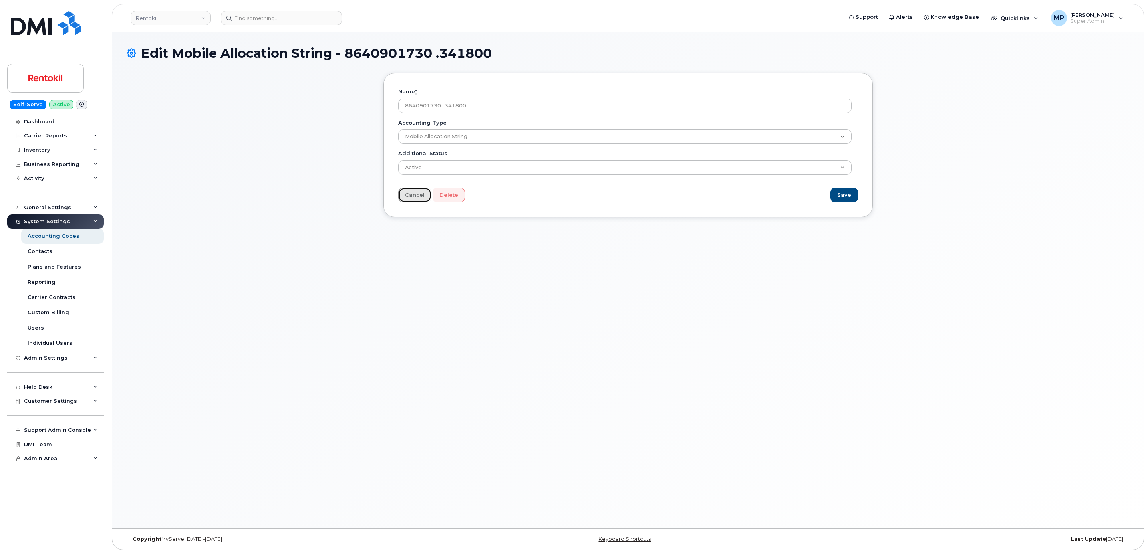
click at [413, 198] on link "Cancel" at bounding box center [414, 195] width 33 height 15
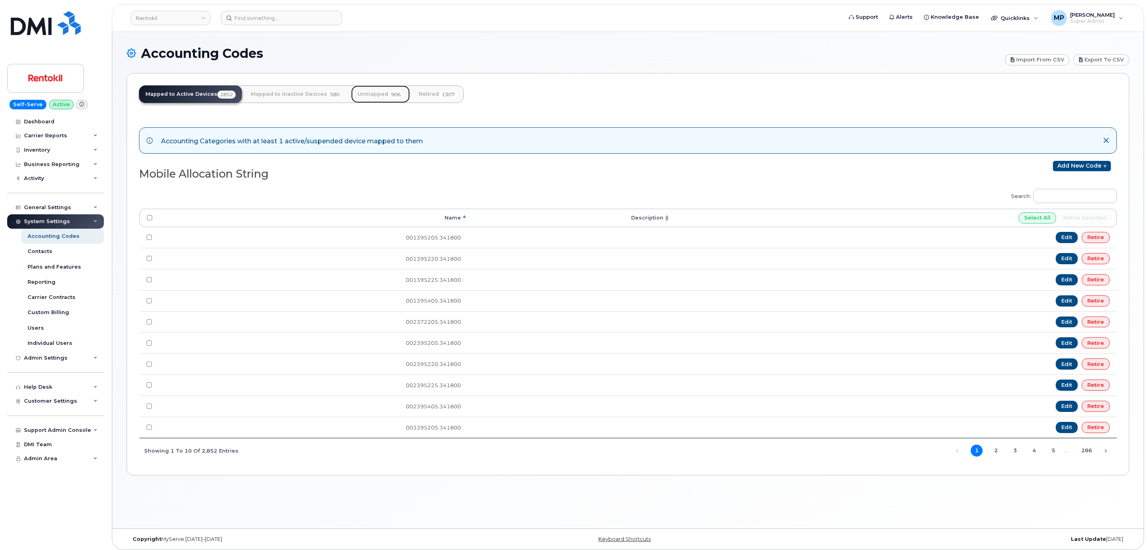
click at [380, 92] on link "Unmapped 906" at bounding box center [380, 94] width 59 height 18
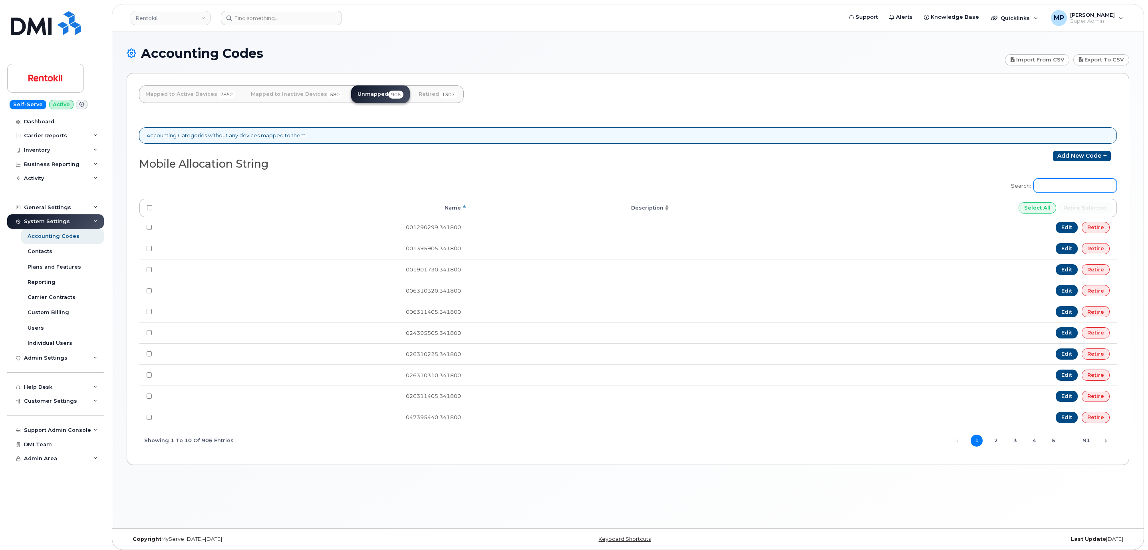
click at [1050, 190] on input "Search:" at bounding box center [1074, 185] width 83 height 14
paste input "640901730"
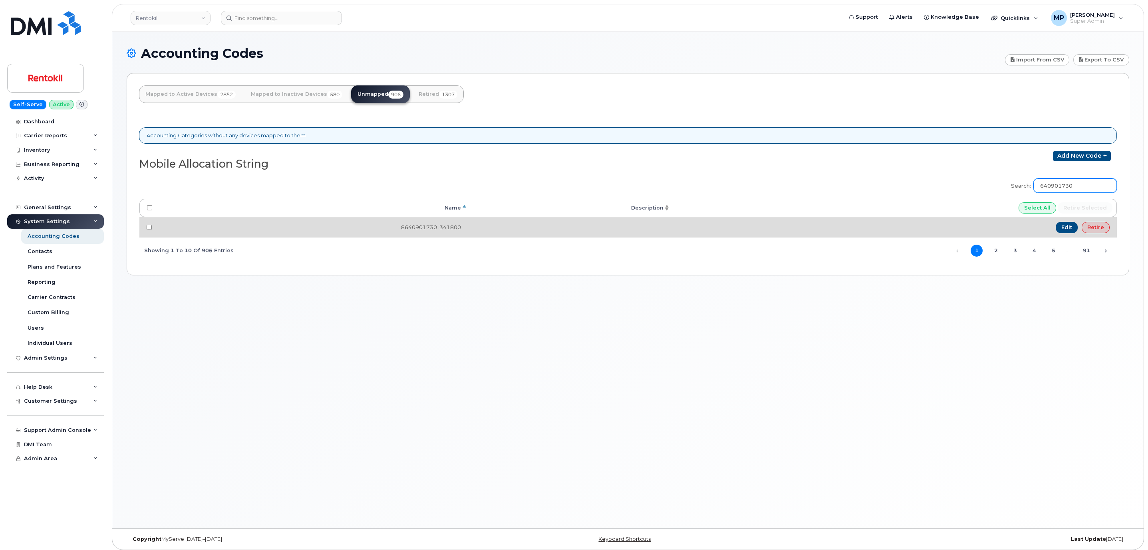
type input "640901730"
click at [1095, 232] on link "Retire" at bounding box center [1095, 227] width 28 height 11
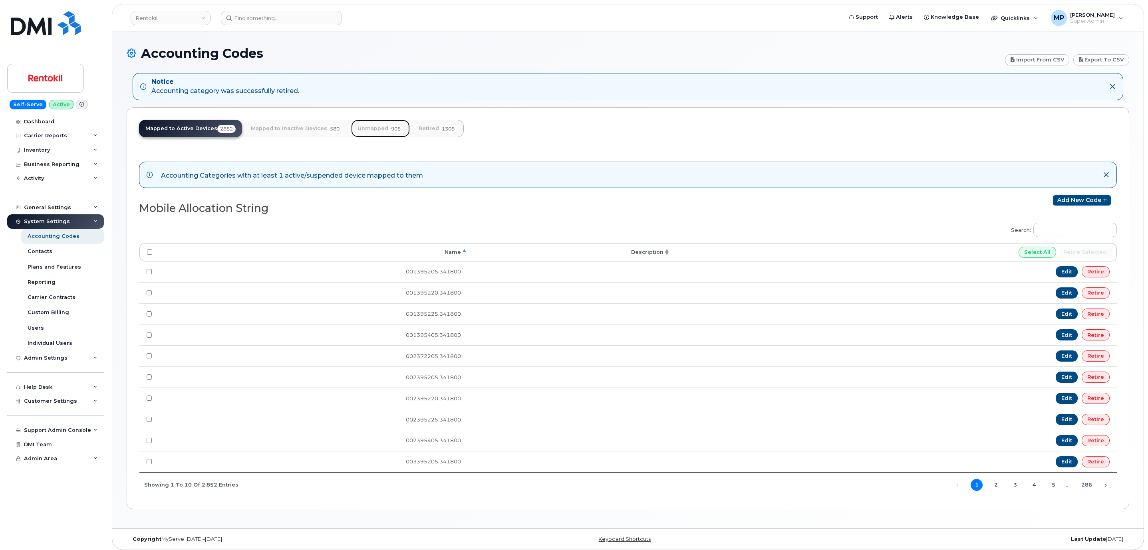
click at [366, 132] on link "Unmapped 905" at bounding box center [380, 129] width 59 height 18
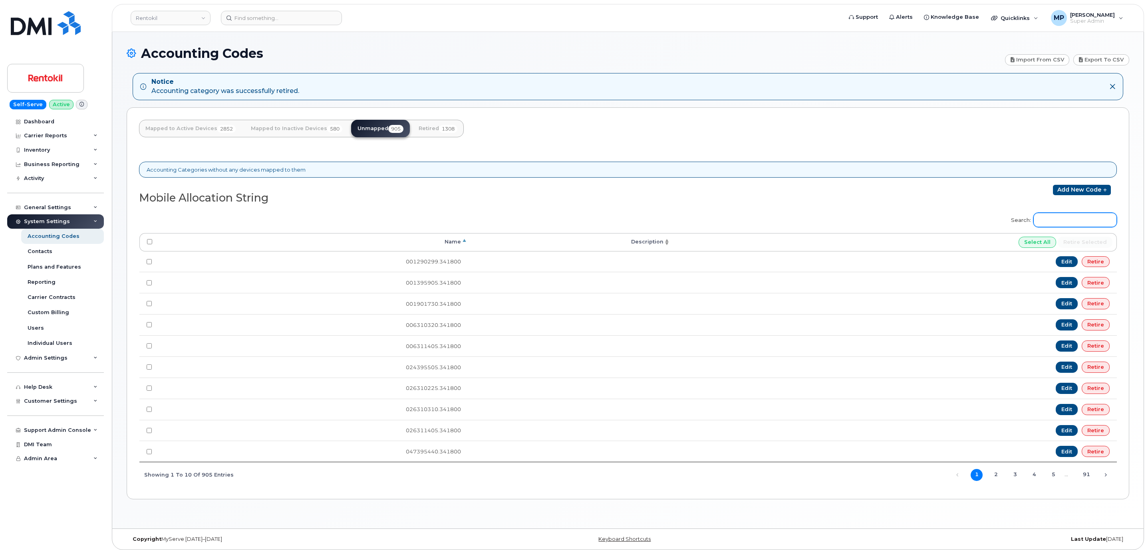
click at [1063, 226] on input "Search:" at bounding box center [1074, 220] width 83 height 14
paste input "650310740"
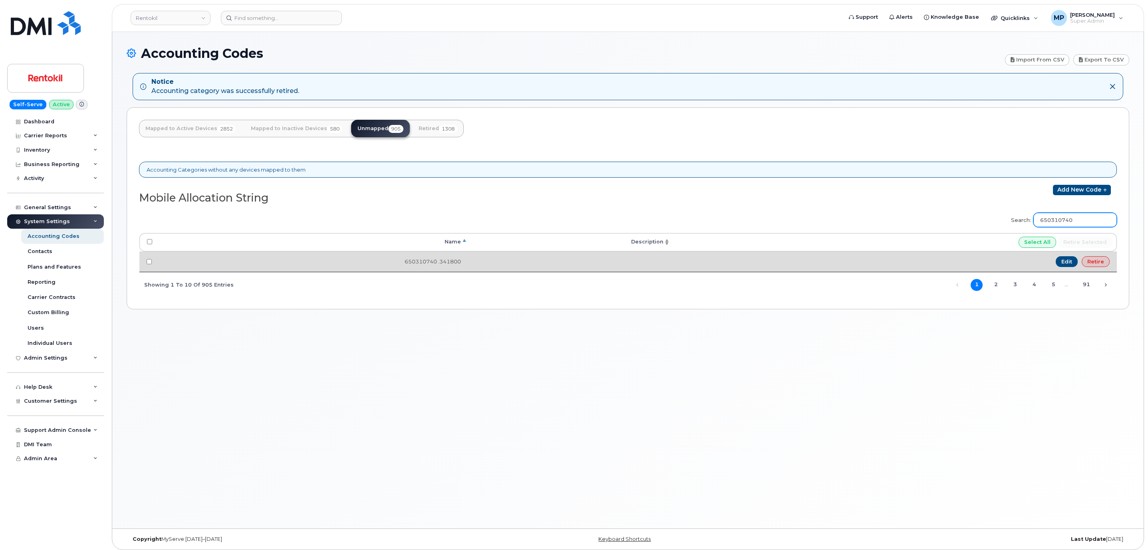
type input "650310740"
click at [1097, 260] on link "Retire" at bounding box center [1095, 261] width 28 height 11
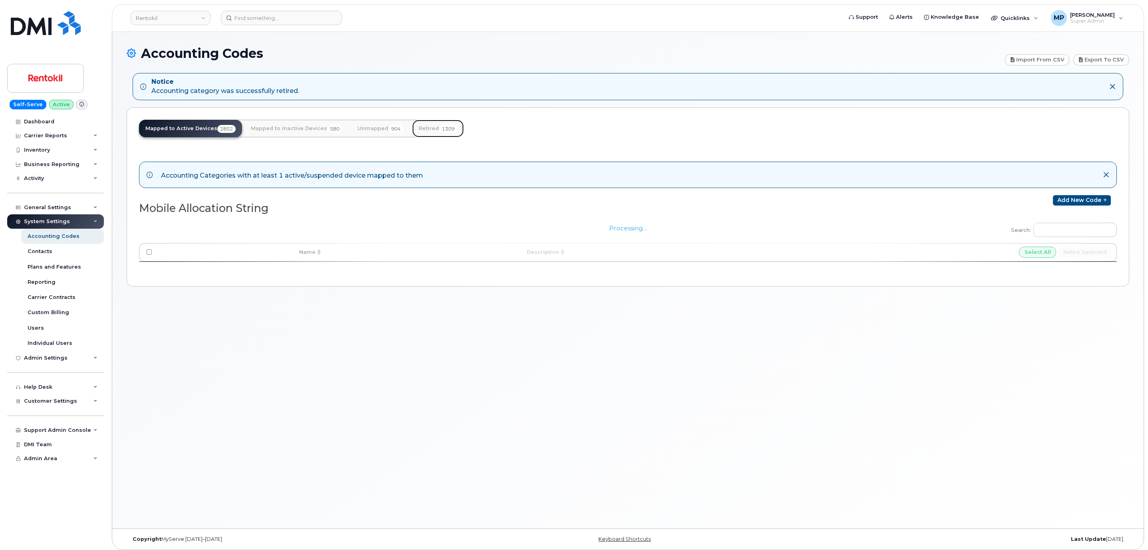
click at [431, 130] on link "Retired 1309" at bounding box center [438, 129] width 52 height 18
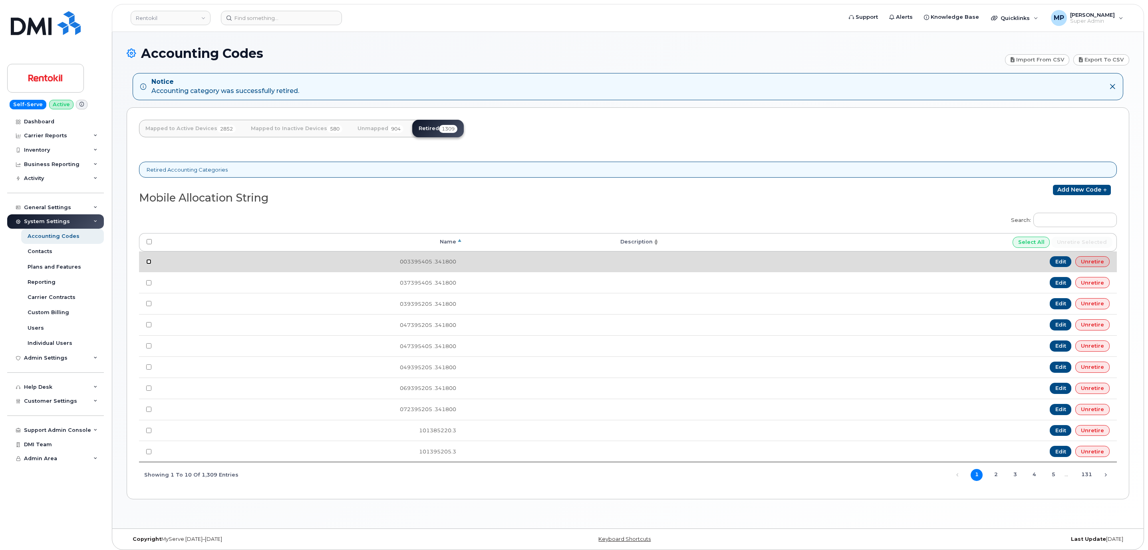
click at [147, 264] on input "checkbox" at bounding box center [148, 261] width 5 height 5
checkbox input "false"
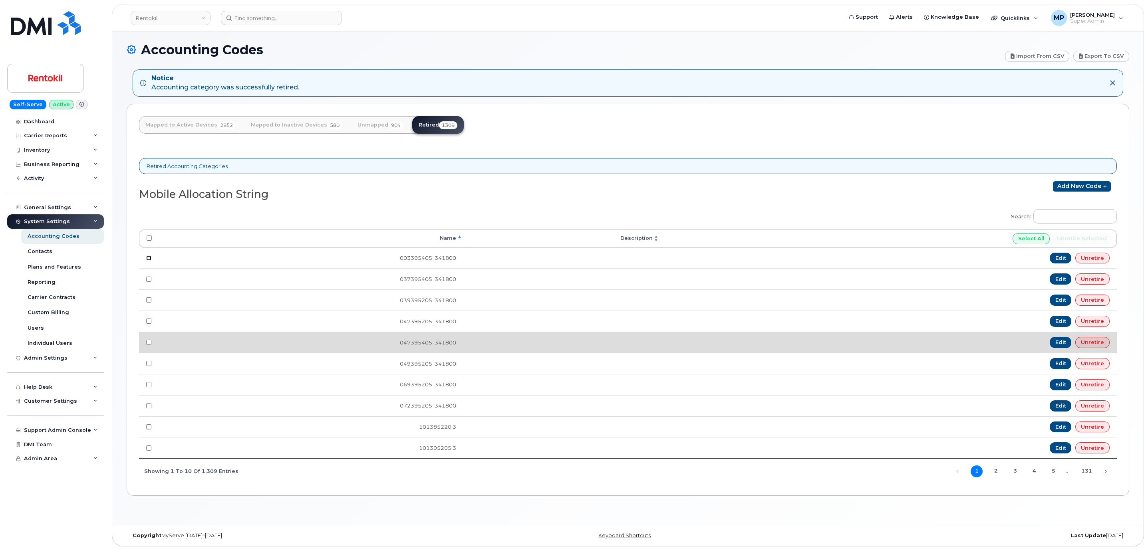
scroll to position [4, 0]
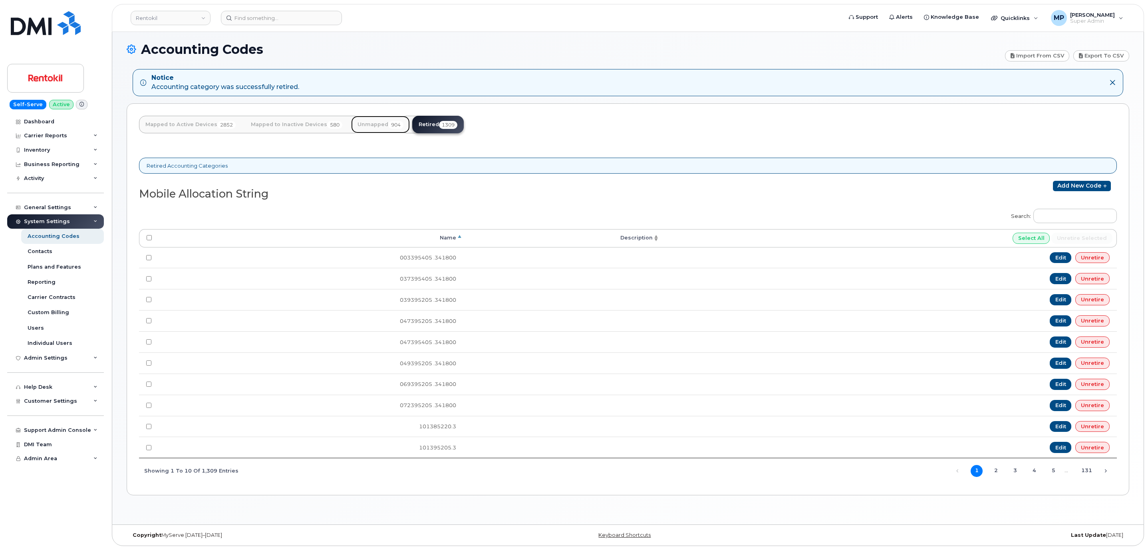
click at [370, 126] on link "Unmapped 904" at bounding box center [380, 125] width 59 height 18
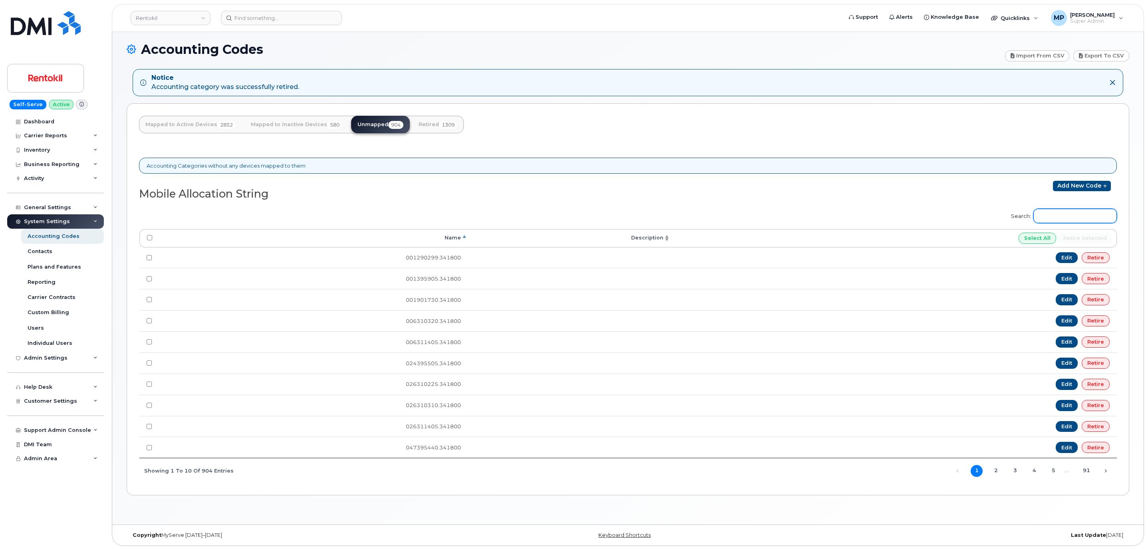
click at [1060, 215] on input "Search:" at bounding box center [1074, 216] width 83 height 14
paste input "650310740"
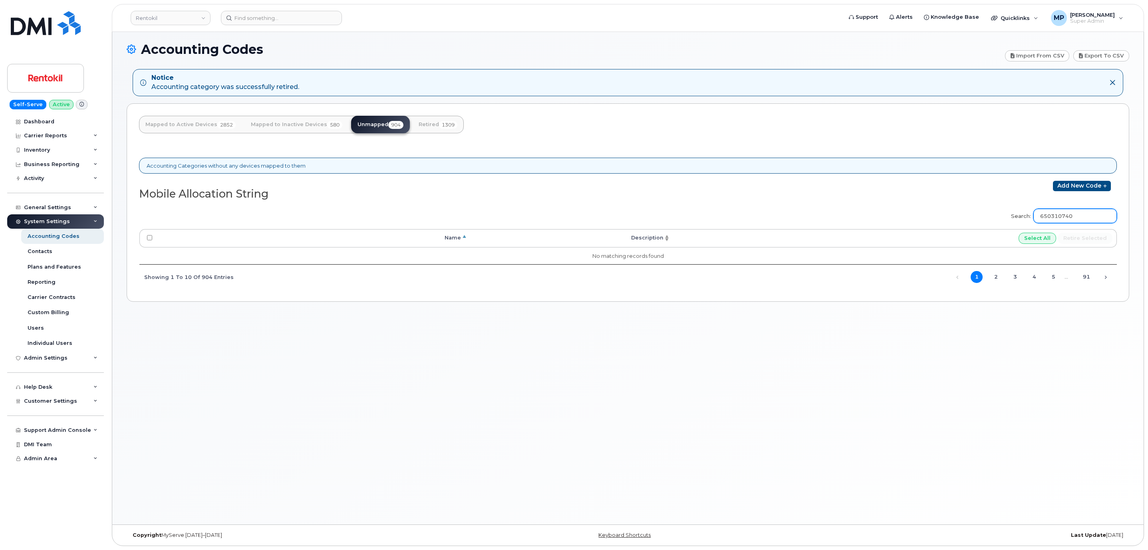
click at [1052, 218] on input "650310740" at bounding box center [1074, 216] width 83 height 14
paste input "1905"
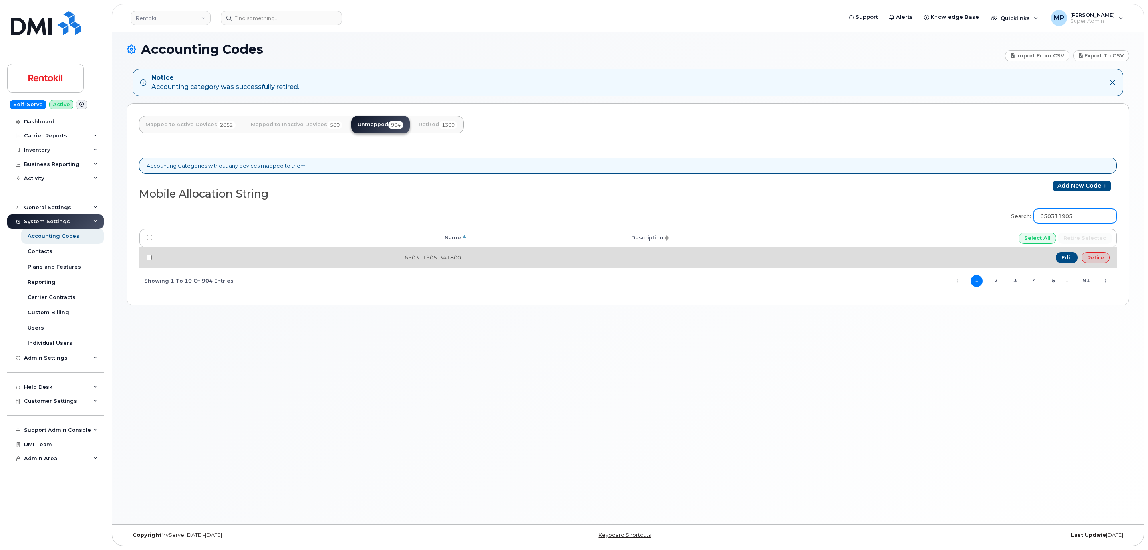
type input "650311905"
click at [1100, 256] on link "Retire" at bounding box center [1095, 257] width 28 height 11
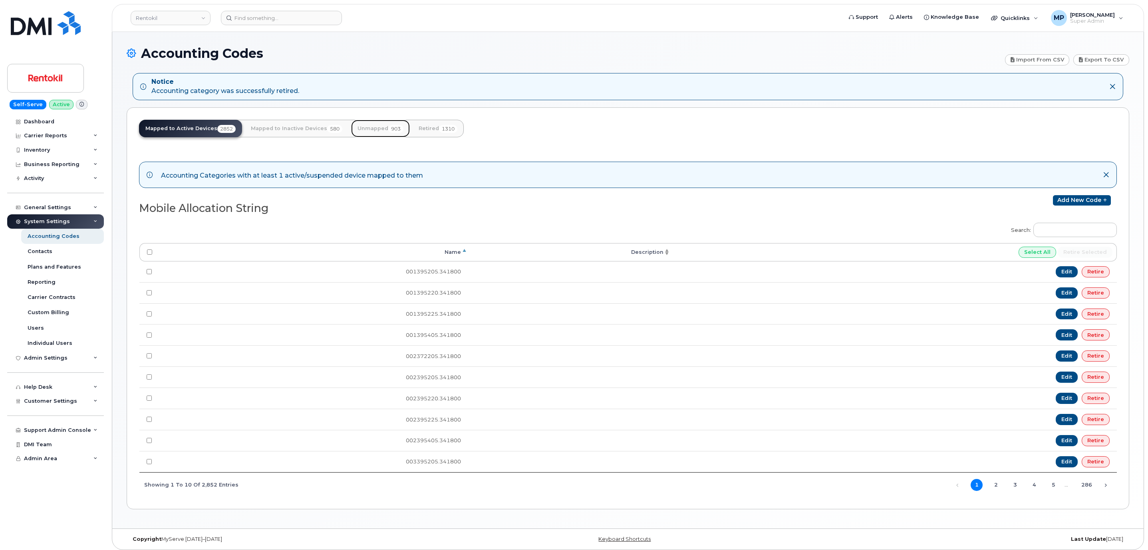
click at [378, 132] on link "Unmapped 903" at bounding box center [380, 129] width 59 height 18
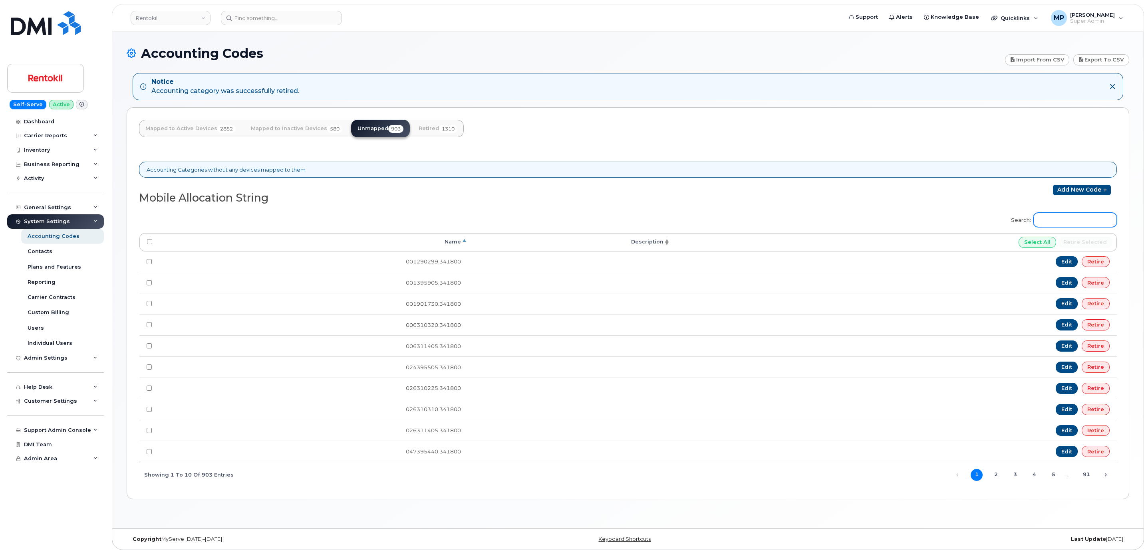
click at [1066, 222] on input "Search:" at bounding box center [1074, 220] width 83 height 14
paste input "650315405"
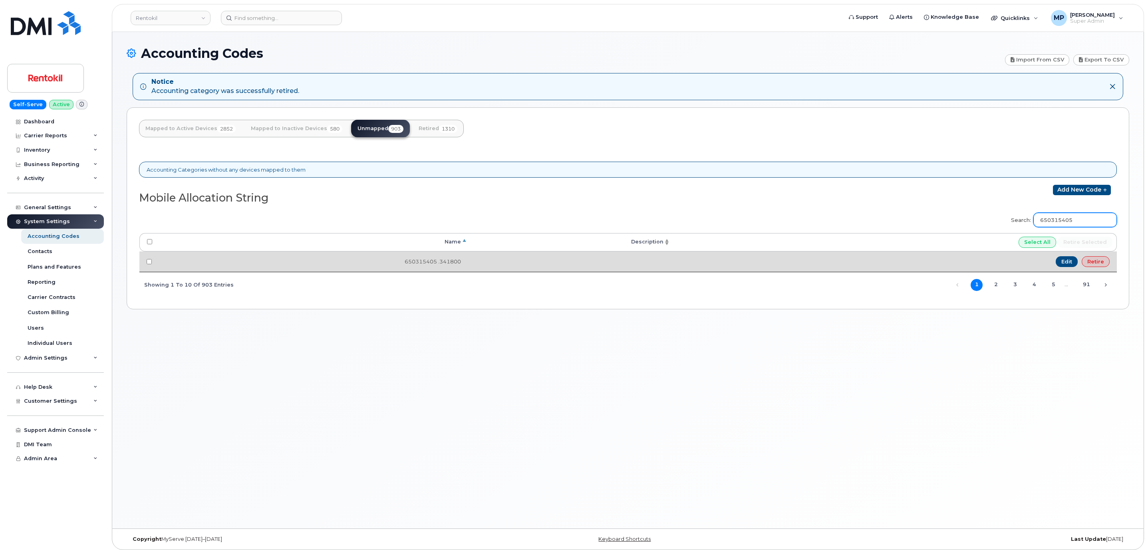
type input "650315405"
click at [1109, 268] on td "Edit Retire" at bounding box center [893, 262] width 446 height 21
click at [1100, 270] on td "Edit Retire" at bounding box center [893, 262] width 446 height 21
click at [1100, 264] on link "Retire" at bounding box center [1095, 261] width 28 height 11
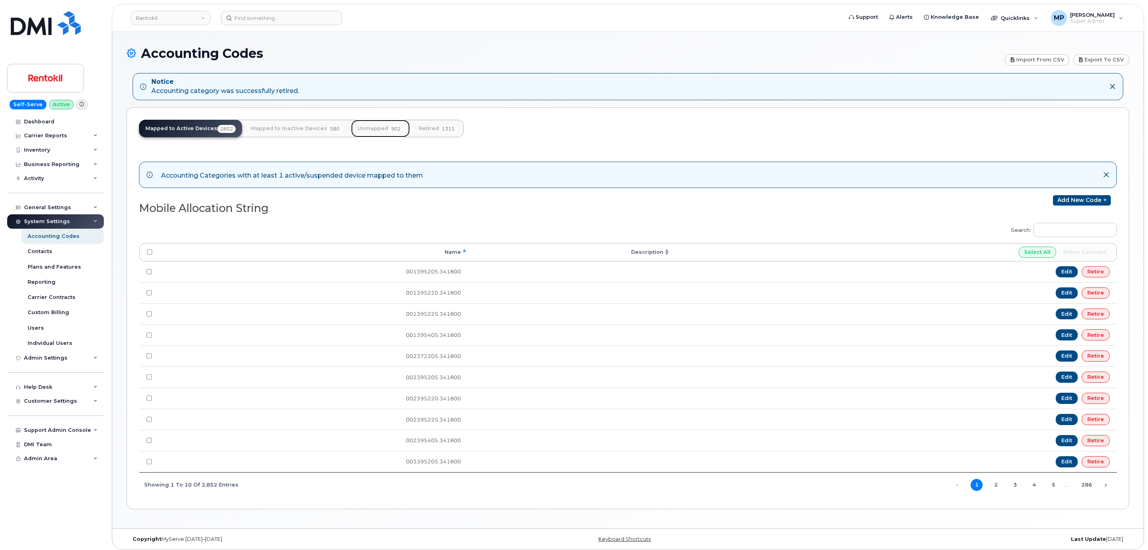
click at [381, 127] on link "Unmapped 902" at bounding box center [380, 129] width 59 height 18
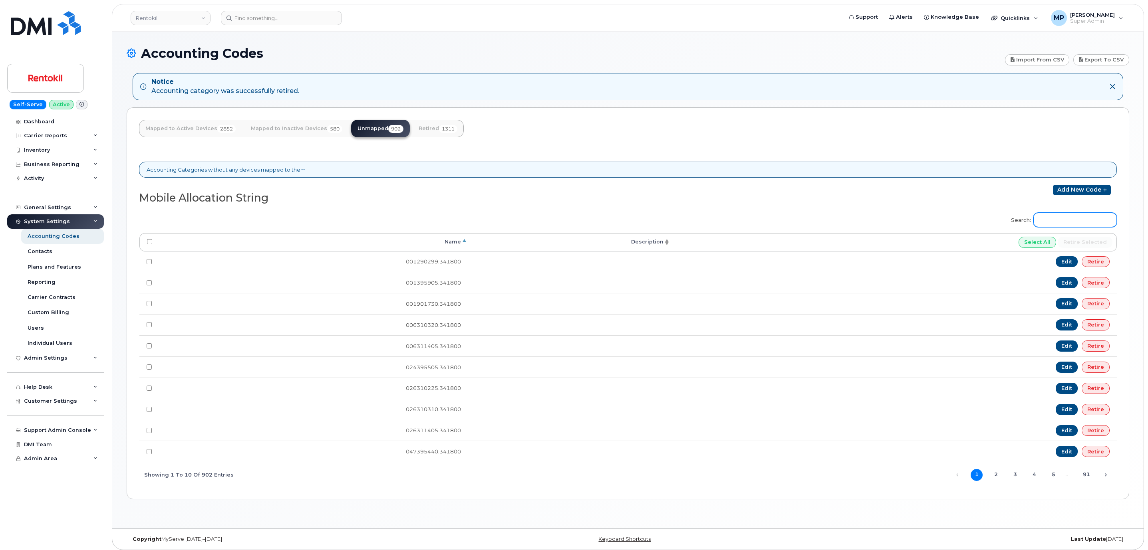
click at [1103, 227] on input "Search:" at bounding box center [1074, 220] width 83 height 14
paste input "665395205"
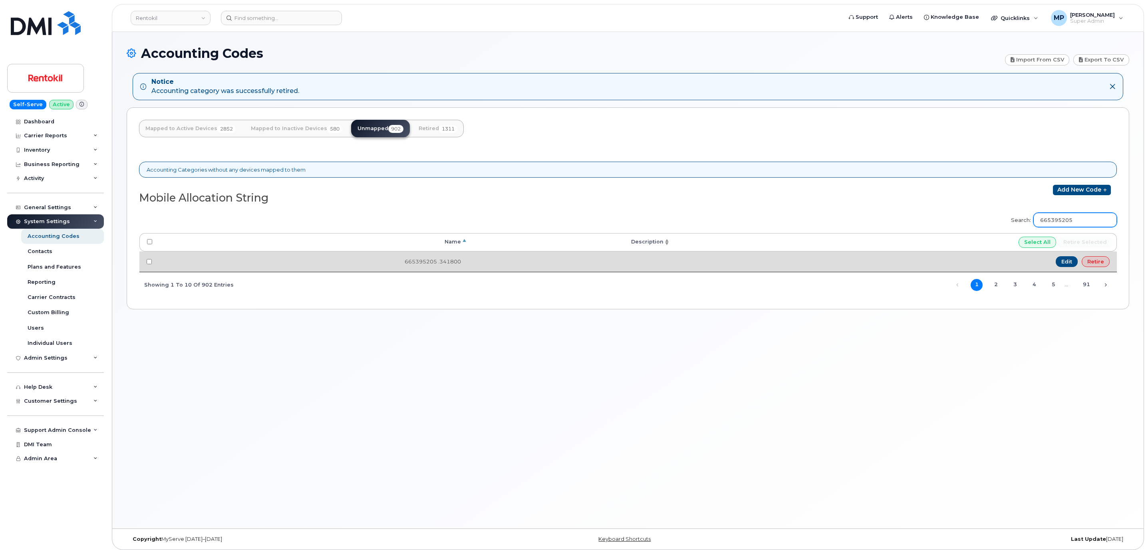
type input "665395205"
click at [1102, 266] on link "Retire" at bounding box center [1095, 261] width 28 height 11
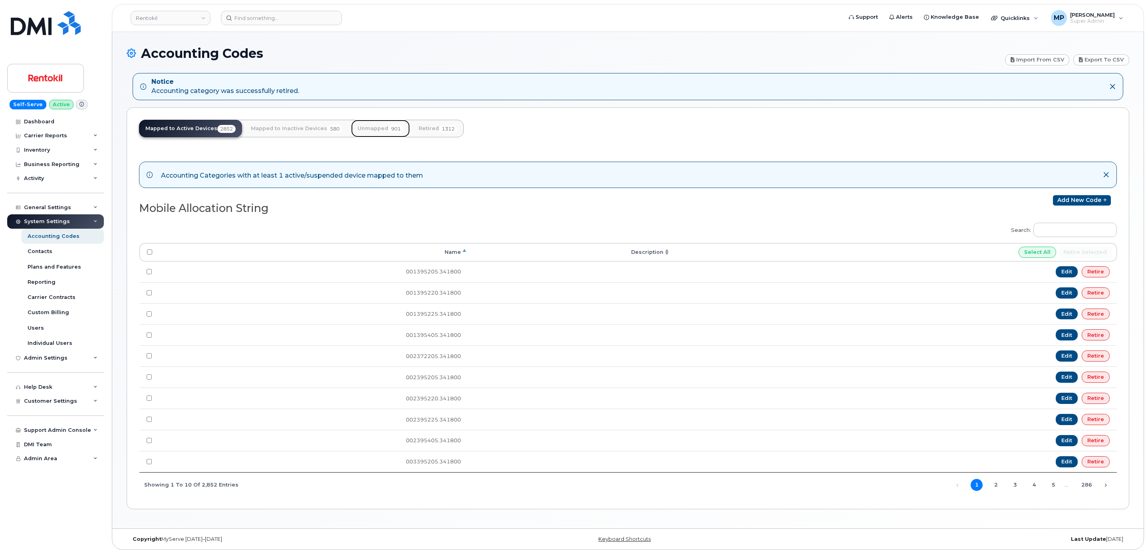
drag, startPoint x: 377, startPoint y: 125, endPoint x: 385, endPoint y: 128, distance: 7.9
click at [377, 125] on link "Unmapped 901" at bounding box center [380, 129] width 59 height 18
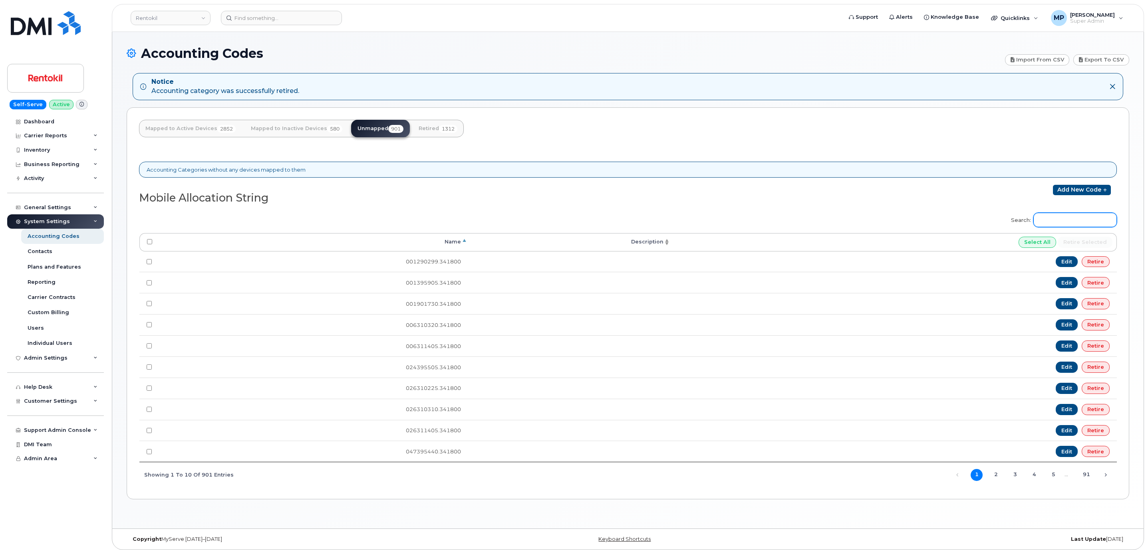
click at [1053, 224] on input "Search:" at bounding box center [1074, 220] width 83 height 14
paste input "668395205"
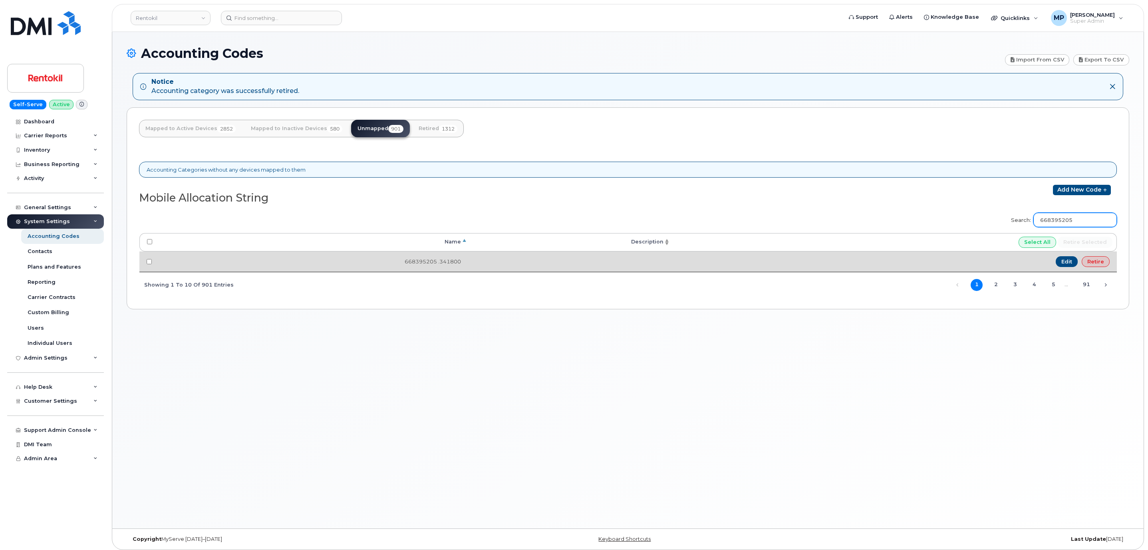
type input "668395205"
click at [1094, 262] on link "Retire" at bounding box center [1095, 261] width 28 height 11
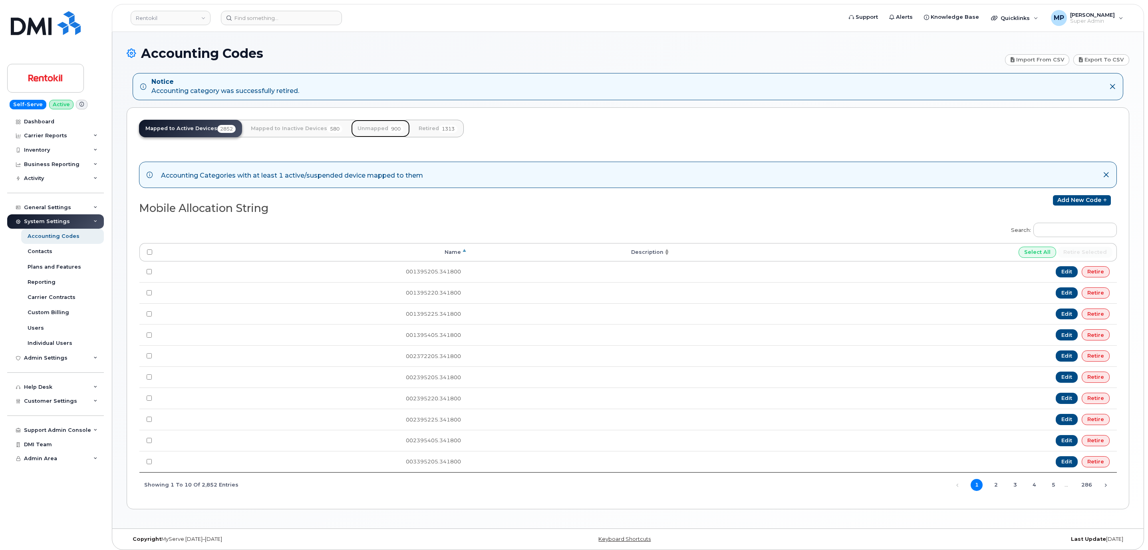
click at [362, 129] on link "Unmapped 900" at bounding box center [380, 129] width 59 height 18
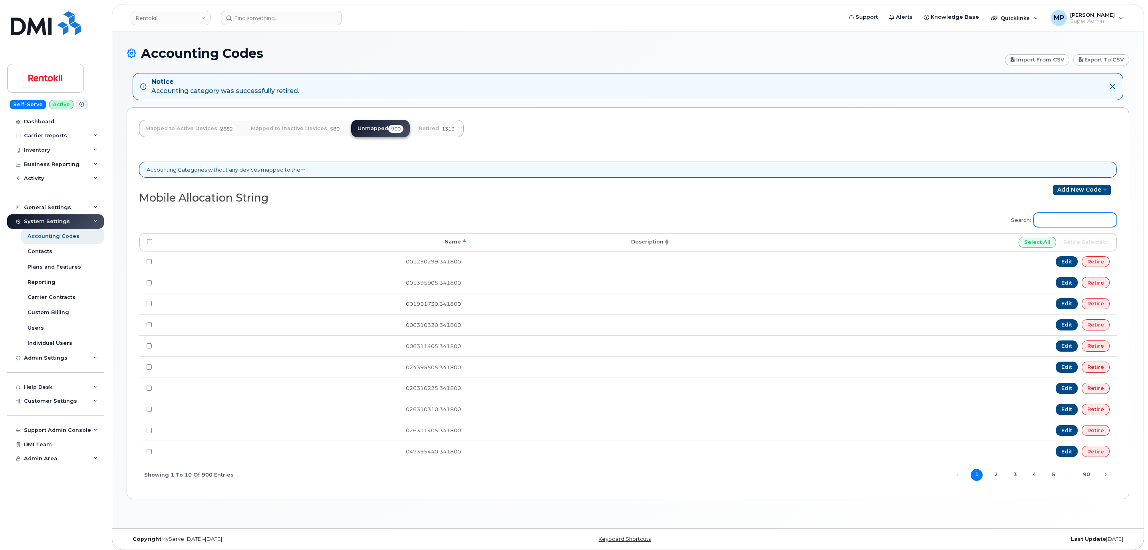
drag, startPoint x: 1057, startPoint y: 218, endPoint x: 1042, endPoint y: 221, distance: 15.0
click at [1057, 218] on input "Search:" at bounding box center [1074, 220] width 83 height 14
paste input "672395205"
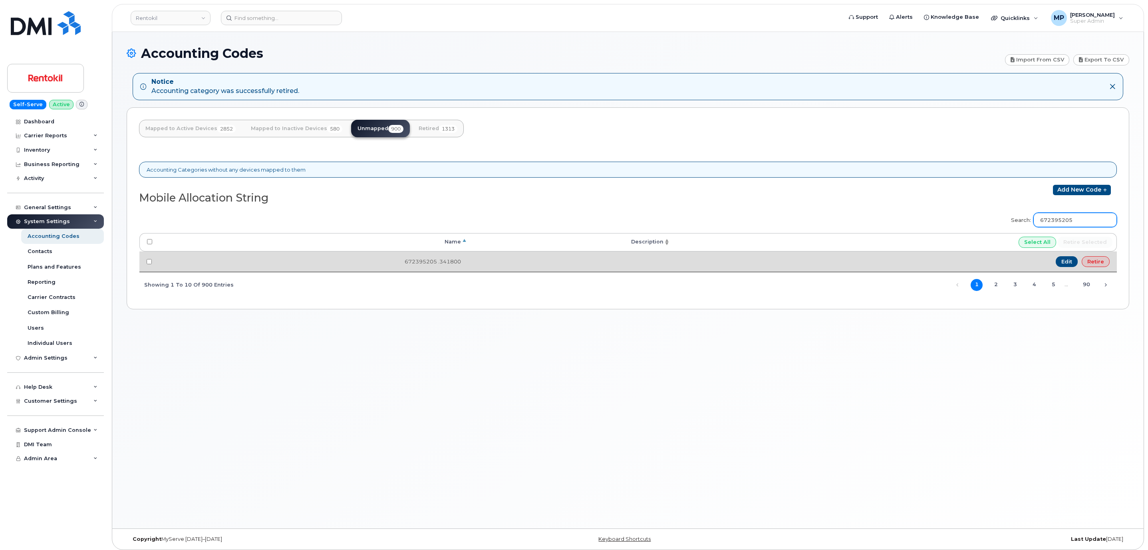
type input "672395205"
click at [1094, 265] on link "Retire" at bounding box center [1095, 261] width 28 height 11
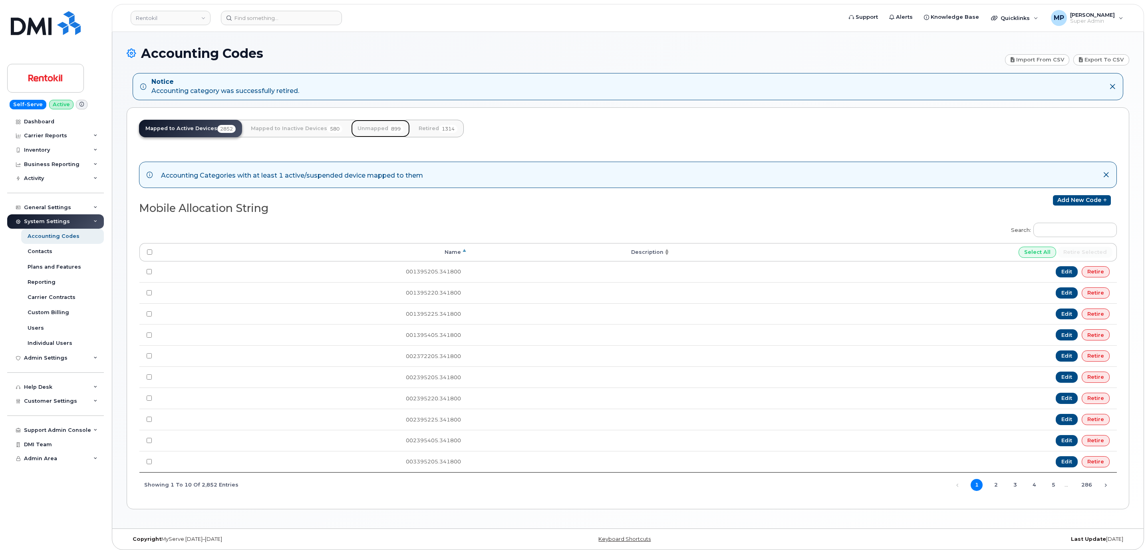
click at [378, 126] on link "Unmapped 899" at bounding box center [380, 129] width 59 height 18
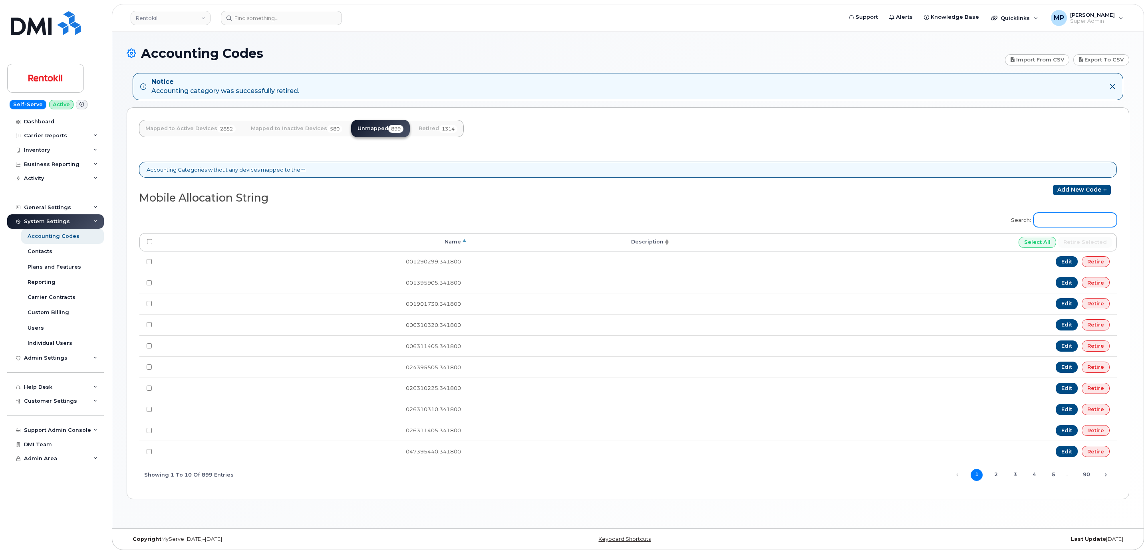
click at [1061, 221] on input "Search:" at bounding box center [1074, 220] width 83 height 14
paste input "673395405"
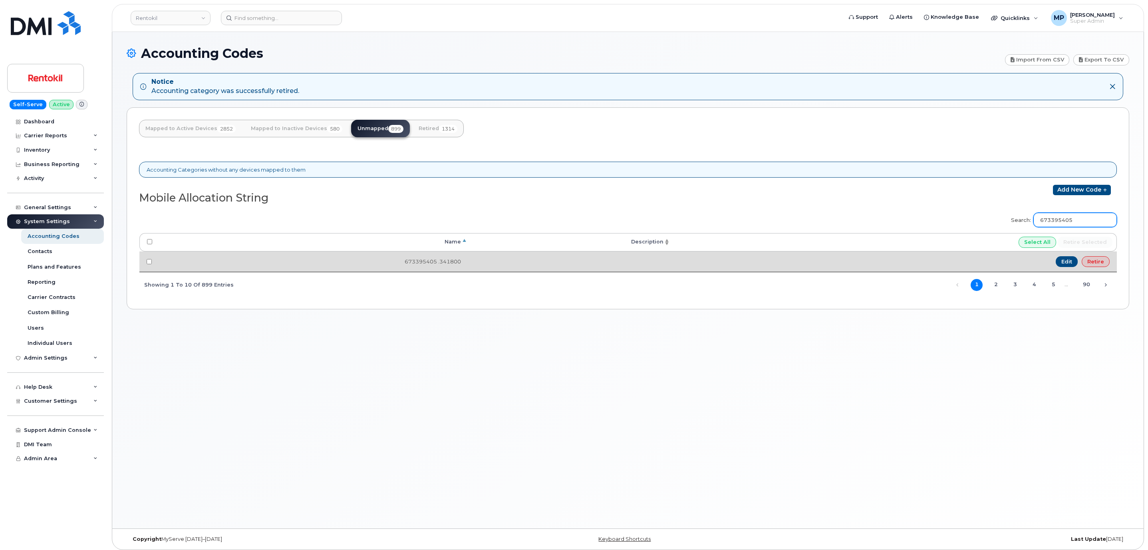
type input "673395405"
click at [1088, 263] on link "Retire" at bounding box center [1095, 261] width 28 height 11
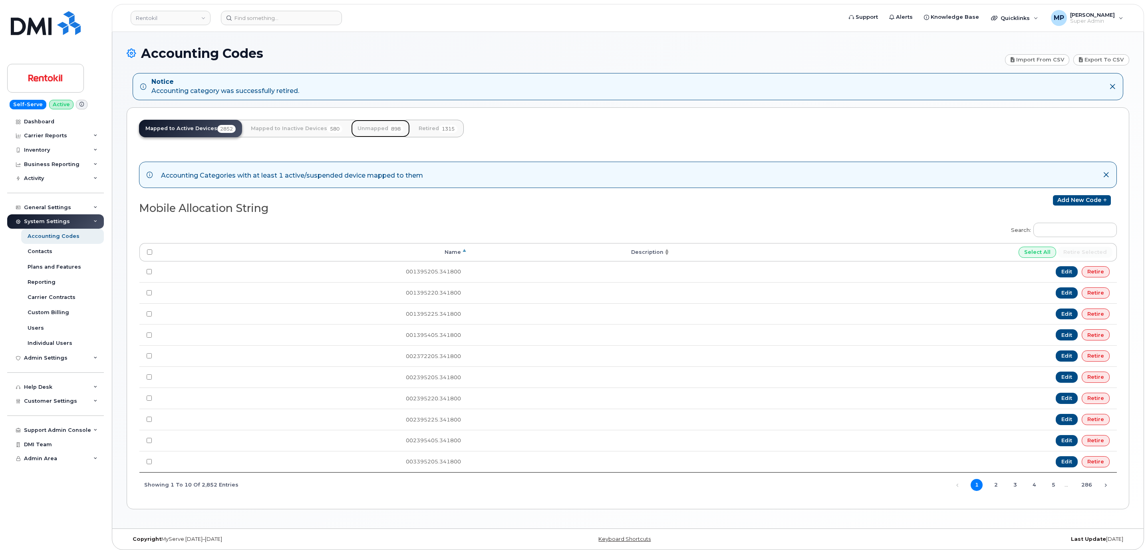
click at [373, 131] on link "Unmapped 898" at bounding box center [380, 129] width 59 height 18
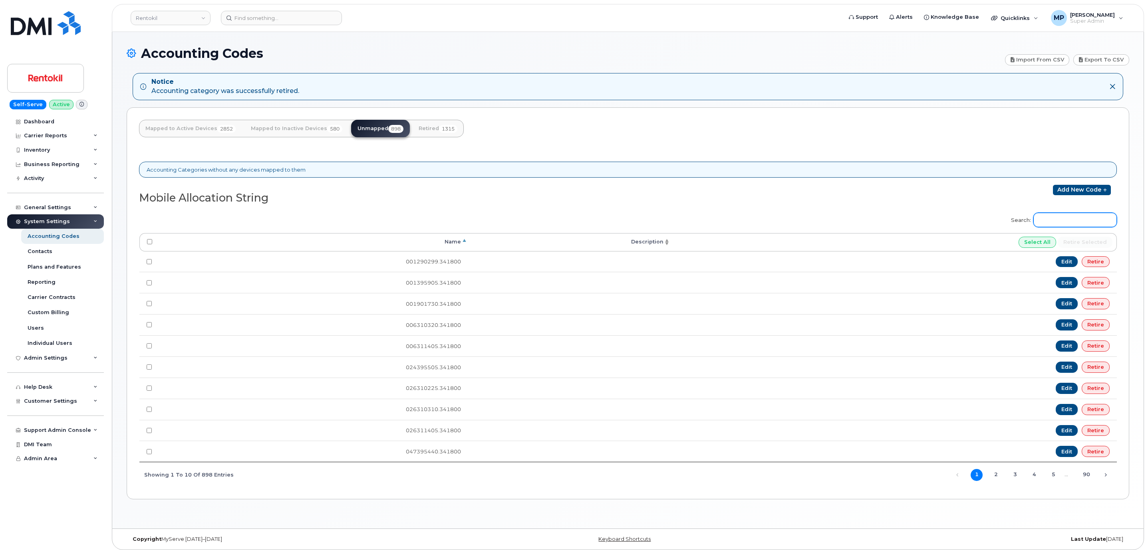
click at [1078, 224] on input "Search:" at bounding box center [1074, 220] width 83 height 14
paste input "676395205"
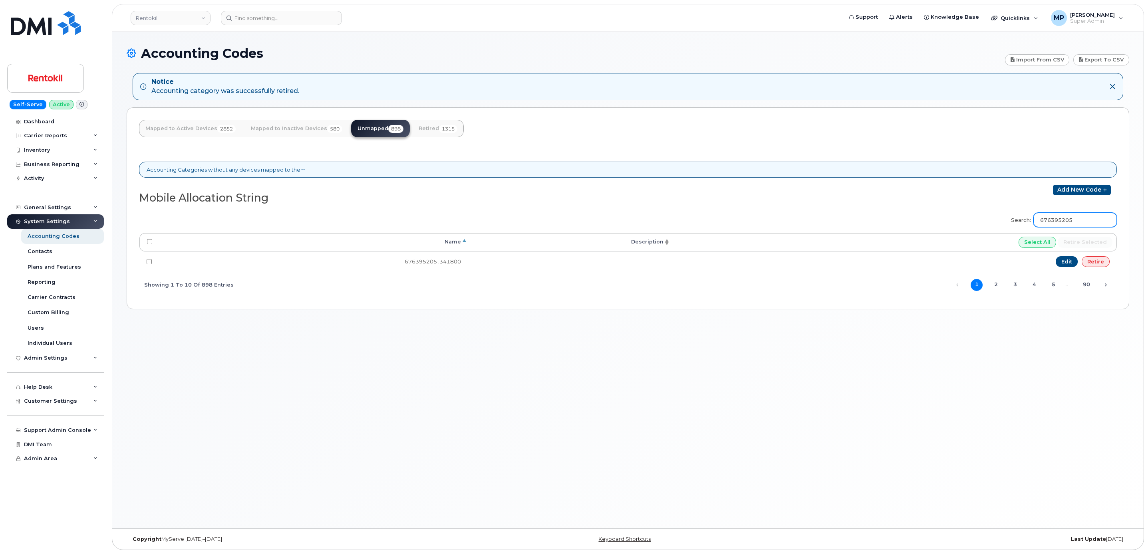
type input "676395205"
click at [1097, 262] on link "Retire" at bounding box center [1095, 261] width 28 height 11
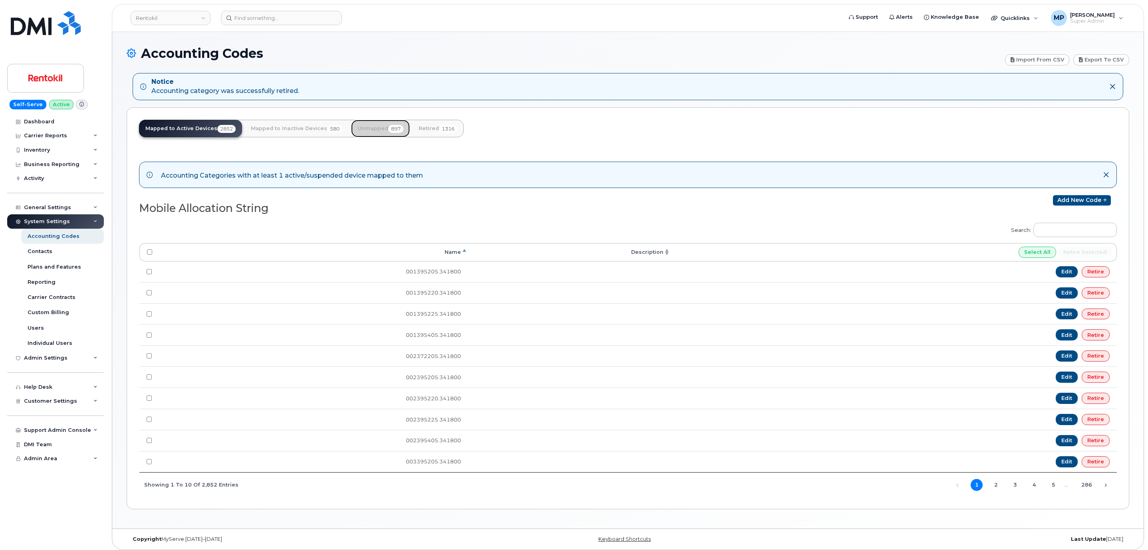
drag, startPoint x: 359, startPoint y: 123, endPoint x: 443, endPoint y: 150, distance: 87.9
click at [360, 123] on link "Unmapped 897" at bounding box center [380, 129] width 59 height 18
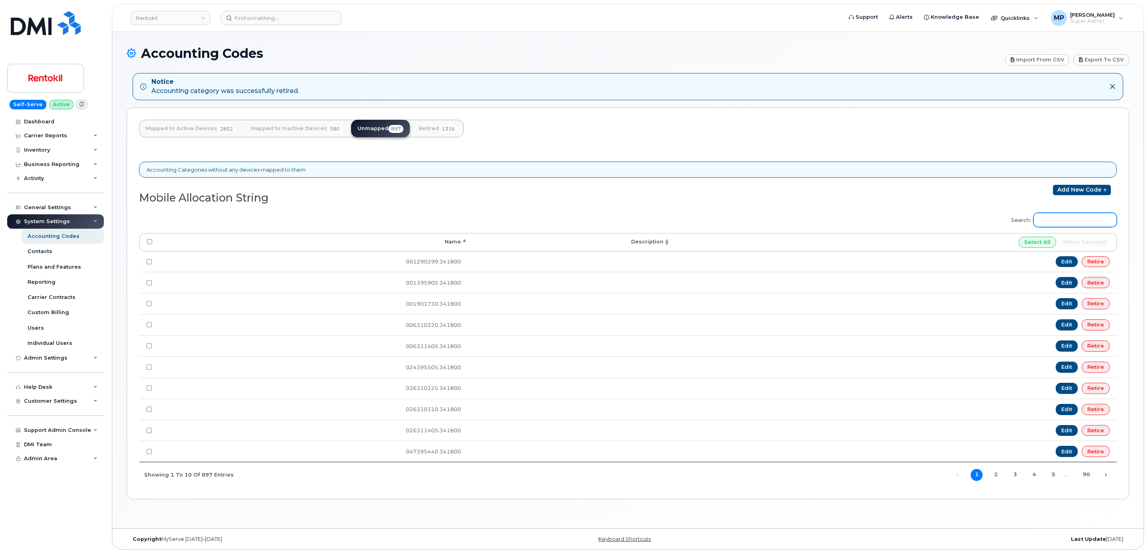
click at [1067, 227] on input "Search:" at bounding box center [1074, 220] width 83 height 14
paste input "703395505"
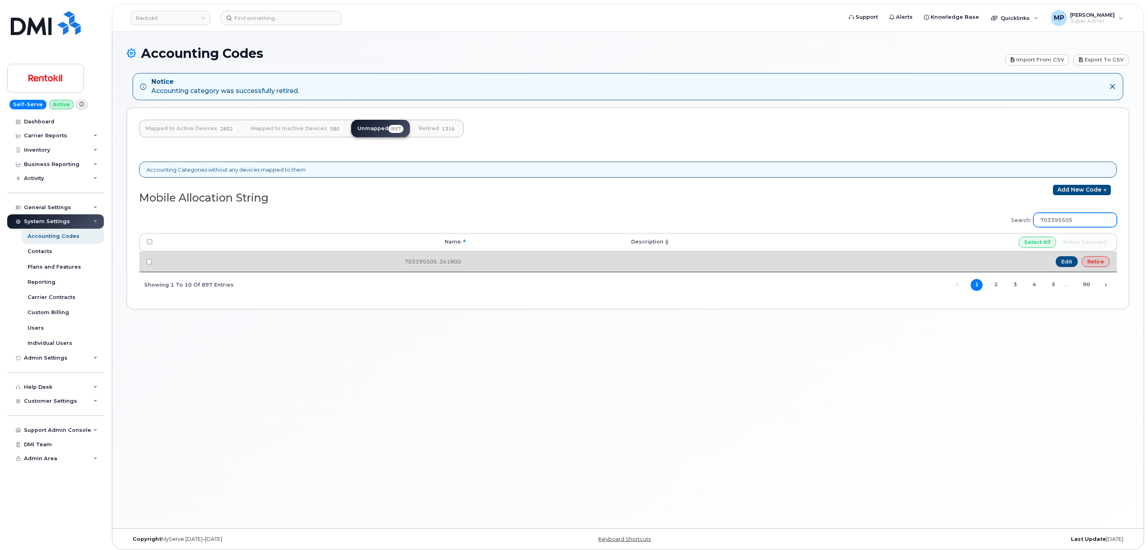
type input "703395505"
click at [1091, 265] on link "Retire" at bounding box center [1095, 261] width 28 height 11
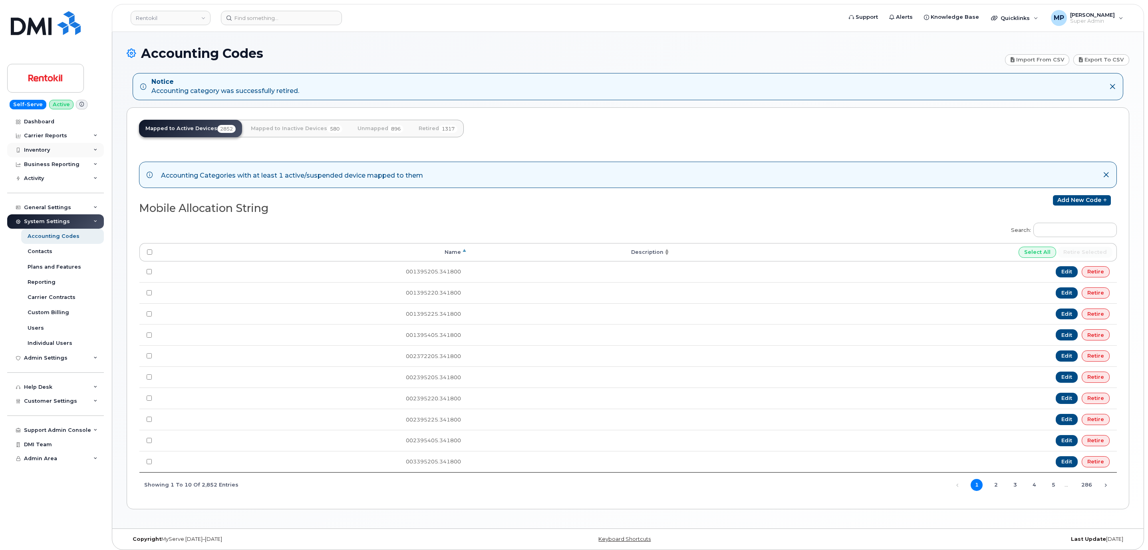
click at [48, 145] on div "Inventory" at bounding box center [55, 150] width 97 height 14
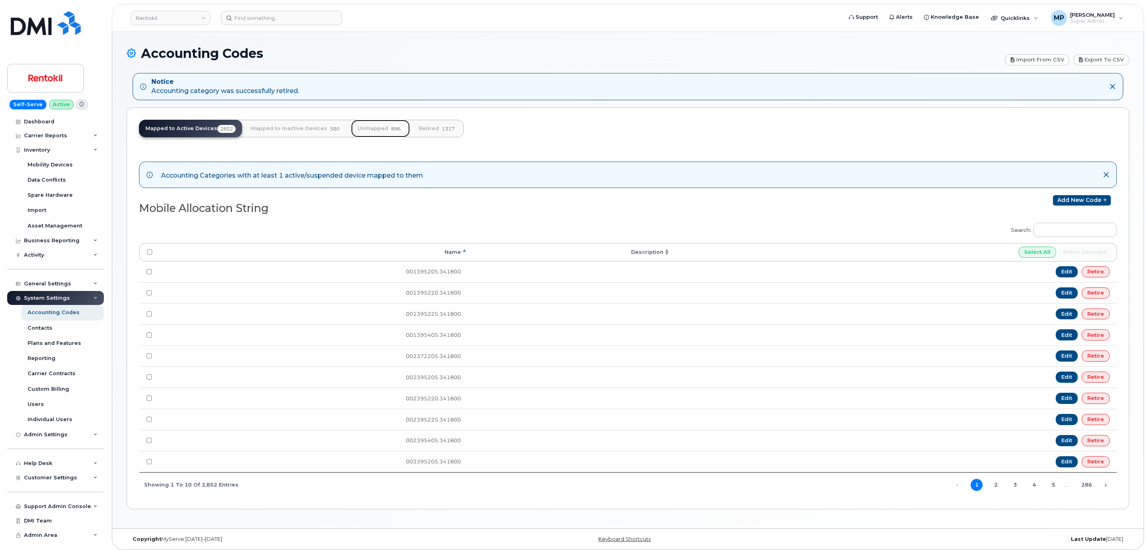
click at [389, 129] on span "896" at bounding box center [395, 129] width 15 height 8
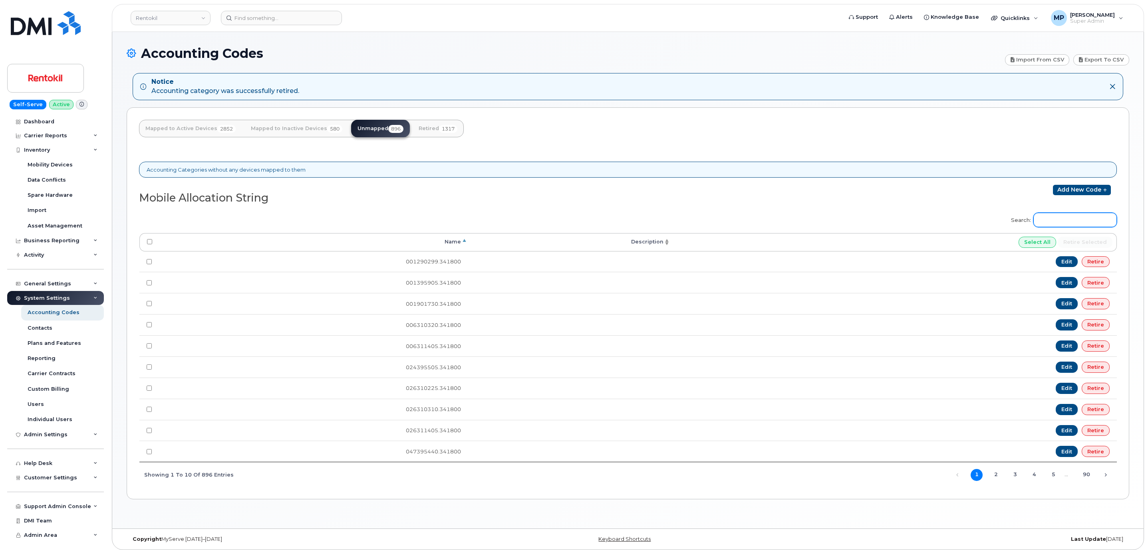
click at [1085, 225] on input "Search:" at bounding box center [1074, 220] width 83 height 14
paste input "703395505"
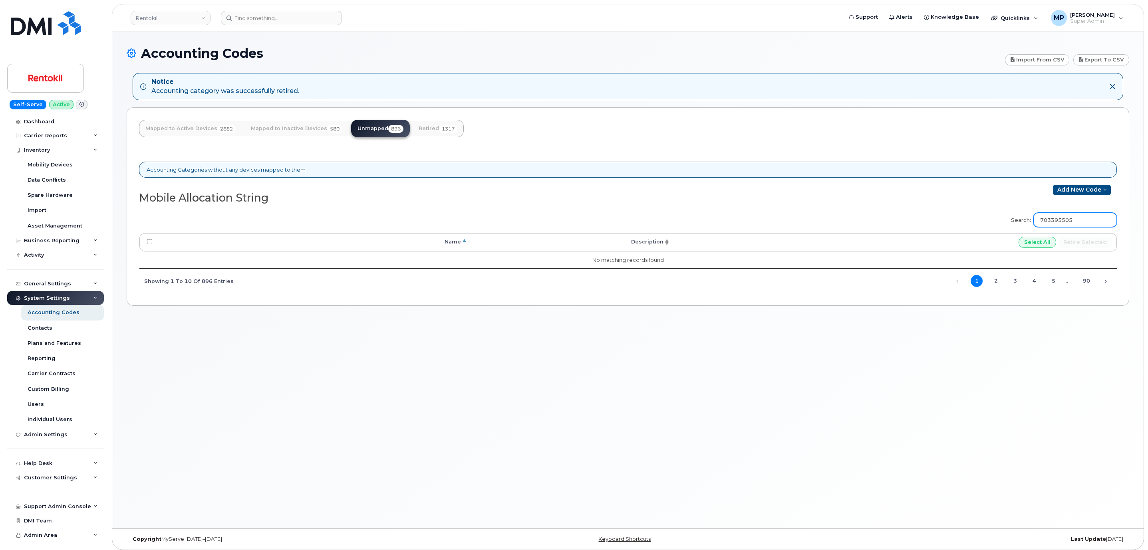
click at [1059, 222] on input "703395505" at bounding box center [1074, 220] width 83 height 14
paste input "50395460"
type input "750395460"
click at [1093, 262] on link "Retire" at bounding box center [1095, 261] width 28 height 11
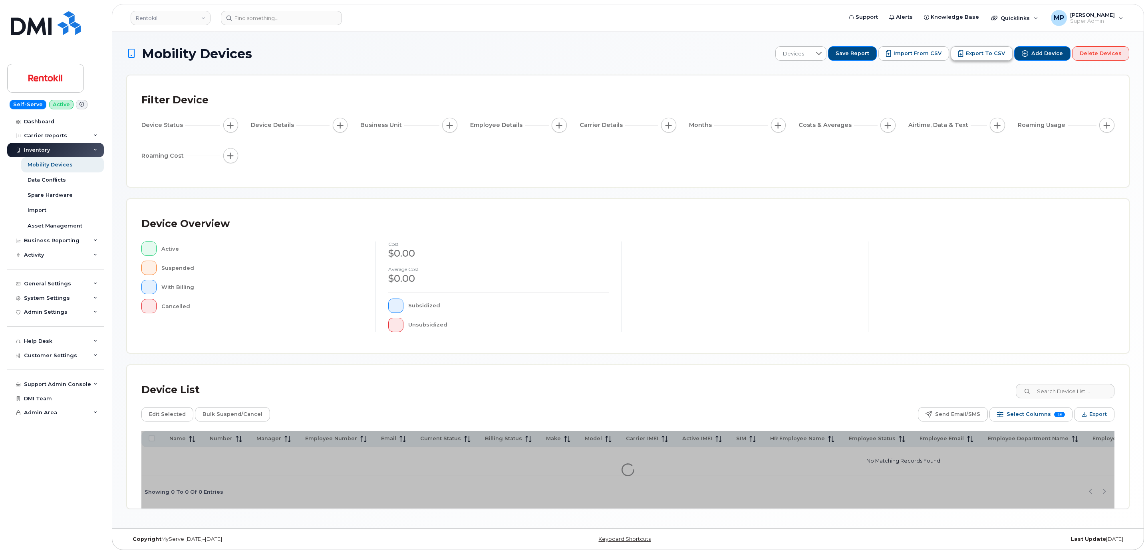
click at [974, 54] on span "Export to CSV" at bounding box center [985, 53] width 39 height 7
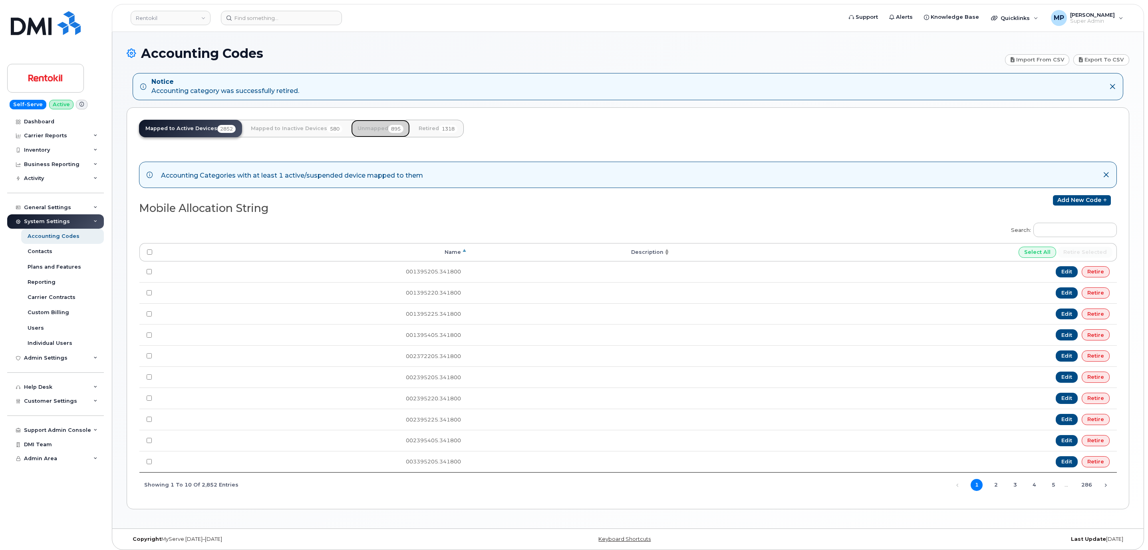
drag, startPoint x: 379, startPoint y: 127, endPoint x: 409, endPoint y: 138, distance: 32.3
click at [379, 127] on link "Unmapped 895" at bounding box center [380, 129] width 59 height 18
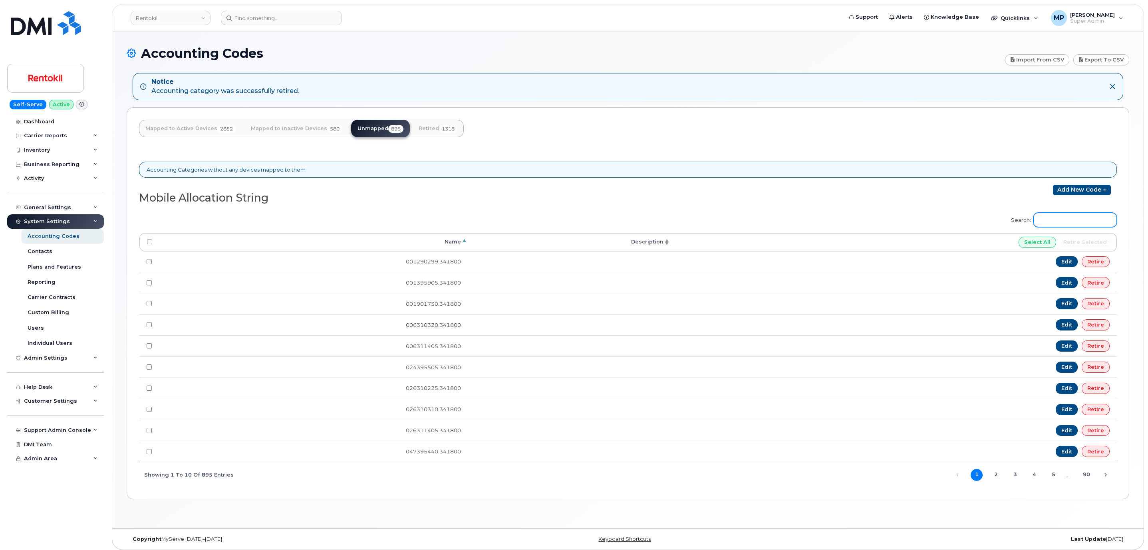
click at [1063, 221] on input "Search:" at bounding box center [1074, 220] width 83 height 14
paste input "820372205"
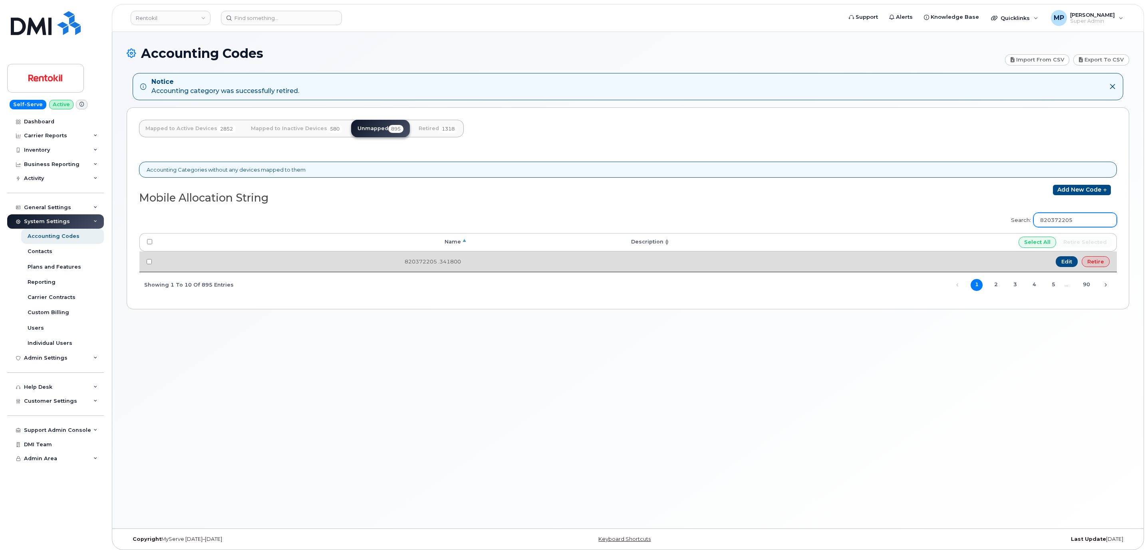
type input "820372205"
click at [1094, 264] on link "Retire" at bounding box center [1095, 261] width 28 height 11
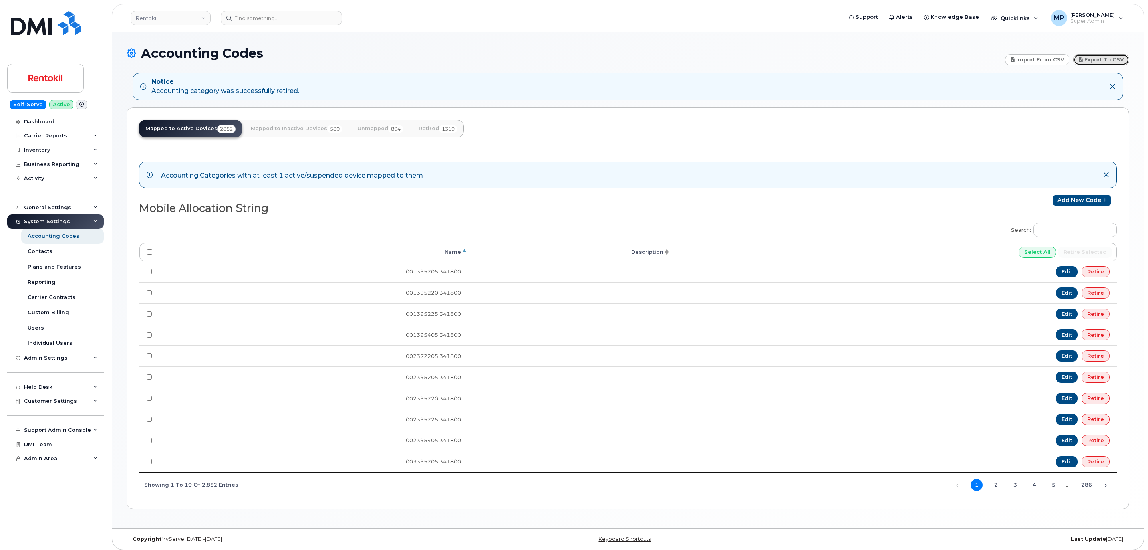
click at [1105, 54] on link "Export to CSV" at bounding box center [1101, 59] width 56 height 11
click at [378, 126] on link "Unmapped 894" at bounding box center [380, 129] width 59 height 18
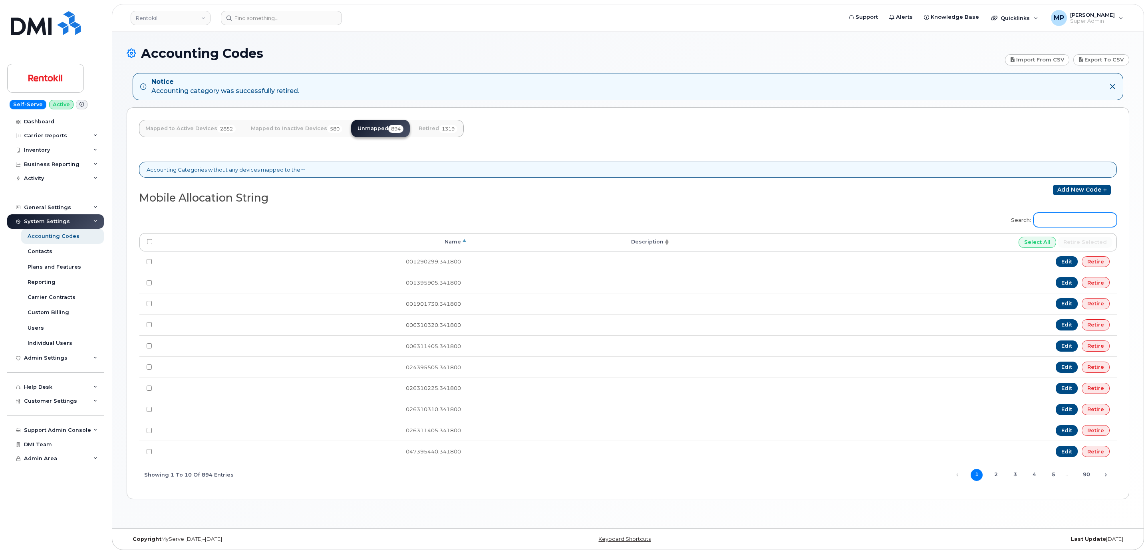
click at [1055, 226] on input "Search:" at bounding box center [1074, 220] width 83 height 14
paste input ""074395205 .341800""
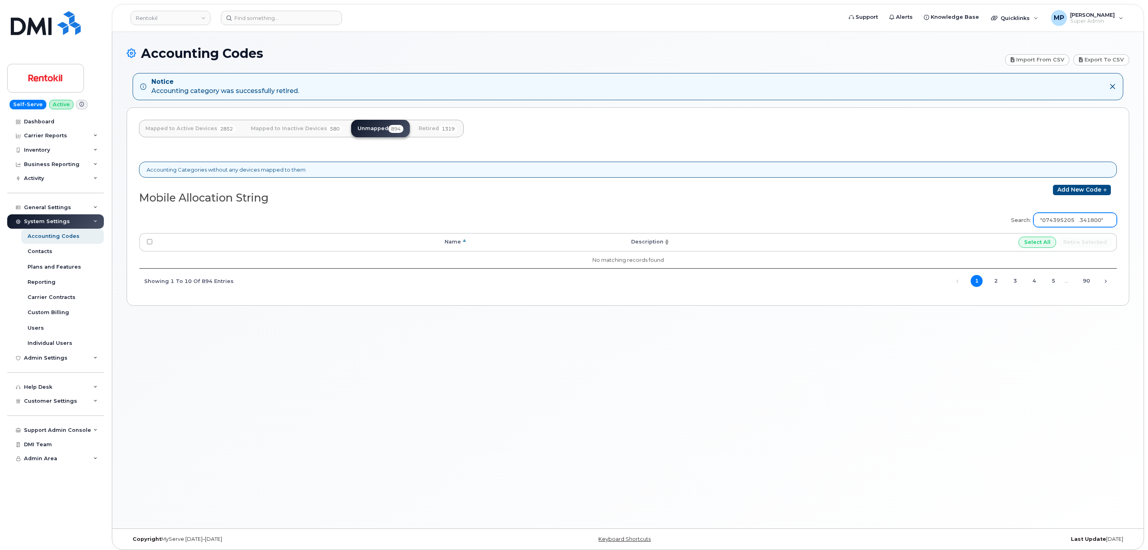
drag, startPoint x: 1082, startPoint y: 219, endPoint x: 1079, endPoint y: 223, distance: 4.3
click at [1082, 219] on input ""074395205 .341800"" at bounding box center [1074, 220] width 83 height 14
click at [1106, 223] on input ""074395205.341800"" at bounding box center [1074, 220] width 83 height 14
drag, startPoint x: 1108, startPoint y: 223, endPoint x: 1076, endPoint y: 223, distance: 32.3
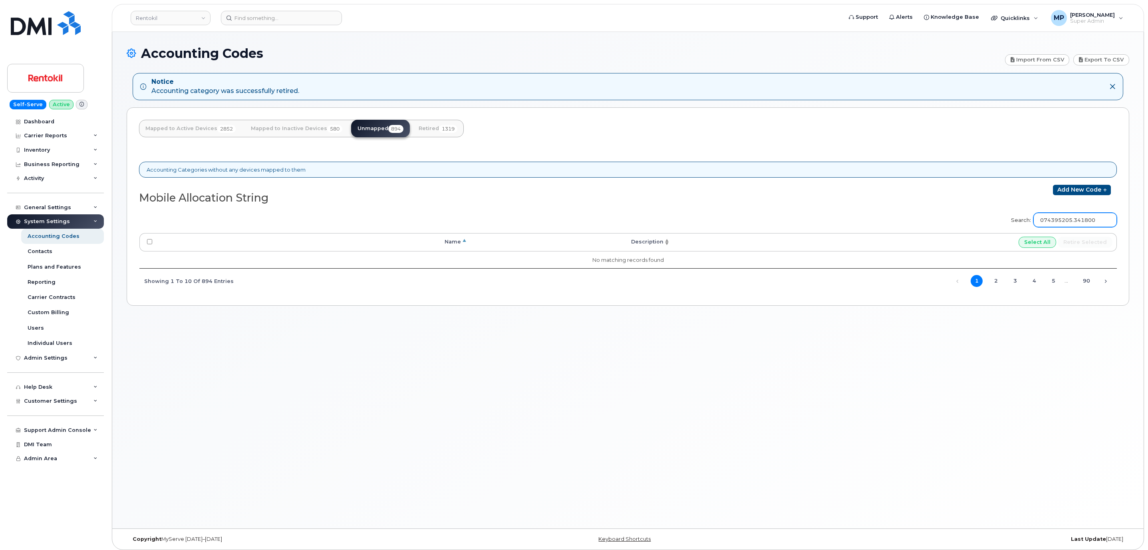
click at [1076, 223] on input "074395205.341800" at bounding box center [1074, 220] width 83 height 14
type input "074395205"
click at [1022, 61] on link "Import from CSV" at bounding box center [1037, 59] width 65 height 11
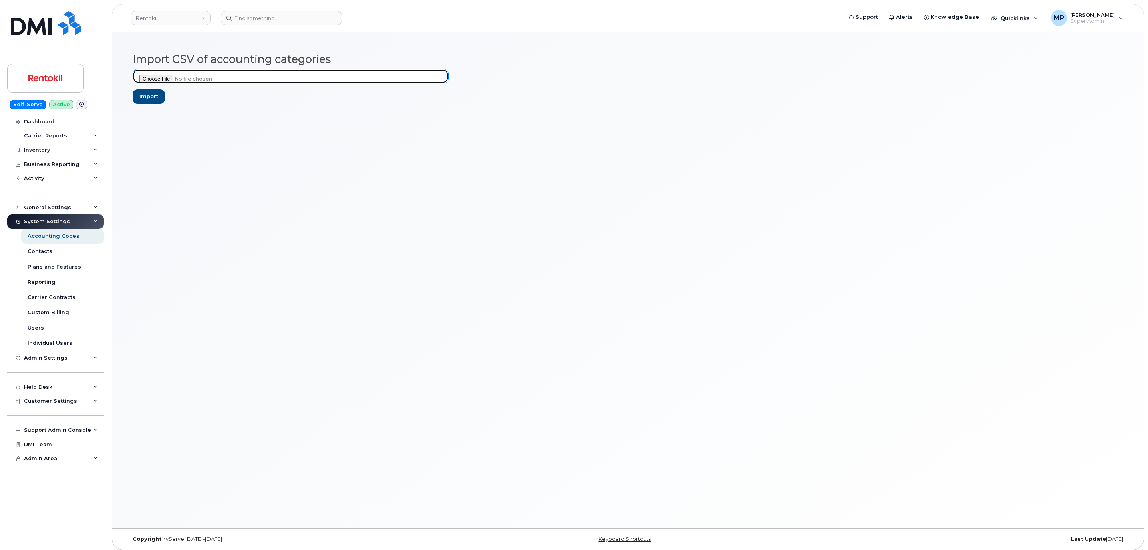
click at [165, 77] on input "file" at bounding box center [291, 76] width 316 height 14
type input "C:\fakepath\accounting code retire test.csv"
click at [150, 99] on input "Import" at bounding box center [149, 96] width 32 height 15
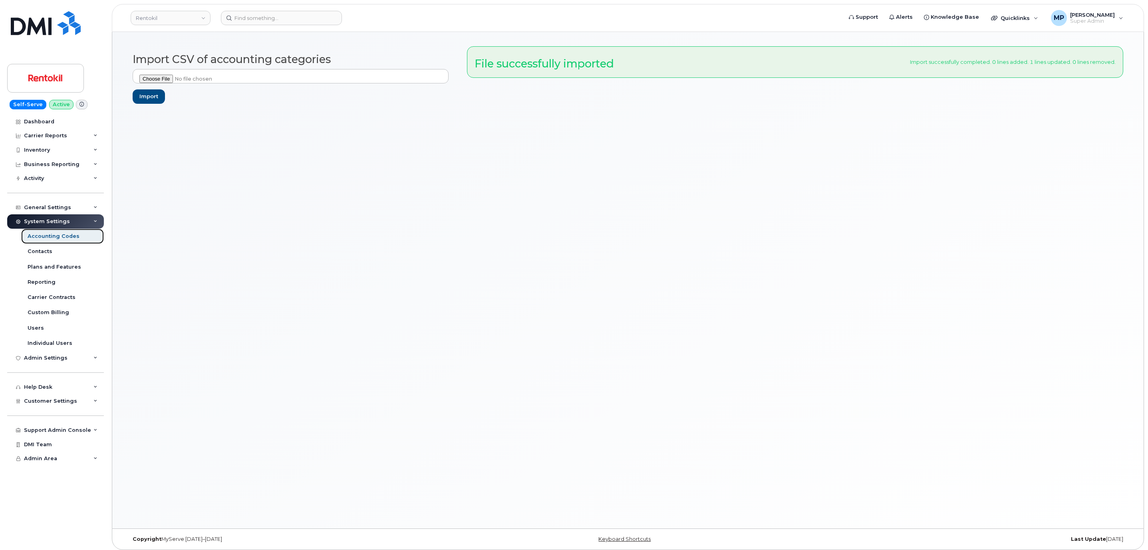
click at [42, 232] on link "Accounting Codes" at bounding box center [62, 236] width 83 height 15
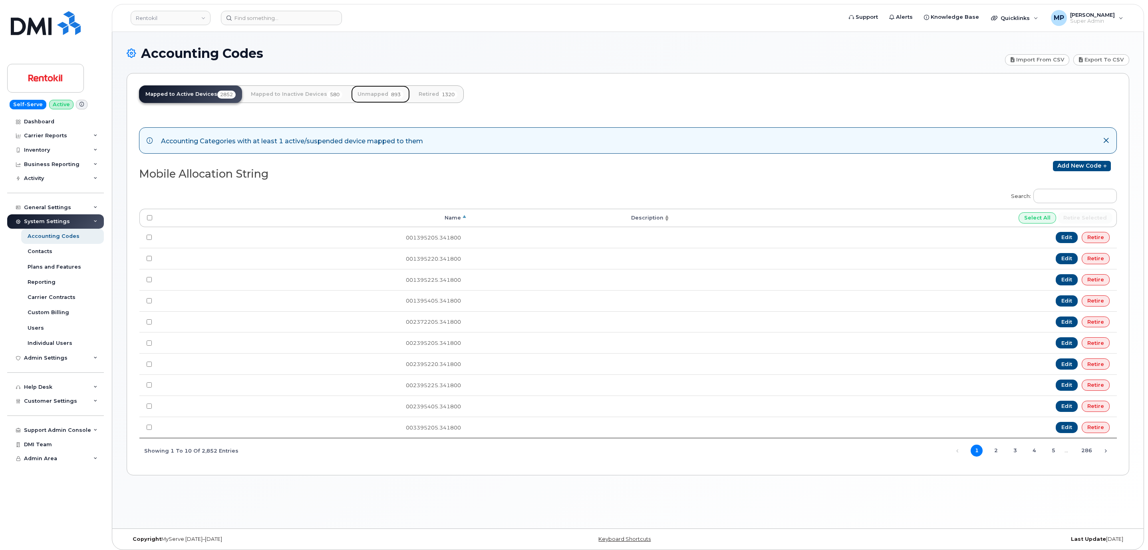
click at [371, 95] on link "Unmapped 893" at bounding box center [380, 94] width 59 height 18
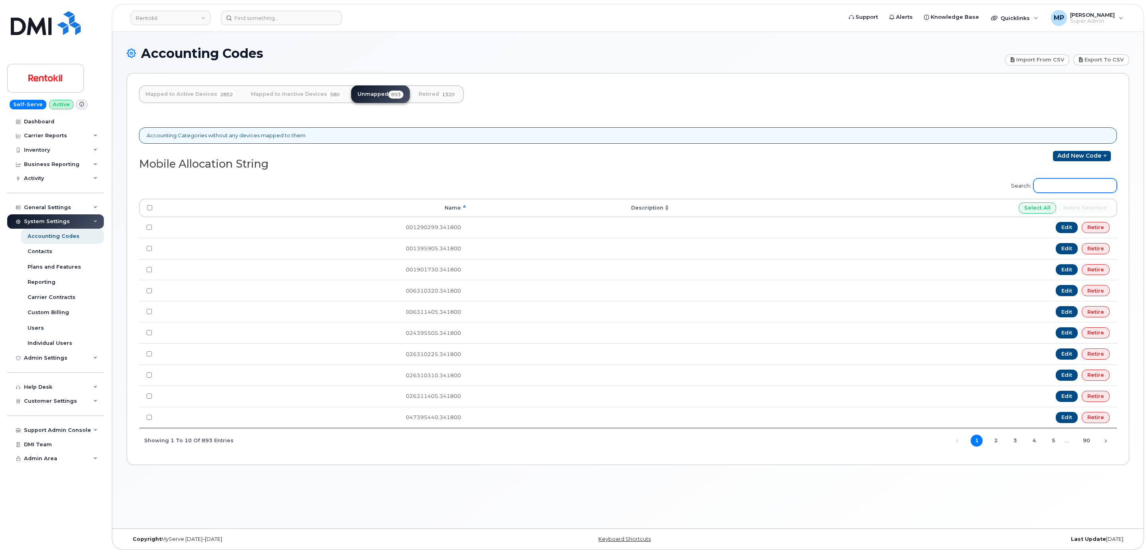
click at [1047, 190] on input "Search:" at bounding box center [1074, 185] width 83 height 14
paste input "074395205"
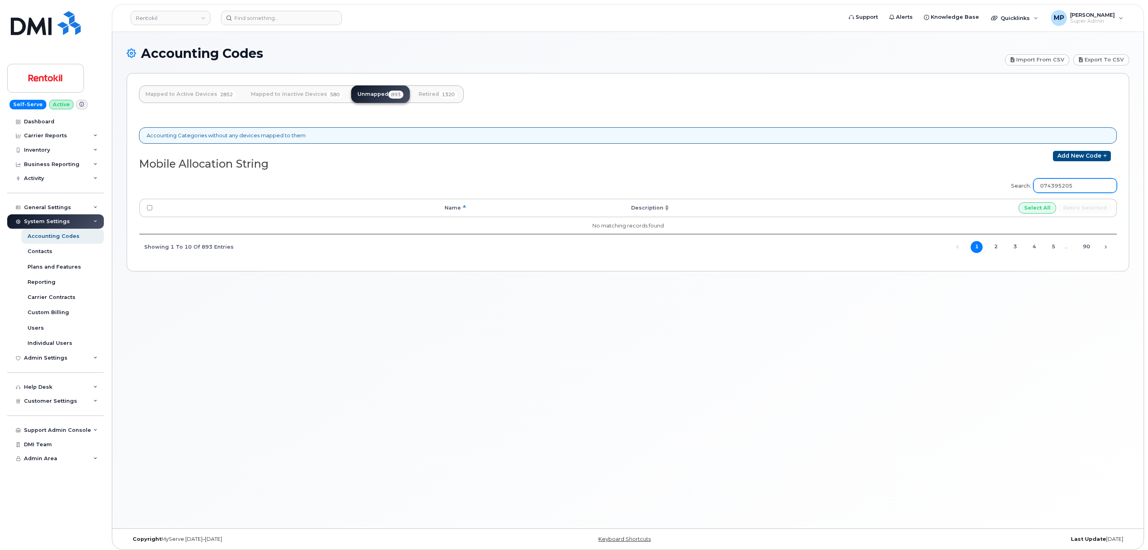
type input "074395205"
click at [426, 93] on link "Retired 1320" at bounding box center [438, 94] width 52 height 18
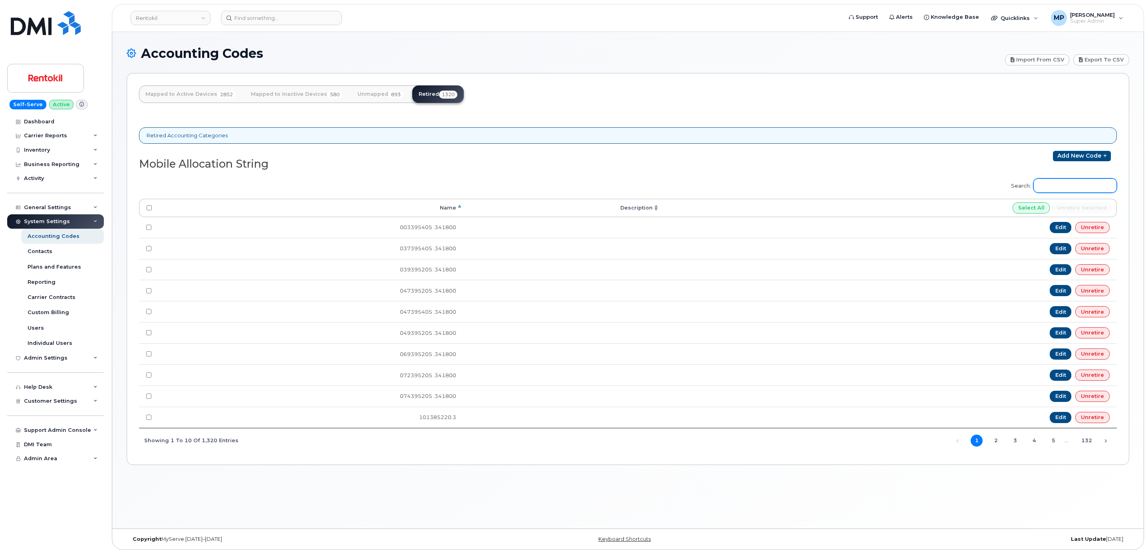
click at [1055, 187] on input "Search:" at bounding box center [1074, 185] width 83 height 14
paste input "074395205"
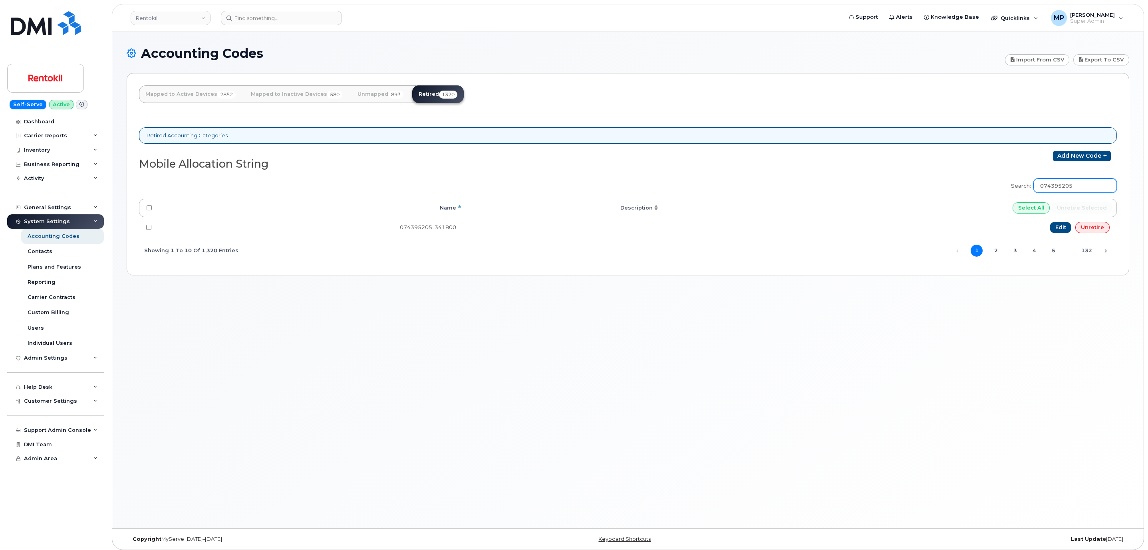
type input "074395205"
click at [375, 93] on link "Unmapped 893" at bounding box center [380, 94] width 59 height 18
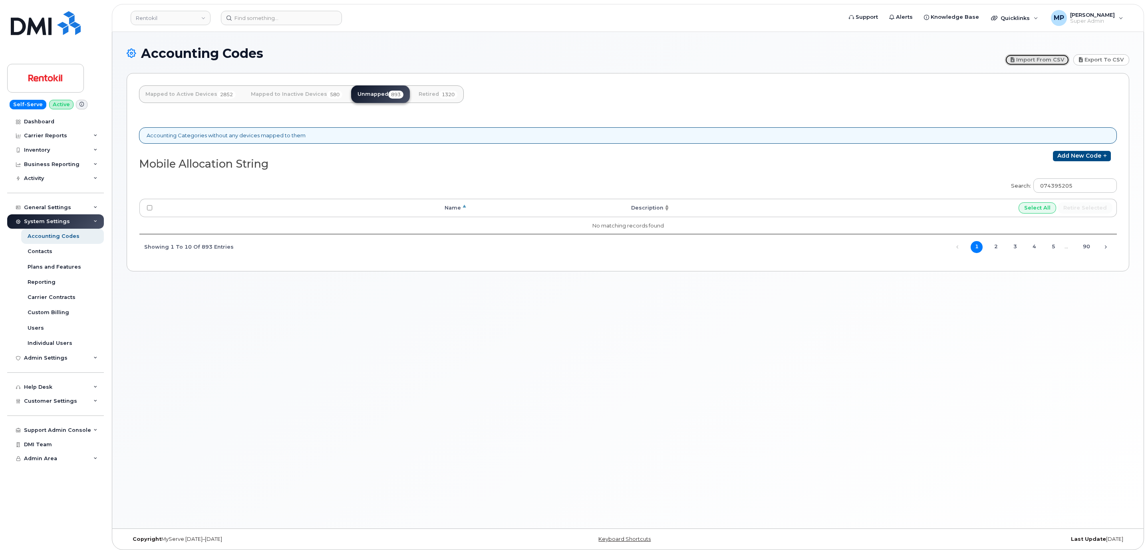
click at [1033, 61] on link "Import from CSV" at bounding box center [1037, 59] width 65 height 11
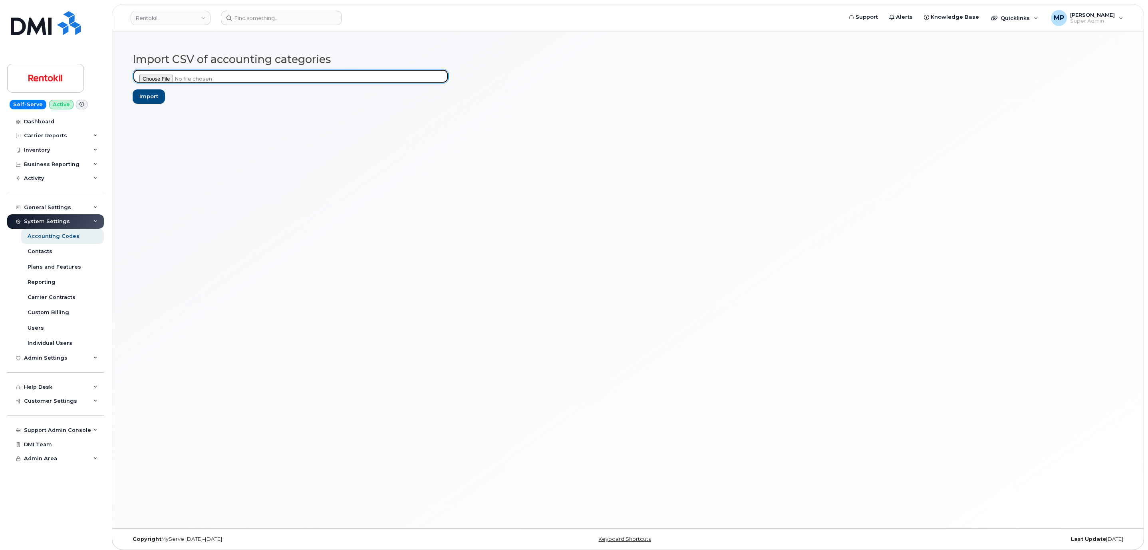
click at [162, 81] on input "file" at bounding box center [291, 76] width 316 height 14
type input "C:\fakepath\RTX tabed accounting codes retire.csv"
click at [156, 96] on input "Import" at bounding box center [149, 96] width 32 height 15
